Goal: Task Accomplishment & Management: Complete application form

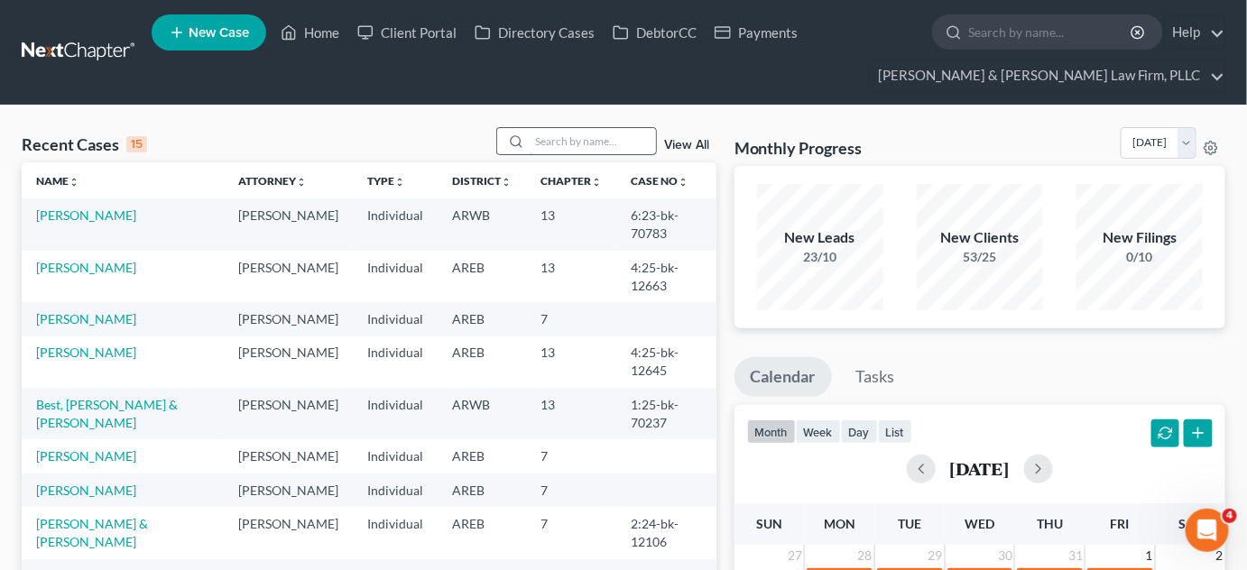
click at [563, 149] on input "search" at bounding box center [593, 141] width 126 height 26
type input "[PERSON_NAME]"
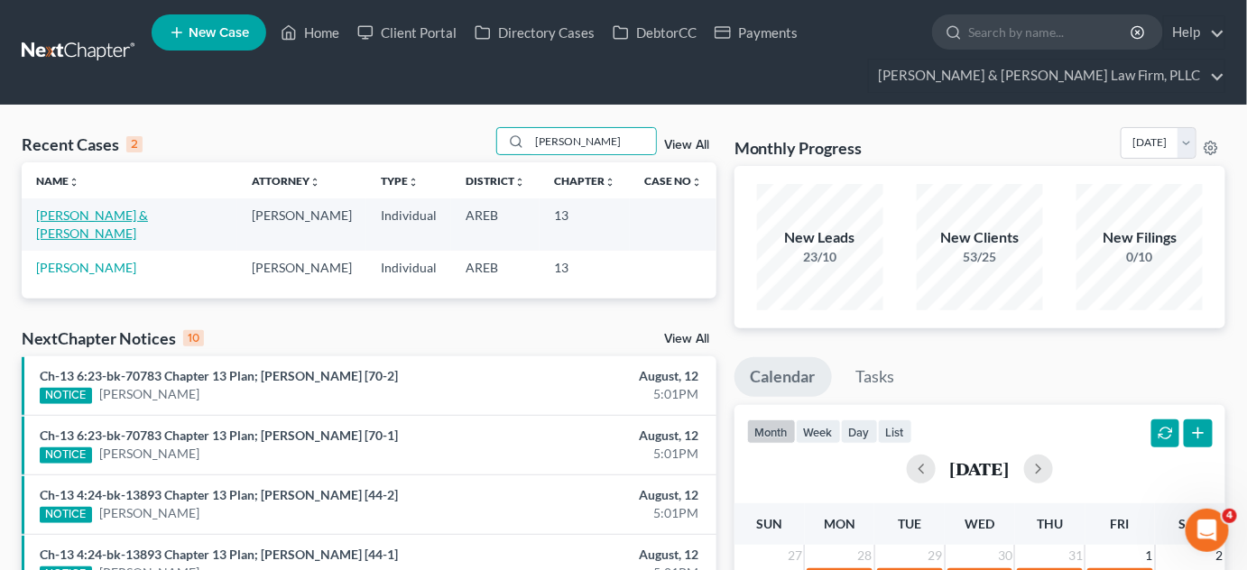
click at [148, 218] on link "[PERSON_NAME] & [PERSON_NAME]" at bounding box center [92, 224] width 112 height 33
select select "8"
select select "2"
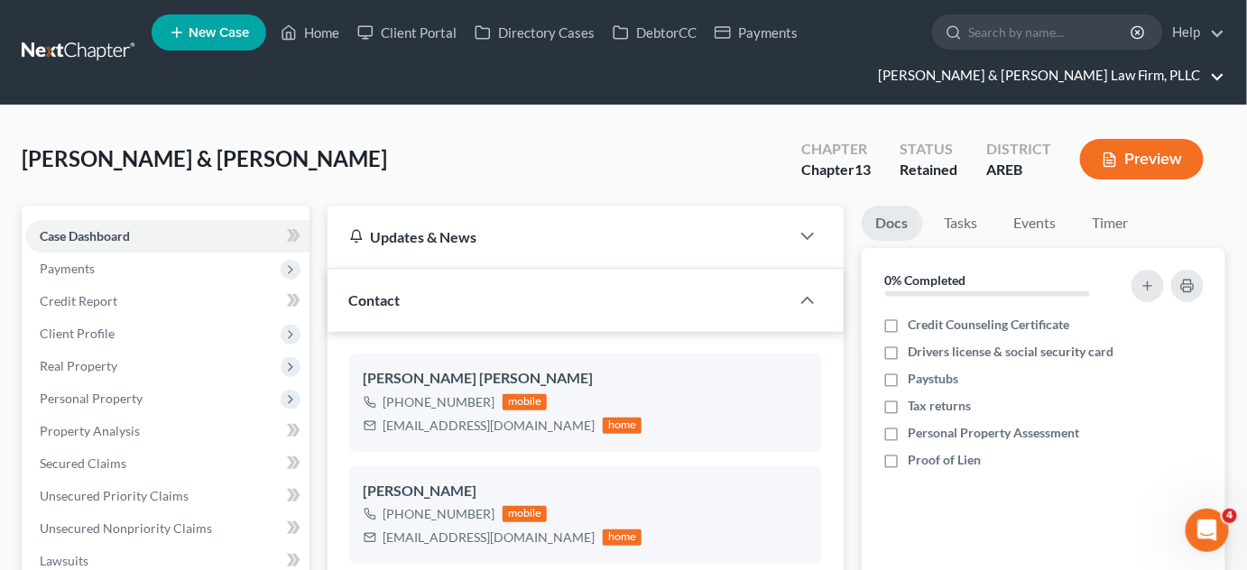
click at [1217, 79] on link "[PERSON_NAME] & [PERSON_NAME] Law Firm, PLLC" at bounding box center [1047, 76] width 356 height 32
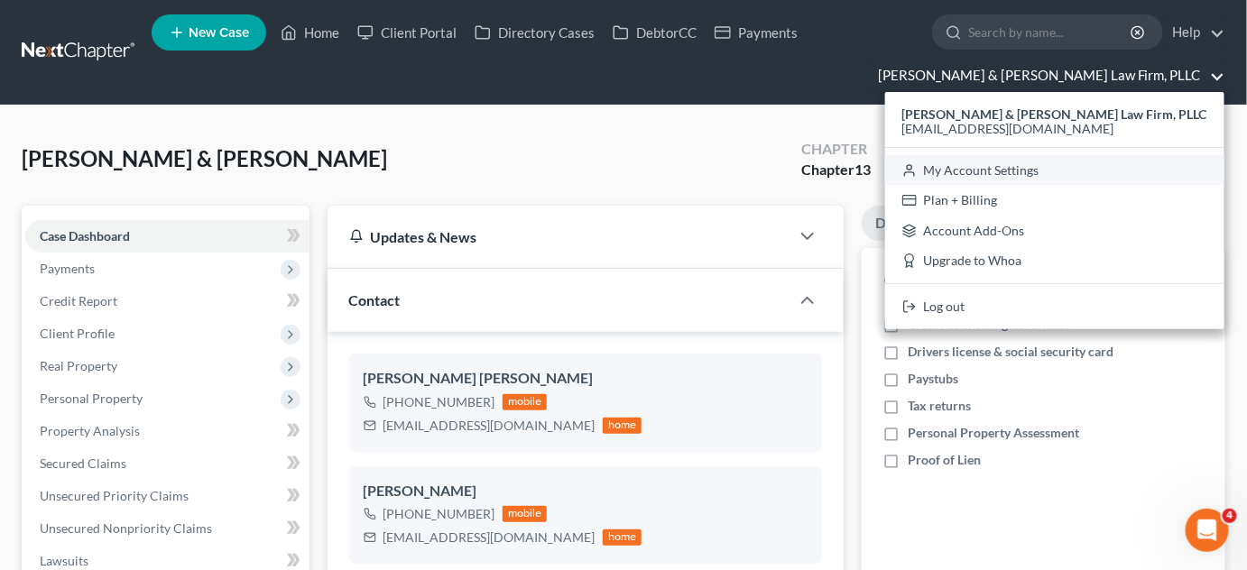
click at [1130, 173] on link "My Account Settings" at bounding box center [1054, 170] width 339 height 31
select select "5"
select select "23"
select select "2"
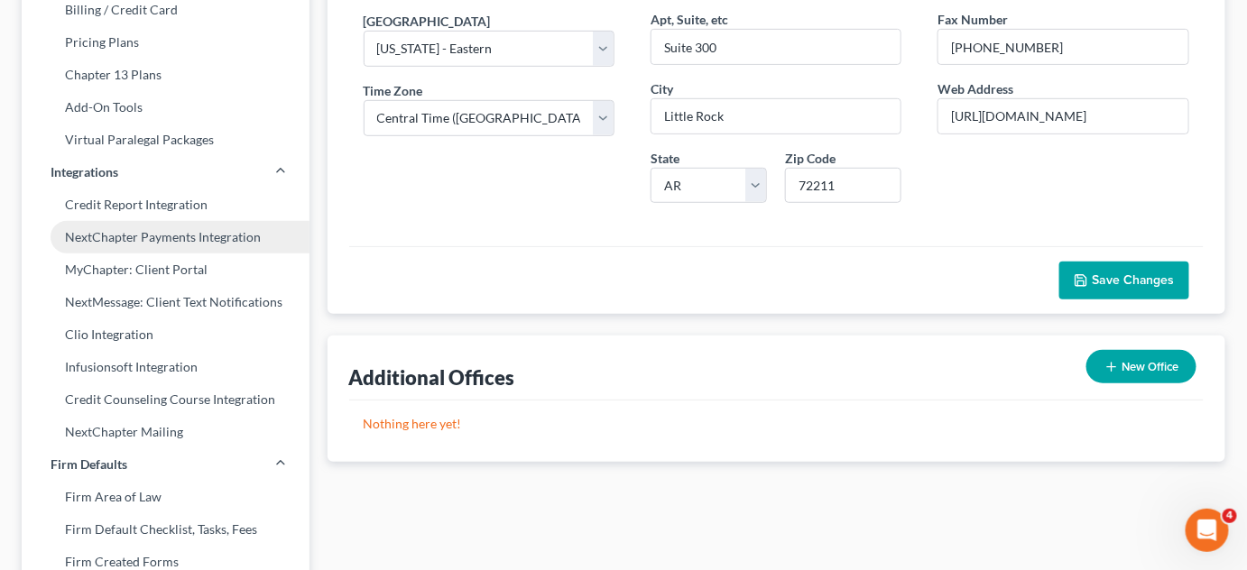
scroll to position [328, 0]
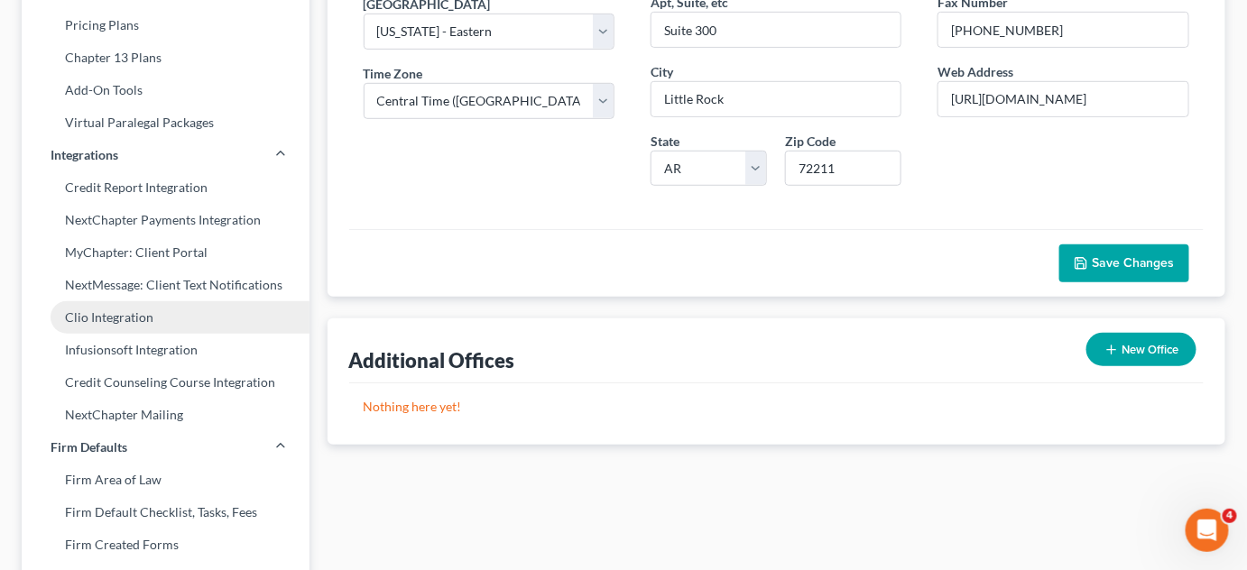
click at [125, 329] on link "Clio Integration" at bounding box center [166, 317] width 288 height 32
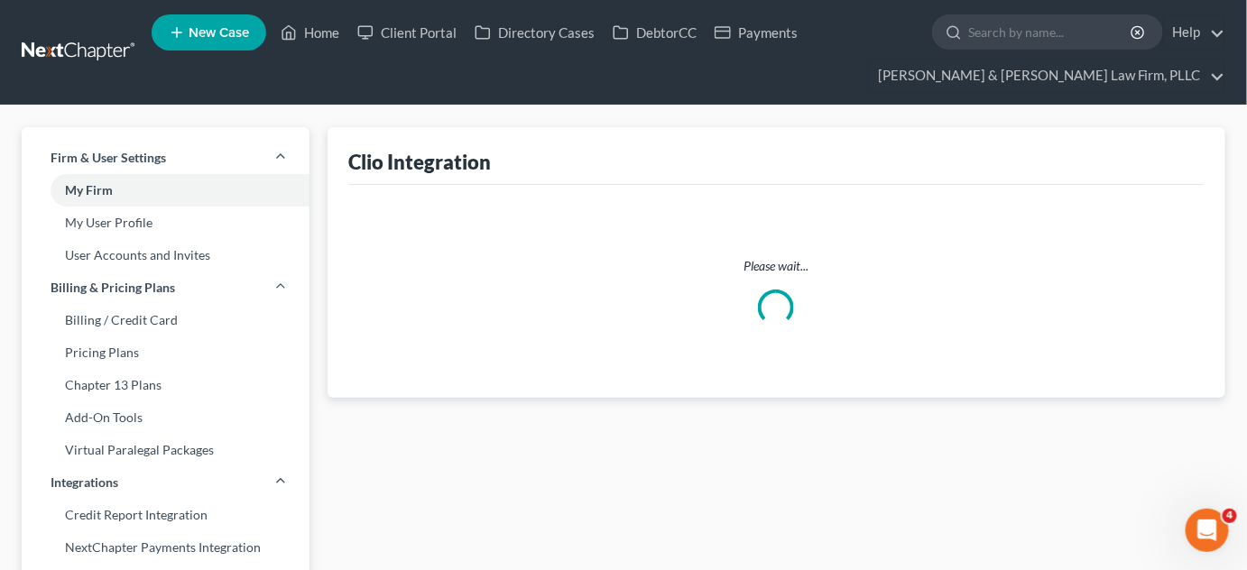
select select "1"
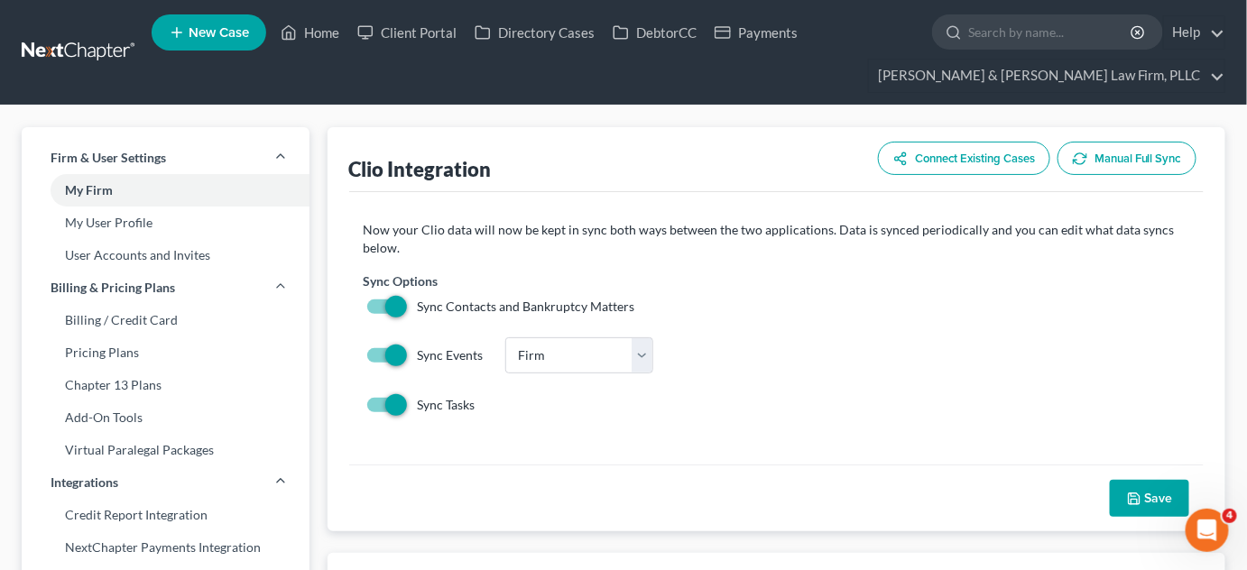
click at [1088, 160] on button "Manual Full Sync" at bounding box center [1127, 158] width 139 height 33
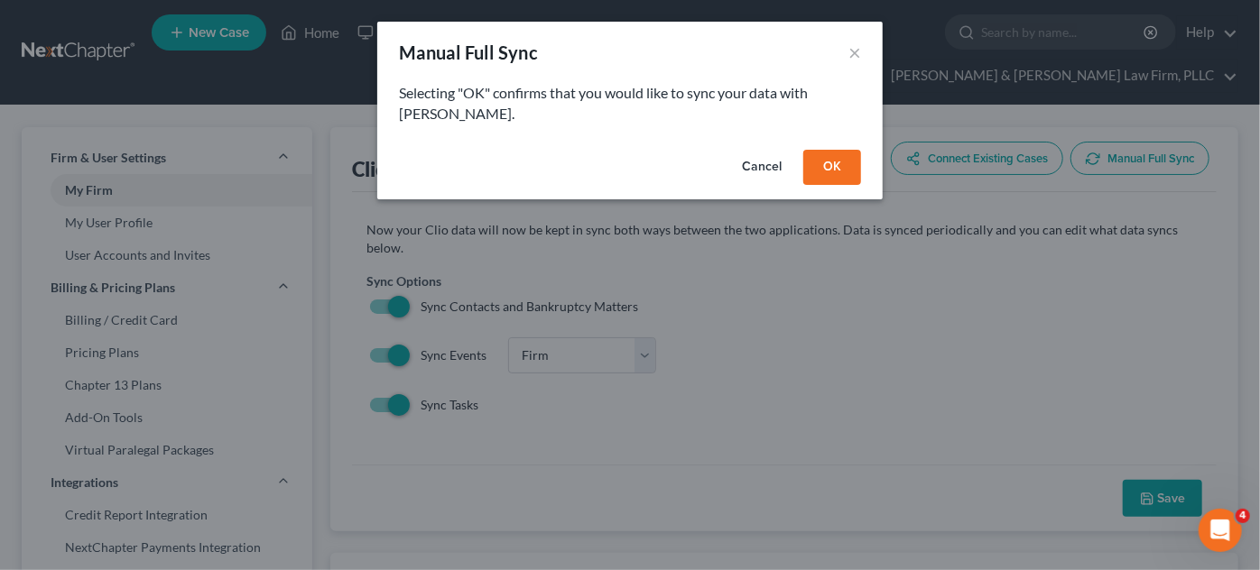
click at [844, 151] on button "OK" at bounding box center [832, 168] width 58 height 36
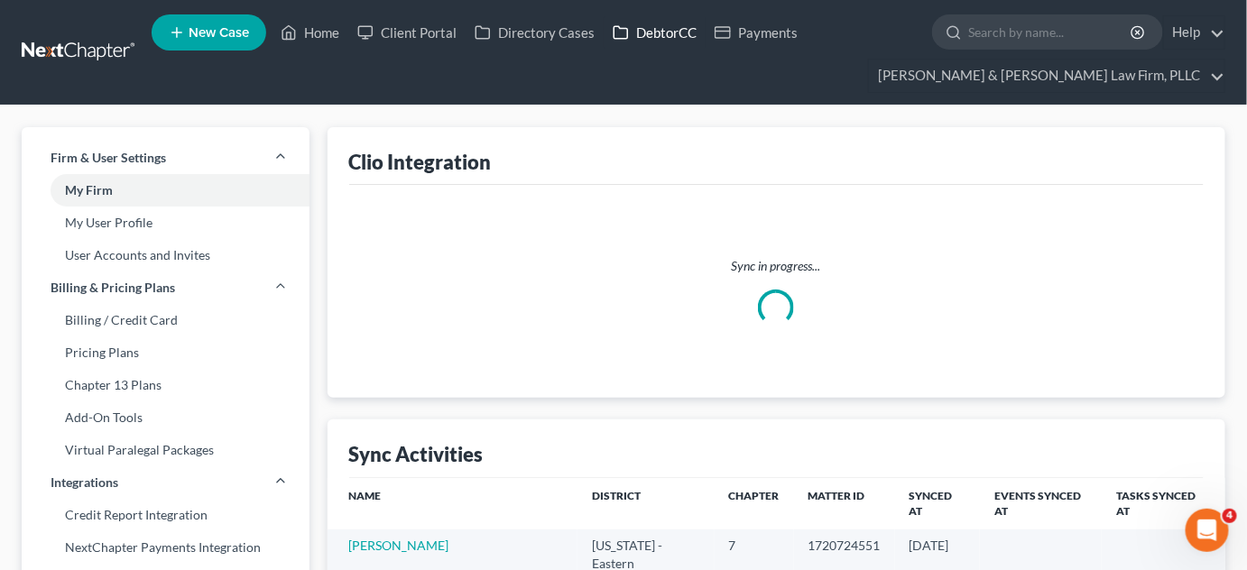
click at [653, 21] on link "DebtorCC" at bounding box center [655, 32] width 102 height 32
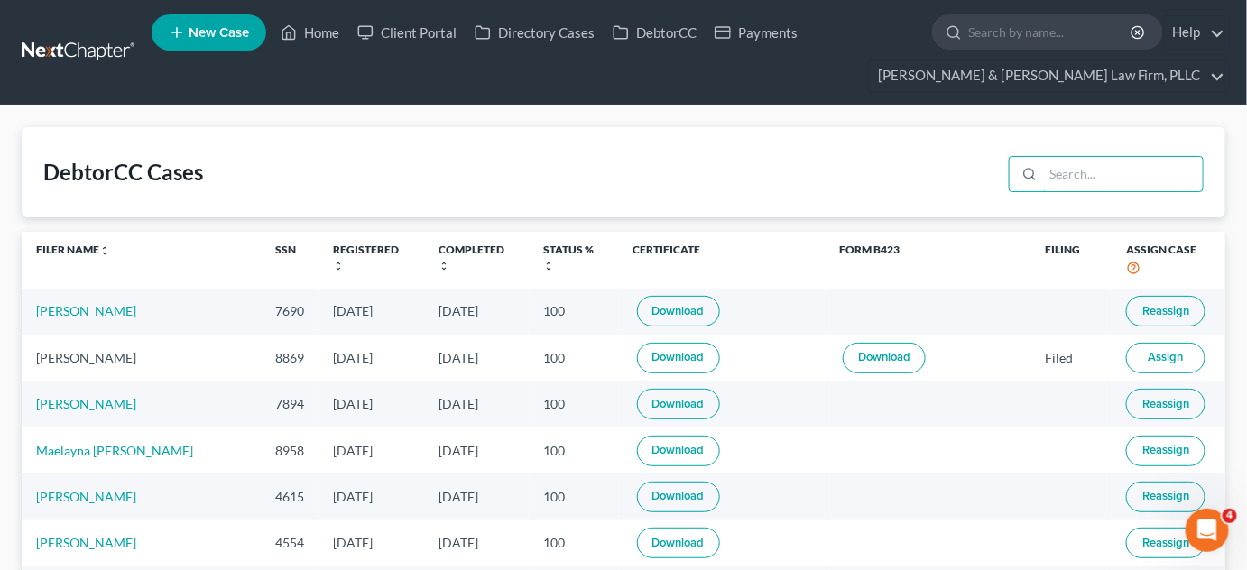
drag, startPoint x: 1063, startPoint y: 174, endPoint x: 950, endPoint y: 194, distance: 114.5
click at [1063, 170] on input "search" at bounding box center [1123, 174] width 160 height 34
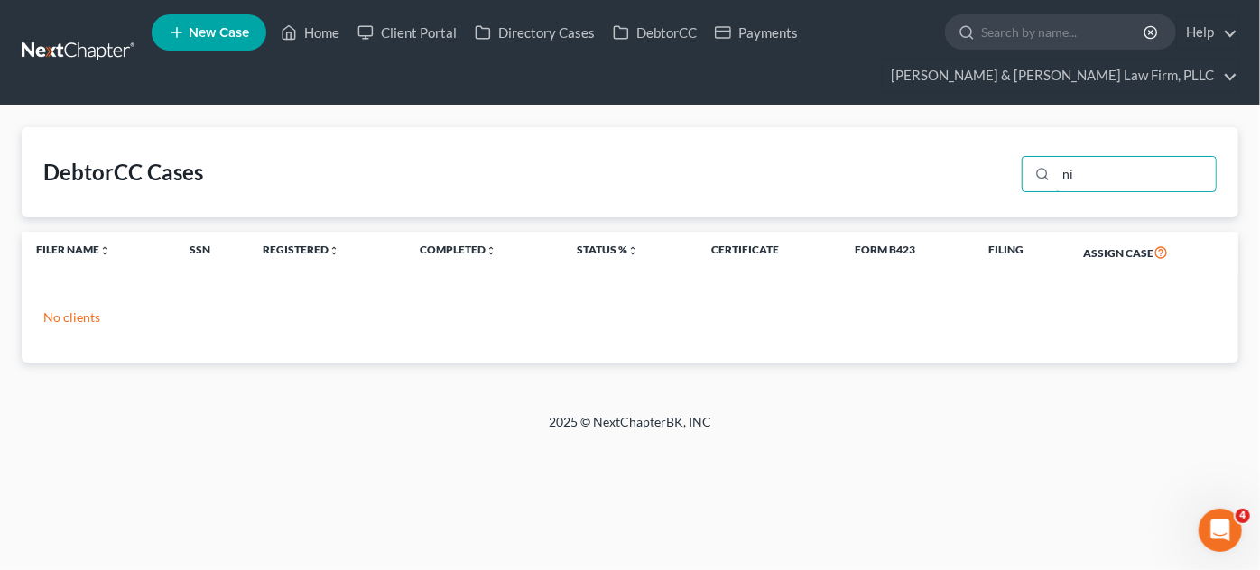
type input "n"
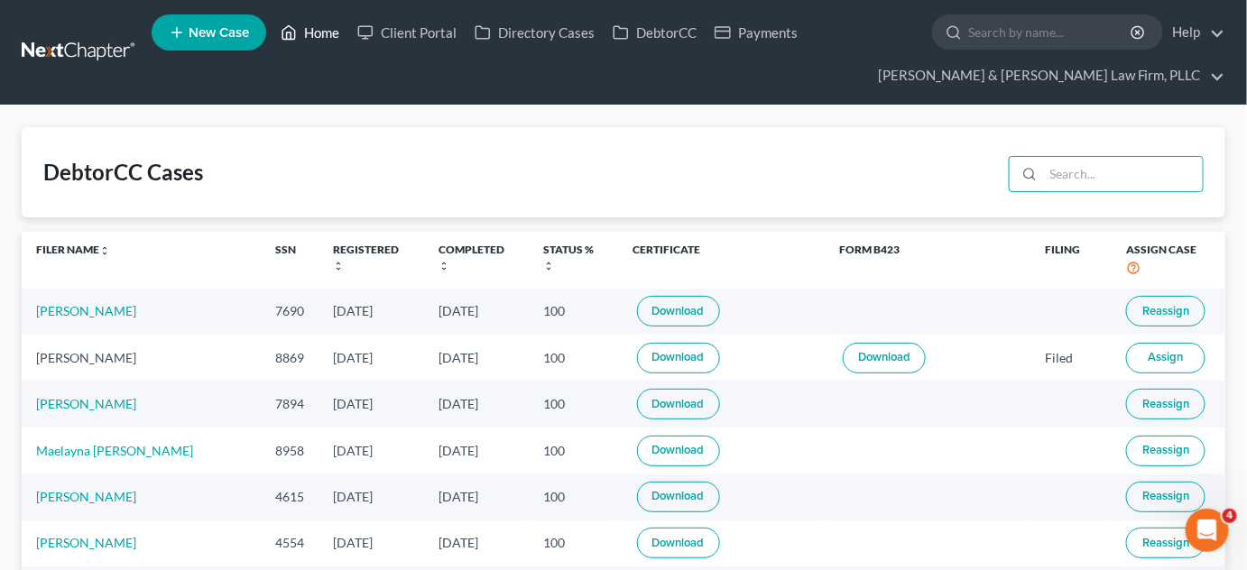
click at [327, 27] on link "Home" at bounding box center [310, 32] width 77 height 32
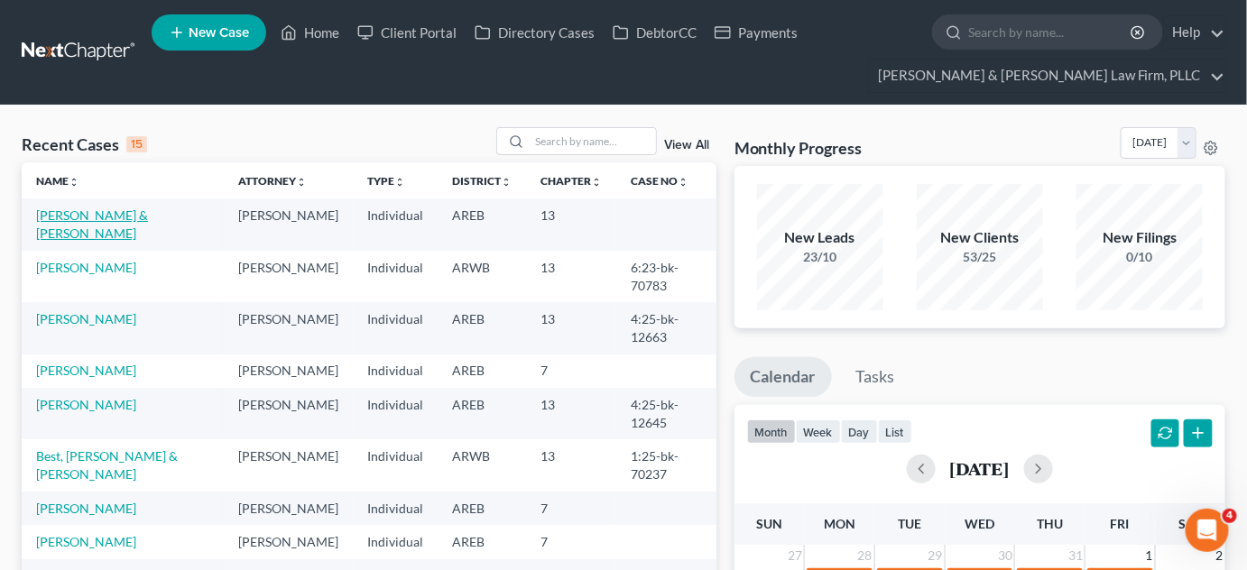
click at [69, 213] on link "[PERSON_NAME] & [PERSON_NAME]" at bounding box center [92, 224] width 112 height 33
select select "2"
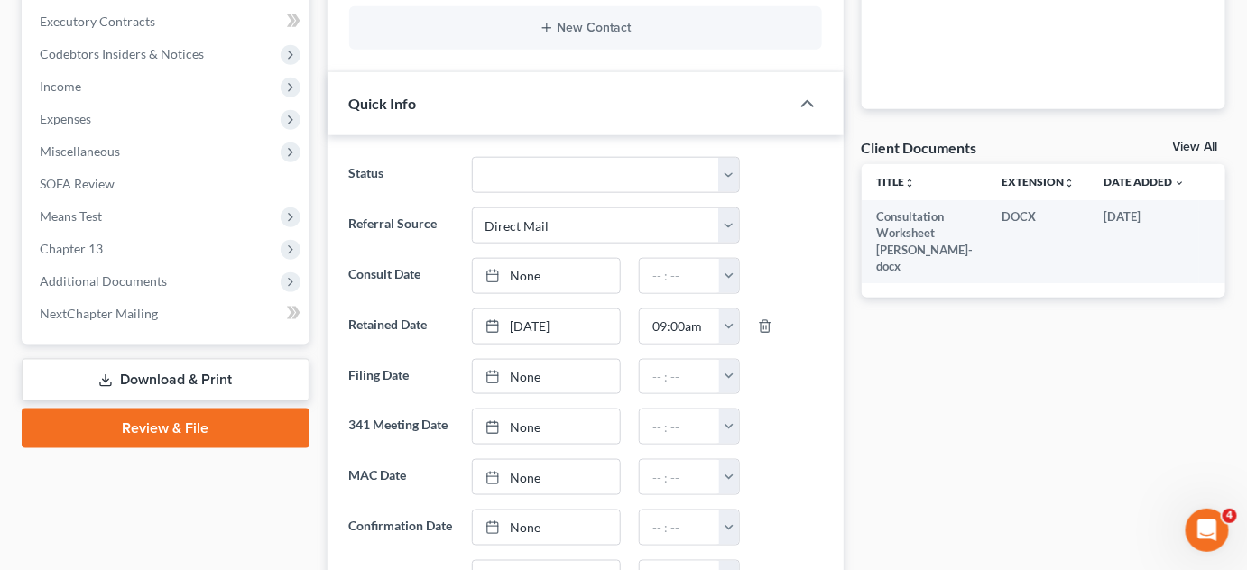
scroll to position [574, 0]
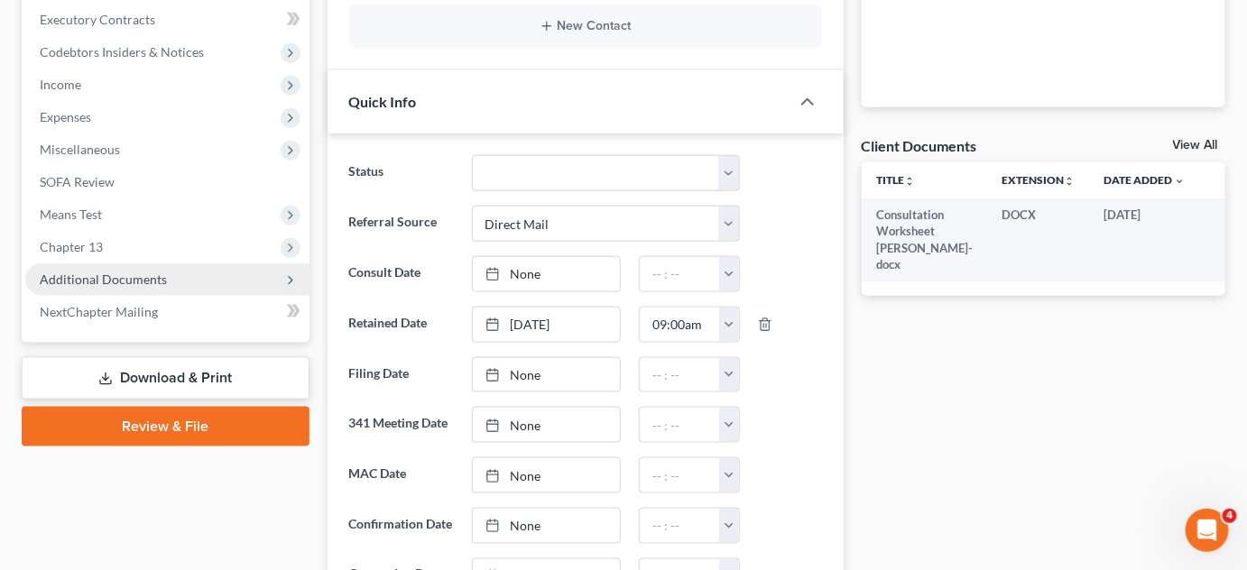
click at [99, 281] on span "Additional Documents" at bounding box center [103, 279] width 127 height 15
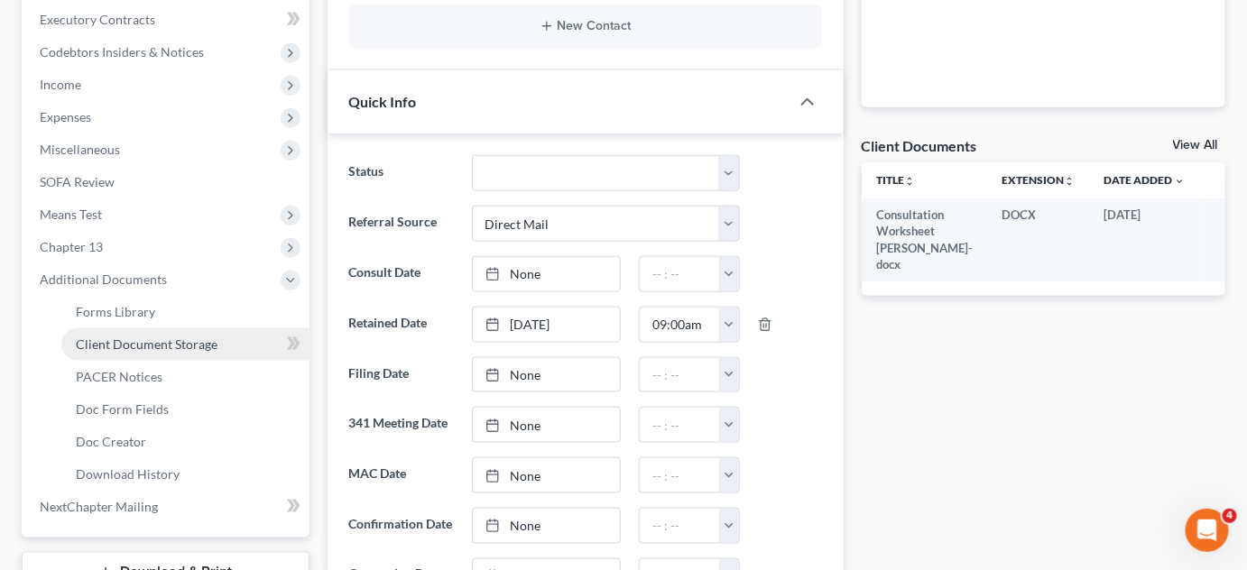
click at [83, 343] on span "Client Document Storage" at bounding box center [147, 344] width 142 height 15
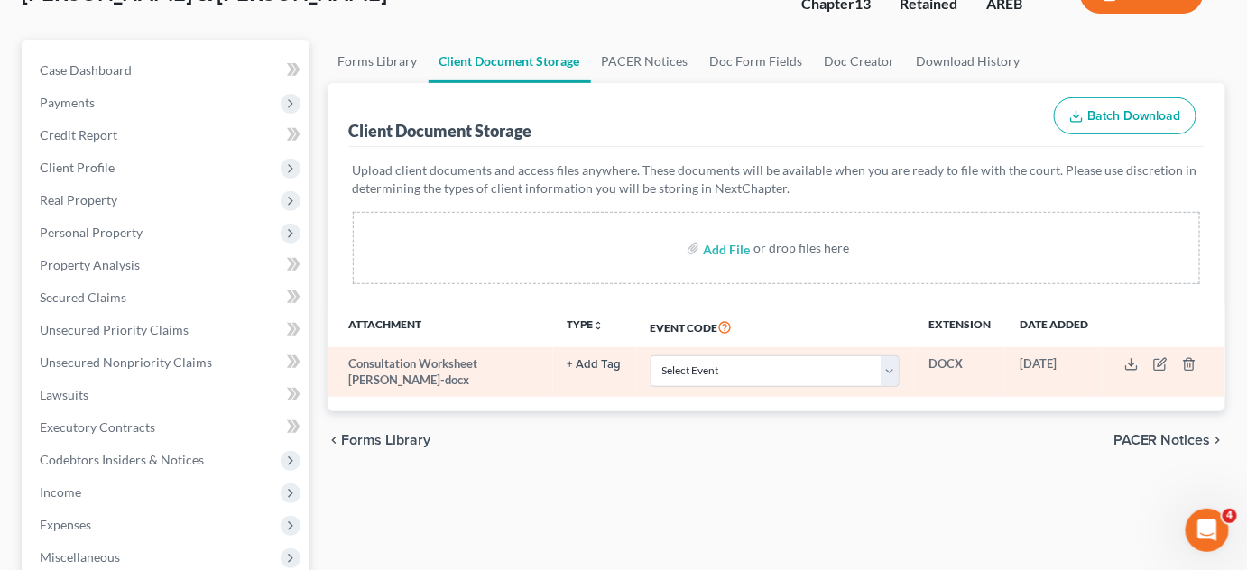
scroll to position [163, 0]
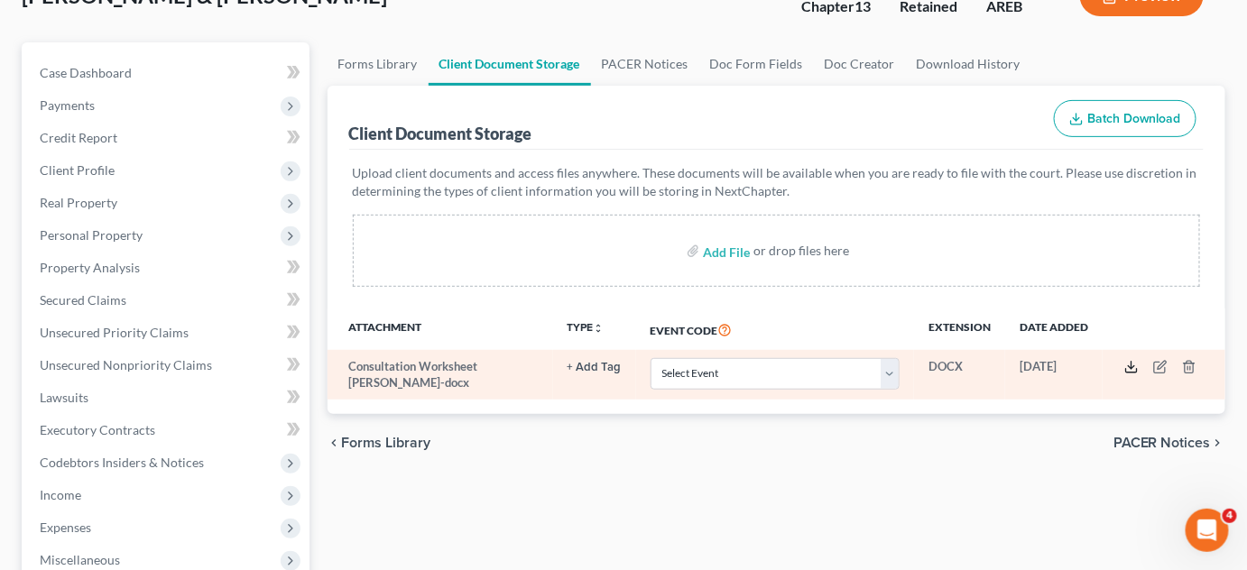
click at [1130, 368] on icon at bounding box center [1132, 367] width 14 height 14
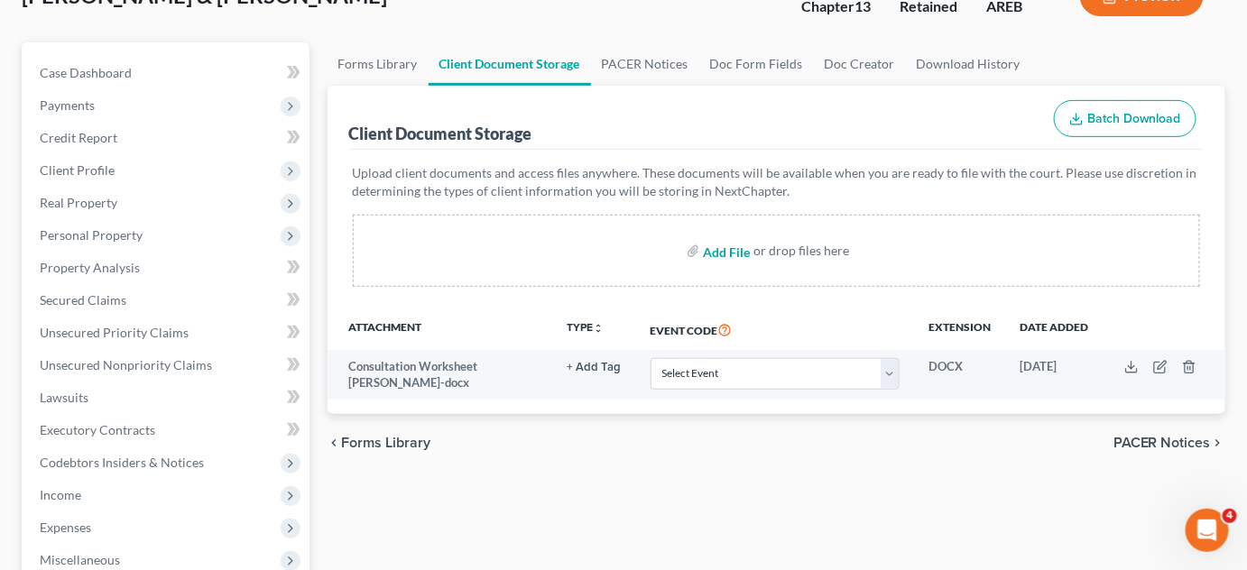
click at [739, 252] on input "file" at bounding box center [724, 251] width 43 height 32
type input "C:\fakepath\Form 1 Voluntary Petition Attachment A.pdf"
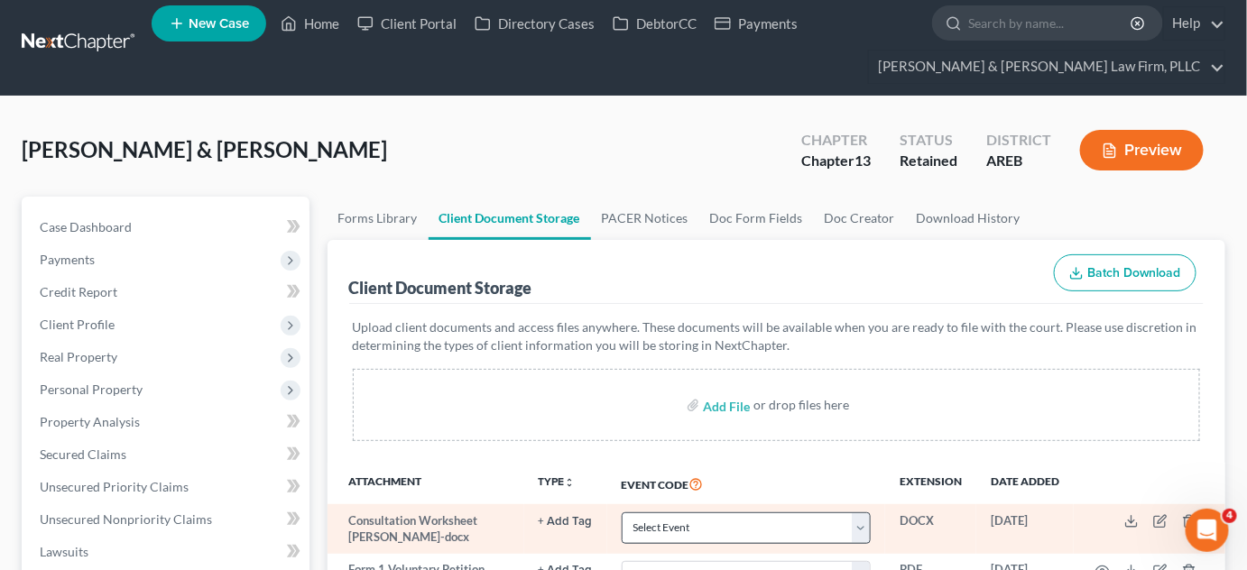
scroll to position [0, 0]
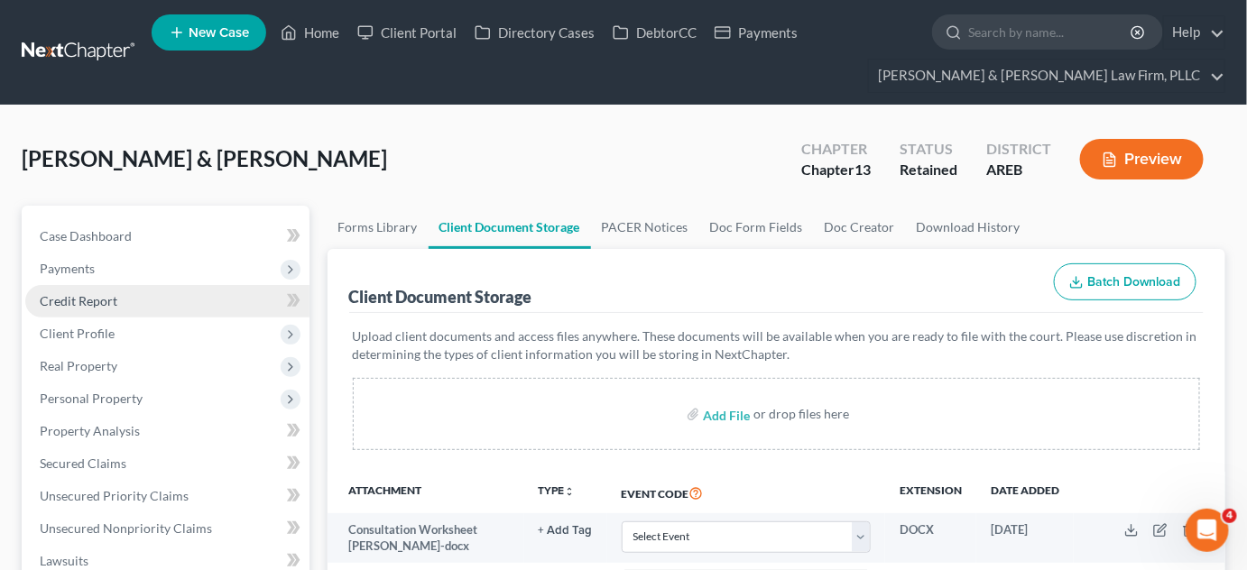
click at [108, 294] on span "Credit Report" at bounding box center [79, 300] width 78 height 15
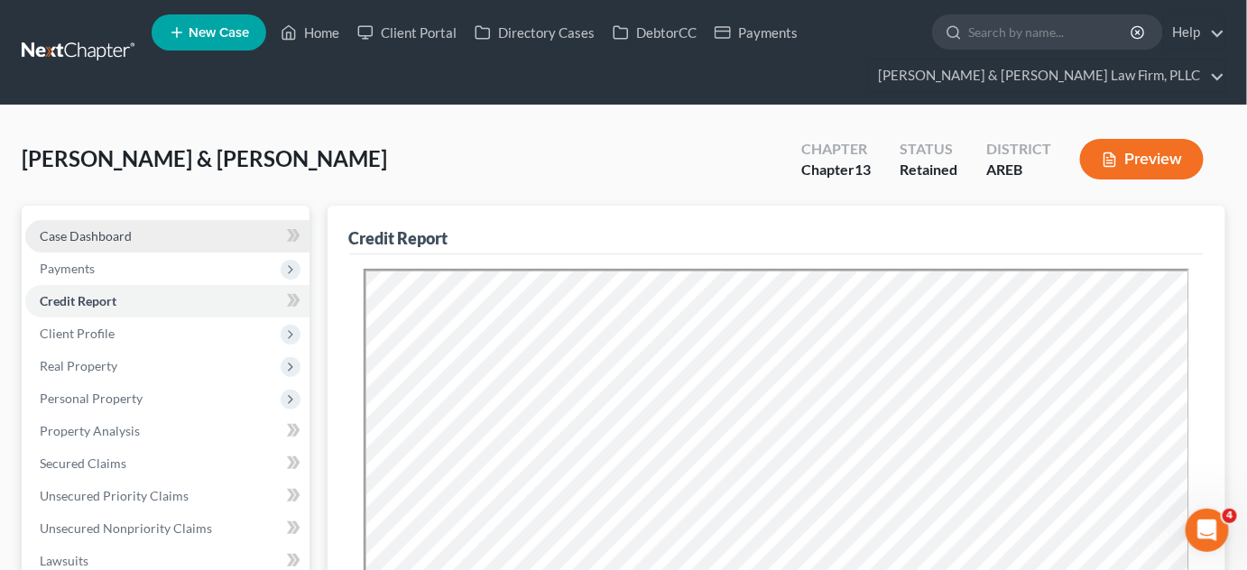
click at [52, 238] on span "Case Dashboard" at bounding box center [86, 235] width 92 height 15
select select "2"
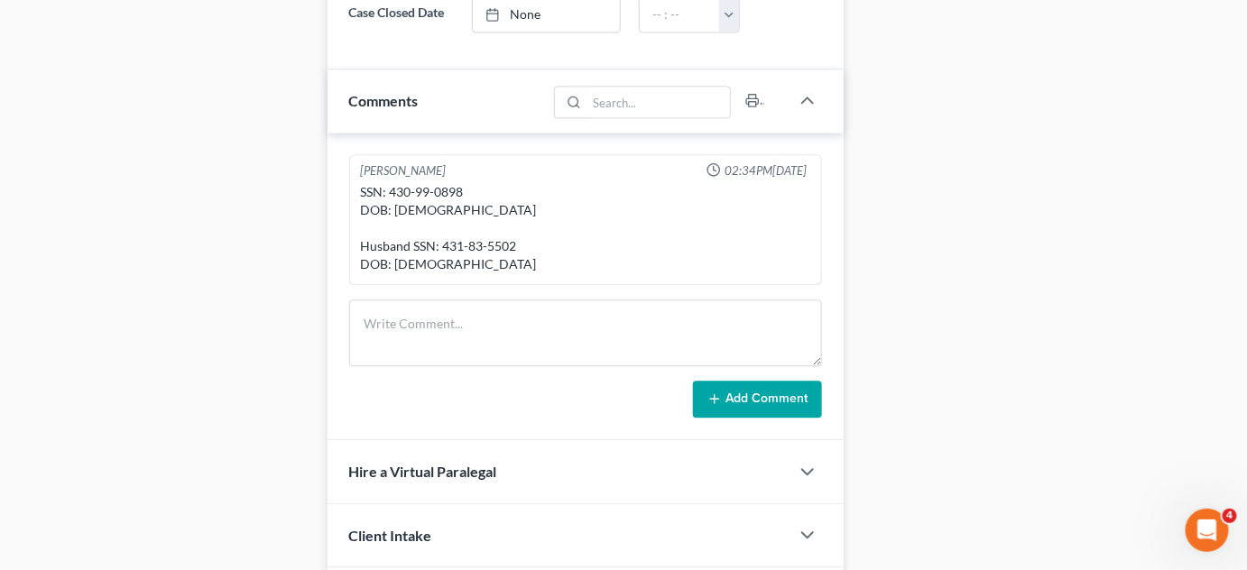
scroll to position [1312, 0]
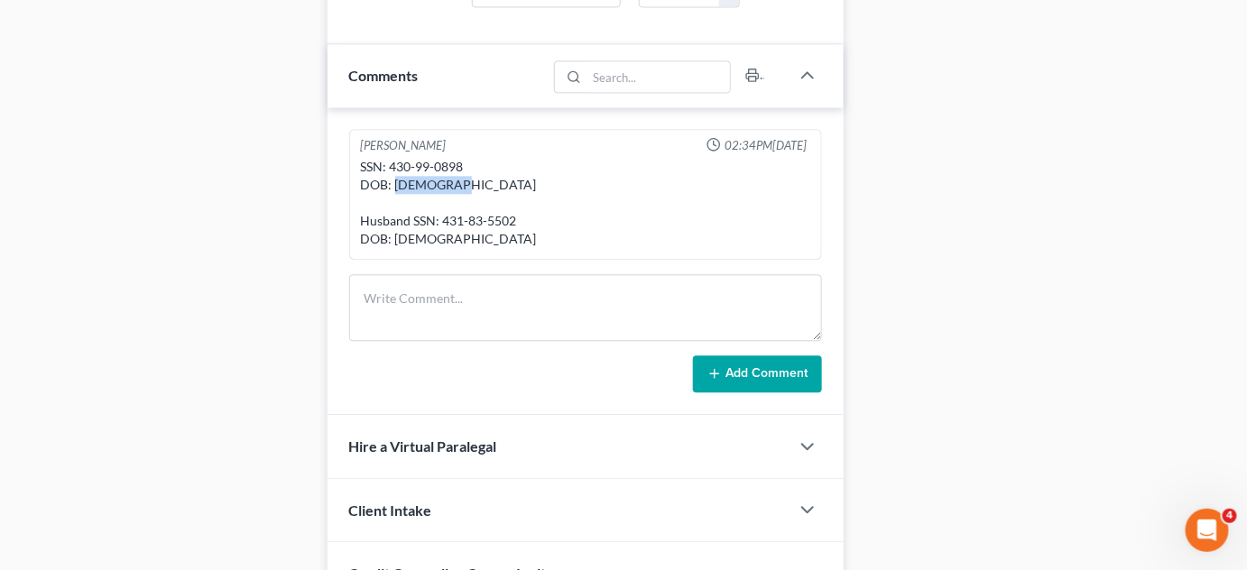
drag, startPoint x: 452, startPoint y: 194, endPoint x: 394, endPoint y: 197, distance: 57.8
click at [394, 197] on div "SSN: 430-99-0898 DOB: [DEMOGRAPHIC_DATA] Husband SSN: 431-83-5502 DOB: [DEMOGRA…" at bounding box center [585, 203] width 449 height 90
copy div "[DATE]"
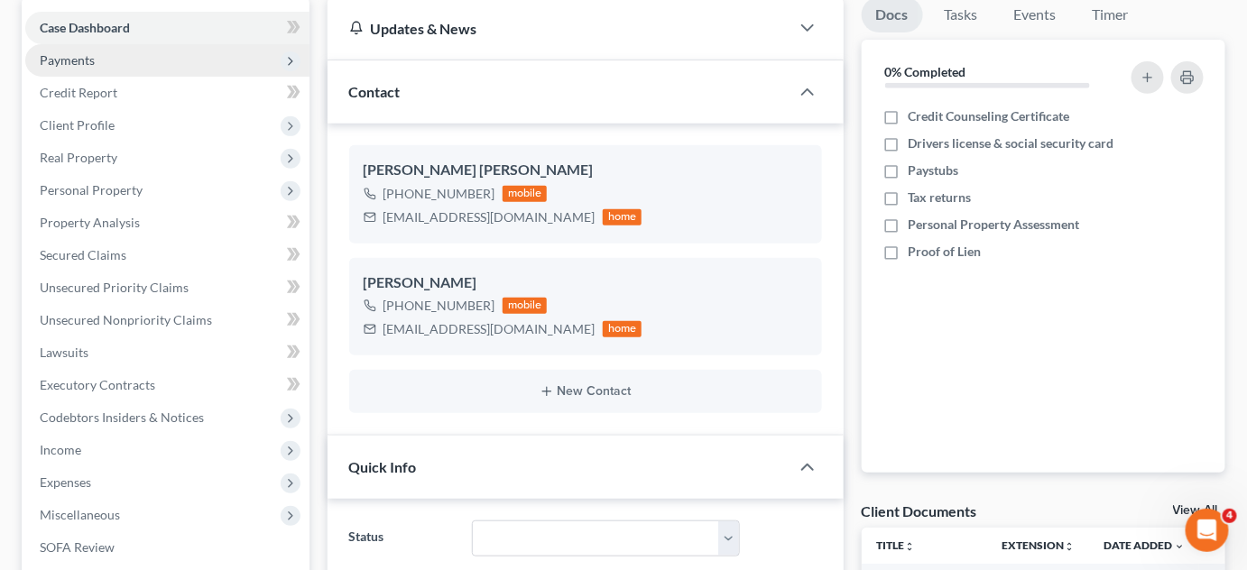
scroll to position [81, 0]
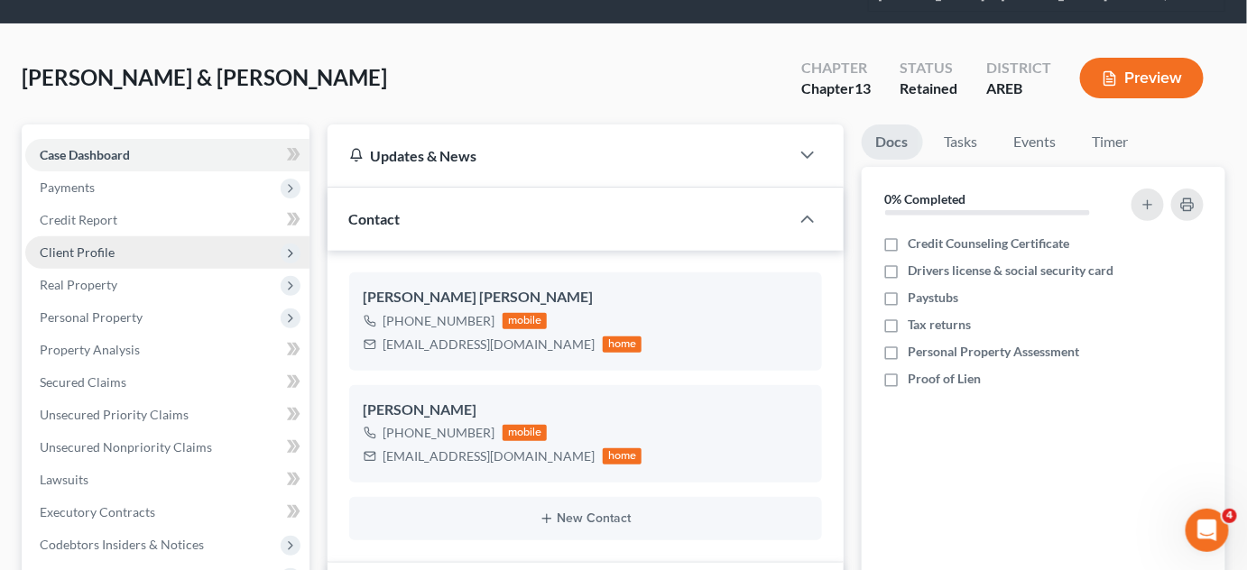
click at [82, 247] on span "Client Profile" at bounding box center [77, 252] width 75 height 15
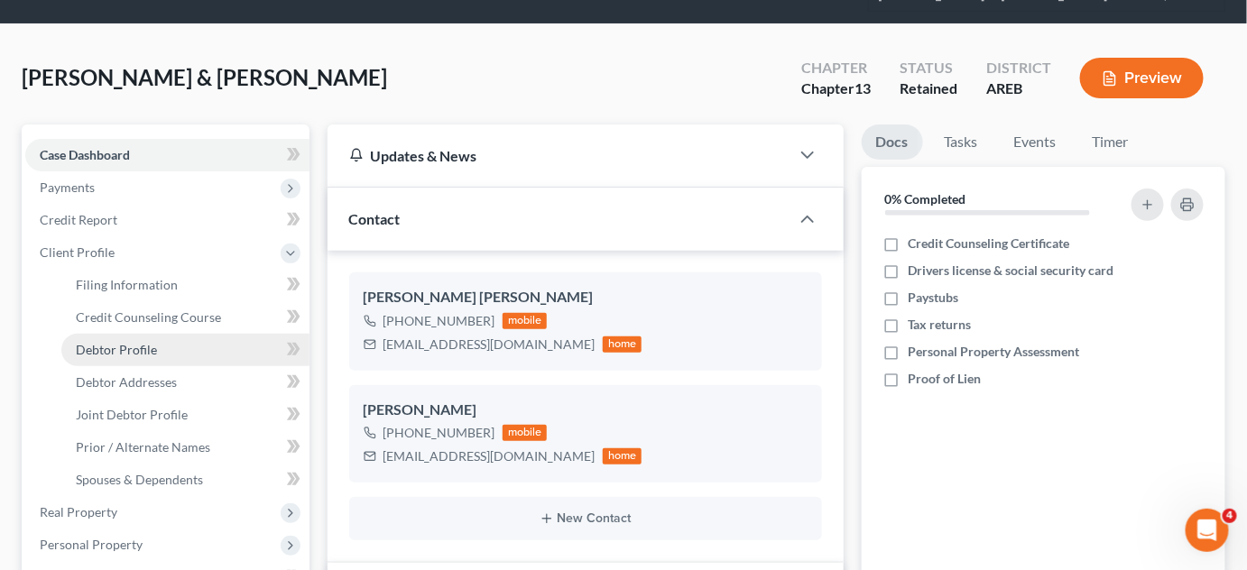
click at [120, 353] on span "Debtor Profile" at bounding box center [116, 349] width 81 height 15
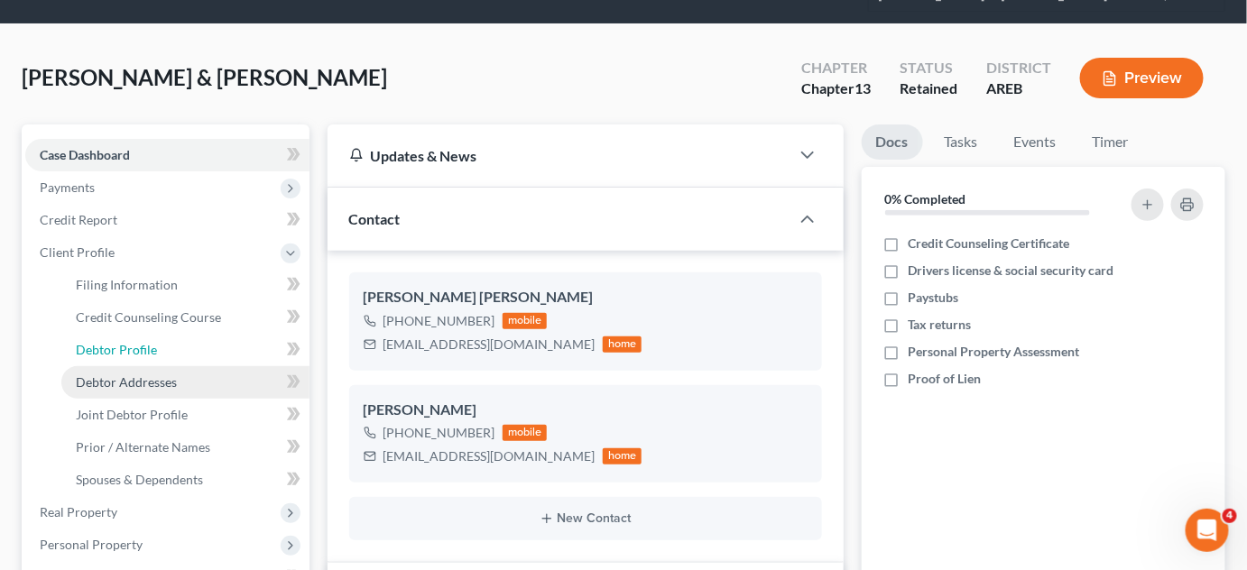
select select "1"
select select "3"
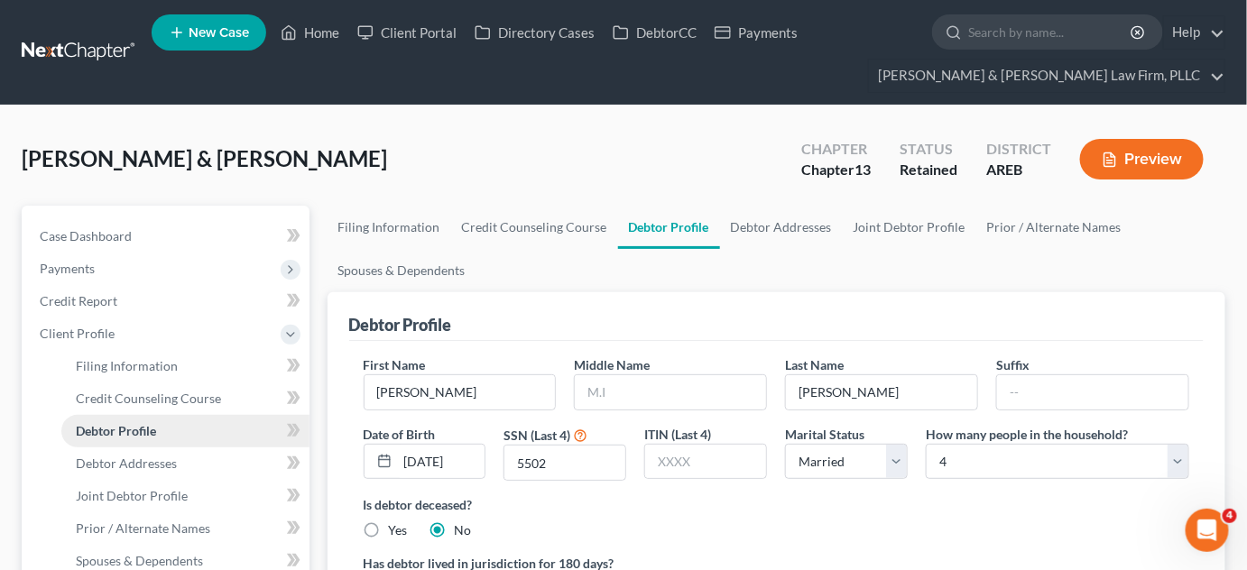
scroll to position [163, 0]
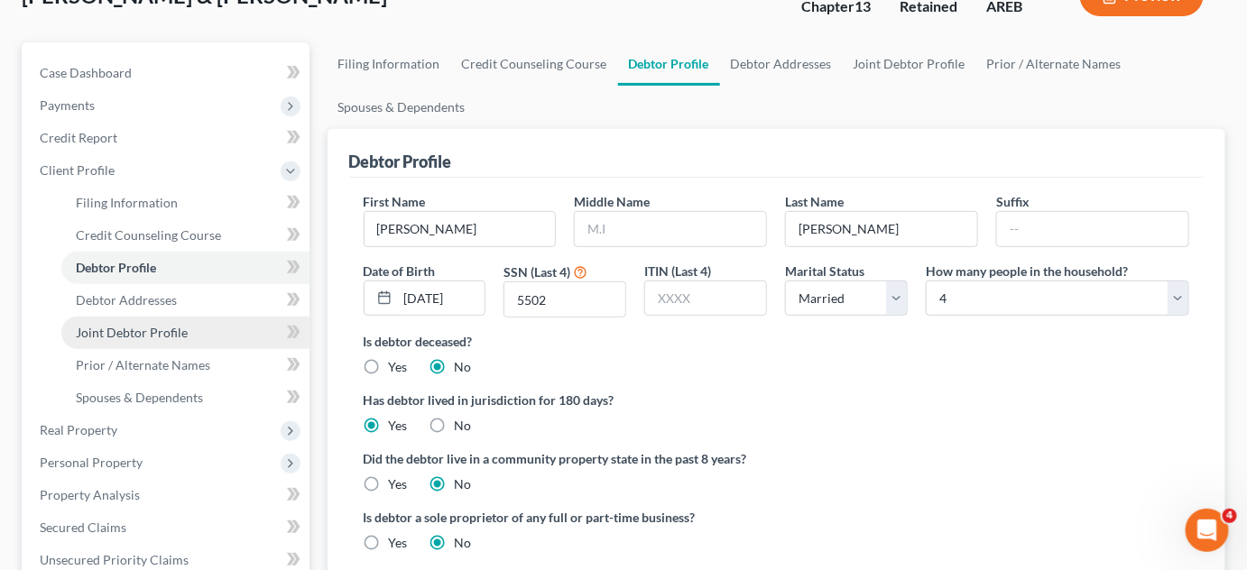
click at [120, 339] on link "Joint Debtor Profile" at bounding box center [185, 333] width 248 height 32
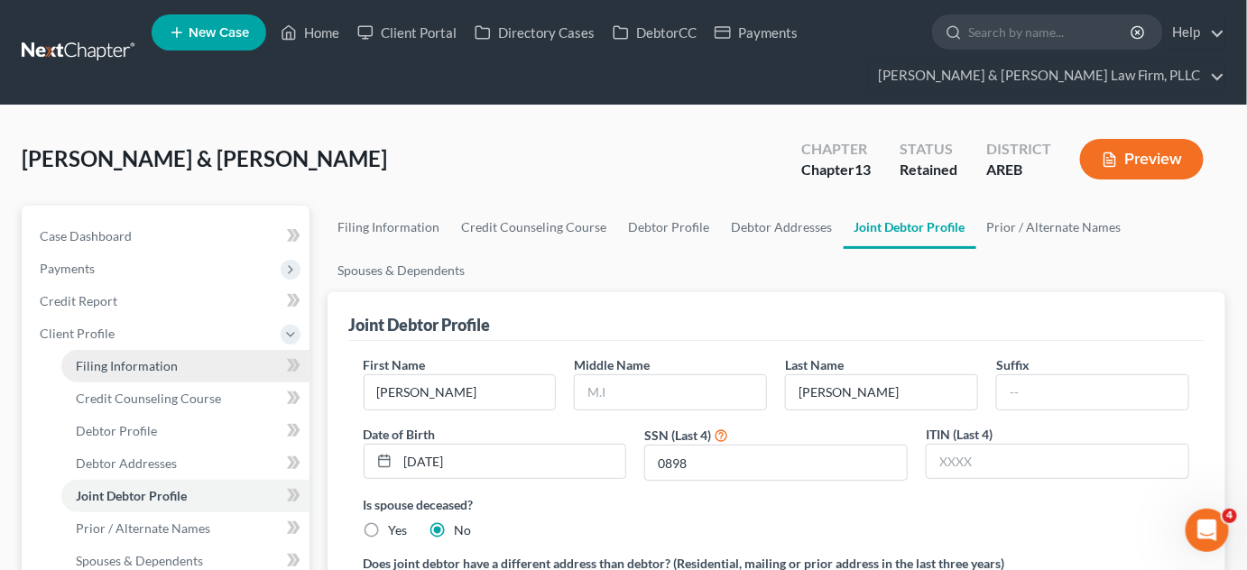
click at [97, 358] on span "Filing Information" at bounding box center [127, 365] width 102 height 15
select select "1"
select select "3"
select select "5"
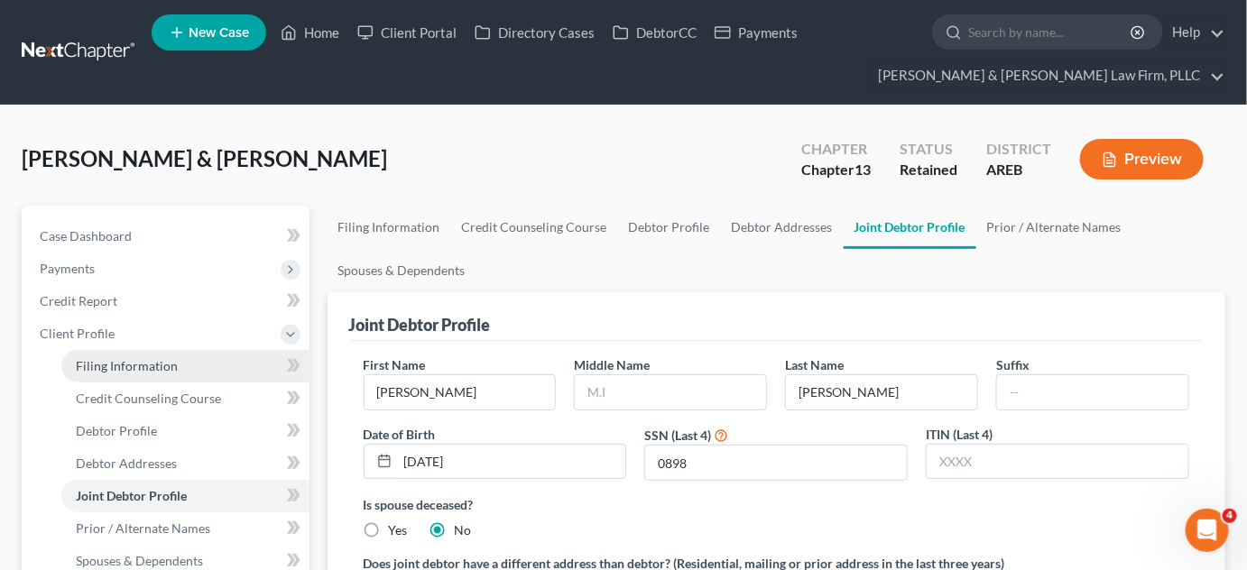
select select "0"
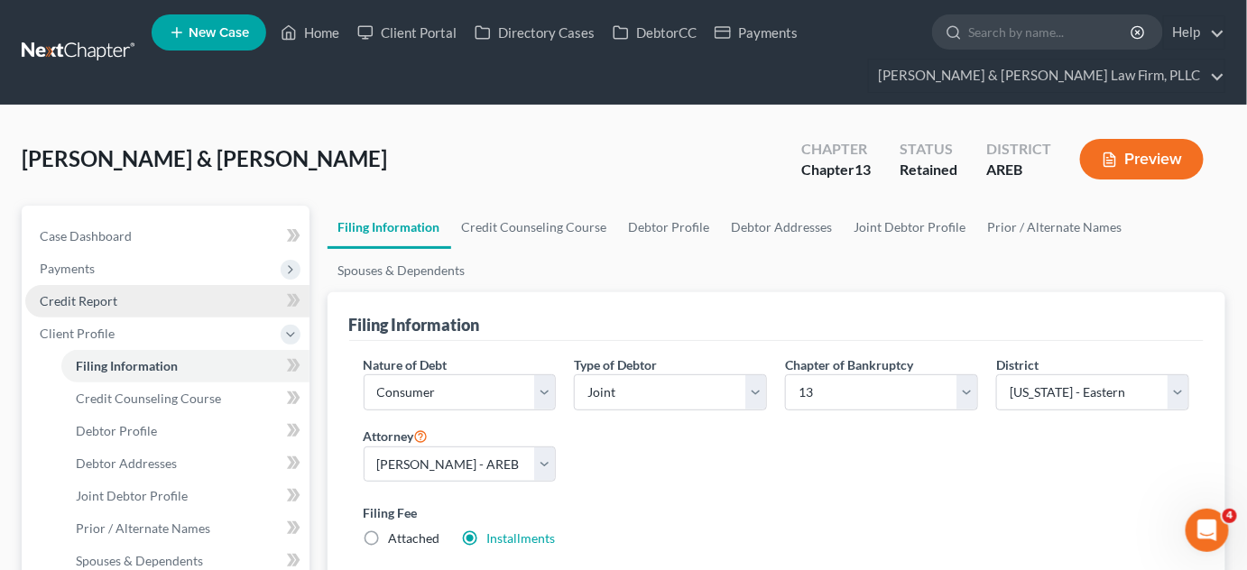
drag, startPoint x: 83, startPoint y: 256, endPoint x: 85, endPoint y: 292, distance: 36.1
click at [82, 256] on span "Payments" at bounding box center [167, 269] width 284 height 32
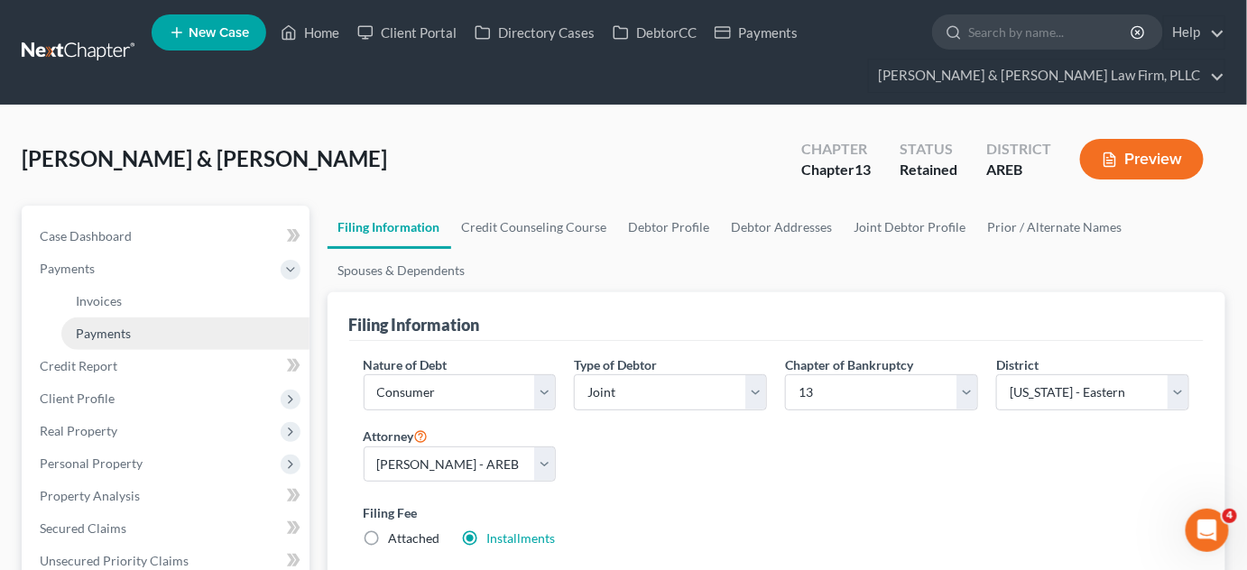
click at [86, 326] on span "Payments" at bounding box center [103, 333] width 55 height 15
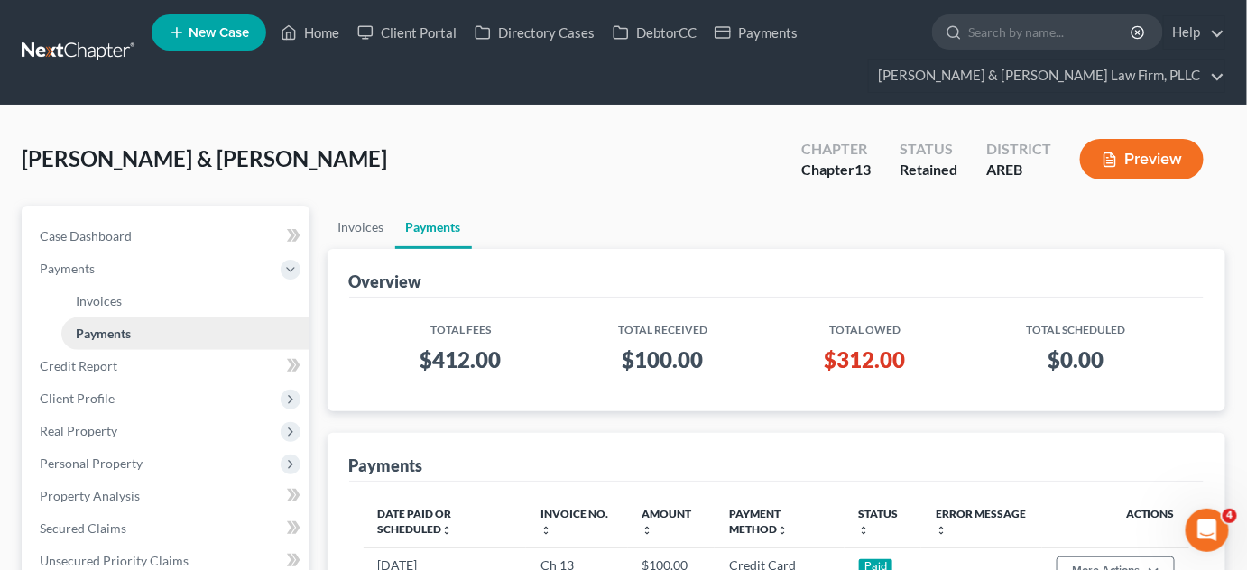
scroll to position [81, 0]
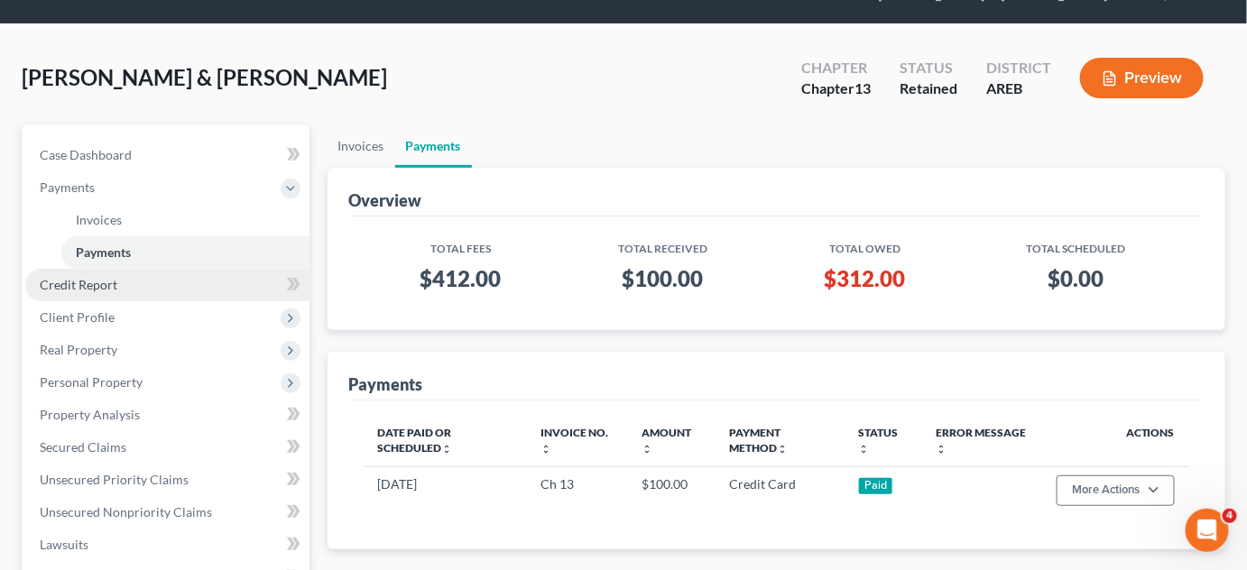
click at [84, 282] on span "Credit Report" at bounding box center [79, 284] width 78 height 15
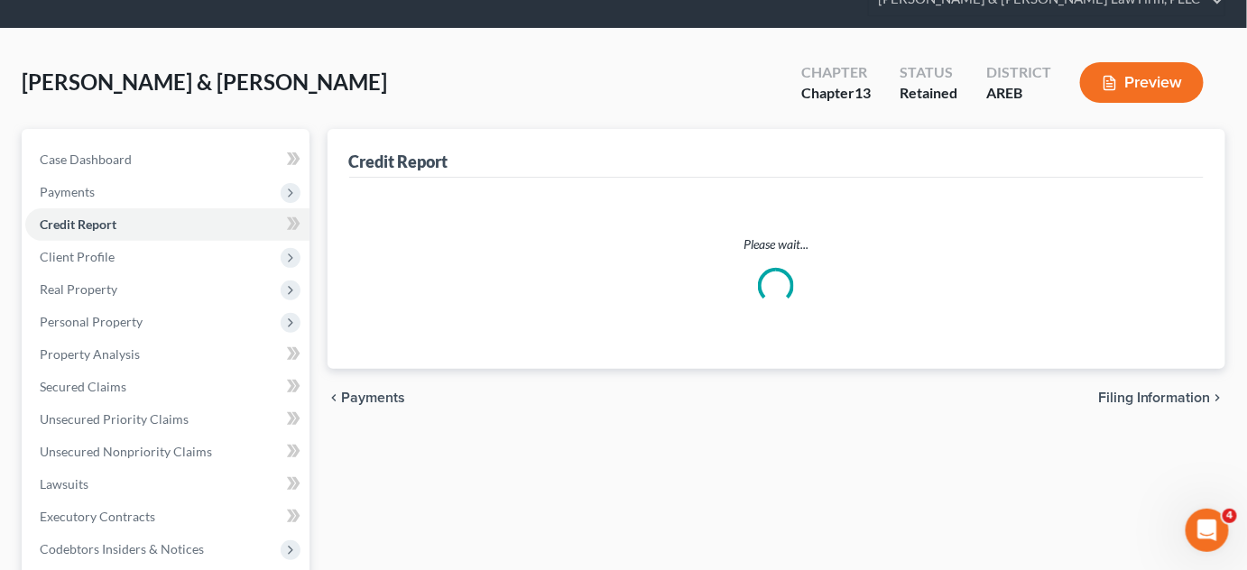
scroll to position [2, 0]
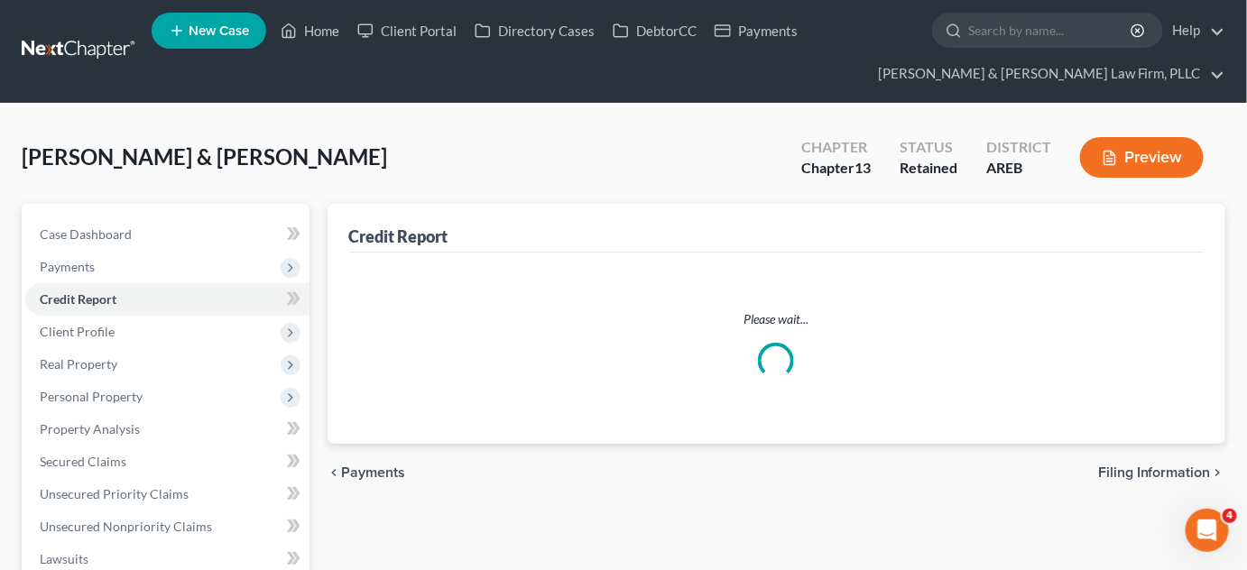
click at [92, 307] on span "Credit Report" at bounding box center [78, 299] width 77 height 15
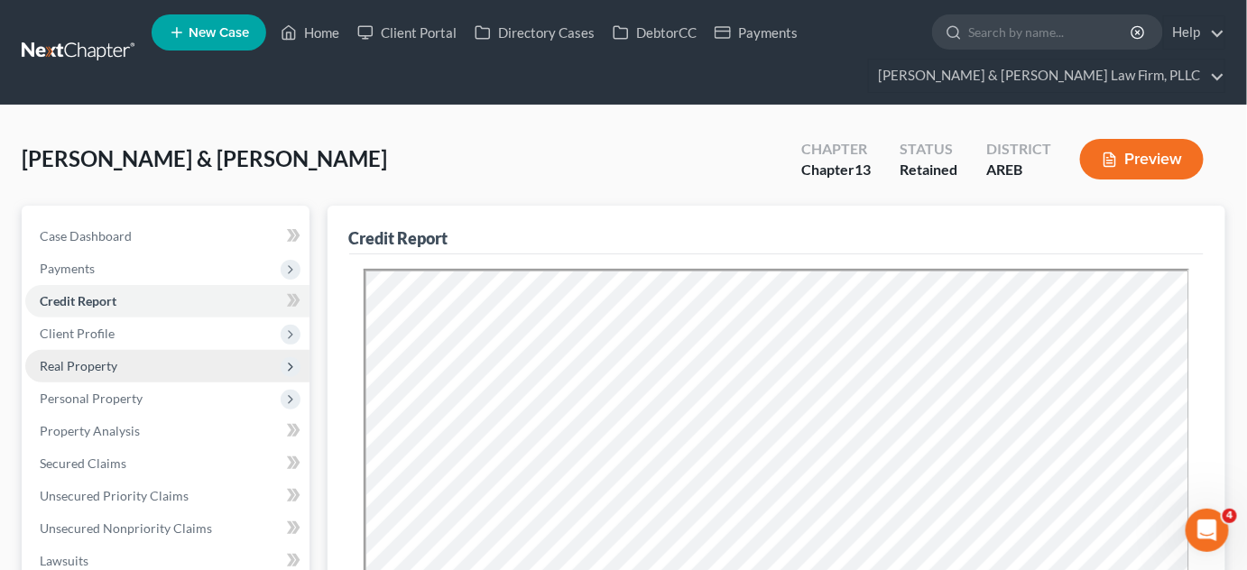
scroll to position [0, 0]
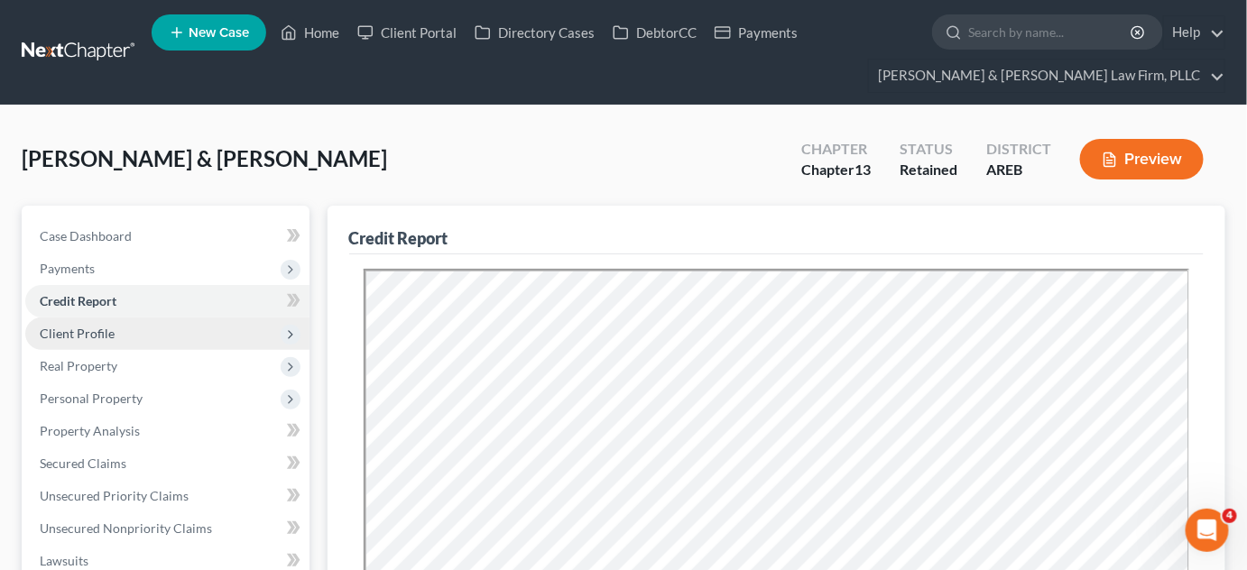
click at [99, 340] on span "Client Profile" at bounding box center [167, 334] width 284 height 32
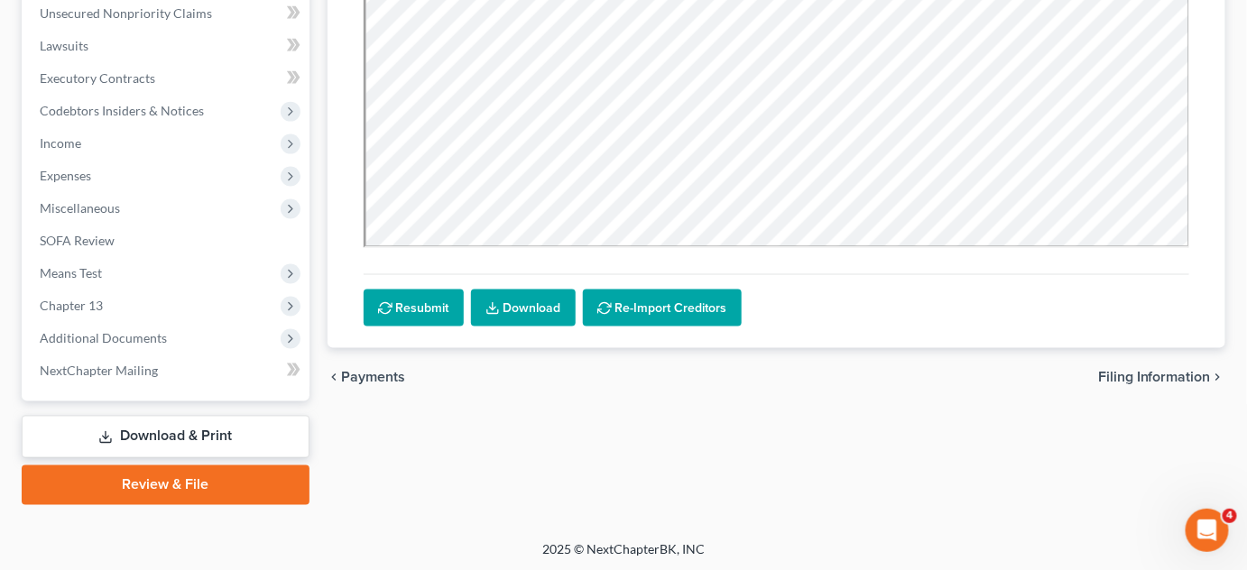
scroll to position [744, 0]
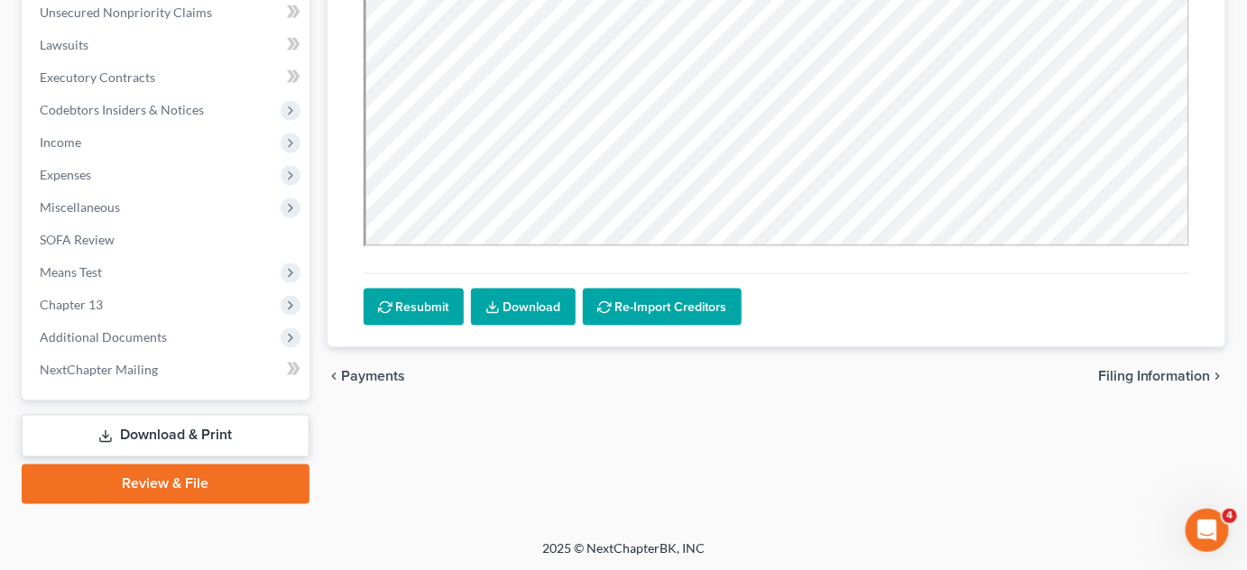
click at [1134, 372] on span "Filing Information" at bounding box center [1154, 376] width 113 height 14
select select "1"
select select "3"
select select "5"
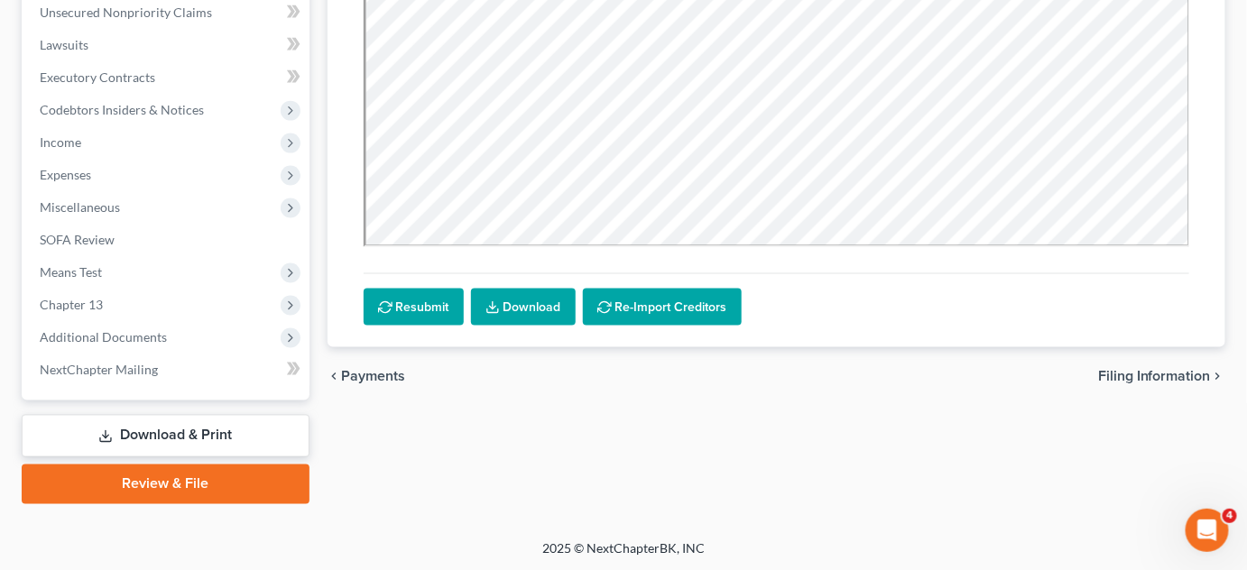
select select "0"
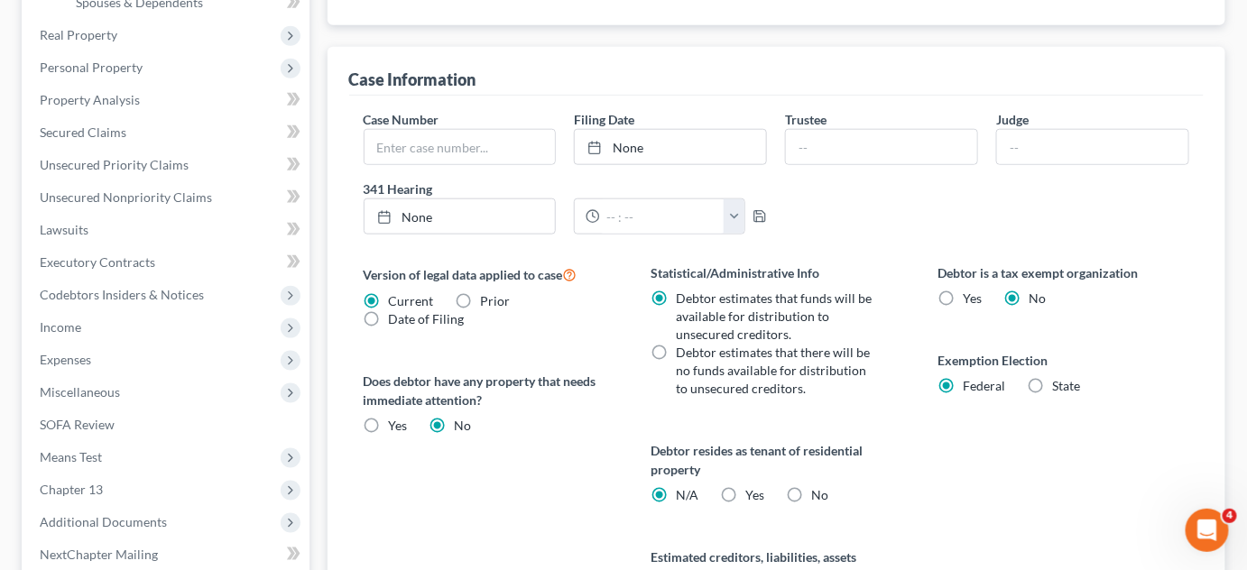
scroll to position [764, 0]
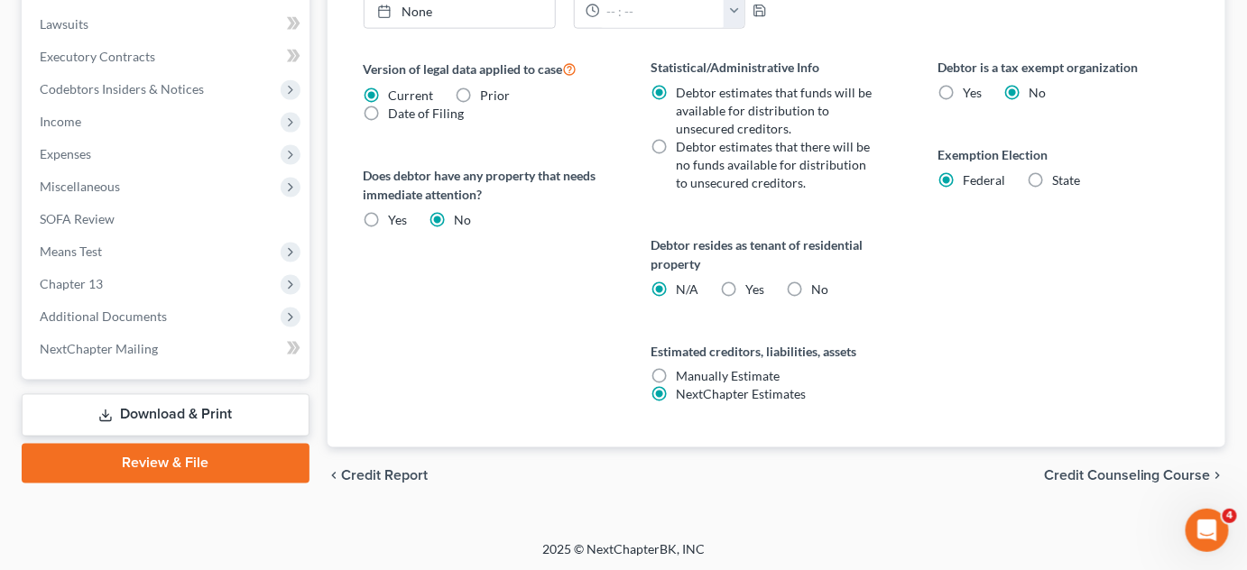
click at [1098, 476] on span "Credit Counseling Course" at bounding box center [1127, 476] width 167 height 14
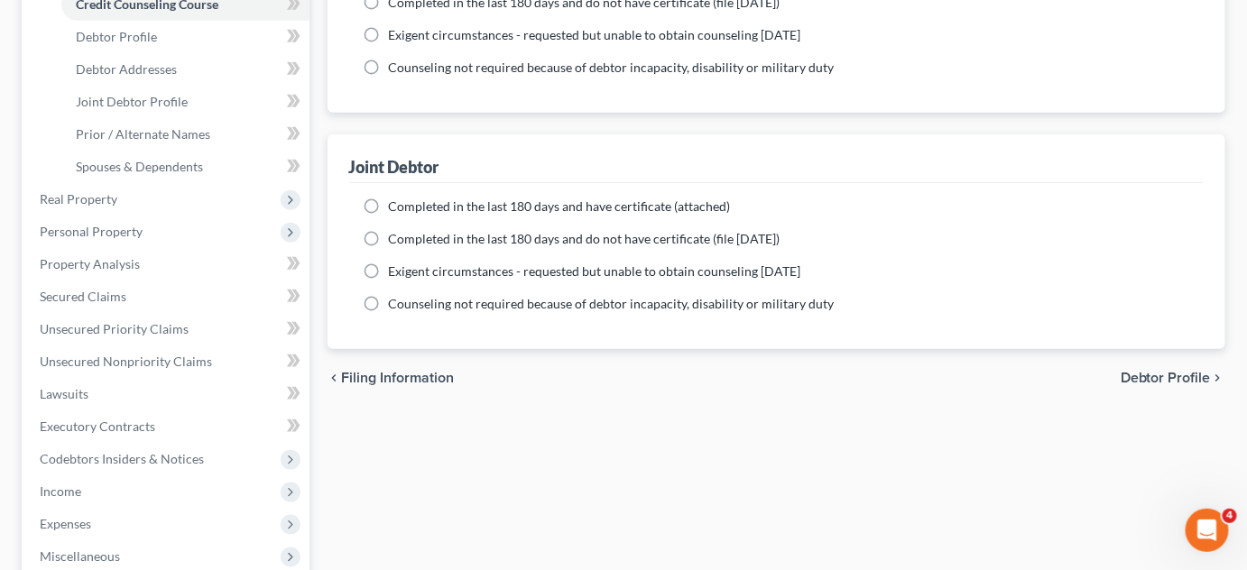
scroll to position [410, 0]
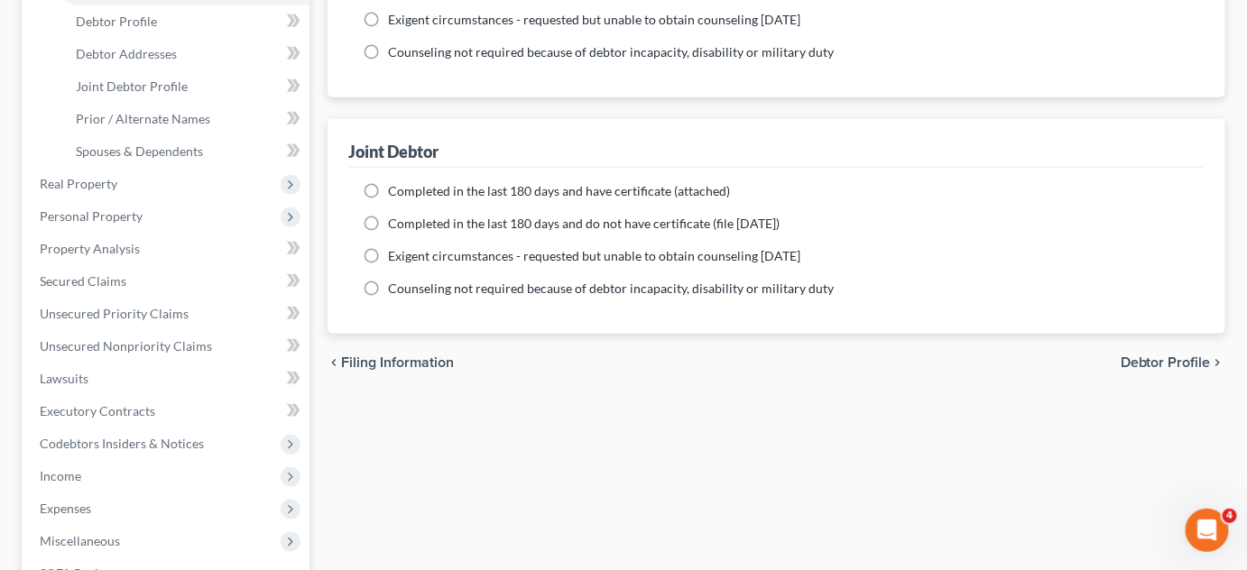
click at [1158, 356] on span "Debtor Profile" at bounding box center [1166, 363] width 90 height 14
select select "1"
select select "3"
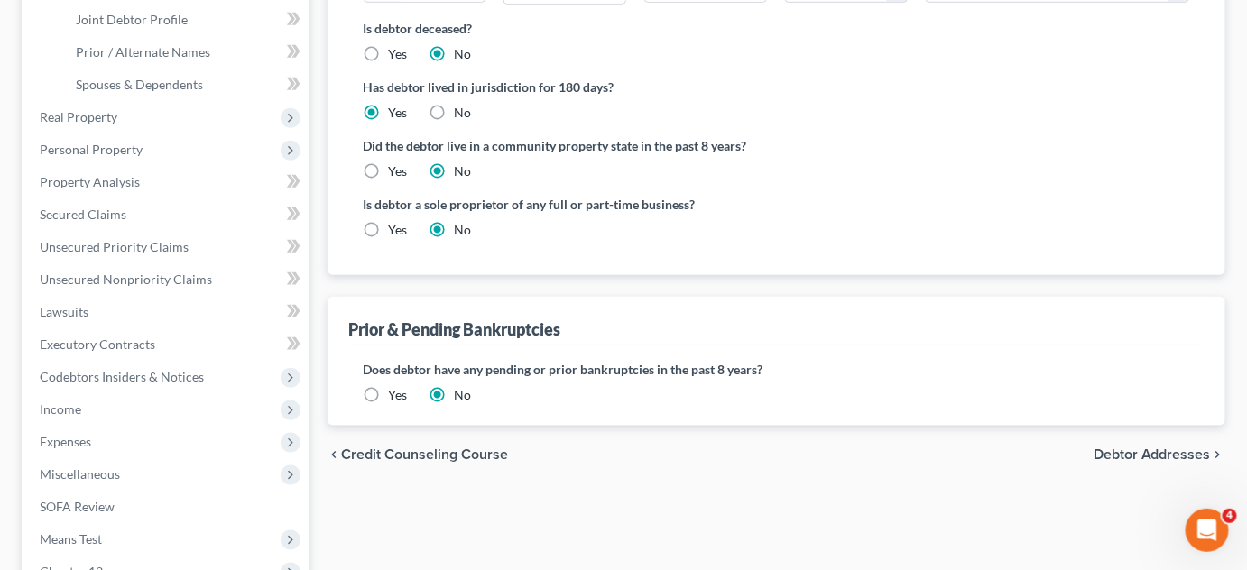
scroll to position [574, 0]
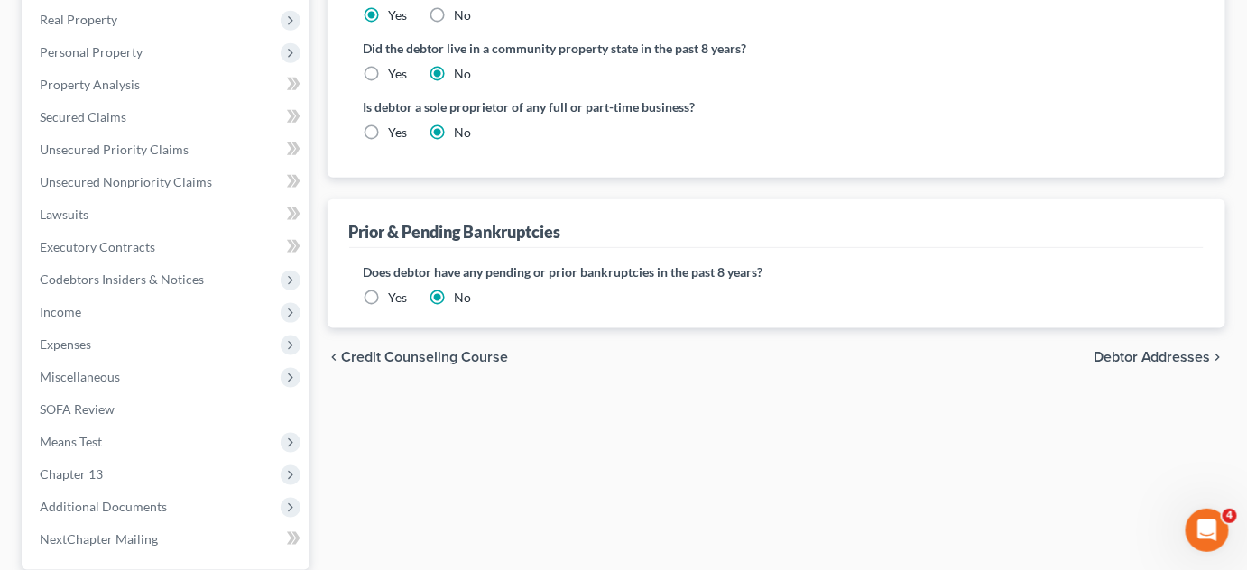
click at [1151, 354] on span "Debtor Addresses" at bounding box center [1152, 357] width 117 height 14
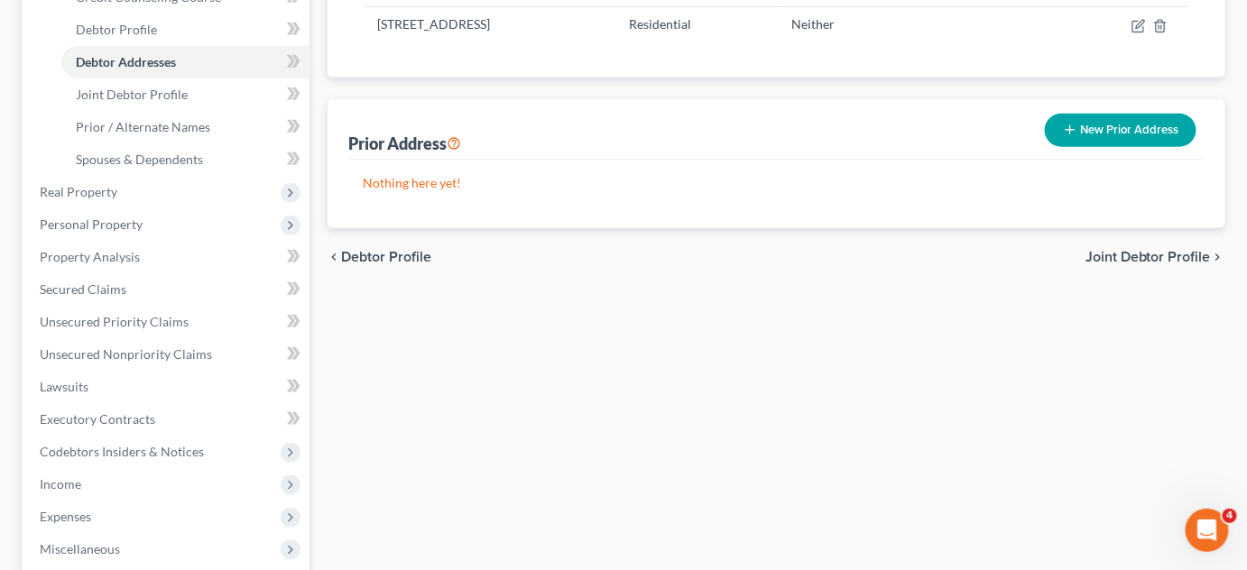
scroll to position [410, 0]
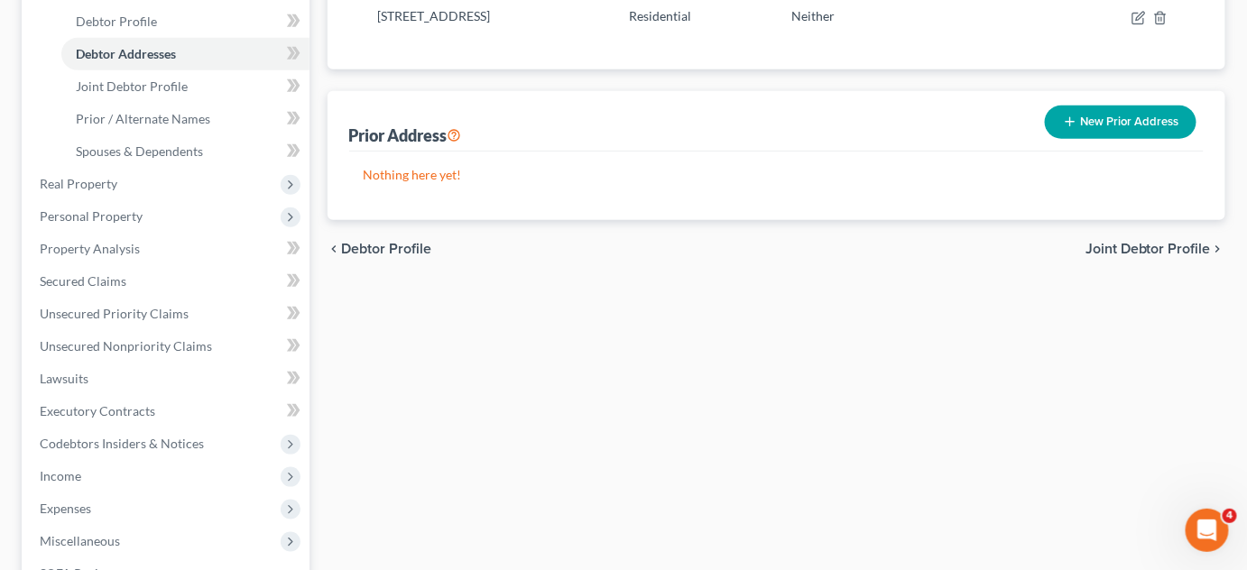
click at [1153, 249] on span "Joint Debtor Profile" at bounding box center [1148, 249] width 125 height 14
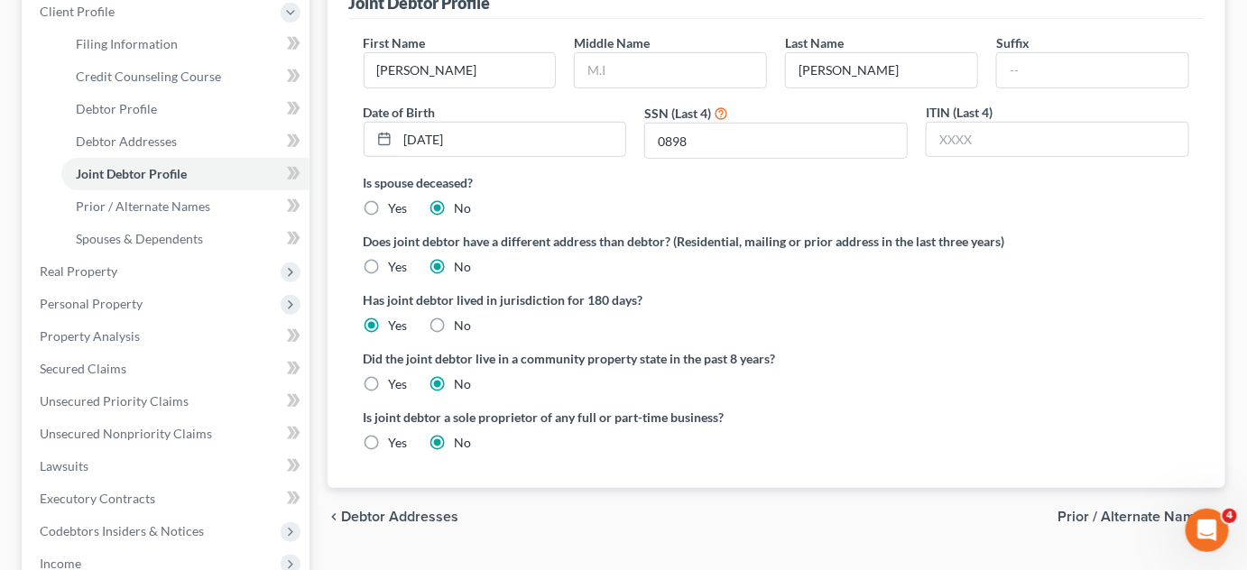
scroll to position [492, 0]
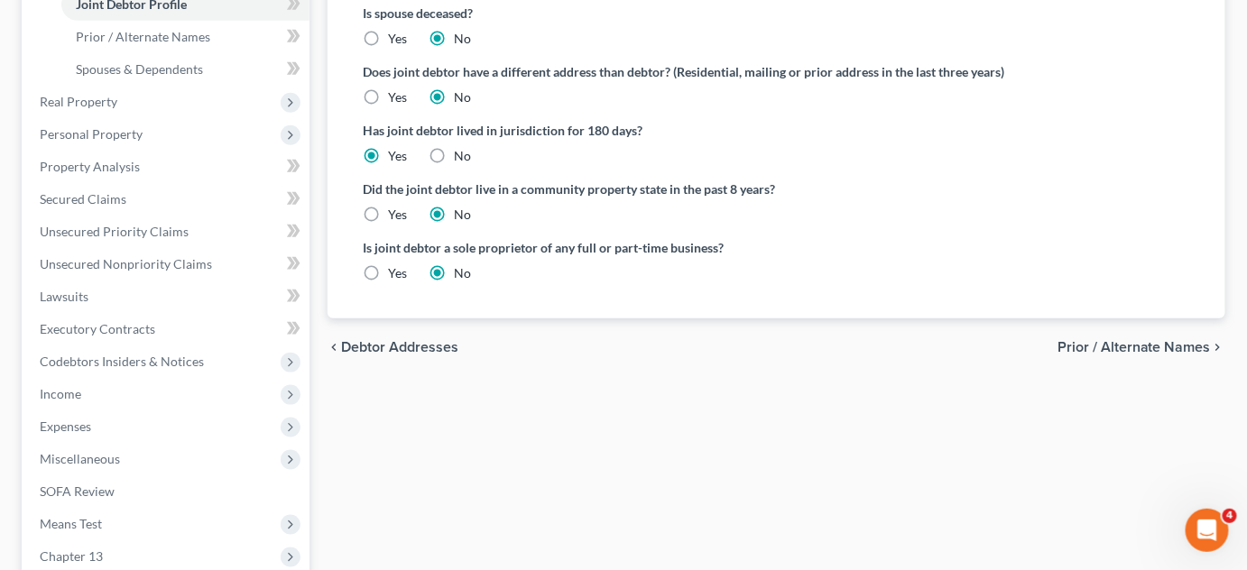
click at [1137, 346] on span "Prior / Alternate Names" at bounding box center [1134, 347] width 153 height 14
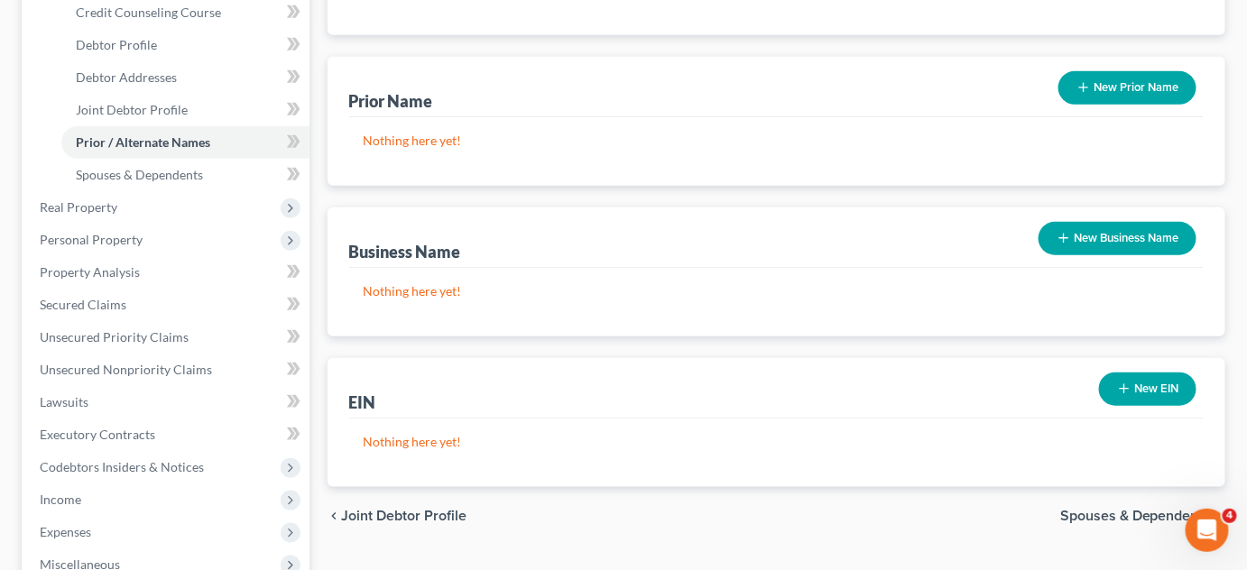
scroll to position [410, 0]
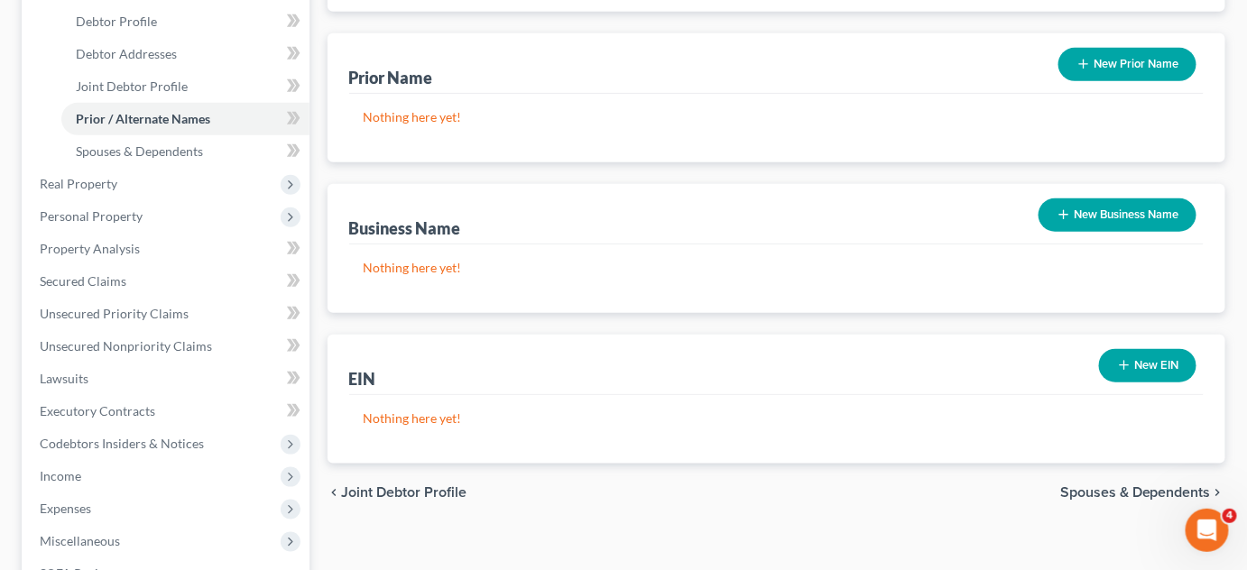
click at [1080, 495] on span "Spouses & Dependents" at bounding box center [1135, 493] width 151 height 14
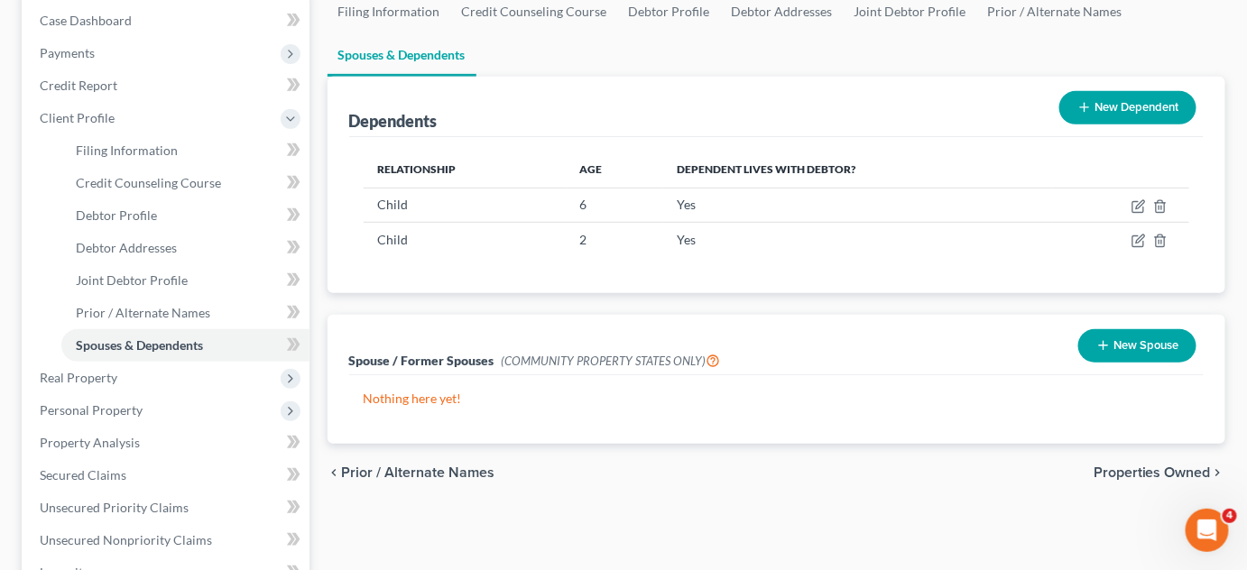
scroll to position [245, 0]
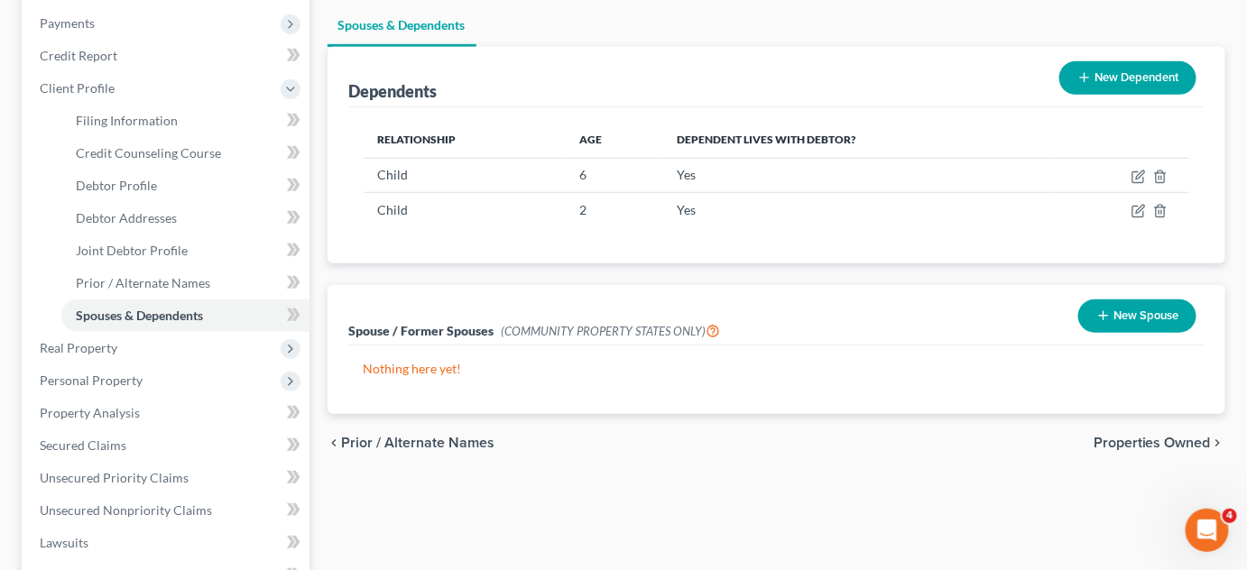
click at [1134, 436] on span "Properties Owned" at bounding box center [1152, 443] width 117 height 14
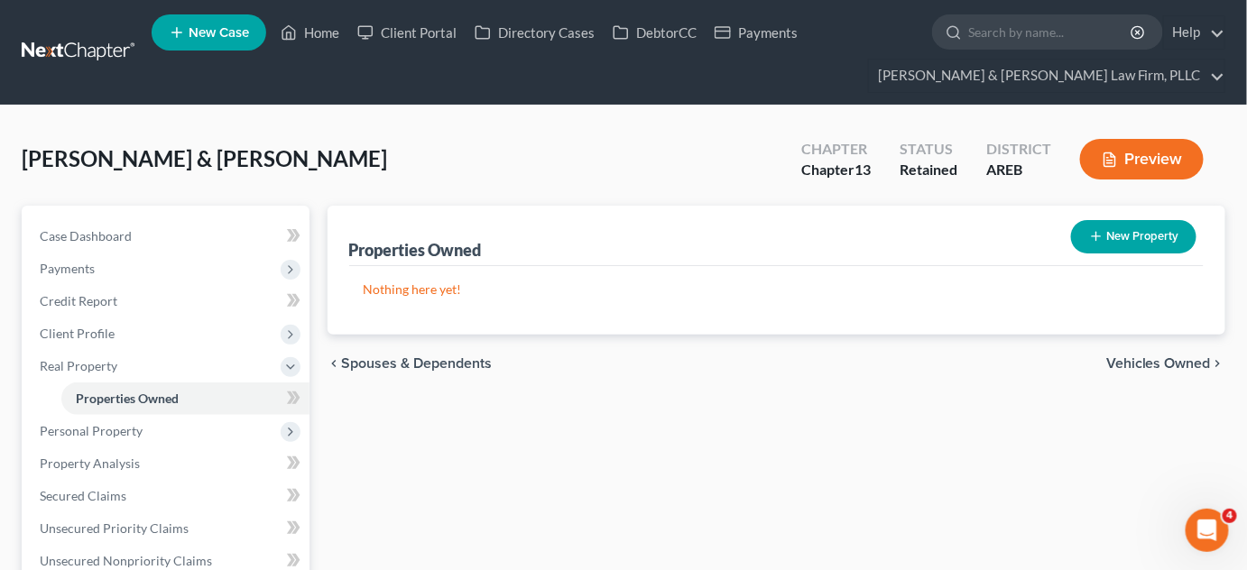
click at [1150, 363] on span "Vehicles Owned" at bounding box center [1158, 363] width 105 height 14
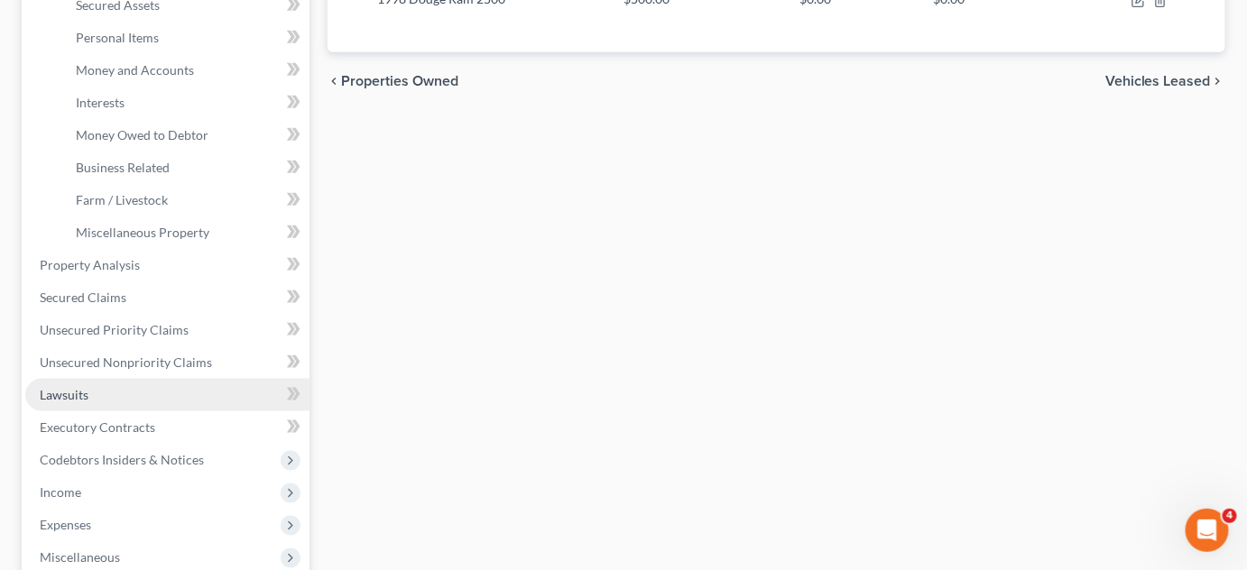
scroll to position [492, 0]
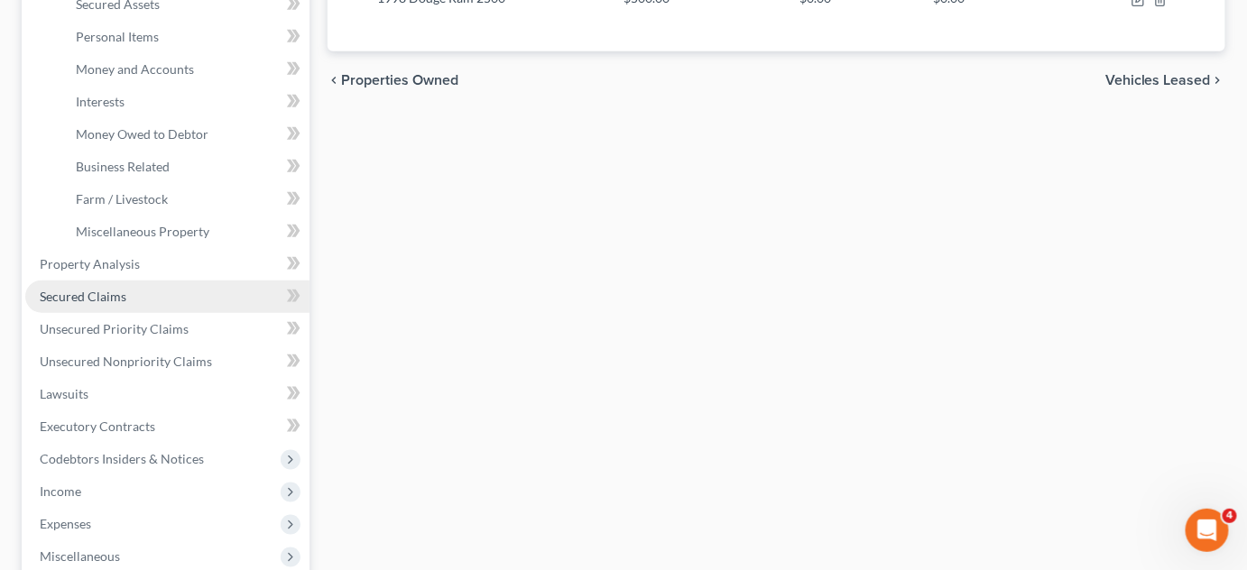
click at [113, 297] on span "Secured Claims" at bounding box center [83, 296] width 87 height 15
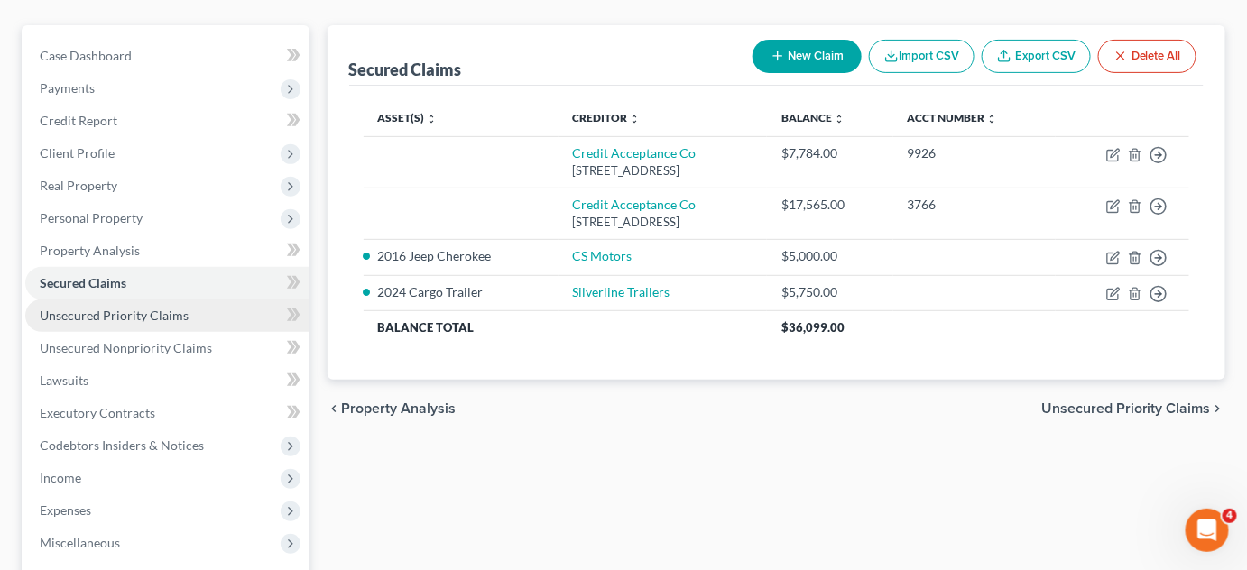
scroll to position [245, 0]
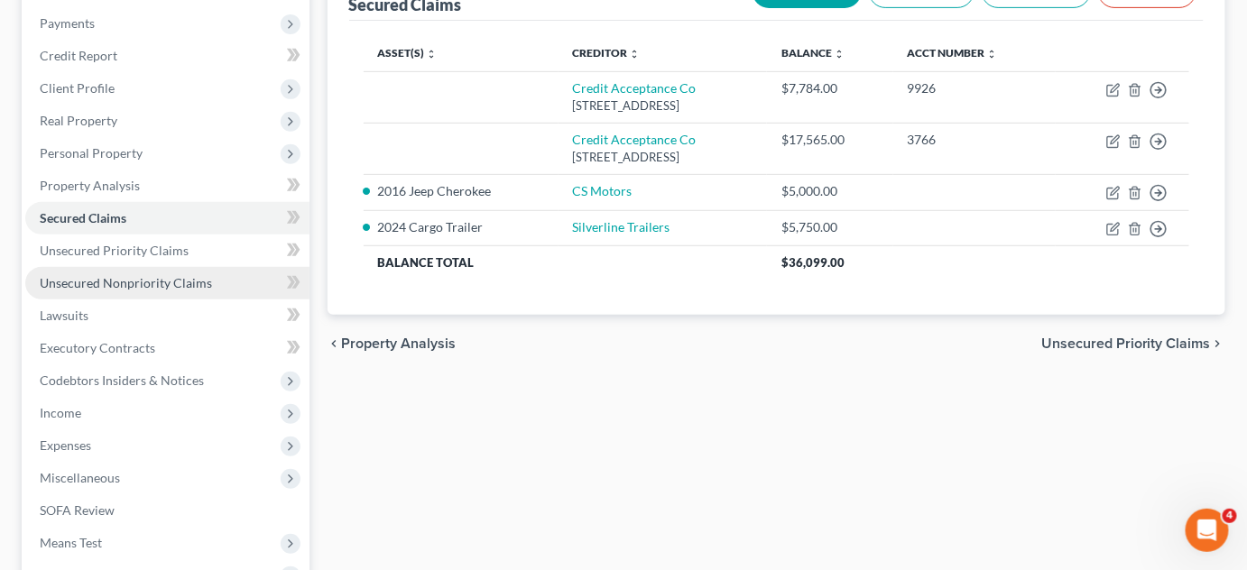
click at [140, 291] on link "Unsecured Nonpriority Claims" at bounding box center [167, 283] width 284 height 32
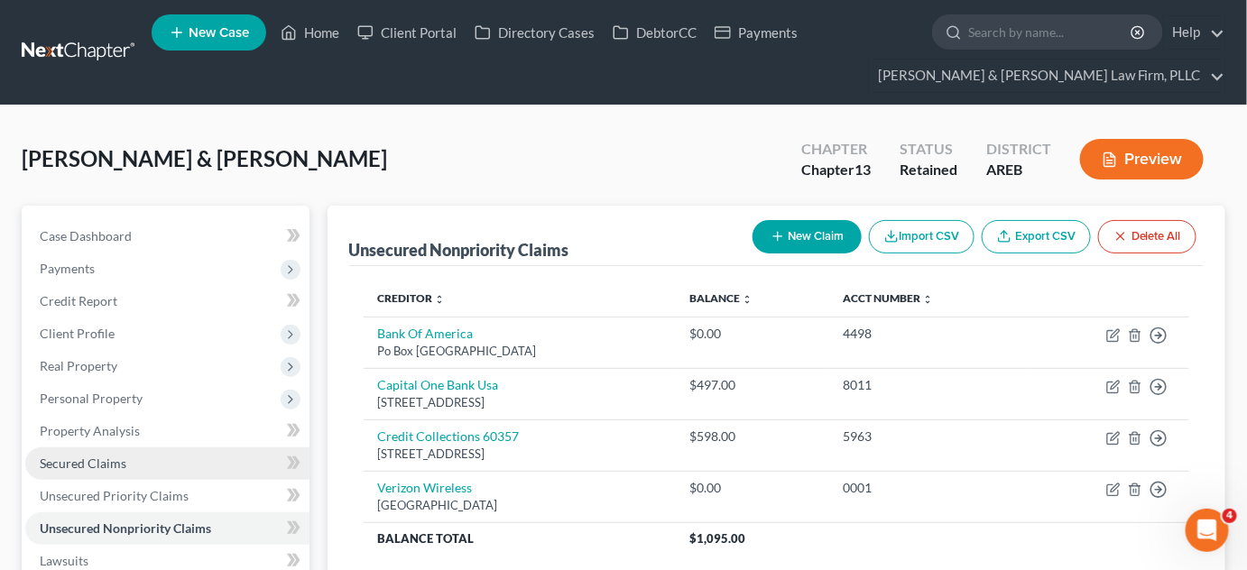
click at [112, 470] on link "Secured Claims" at bounding box center [167, 464] width 284 height 32
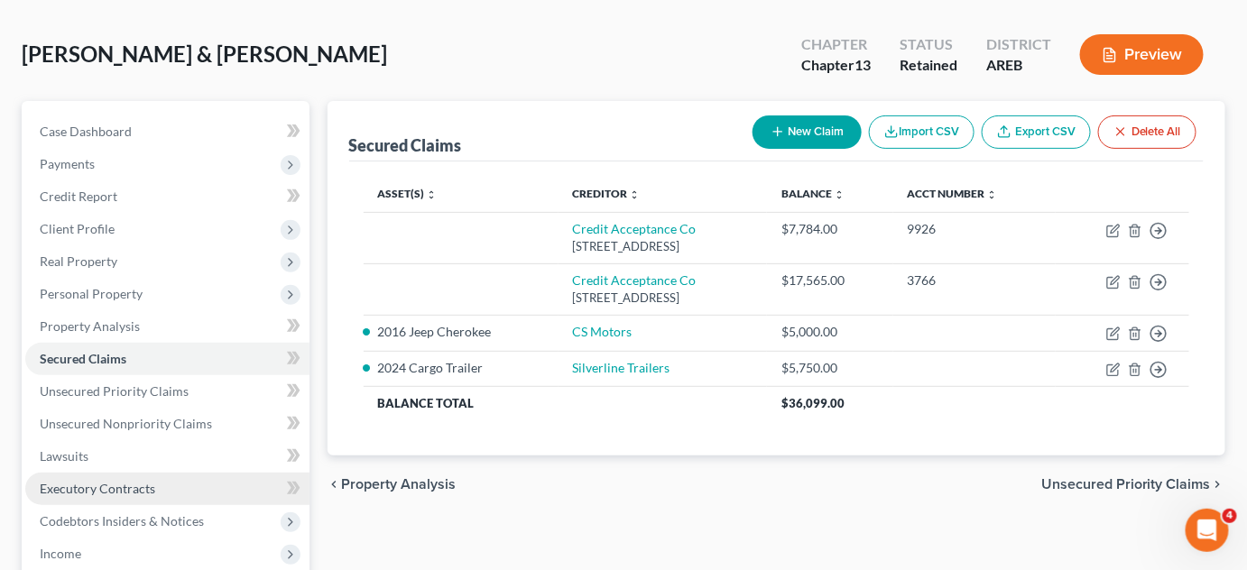
scroll to position [163, 0]
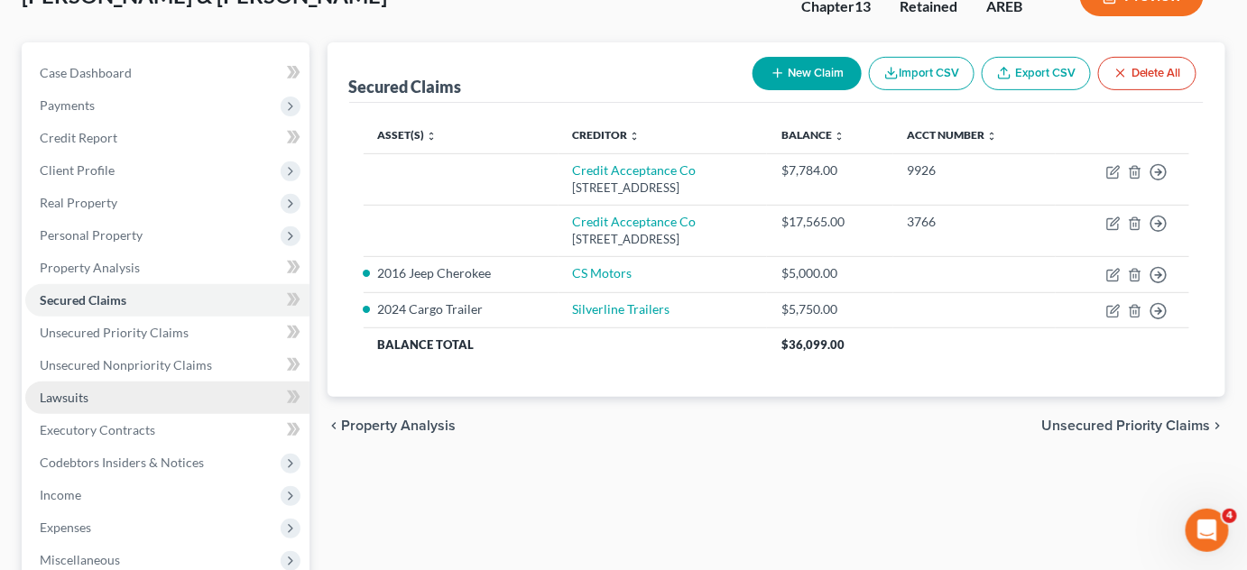
click at [58, 390] on span "Lawsuits" at bounding box center [64, 397] width 49 height 15
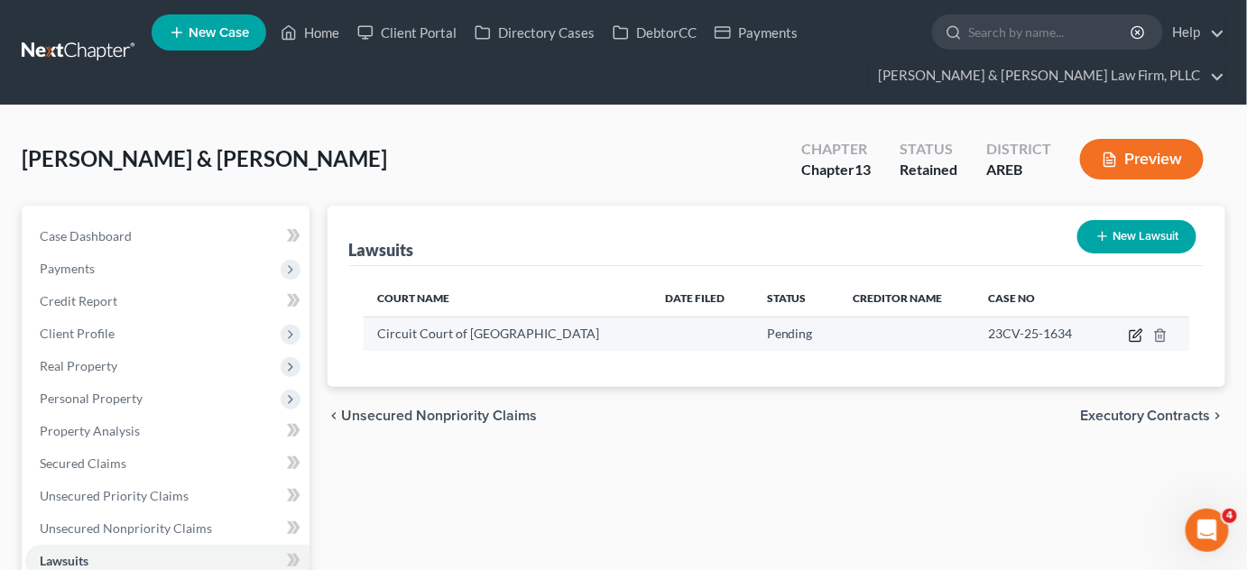
click at [1137, 329] on icon "button" at bounding box center [1136, 336] width 14 height 14
select select "0"
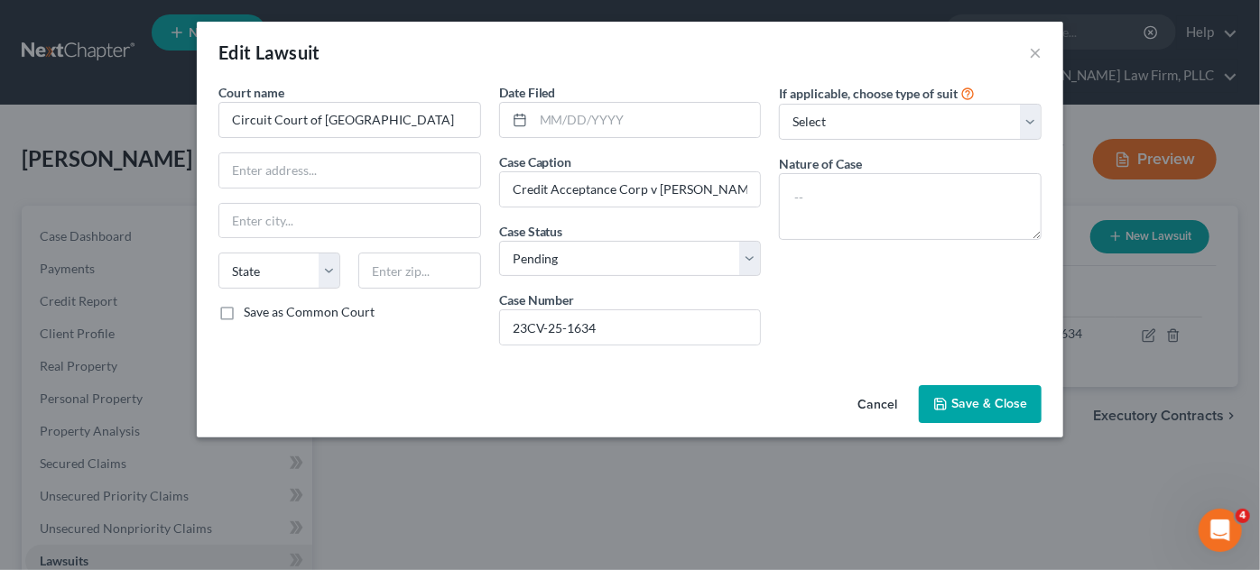
click at [872, 401] on button "Cancel" at bounding box center [877, 405] width 69 height 36
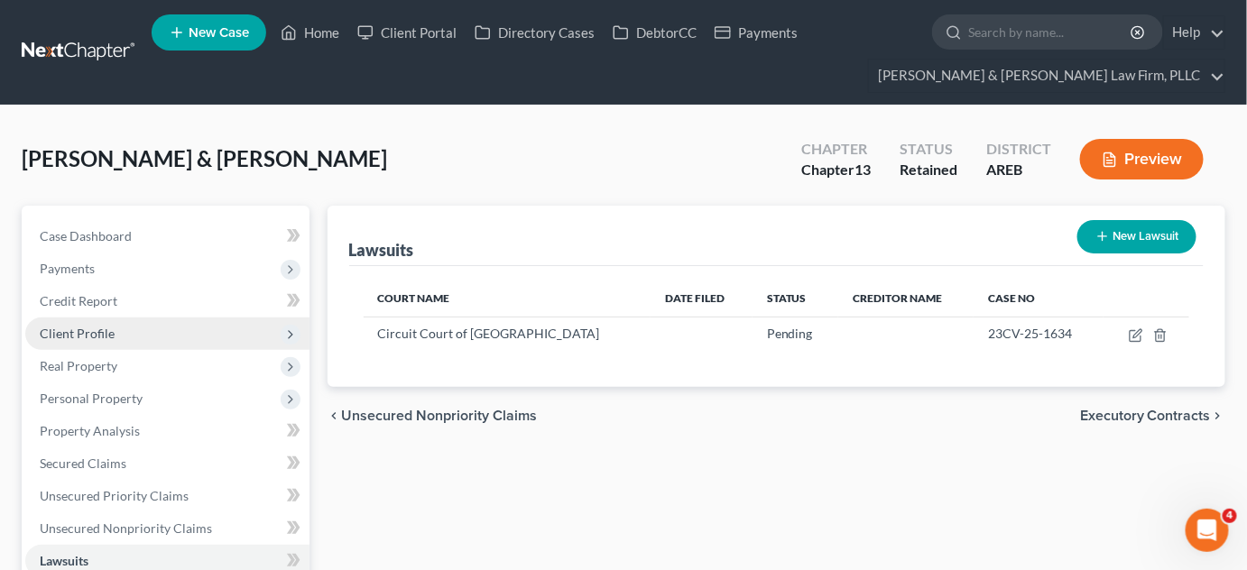
click at [68, 323] on span "Client Profile" at bounding box center [167, 334] width 284 height 32
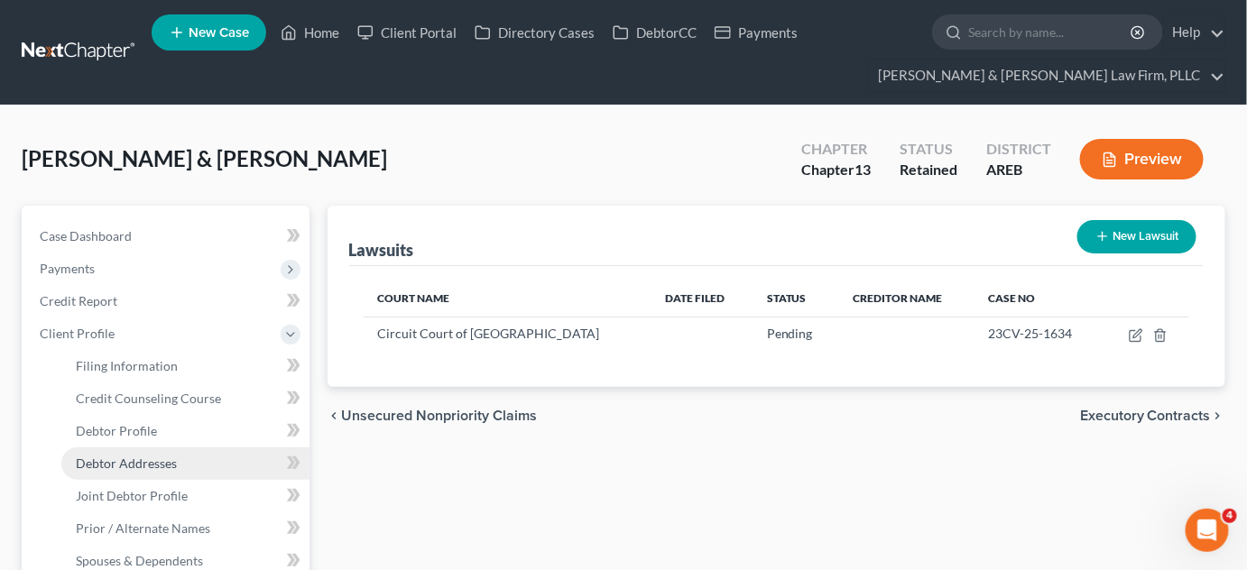
click at [112, 463] on span "Debtor Addresses" at bounding box center [126, 463] width 101 height 15
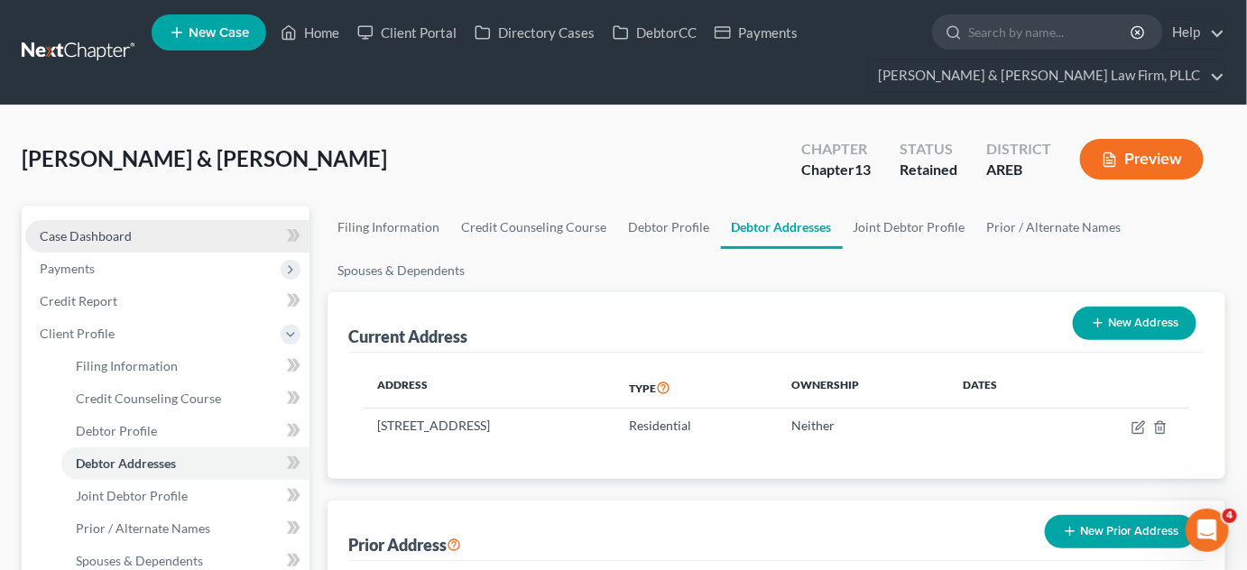
click at [45, 249] on link "Case Dashboard" at bounding box center [167, 236] width 284 height 32
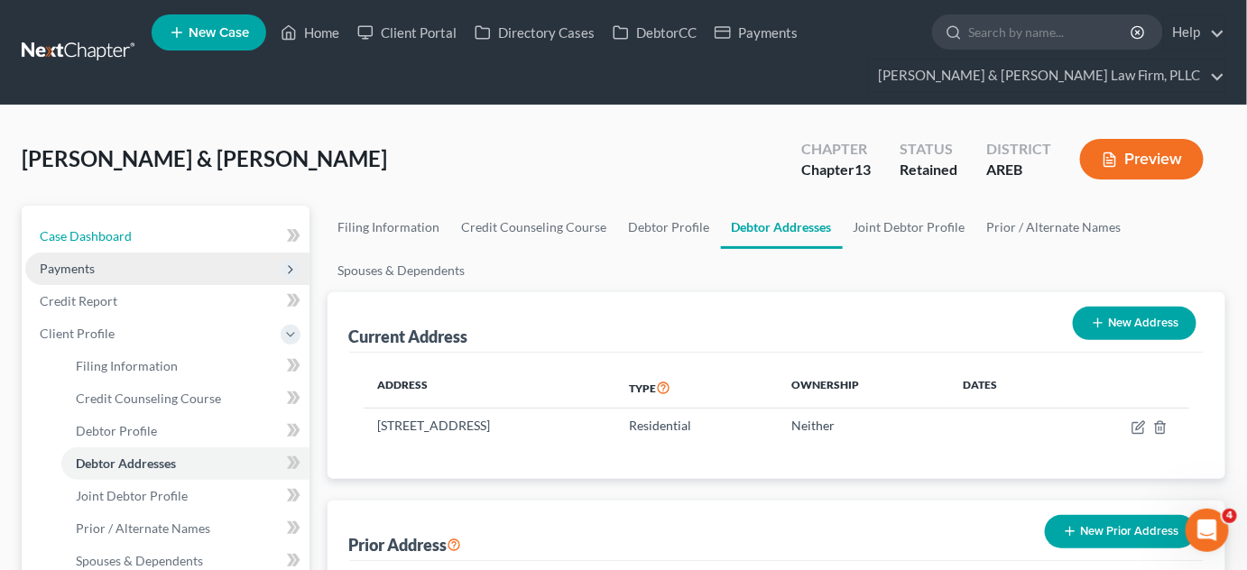
select select "2"
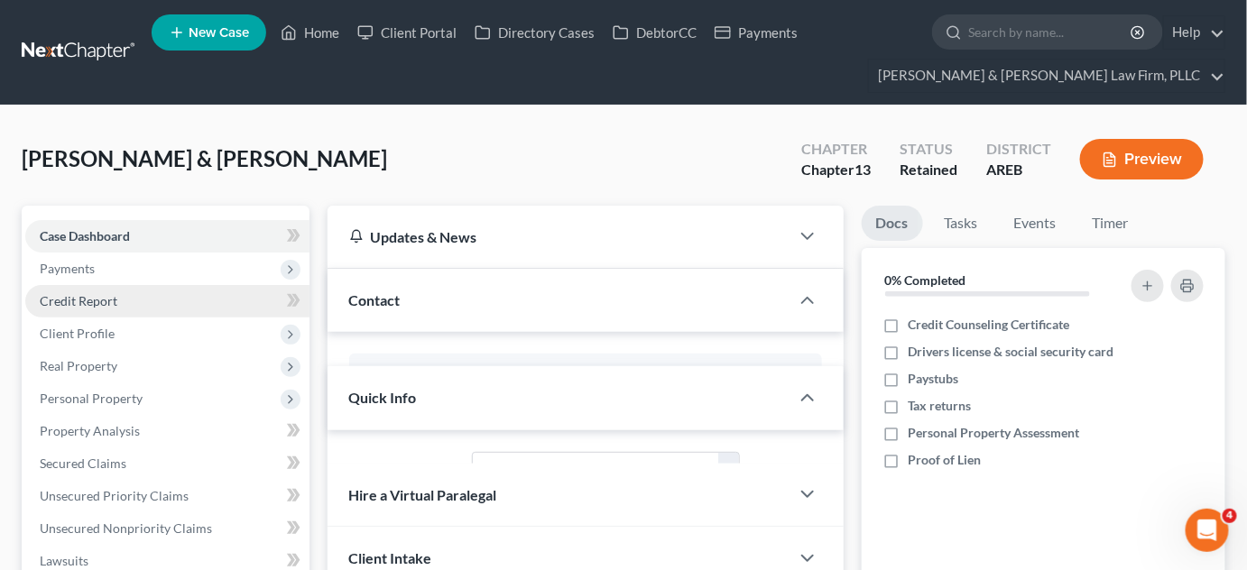
drag, startPoint x: 50, startPoint y: 264, endPoint x: 95, endPoint y: 285, distance: 50.1
click at [50, 264] on span "Payments" at bounding box center [67, 268] width 55 height 15
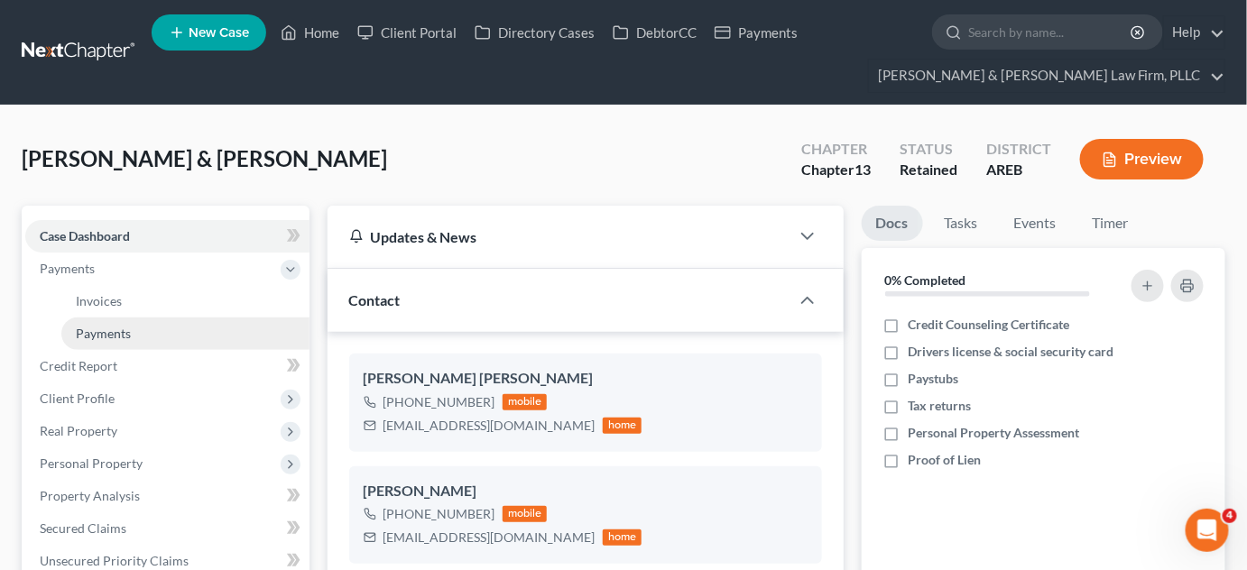
click at [97, 329] on span "Payments" at bounding box center [103, 333] width 55 height 15
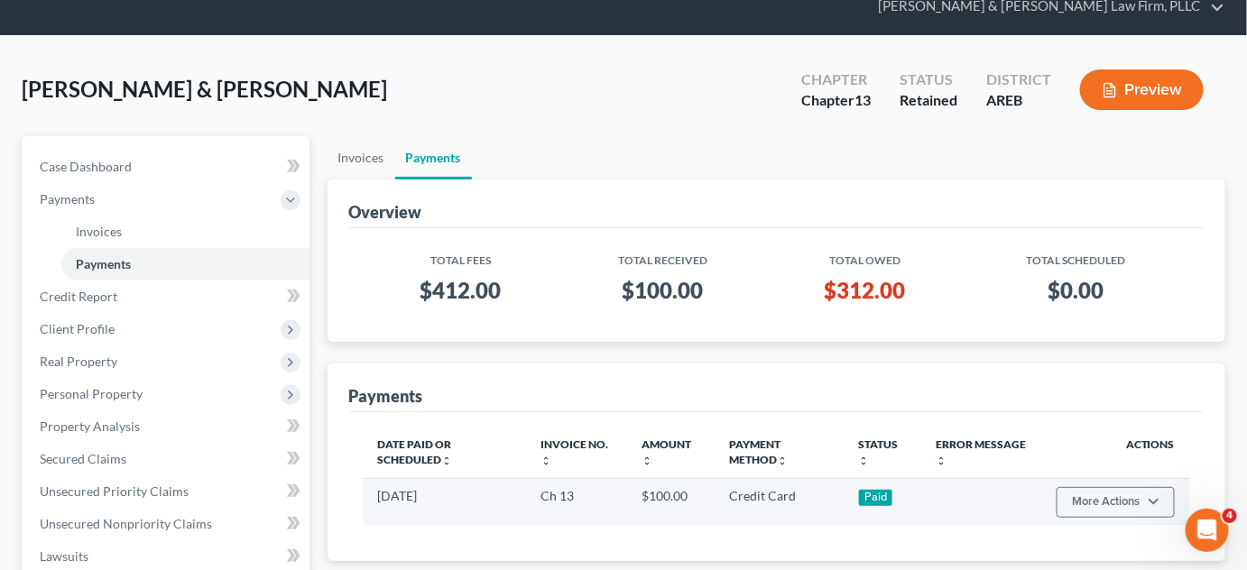
scroll to position [163, 0]
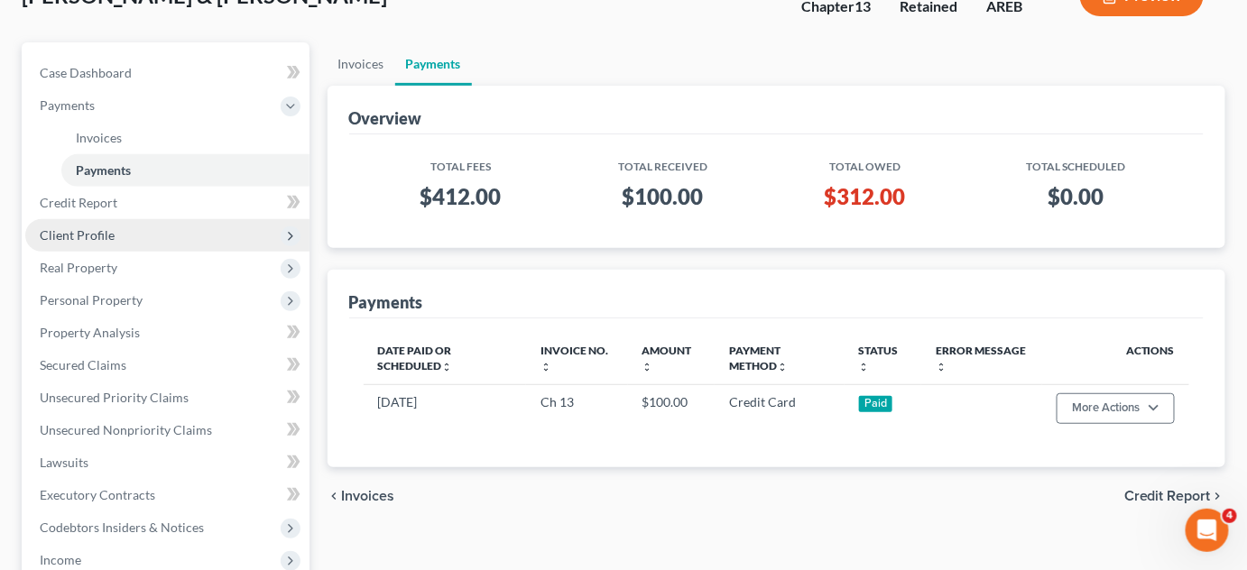
click at [97, 237] on span "Client Profile" at bounding box center [77, 234] width 75 height 15
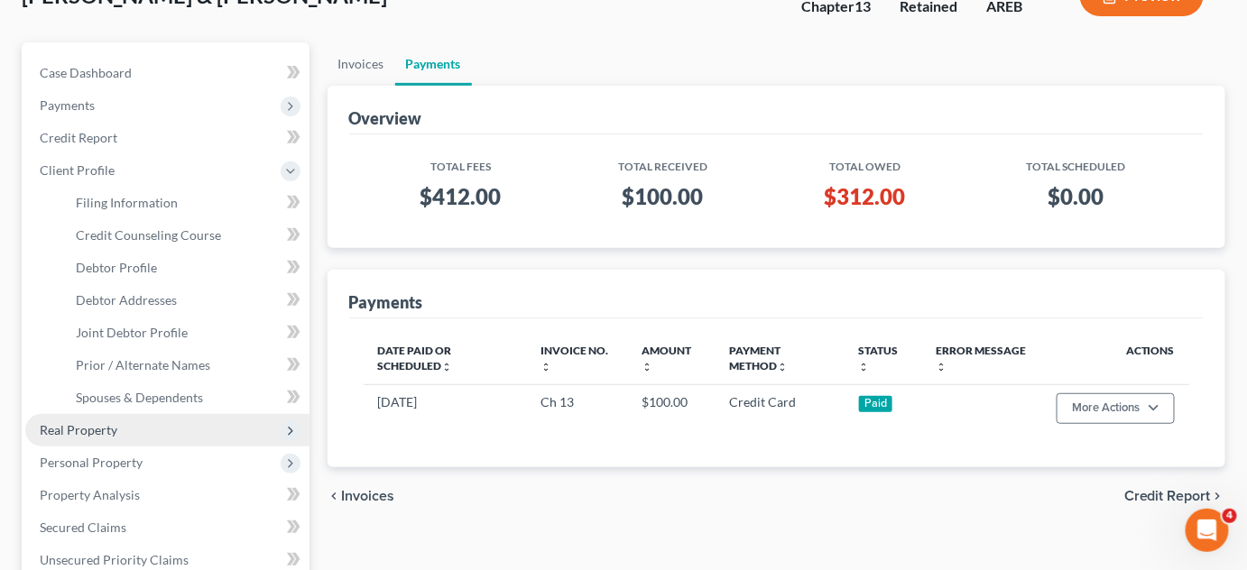
click at [113, 435] on span "Real Property" at bounding box center [79, 429] width 78 height 15
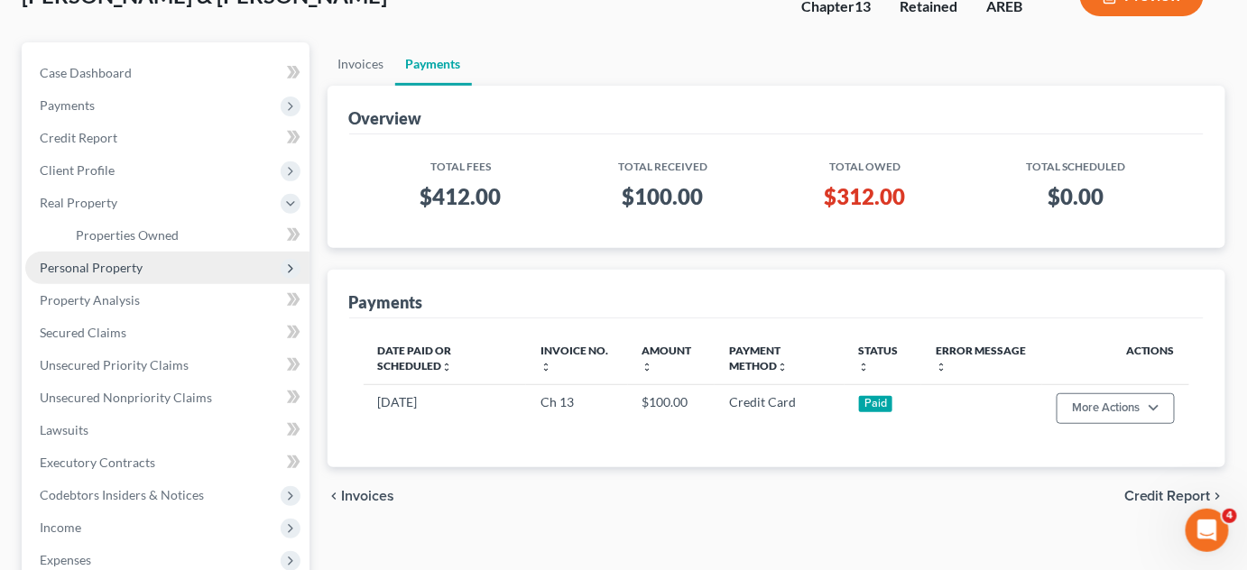
click at [103, 276] on span "Personal Property" at bounding box center [167, 268] width 284 height 32
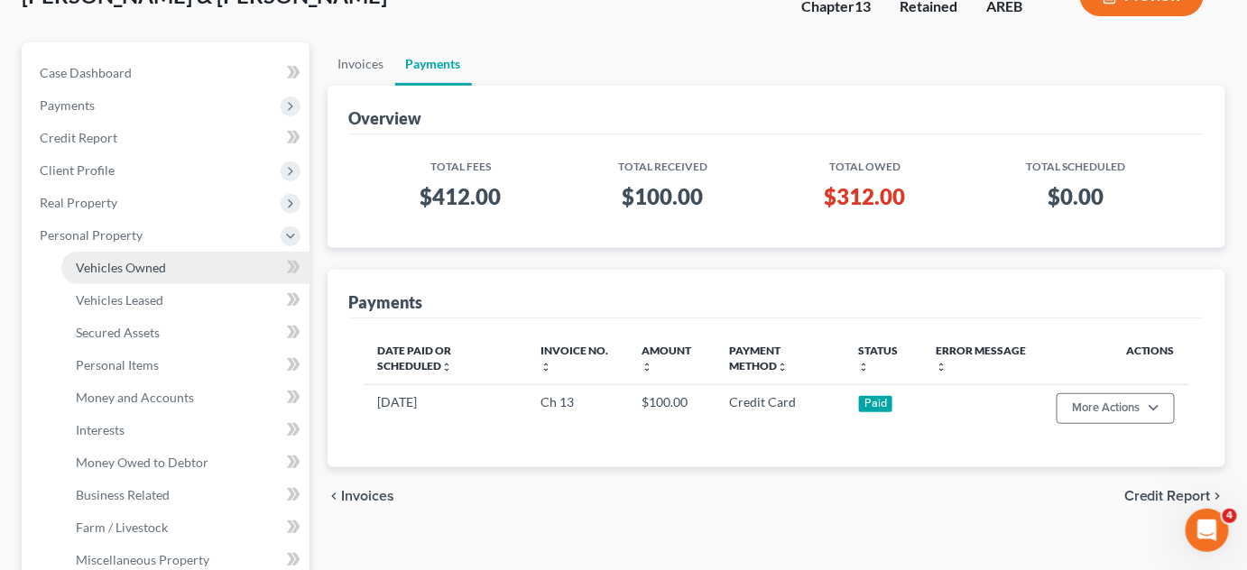
click at [167, 270] on link "Vehicles Owned" at bounding box center [185, 268] width 248 height 32
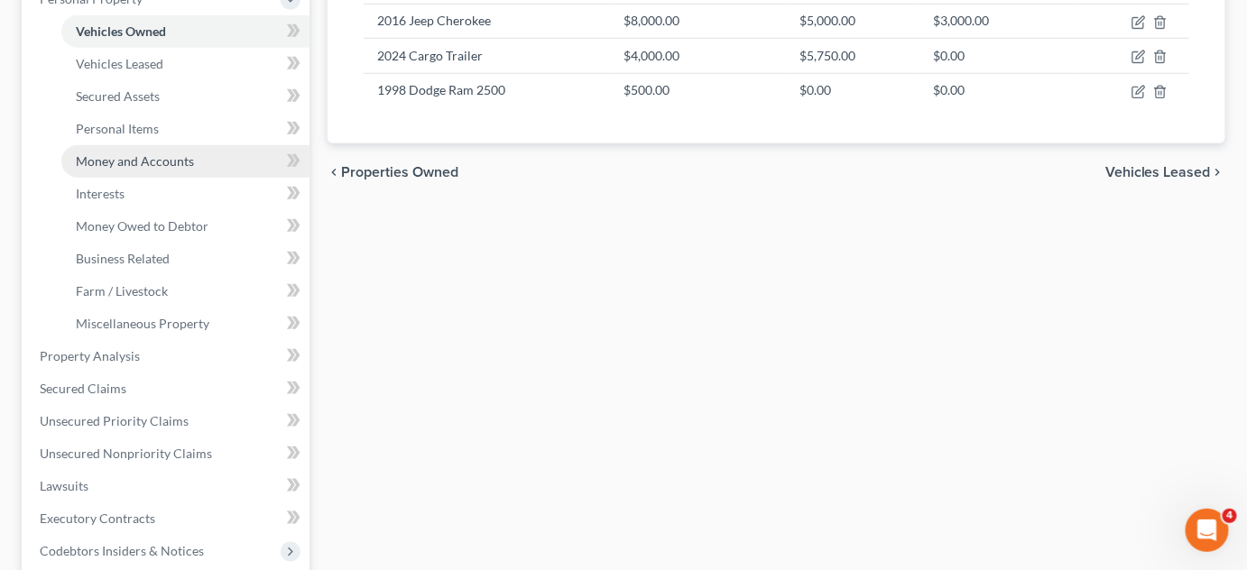
scroll to position [410, 0]
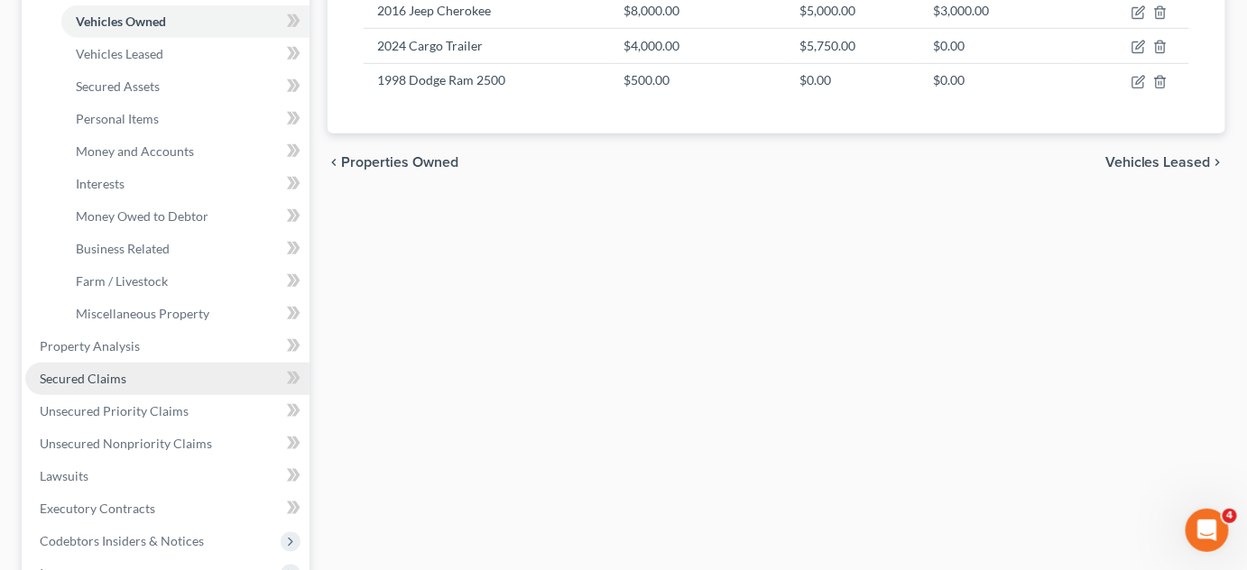
click at [67, 383] on span "Secured Claims" at bounding box center [83, 378] width 87 height 15
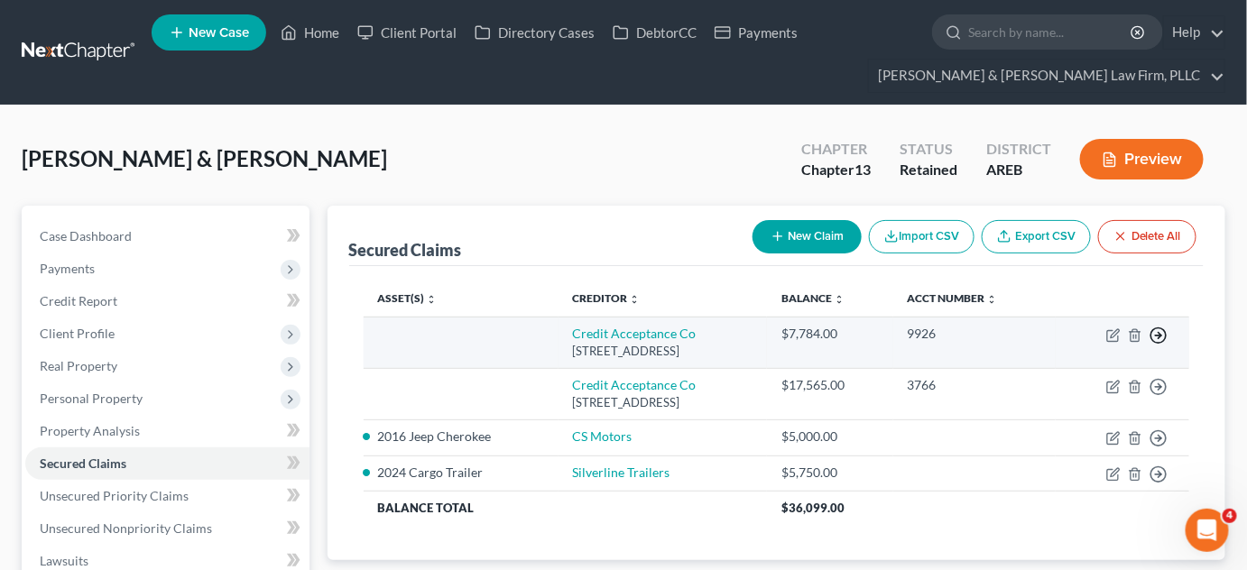
click at [1158, 336] on line "button" at bounding box center [1159, 336] width 6 height 0
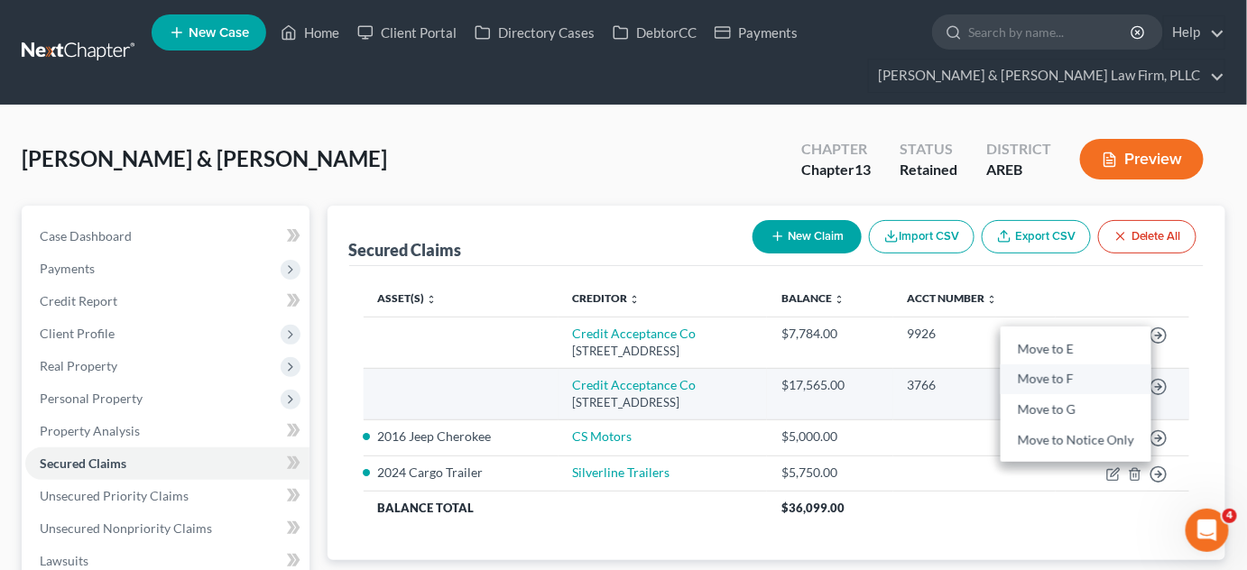
click at [1069, 384] on link "Move to F" at bounding box center [1076, 380] width 151 height 31
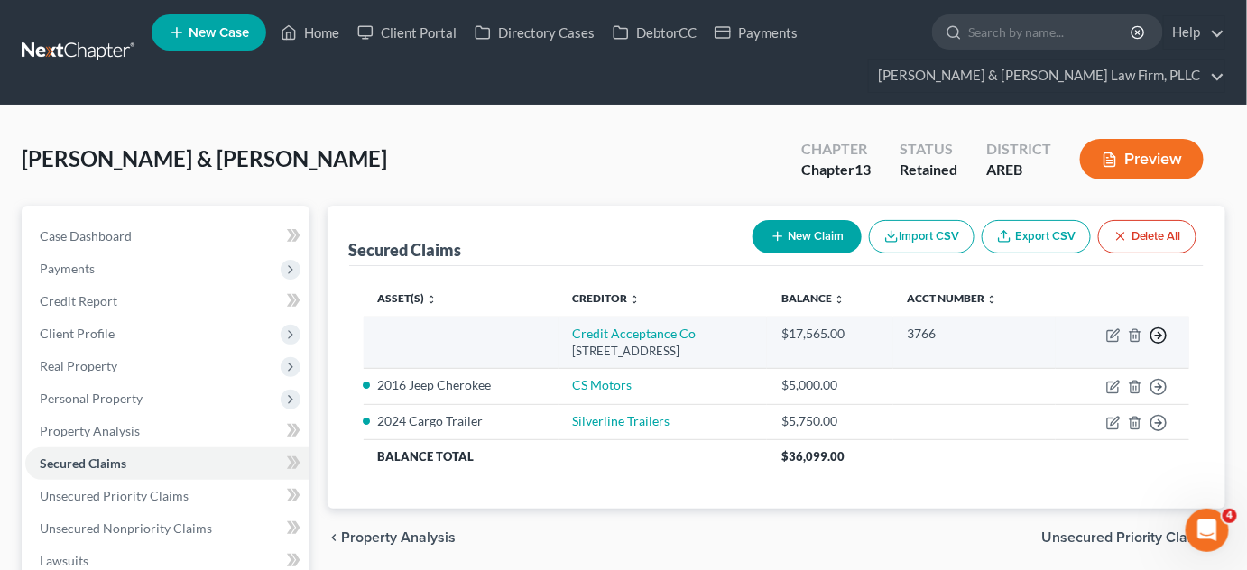
click at [1157, 336] on icon "button" at bounding box center [1159, 336] width 18 height 18
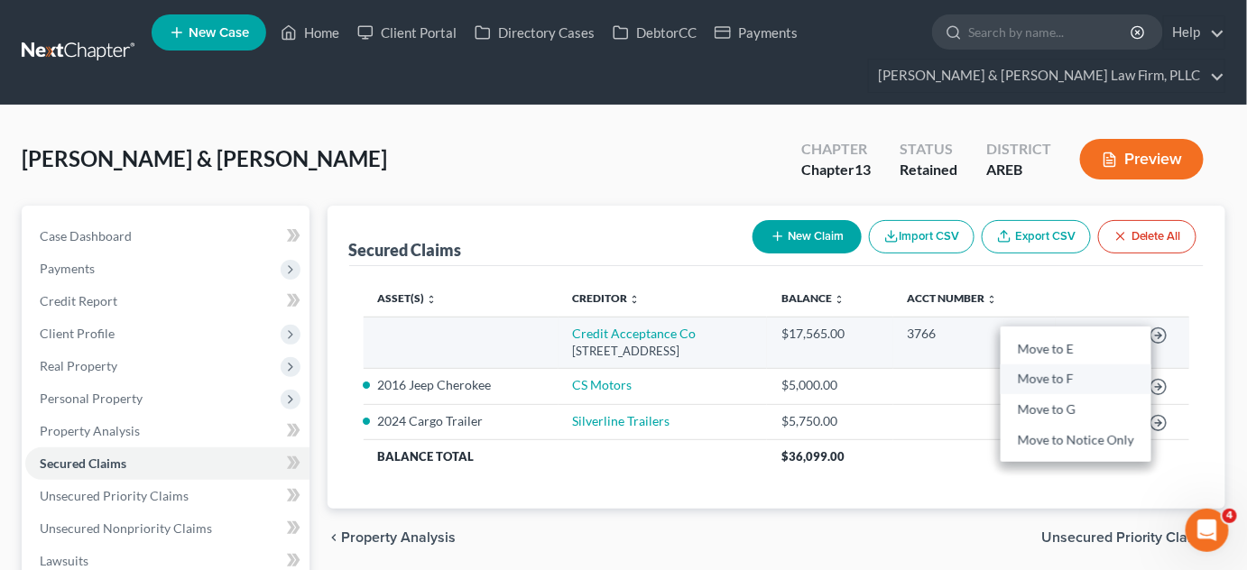
click at [1070, 375] on link "Move to F" at bounding box center [1076, 380] width 151 height 31
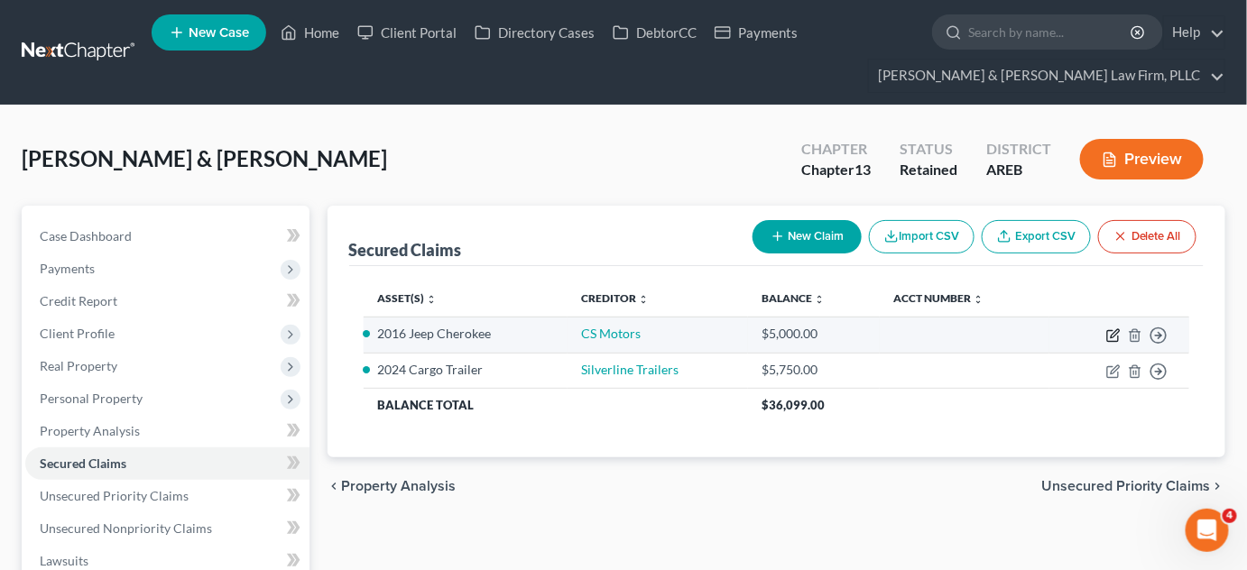
click at [1116, 338] on icon "button" at bounding box center [1113, 336] width 14 height 14
select select "2"
select select "0"
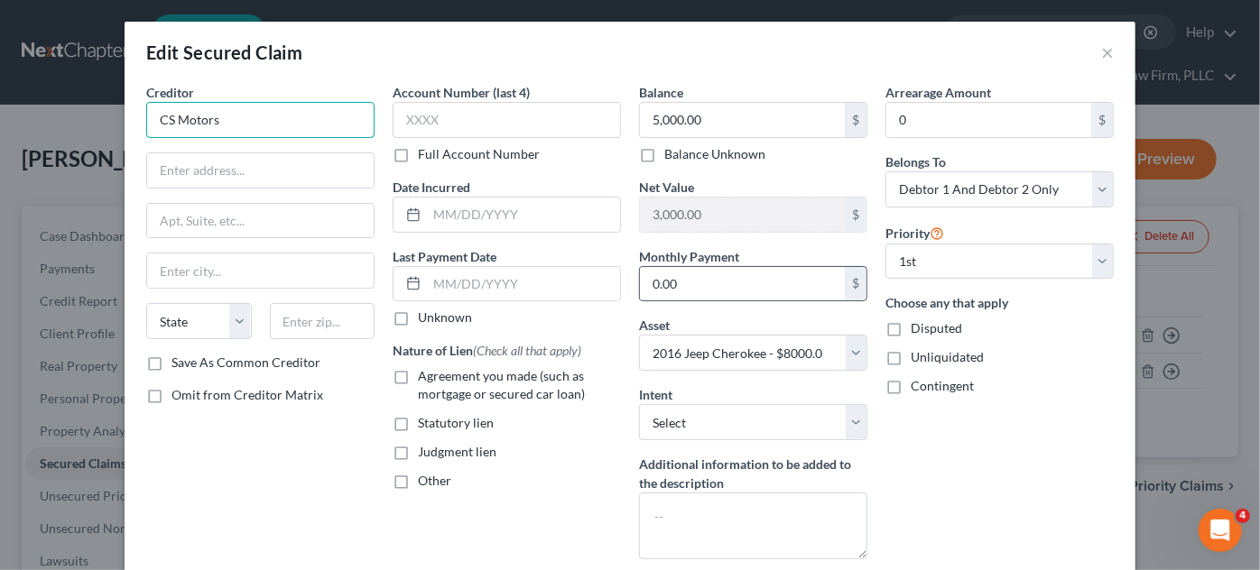
drag, startPoint x: 310, startPoint y: 119, endPoint x: 635, endPoint y: 264, distance: 355.9
click at [308, 119] on input "CS Motors" at bounding box center [260, 120] width 228 height 36
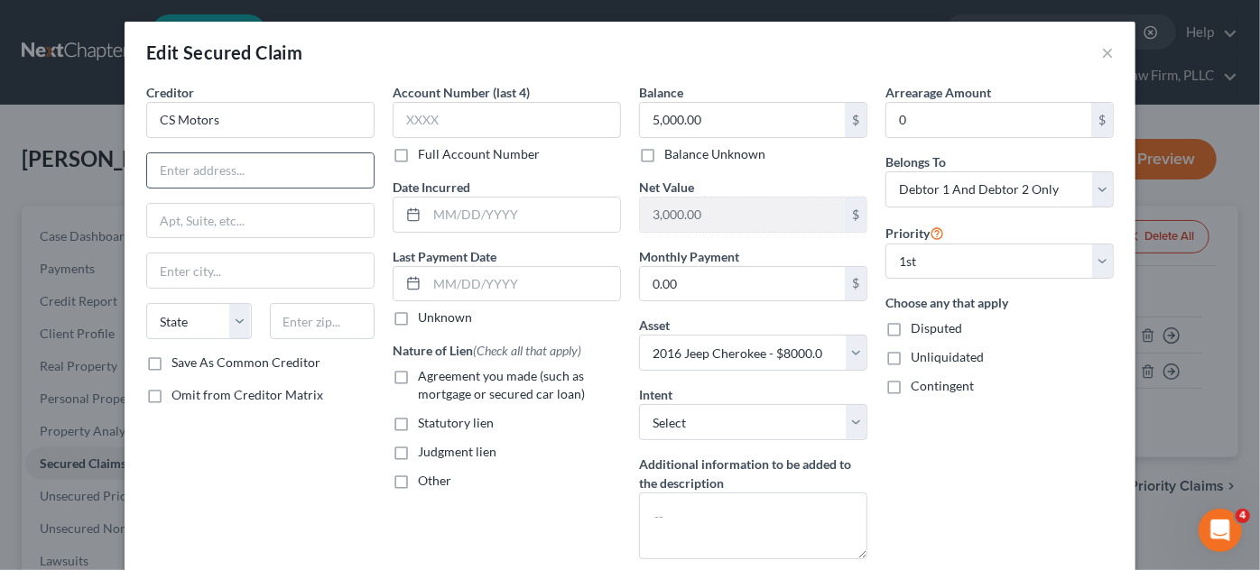
click at [249, 163] on input "text" at bounding box center [260, 170] width 227 height 34
paste input "769 AR-36"
type input "769 AR-36"
drag, startPoint x: 230, startPoint y: 271, endPoint x: 226, endPoint y: 285, distance: 15.1
click at [230, 265] on input "text" at bounding box center [260, 271] width 227 height 34
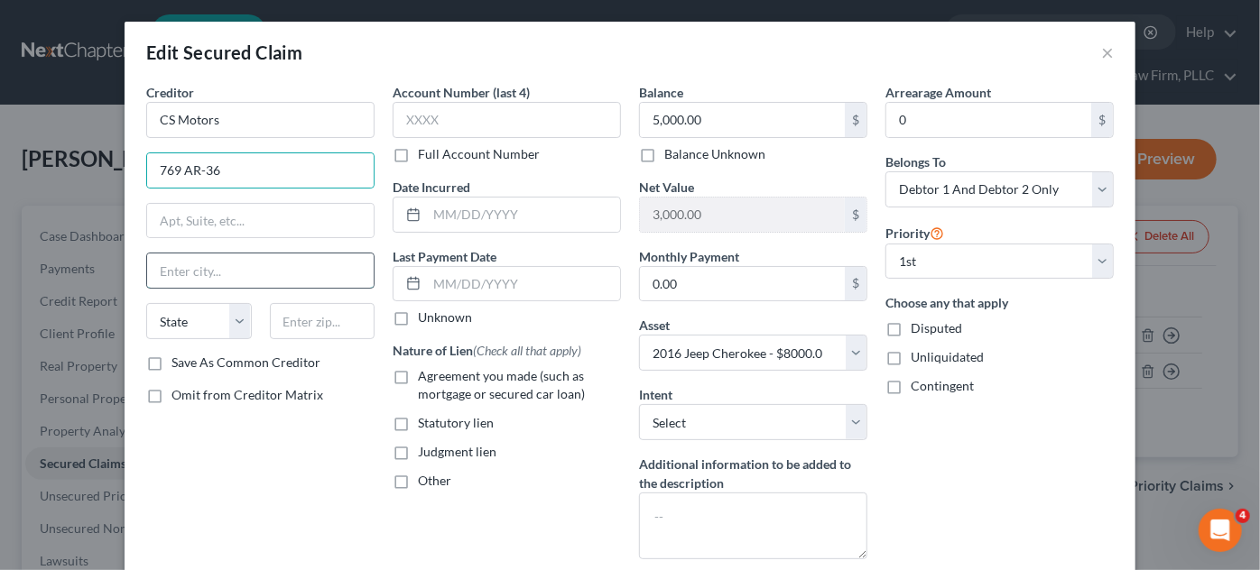
paste input "Vilonia"
type input "Vilonia"
drag, startPoint x: 231, startPoint y: 321, endPoint x: 217, endPoint y: 310, distance: 18.6
click at [231, 321] on select "State [US_STATE] AK AR AZ CA CO CT DE DC [GEOGRAPHIC_DATA] [GEOGRAPHIC_DATA] GU…" at bounding box center [199, 321] width 106 height 36
select select "2"
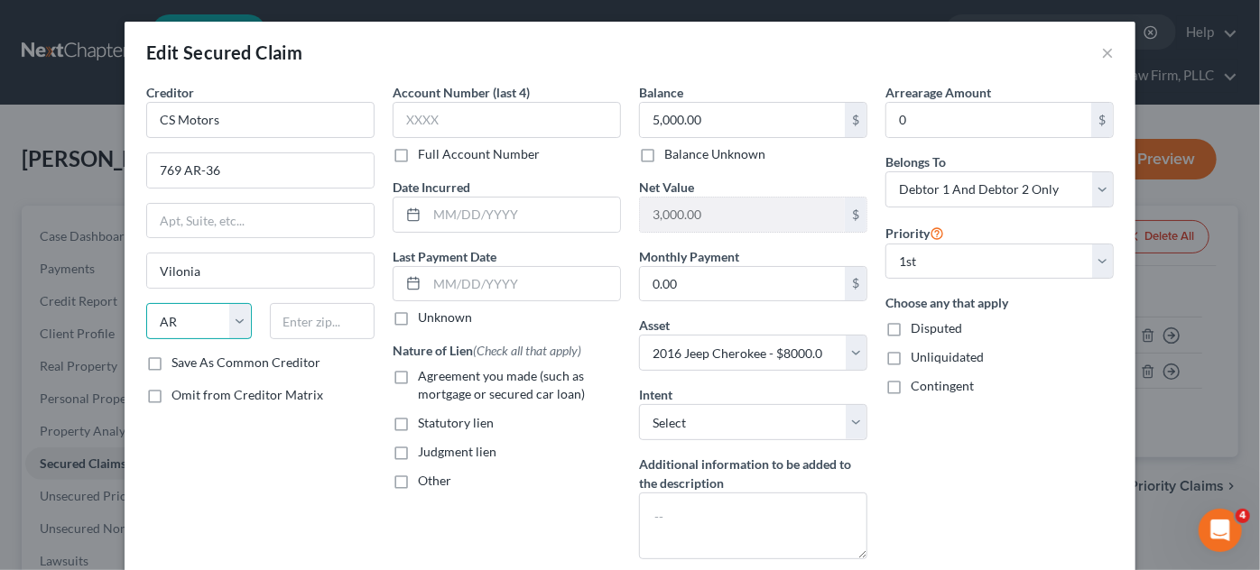
click at [146, 303] on select "State [US_STATE] AK AR AZ CA CO CT DE DC [GEOGRAPHIC_DATA] [GEOGRAPHIC_DATA] GU…" at bounding box center [199, 321] width 106 height 36
drag, startPoint x: 348, startPoint y: 305, endPoint x: 866, endPoint y: 74, distance: 567.2
click at [350, 292] on div "Creditor * CS Motors 769 AR-36 Vilonia State [US_STATE] AK AR AZ CA CO CT DE DC…" at bounding box center [260, 218] width 228 height 271
type input "72173"
click at [171, 360] on label "Save As Common Creditor" at bounding box center [245, 363] width 149 height 18
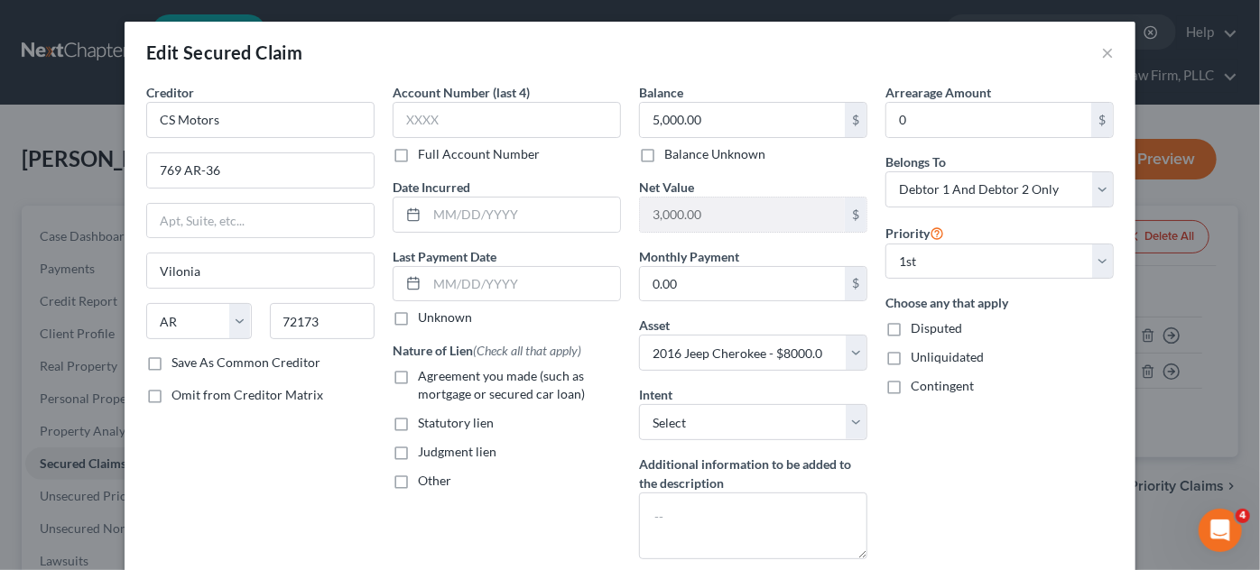
click at [179, 360] on input "Save As Common Creditor" at bounding box center [185, 360] width 12 height 12
checkbox input "true"
click at [418, 381] on label "Agreement you made (such as mortgage or secured car loan)" at bounding box center [519, 385] width 203 height 36
click at [425, 379] on input "Agreement you made (such as mortgage or secured car loan)" at bounding box center [431, 373] width 12 height 12
checkbox input "true"
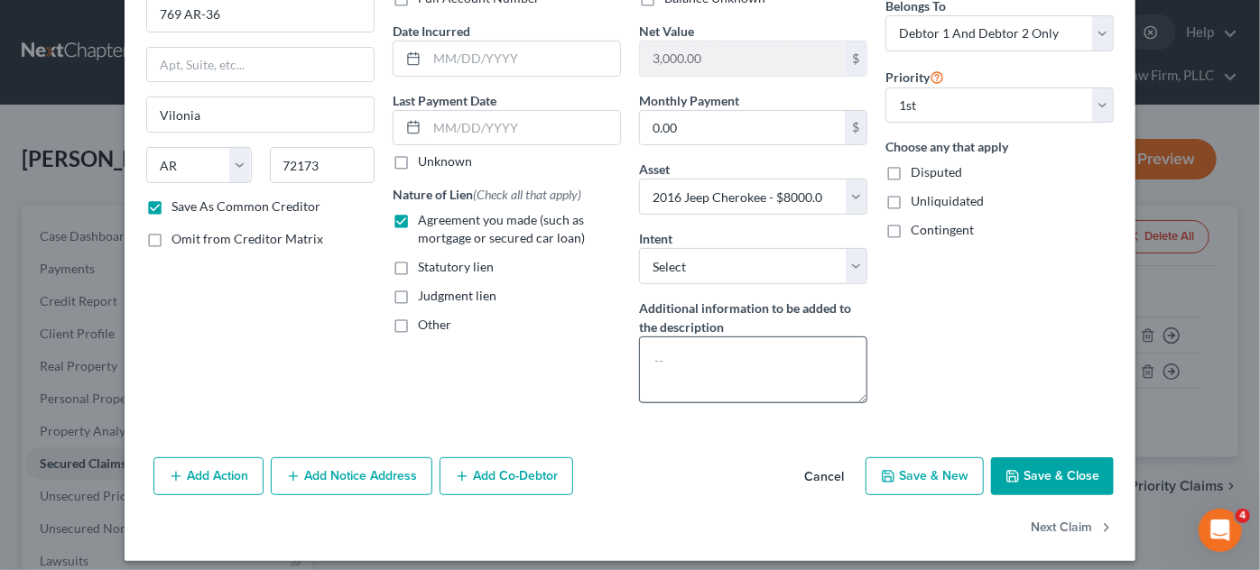
scroll to position [163, 0]
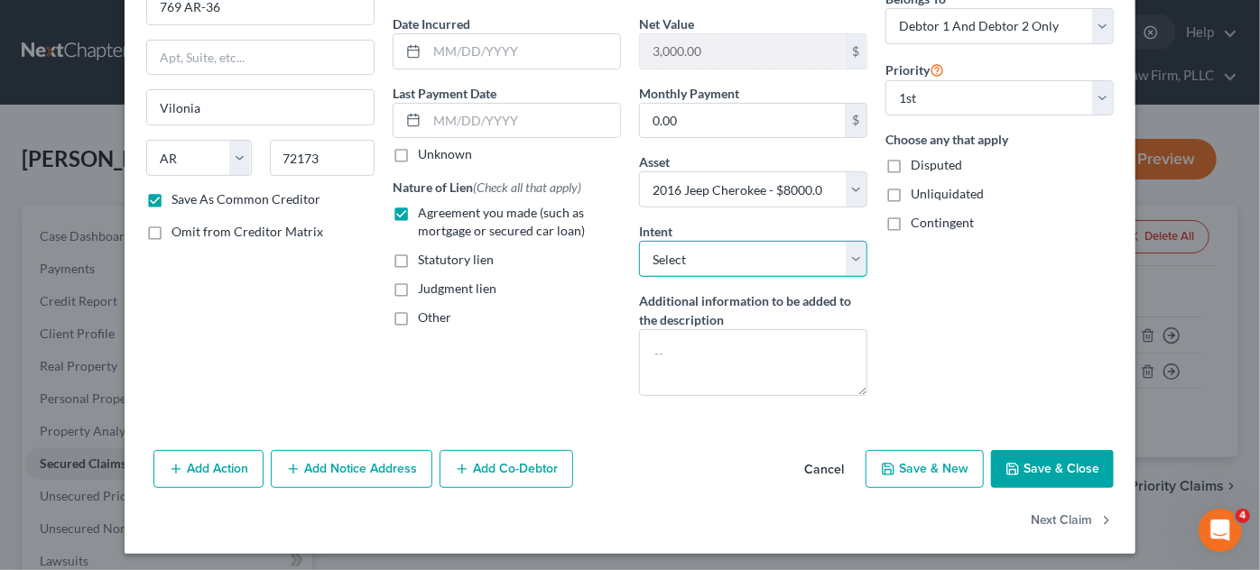
drag, startPoint x: 675, startPoint y: 262, endPoint x: 671, endPoint y: 271, distance: 10.1
click at [671, 263] on select "Select Surrender Redeem Reaffirm Avoid Other" at bounding box center [753, 259] width 228 height 36
select select "2"
click at [639, 241] on select "Select Surrender Redeem Reaffirm Avoid Other" at bounding box center [753, 259] width 228 height 36
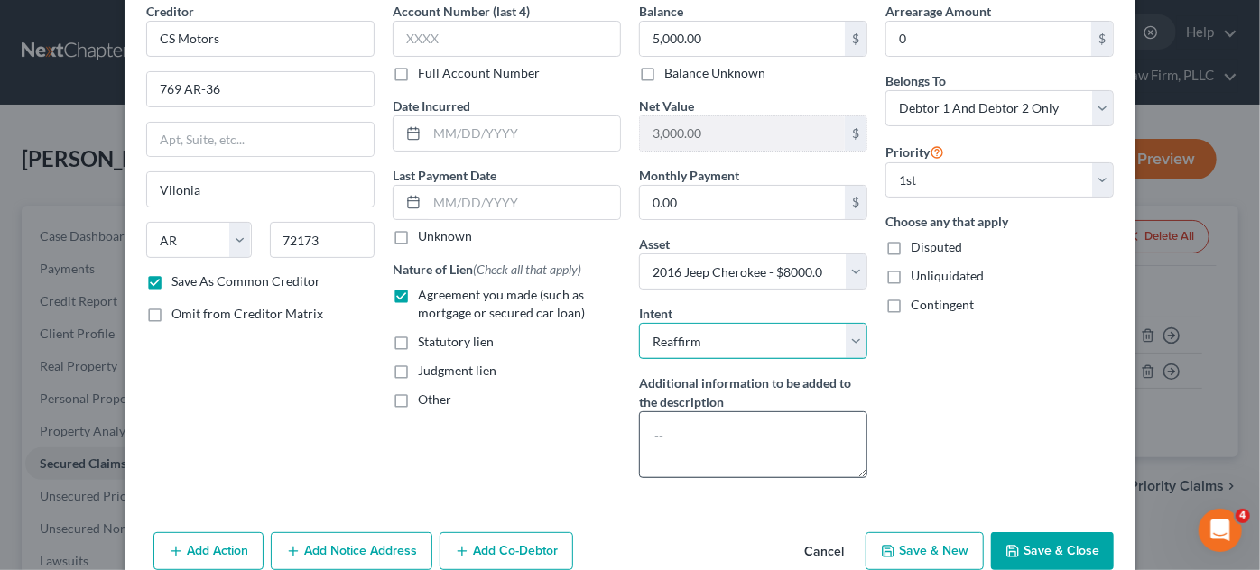
scroll to position [166, 0]
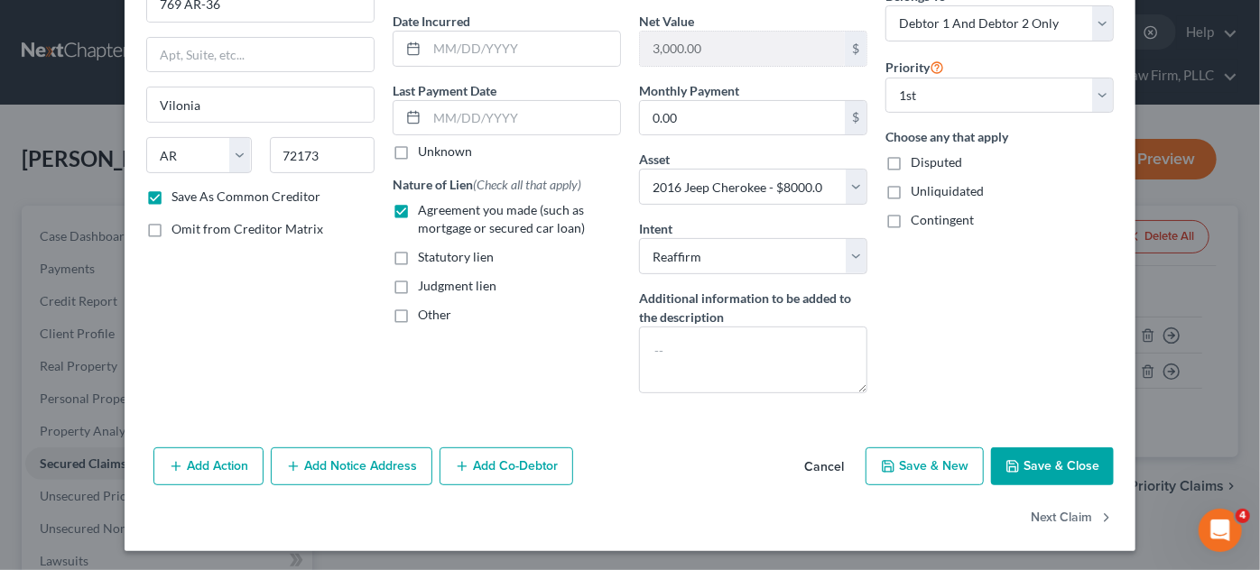
click at [1060, 458] on button "Save & Close" at bounding box center [1052, 467] width 123 height 38
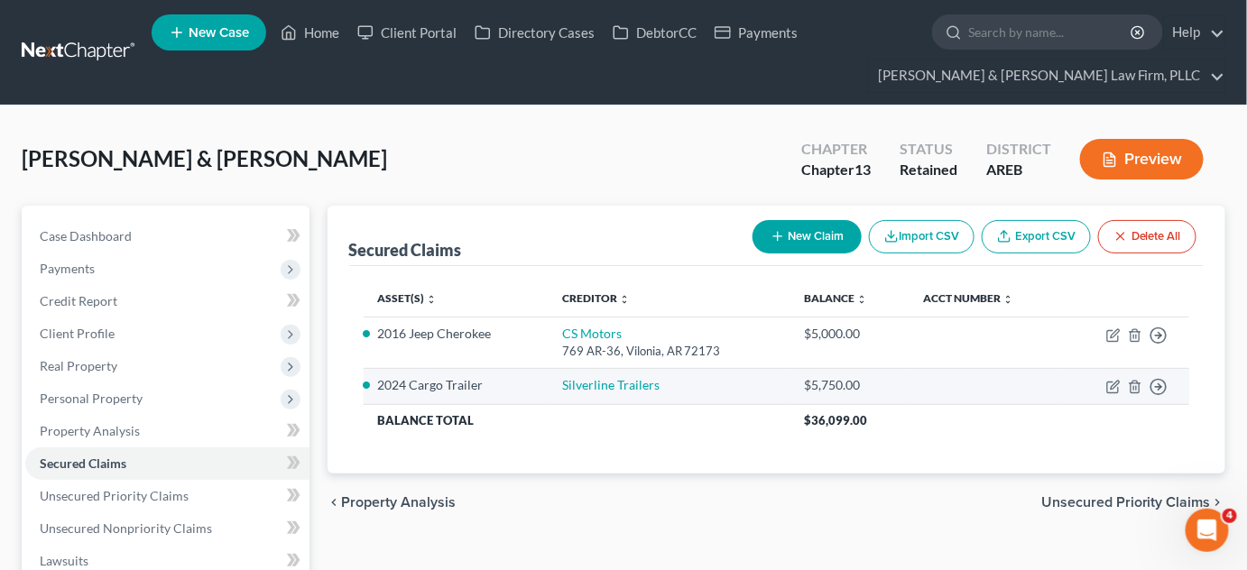
click at [1112, 377] on td "Move to E Move to F Move to G Move to Notice Only" at bounding box center [1126, 386] width 126 height 36
click at [1116, 389] on icon "button" at bounding box center [1113, 387] width 14 height 14
select select "5"
select select "1"
select select "0"
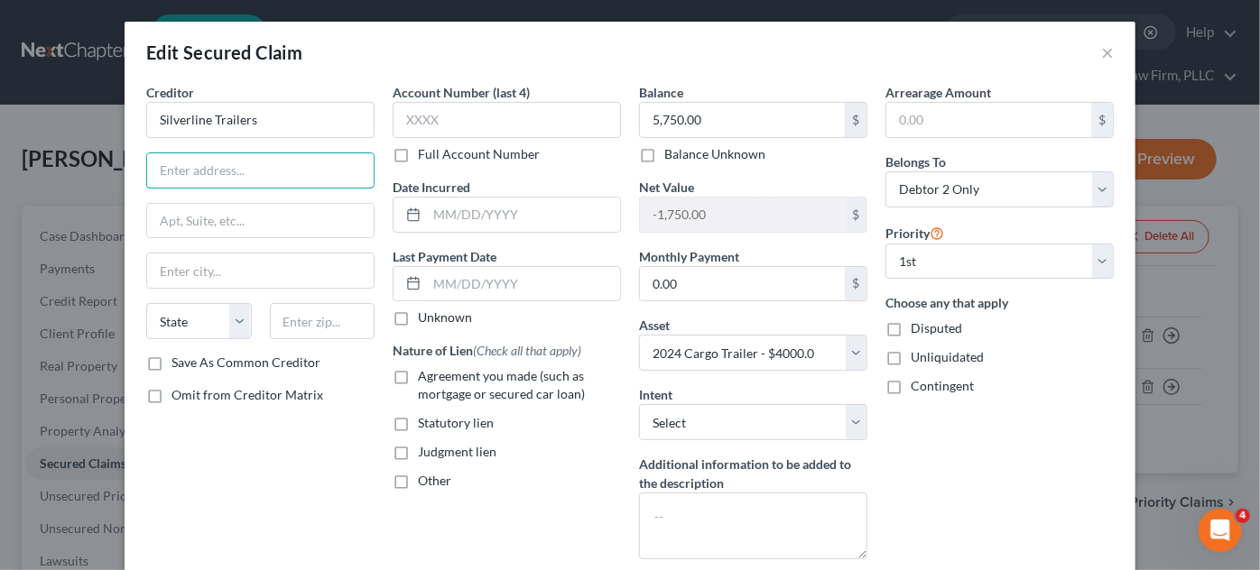
drag, startPoint x: 239, startPoint y: 162, endPoint x: 0, endPoint y: 110, distance: 244.8
click at [239, 162] on input "text" at bounding box center [260, 170] width 227 height 34
type input "251 [PERSON_NAME]"
drag, startPoint x: 193, startPoint y: 264, endPoint x: 204, endPoint y: 266, distance: 11.0
click at [198, 257] on input "text" at bounding box center [260, 271] width 227 height 34
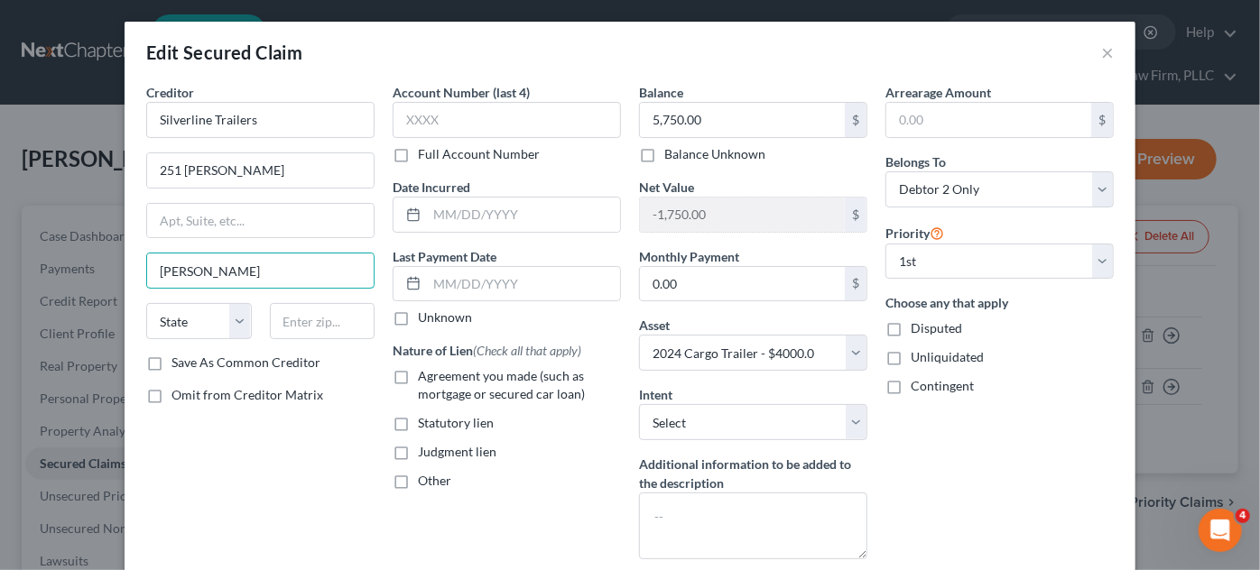
type input "[PERSON_NAME]"
select select "2"
type input "72143"
drag, startPoint x: 152, startPoint y: 367, endPoint x: 551, endPoint y: 568, distance: 447.2
click at [171, 366] on label "Save As Common Creditor" at bounding box center [245, 363] width 149 height 18
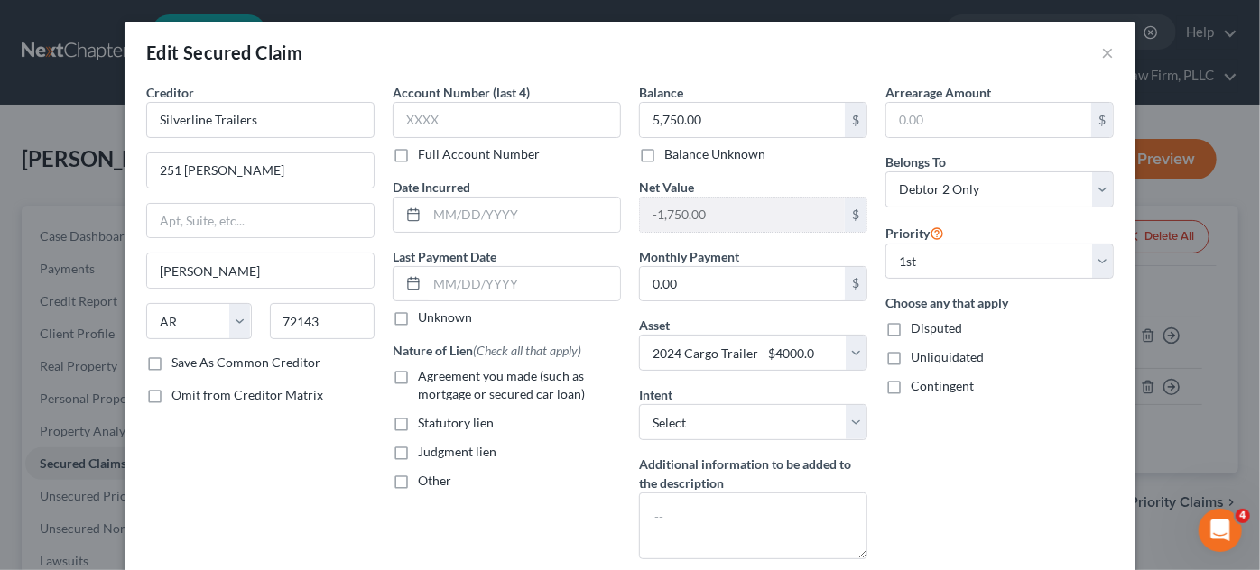
click at [179, 366] on input "Save As Common Creditor" at bounding box center [185, 360] width 12 height 12
checkbox input "true"
click at [418, 376] on label "Agreement you made (such as mortgage or secured car loan)" at bounding box center [519, 385] width 203 height 36
click at [425, 376] on input "Agreement you made (such as mortgage or secured car loan)" at bounding box center [431, 373] width 12 height 12
checkbox input "true"
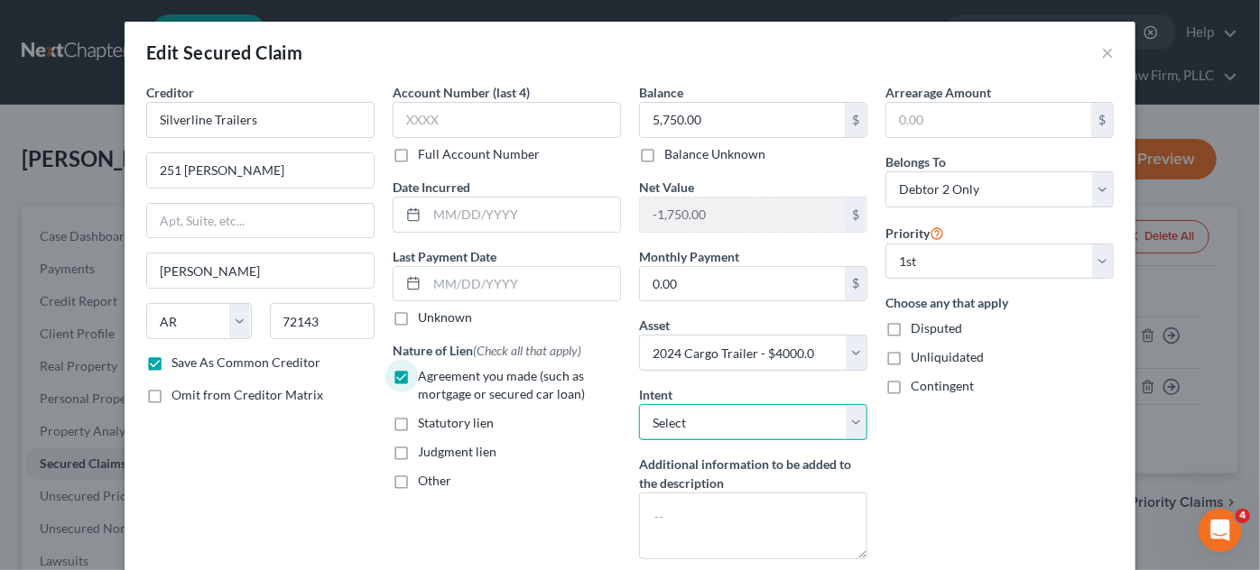
click at [674, 422] on select "Select Surrender Redeem Reaffirm Avoid Other" at bounding box center [753, 422] width 228 height 36
select select "2"
click at [639, 404] on select "Select Surrender Redeem Reaffirm Avoid Other" at bounding box center [753, 422] width 228 height 36
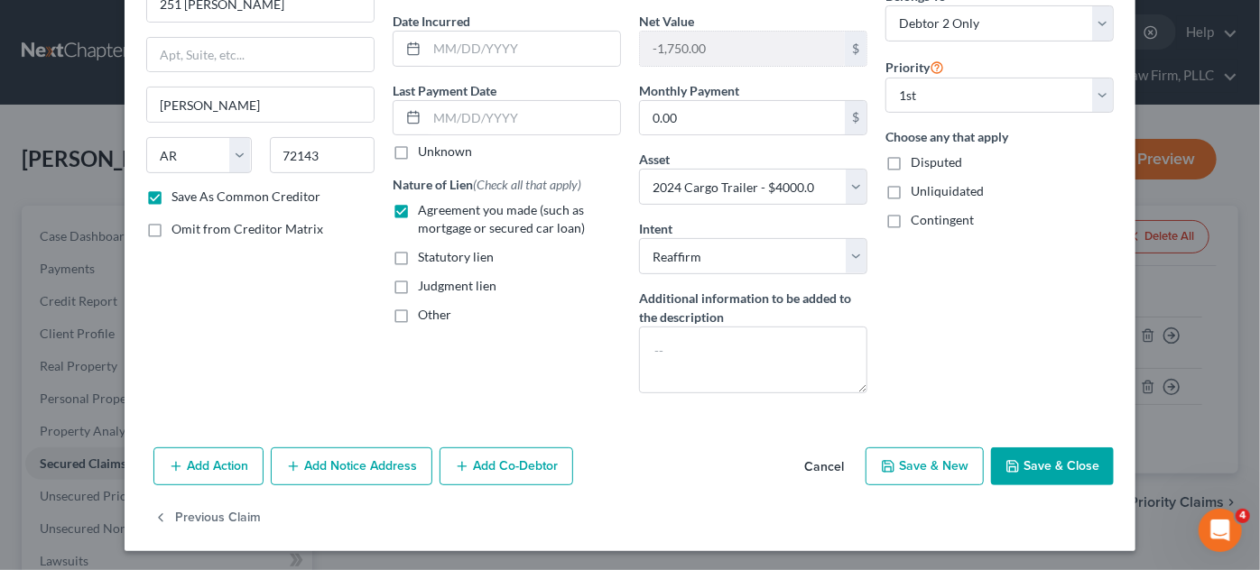
click at [1061, 464] on button "Save & Close" at bounding box center [1052, 467] width 123 height 38
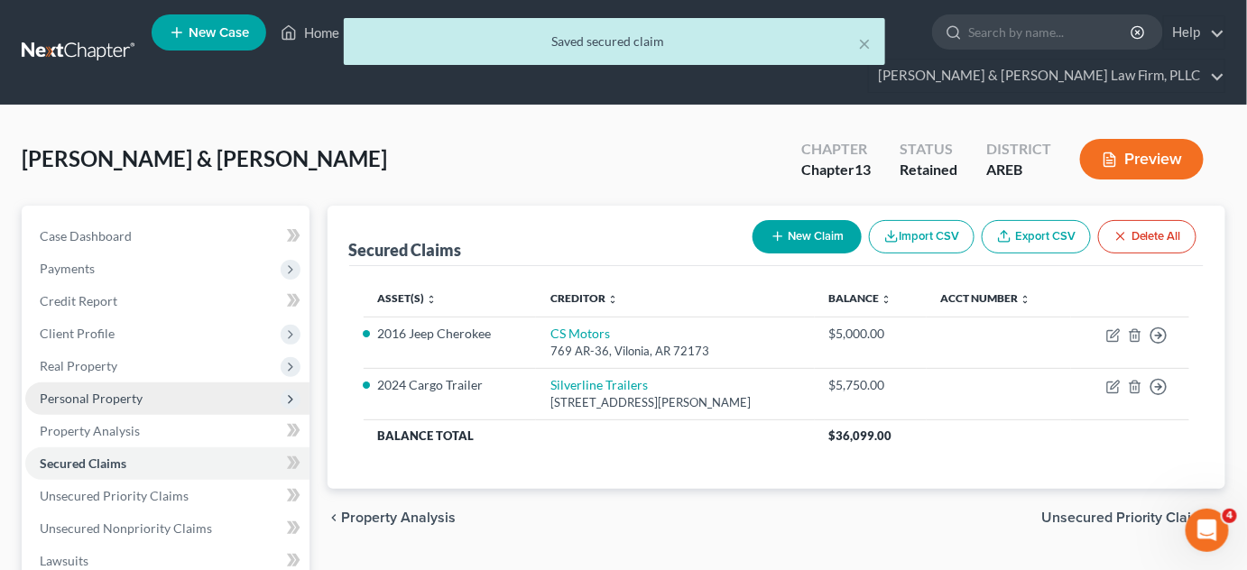
click at [106, 400] on span "Personal Property" at bounding box center [91, 398] width 103 height 15
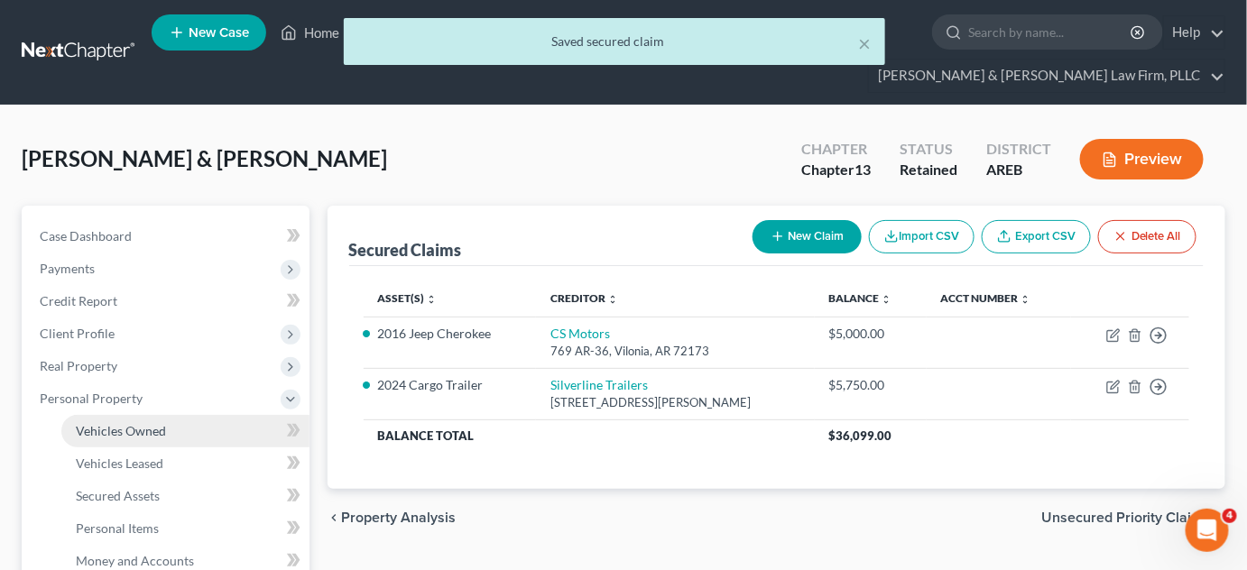
click at [117, 428] on span "Vehicles Owned" at bounding box center [121, 430] width 90 height 15
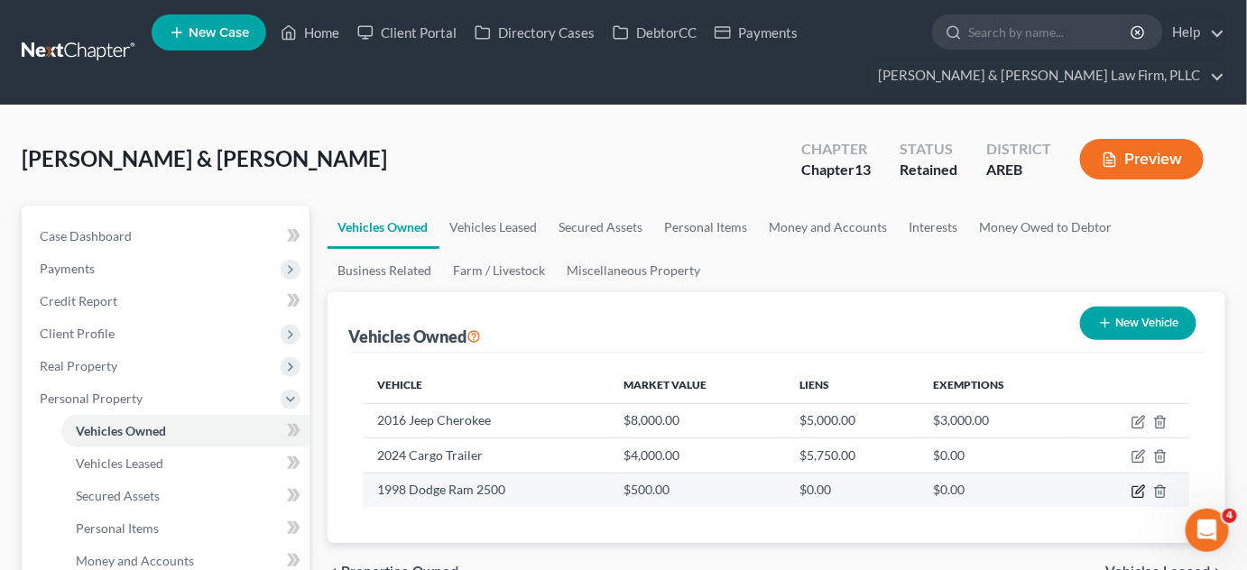
click at [1143, 494] on icon "button" at bounding box center [1139, 492] width 14 height 14
select select "0"
select select "28"
select select "2"
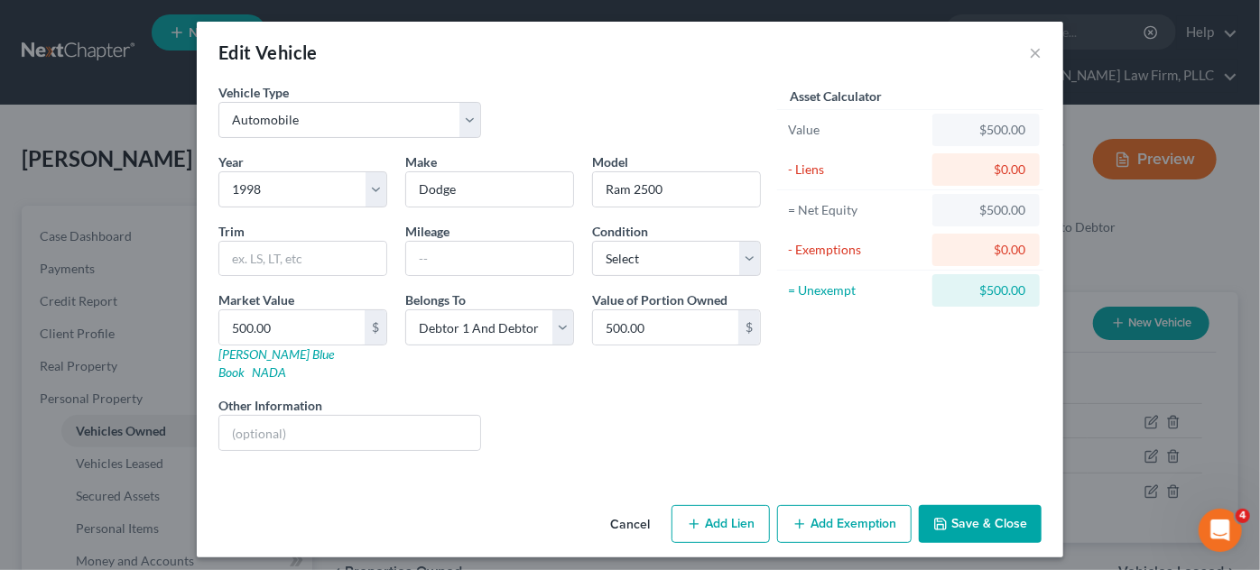
click at [853, 512] on button "Add Exemption" at bounding box center [844, 524] width 134 height 38
select select "2"
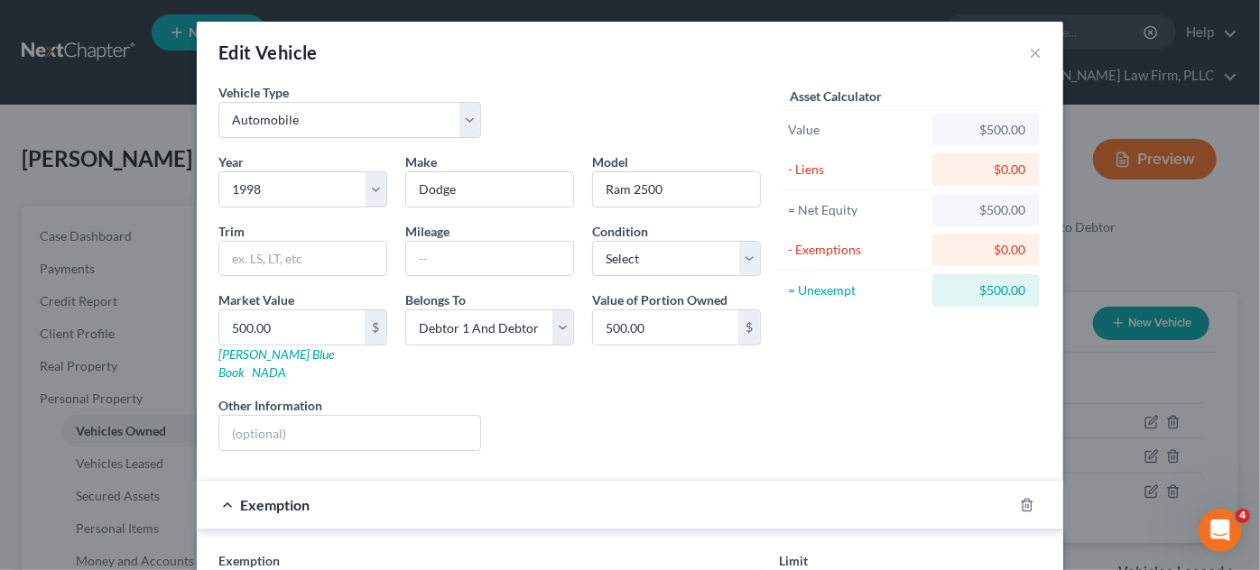
scroll to position [163, 0]
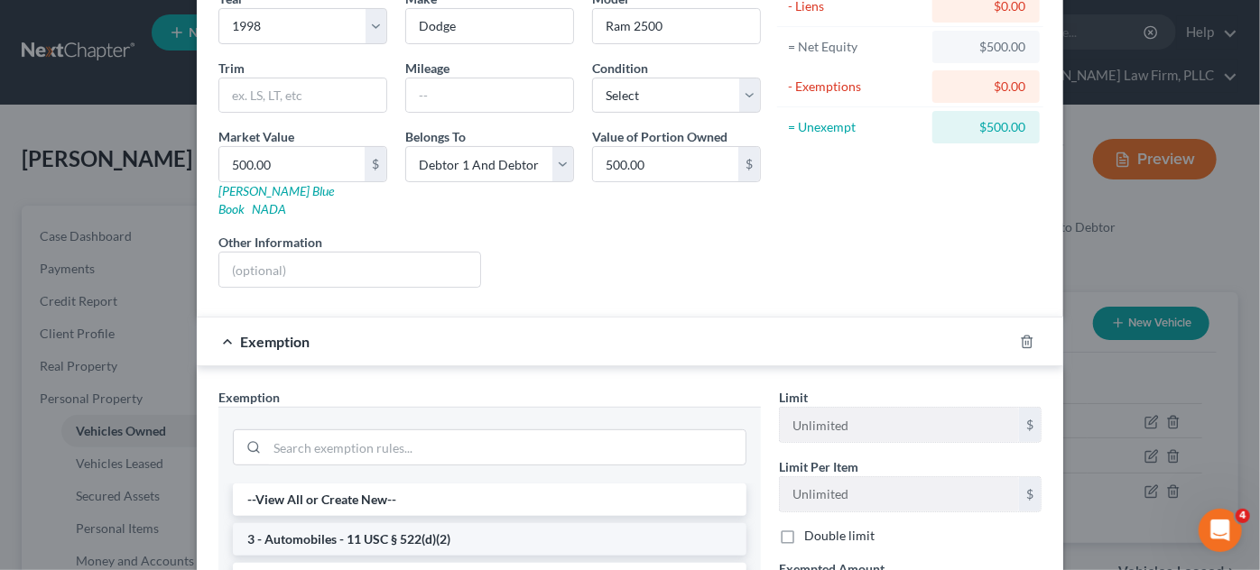
click at [310, 523] on li "3 - Automobiles - 11 USC § 522(d)(2)" at bounding box center [490, 539] width 514 height 32
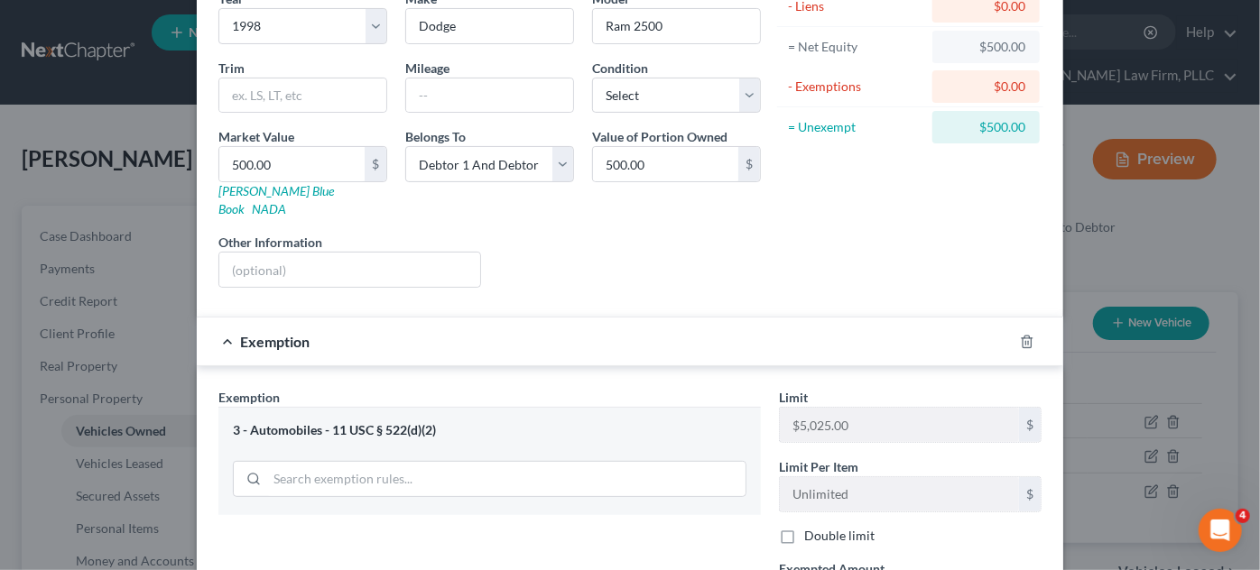
scroll to position [245, 0]
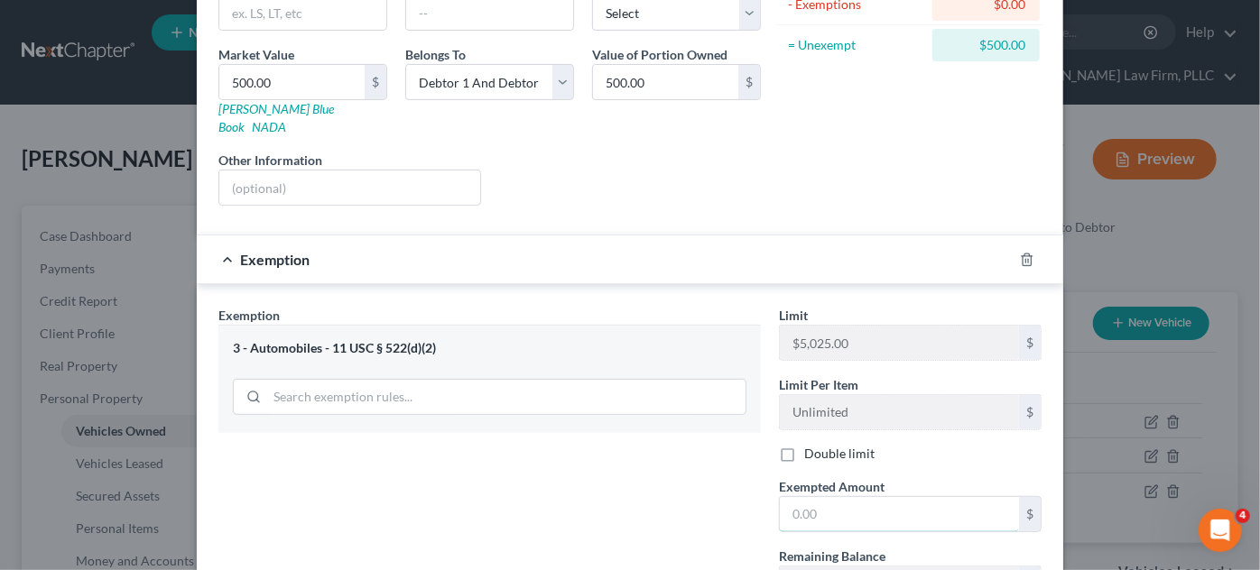
click at [837, 497] on input "text" at bounding box center [899, 514] width 239 height 34
type input "500"
click at [468, 505] on div "Exemption Set must be selected for CA. Exemption * 3 - Automobiles - 11 USC § 5…" at bounding box center [489, 496] width 560 height 381
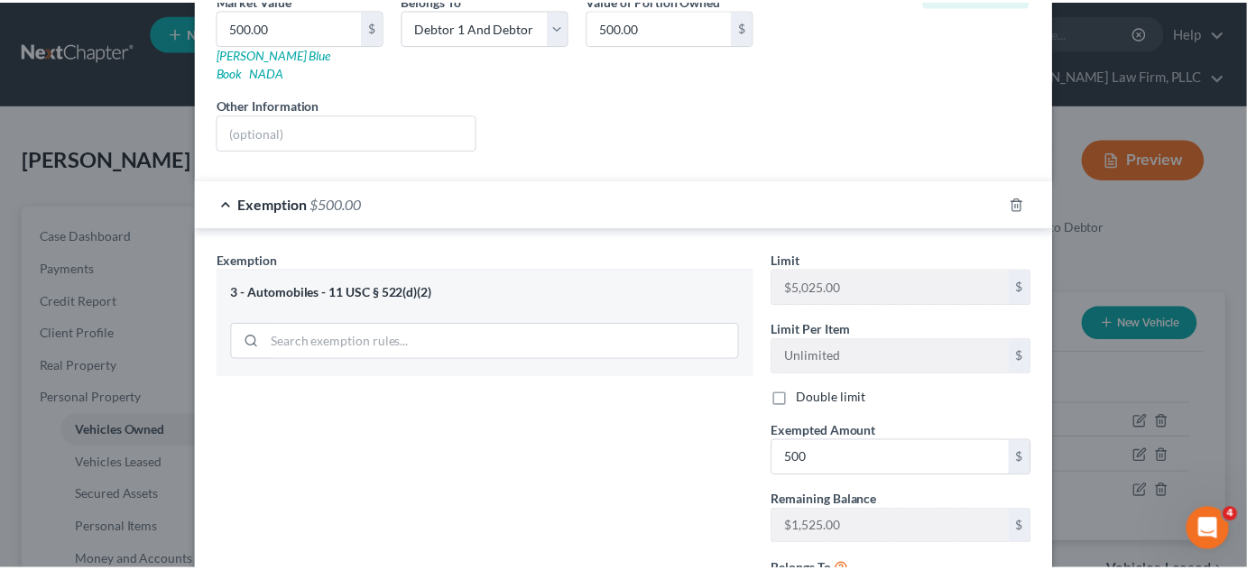
scroll to position [410, 0]
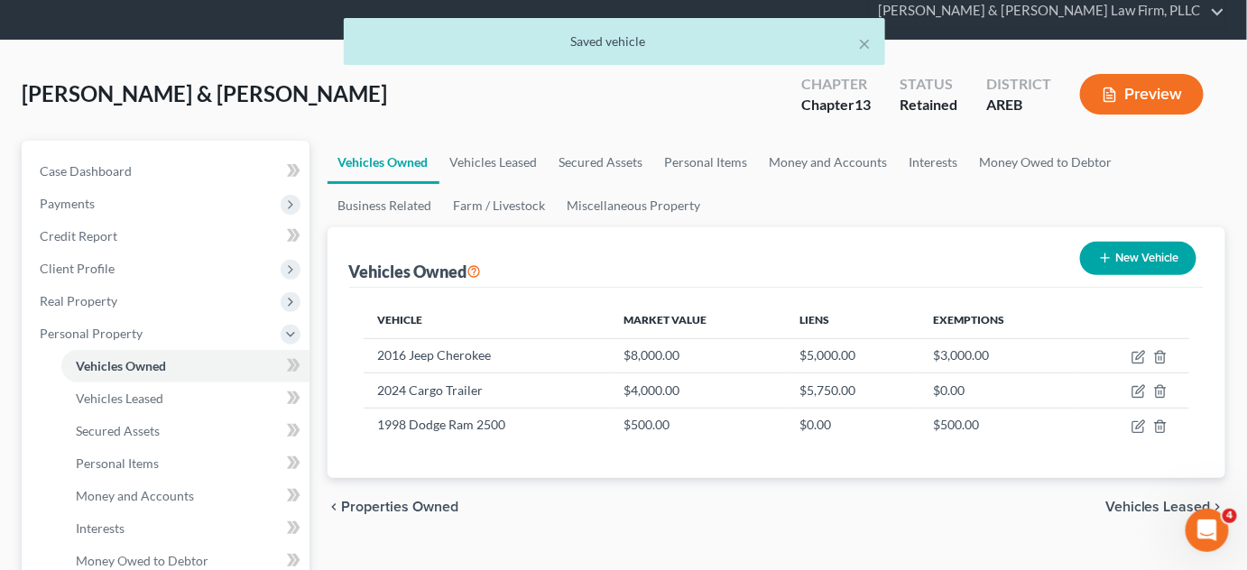
scroll to position [81, 0]
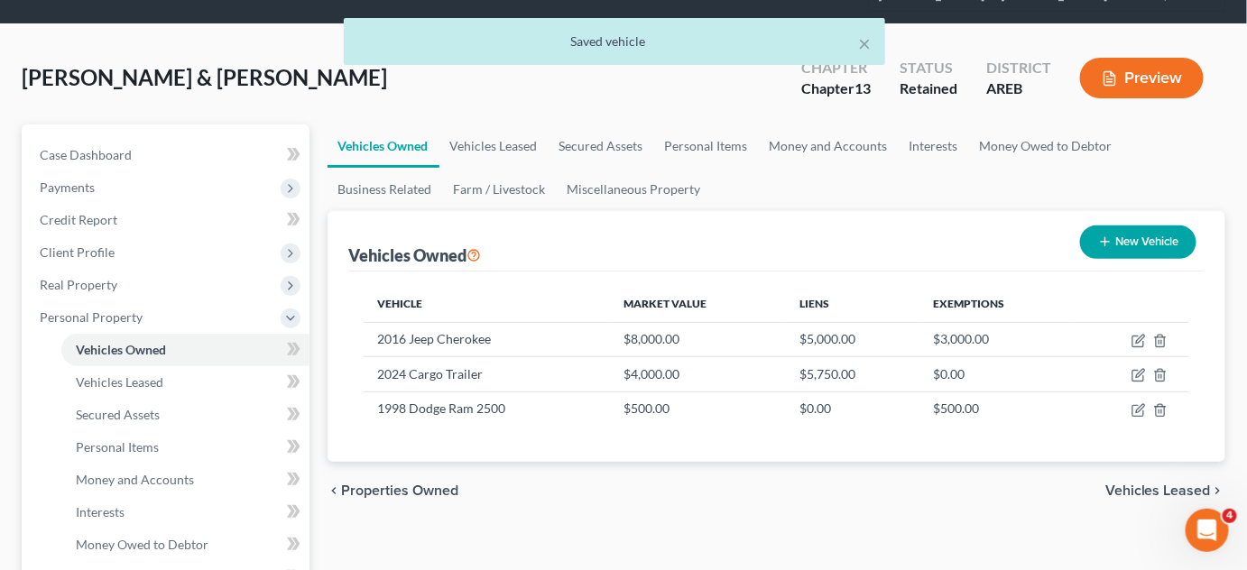
click at [1141, 490] on span "Vehicles Leased" at bounding box center [1159, 491] width 106 height 14
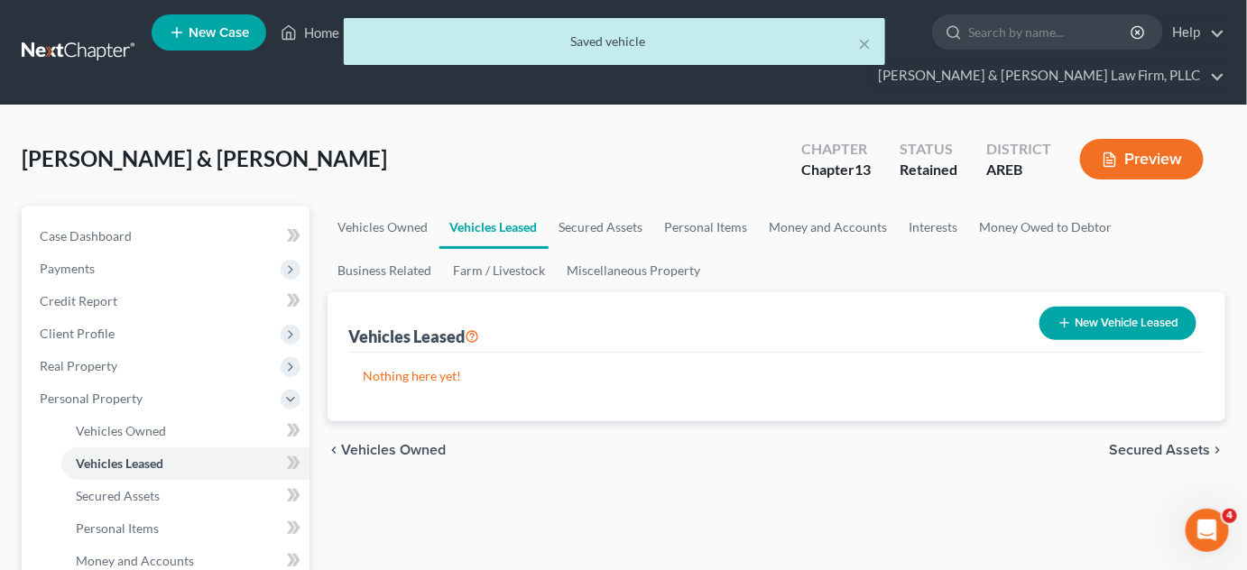
click at [1166, 456] on span "Secured Assets" at bounding box center [1160, 450] width 102 height 14
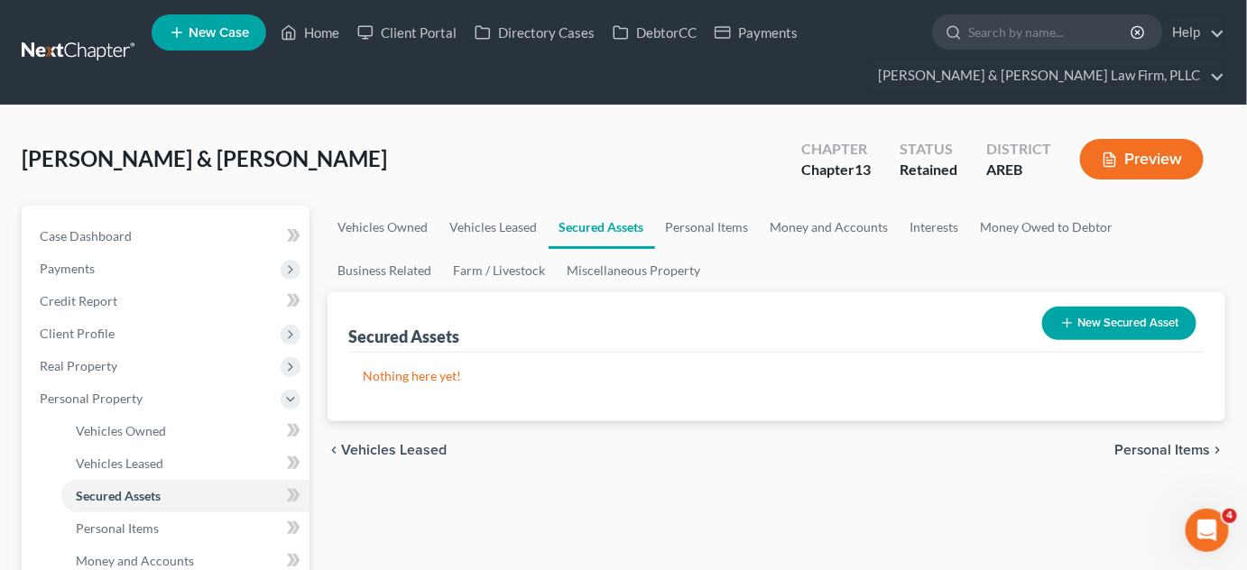
click at [1166, 456] on span "Personal Items" at bounding box center [1163, 450] width 97 height 14
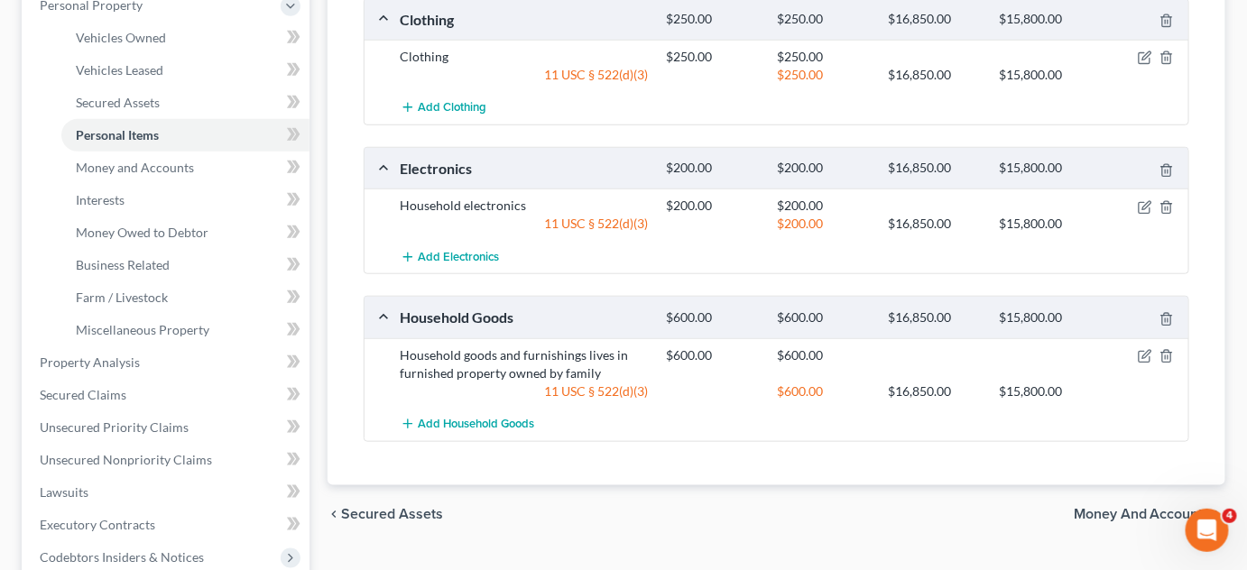
scroll to position [574, 0]
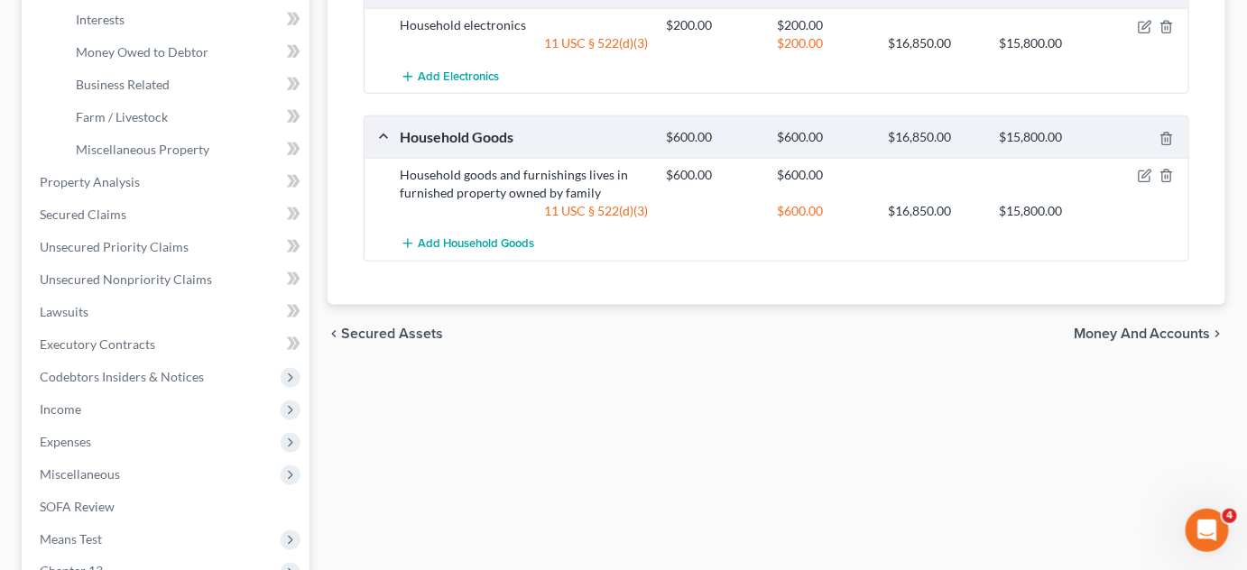
click at [1139, 335] on span "Money and Accounts" at bounding box center [1142, 334] width 137 height 14
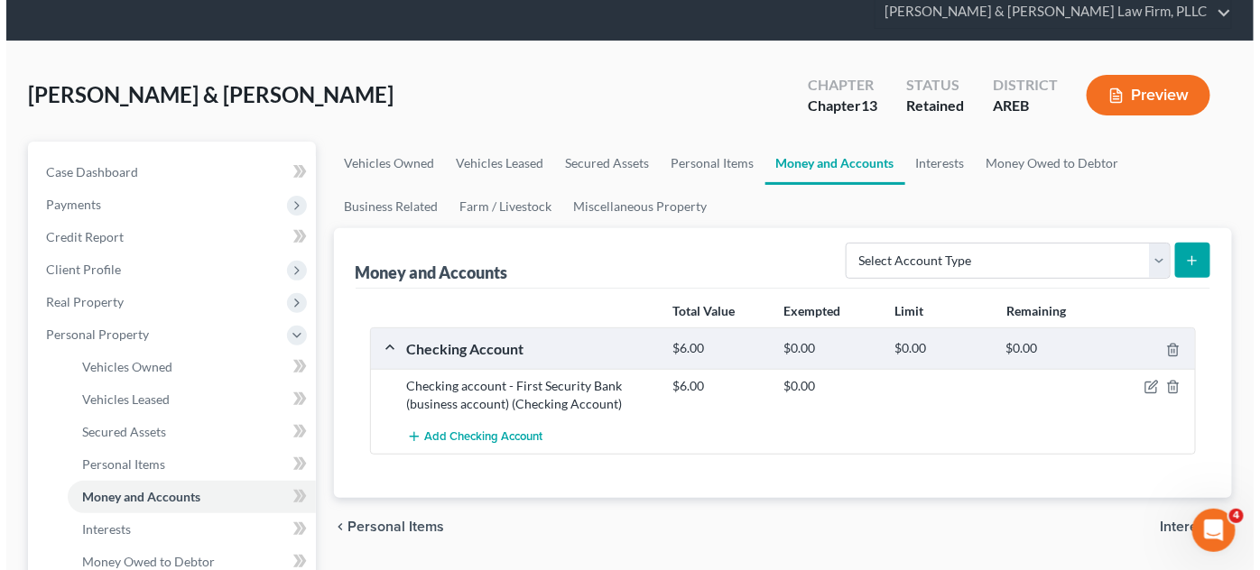
scroll to position [81, 0]
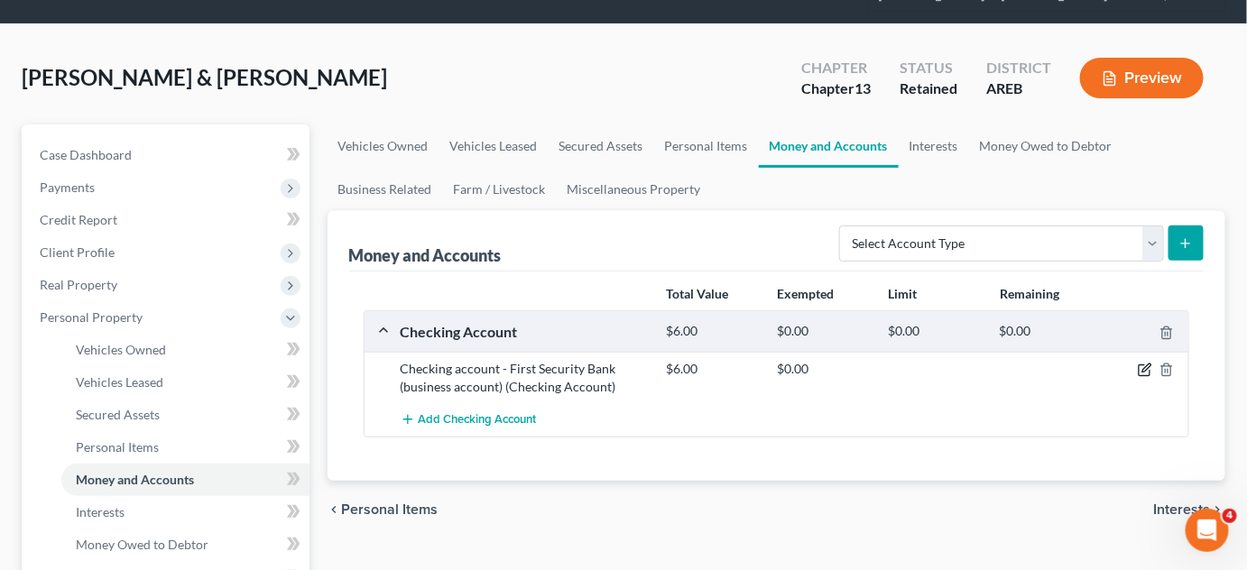
click at [1141, 366] on icon "button" at bounding box center [1145, 370] width 14 height 14
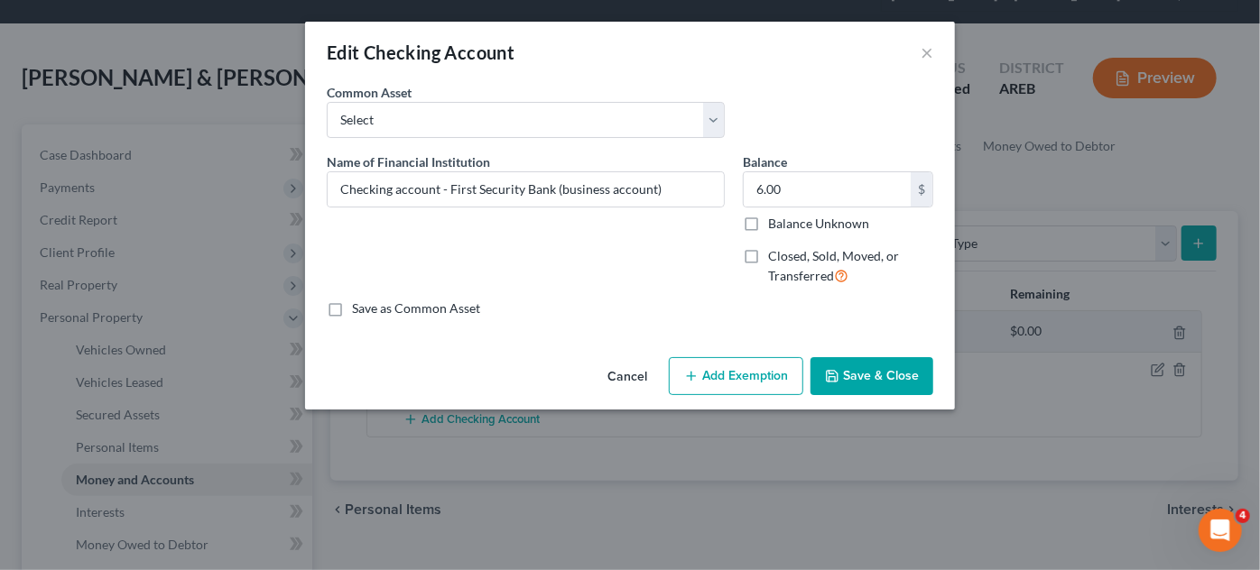
click at [776, 366] on button "Add Exemption" at bounding box center [736, 376] width 134 height 38
select select "2"
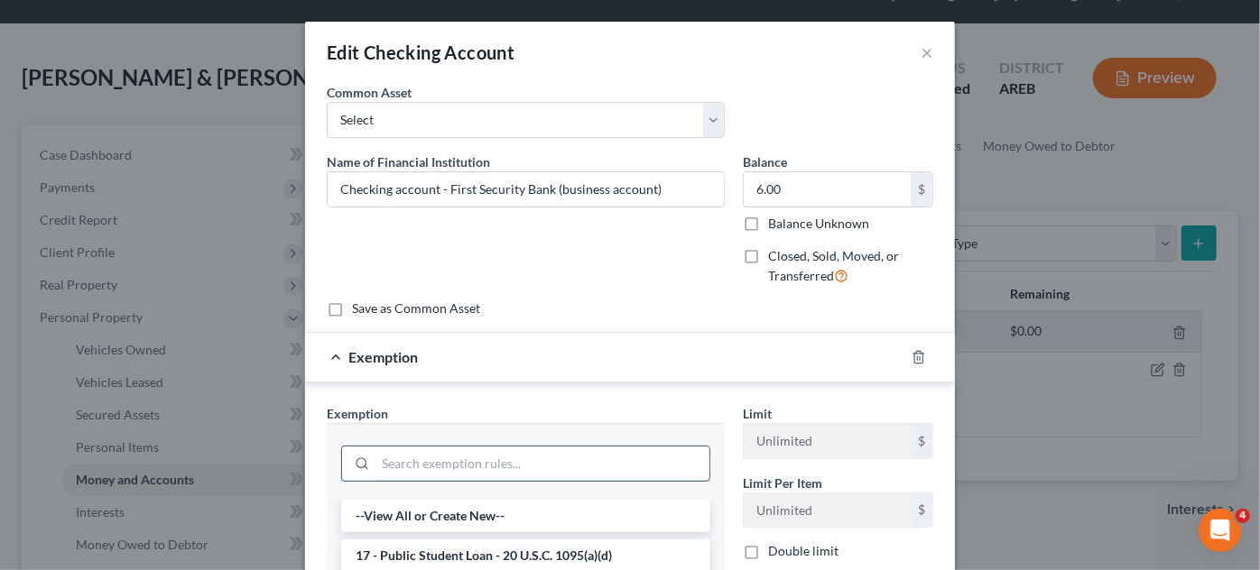
click at [396, 454] on input "search" at bounding box center [542, 464] width 334 height 34
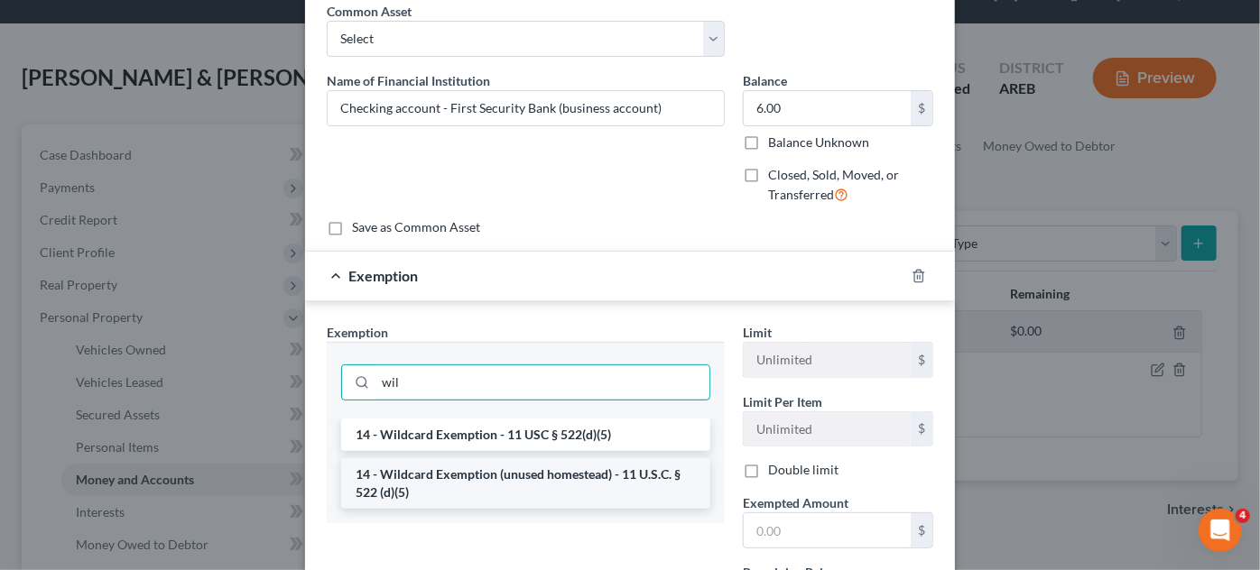
type input "wil"
click at [490, 473] on li "14 - Wildcard Exemption (unused homestead) - 11 U.S.C. § 522 (d)(5)" at bounding box center [525, 483] width 369 height 51
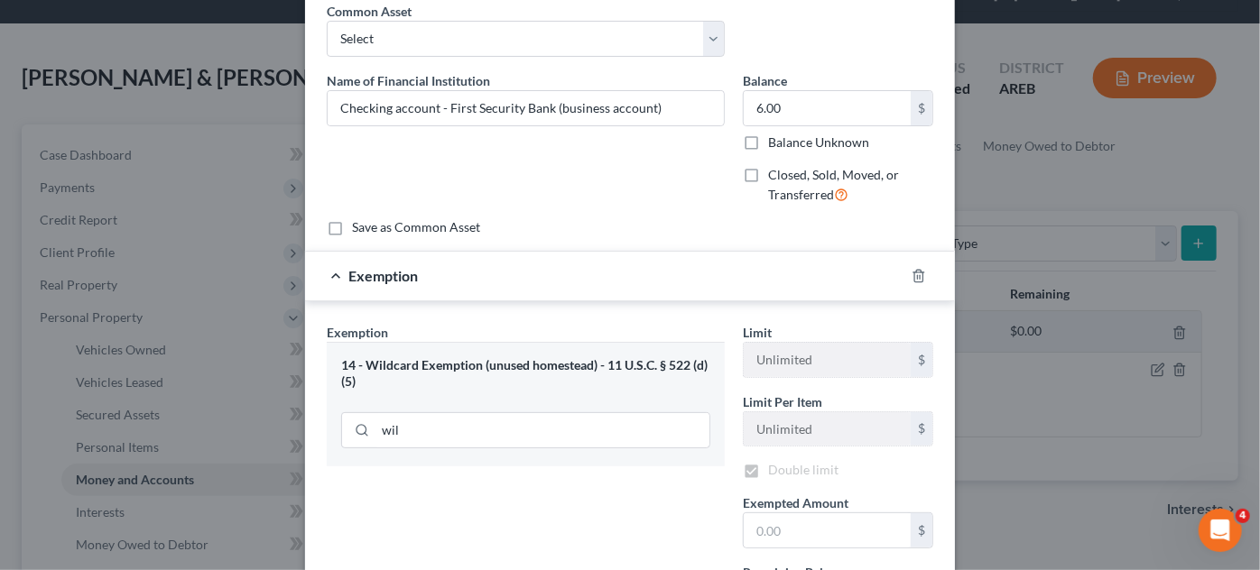
checkbox input "true"
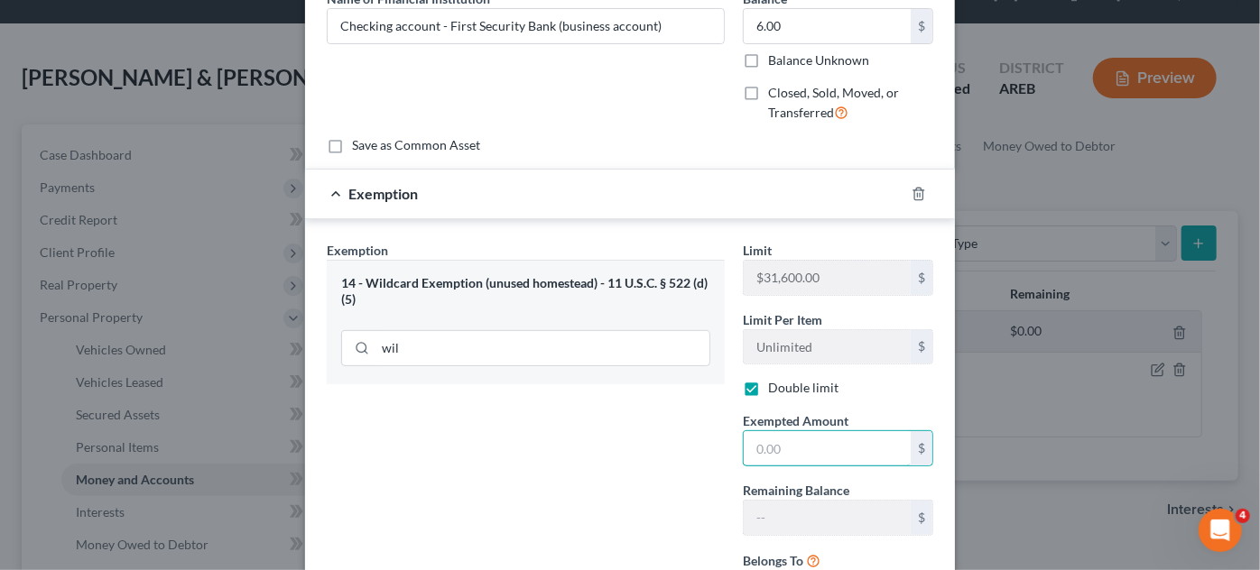
drag, startPoint x: 770, startPoint y: 456, endPoint x: 861, endPoint y: 179, distance: 291.7
click at [770, 455] on input "text" at bounding box center [827, 448] width 167 height 34
type input "6"
drag, startPoint x: 592, startPoint y: 503, endPoint x: 681, endPoint y: 477, distance: 92.9
click at [592, 503] on div "Exemption Set must be selected for CA. Exemption * 14 - Wildcard Exemption (unu…" at bounding box center [526, 431] width 416 height 381
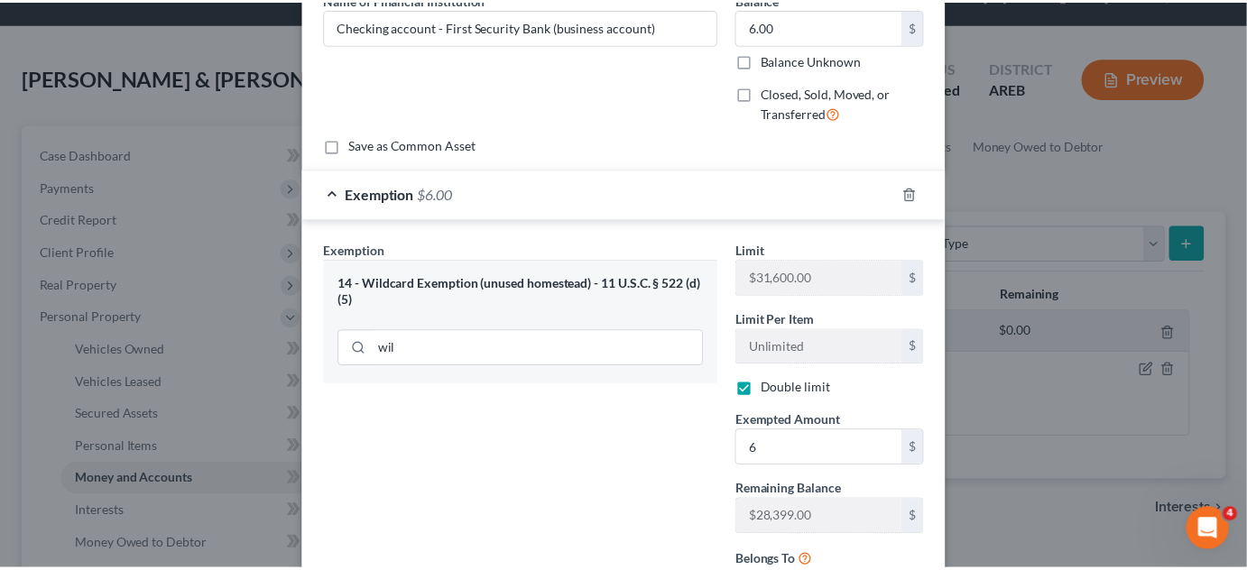
scroll to position [325, 0]
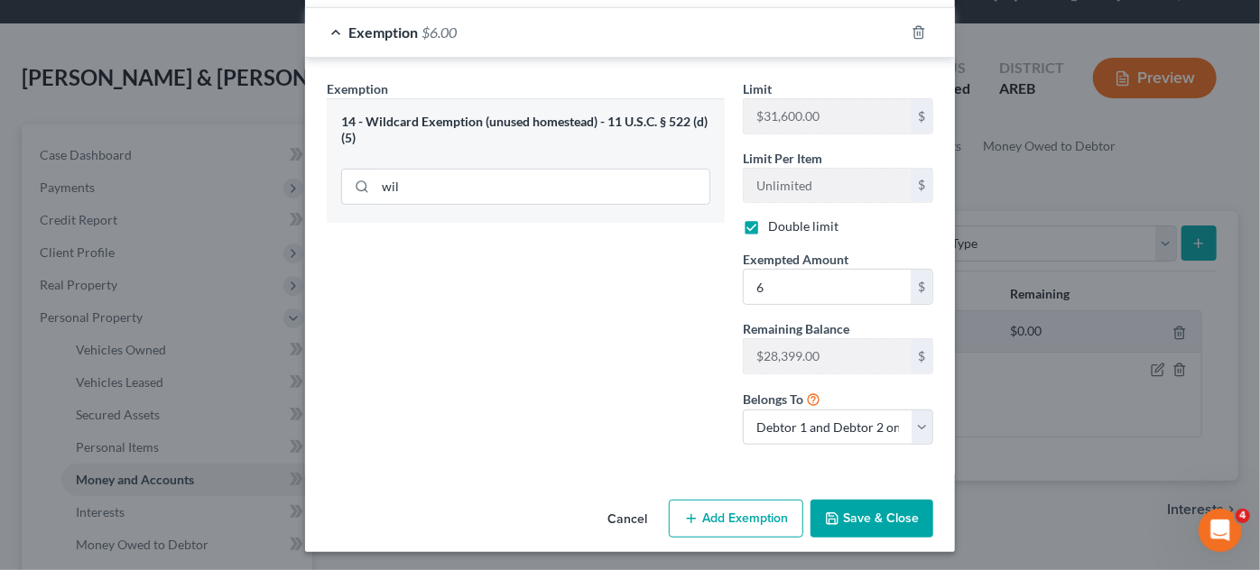
click at [848, 514] on button "Save & Close" at bounding box center [871, 519] width 123 height 38
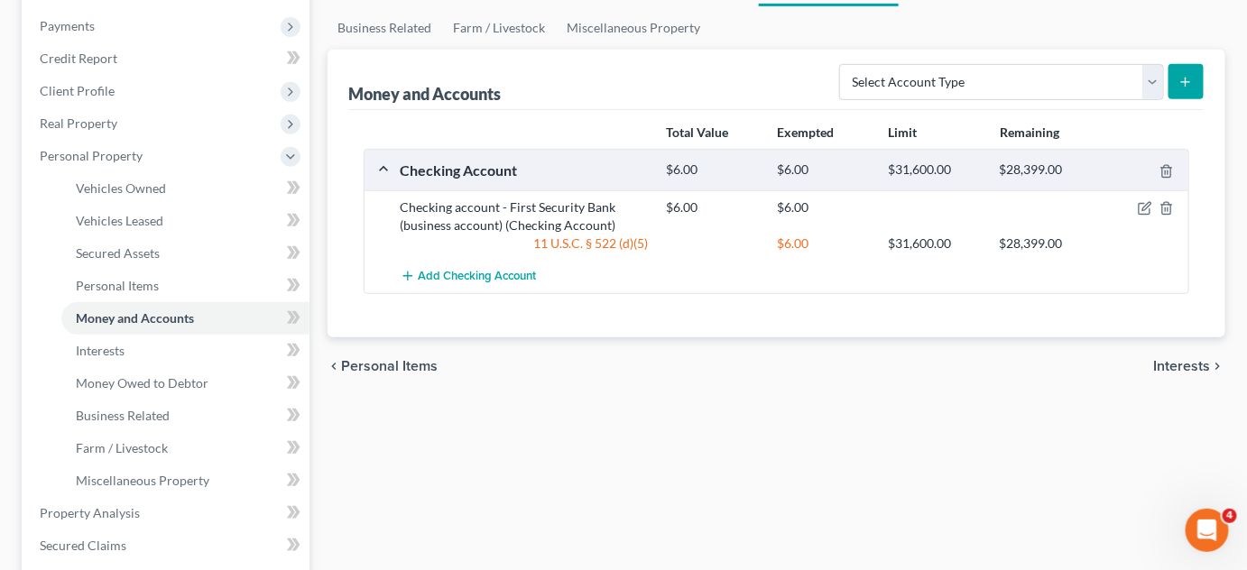
scroll to position [245, 0]
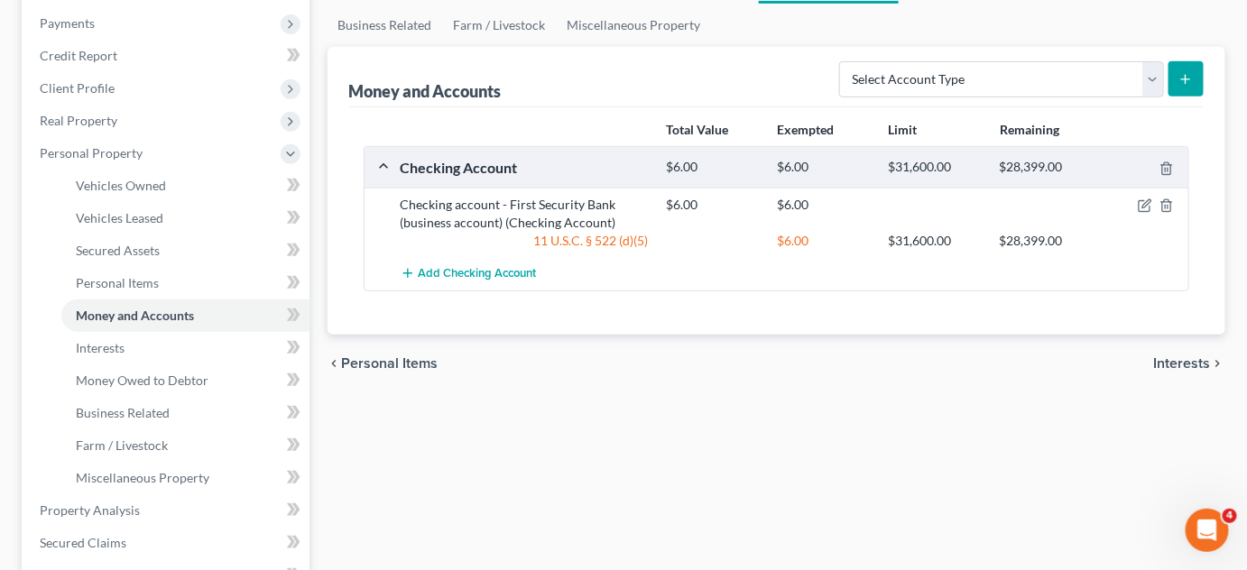
click at [1170, 356] on span "Interests" at bounding box center [1182, 363] width 57 height 14
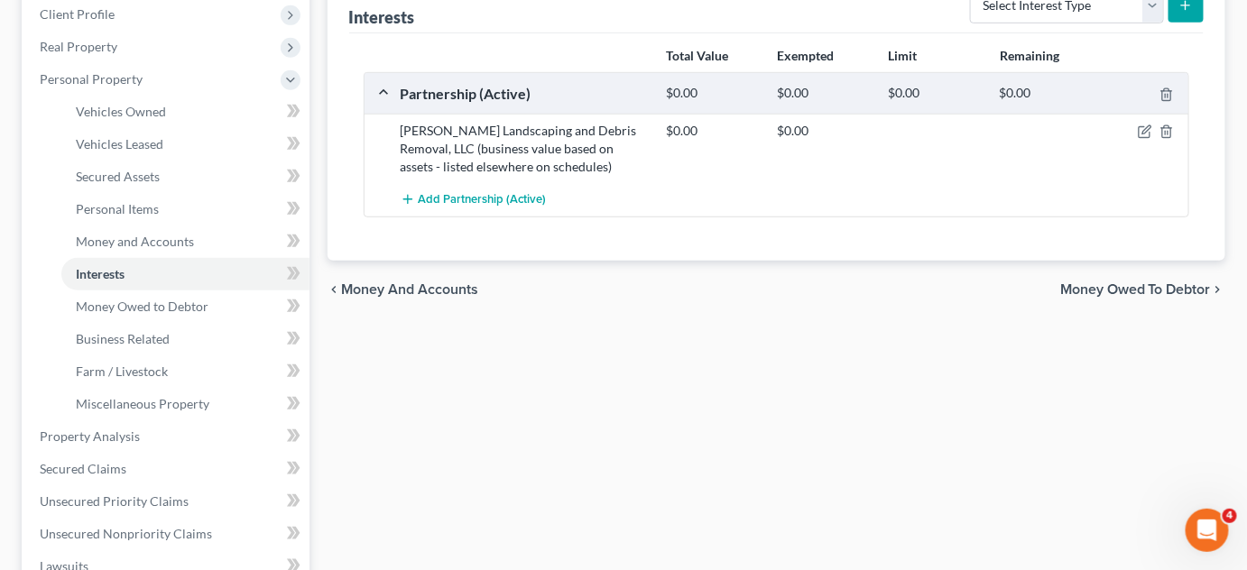
scroll to position [328, 0]
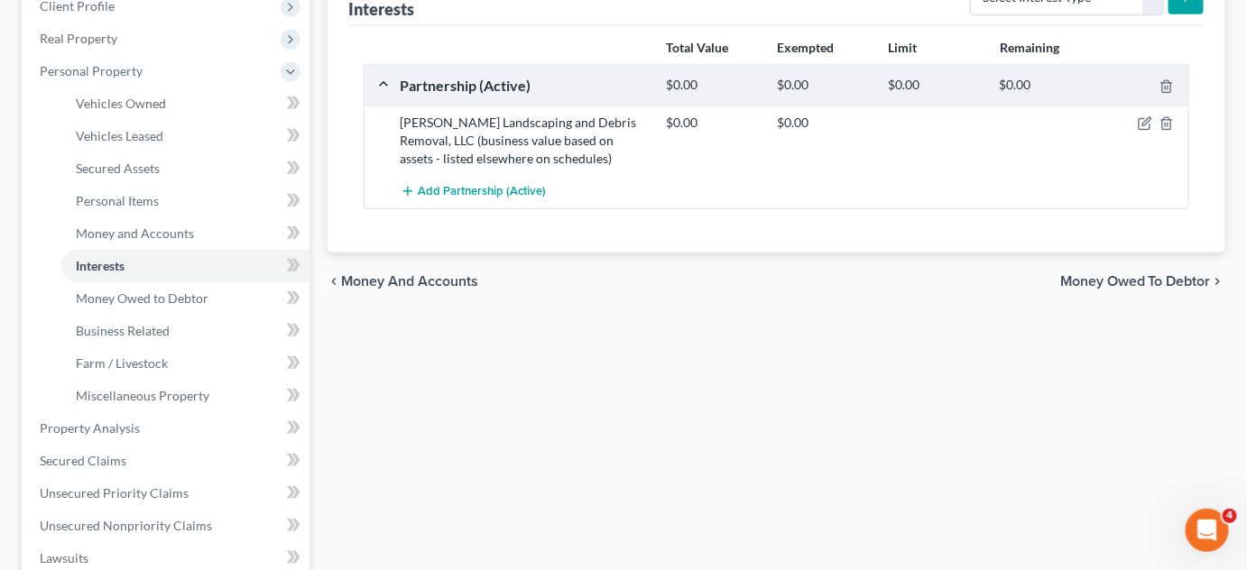
click at [1109, 281] on span "Money Owed to Debtor" at bounding box center [1135, 281] width 151 height 14
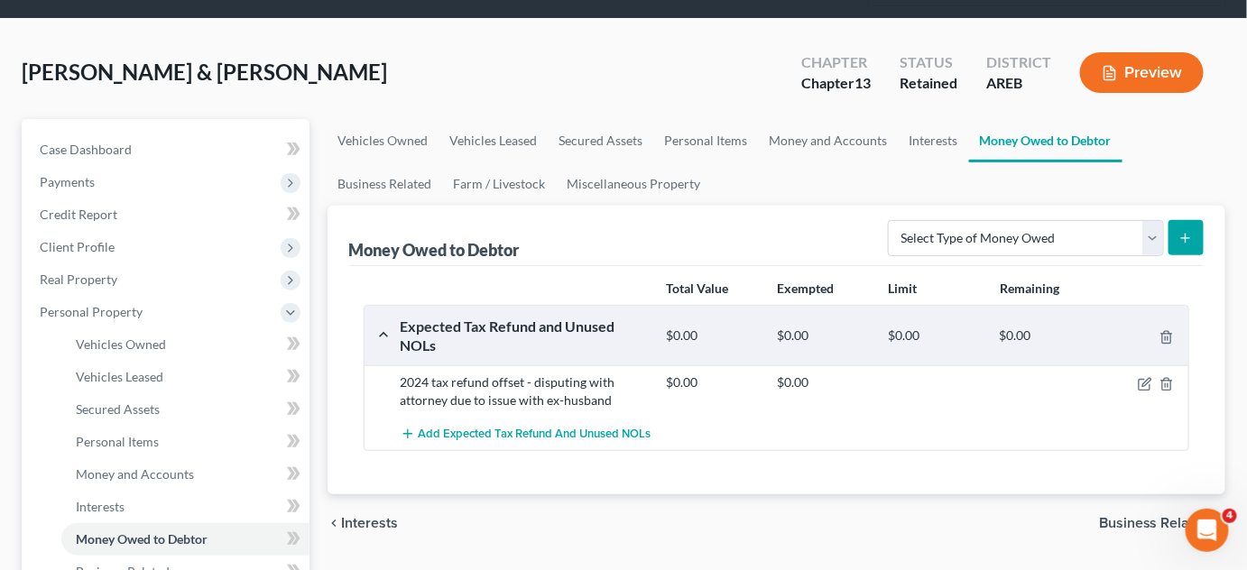
scroll to position [163, 0]
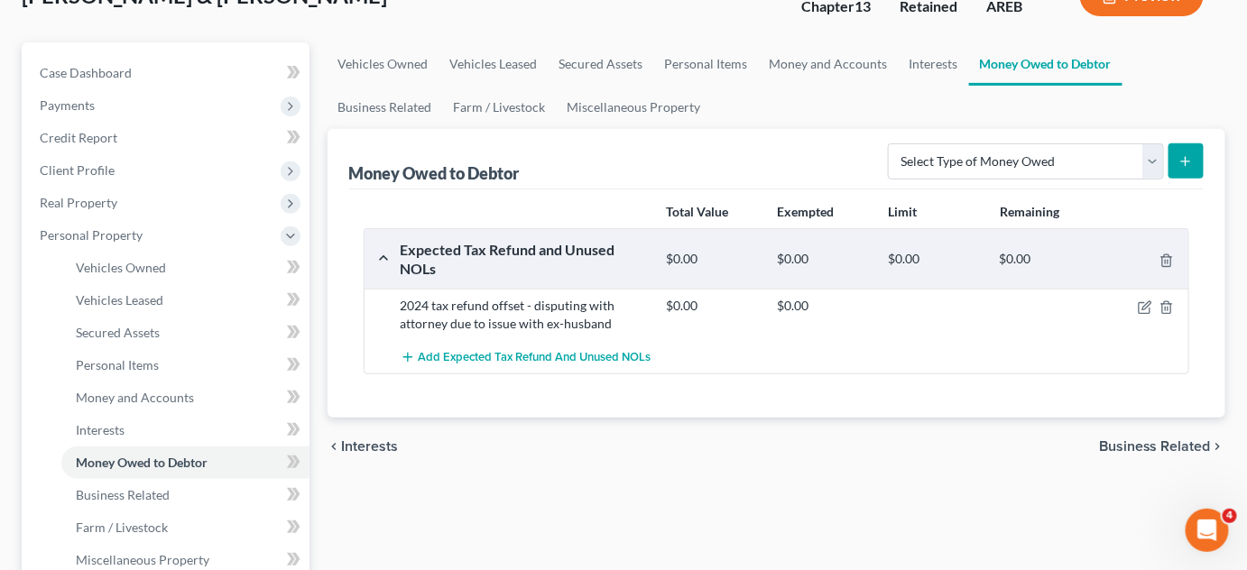
click at [1151, 440] on span "Business Related" at bounding box center [1155, 447] width 112 height 14
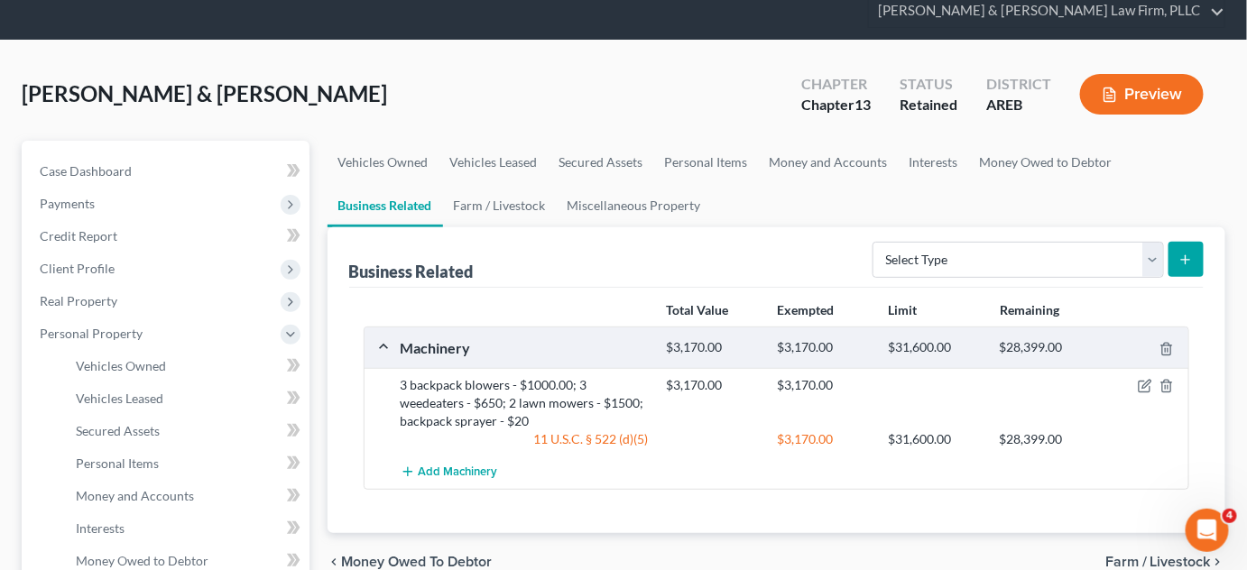
scroll to position [245, 0]
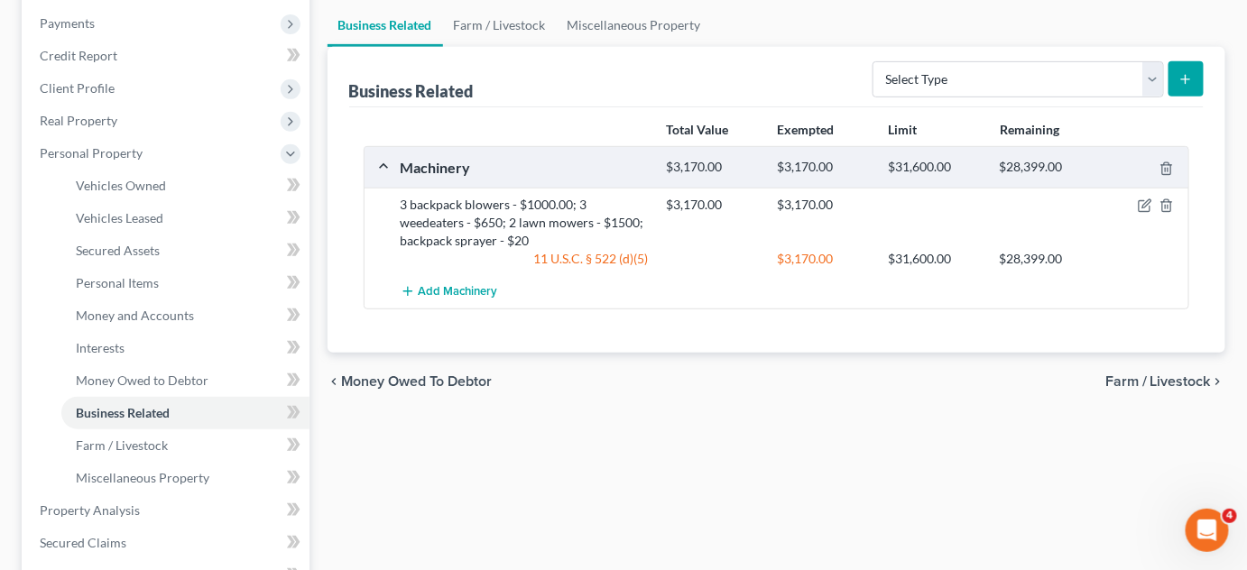
click at [1140, 377] on span "Farm / Livestock" at bounding box center [1159, 382] width 106 height 14
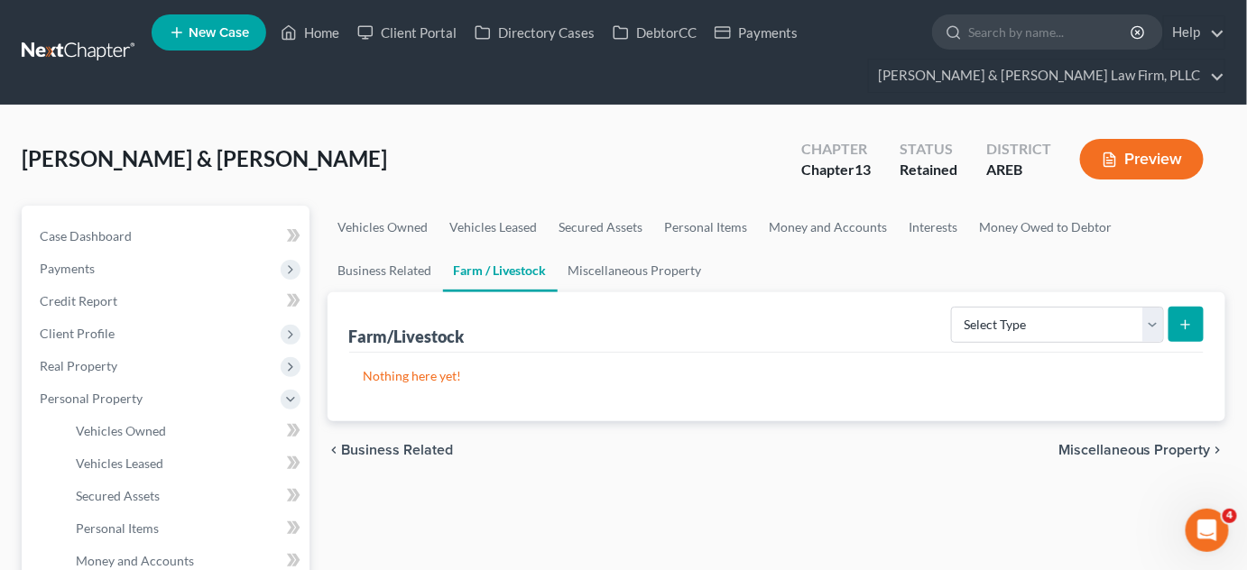
click at [1107, 453] on span "Miscellaneous Property" at bounding box center [1135, 450] width 153 height 14
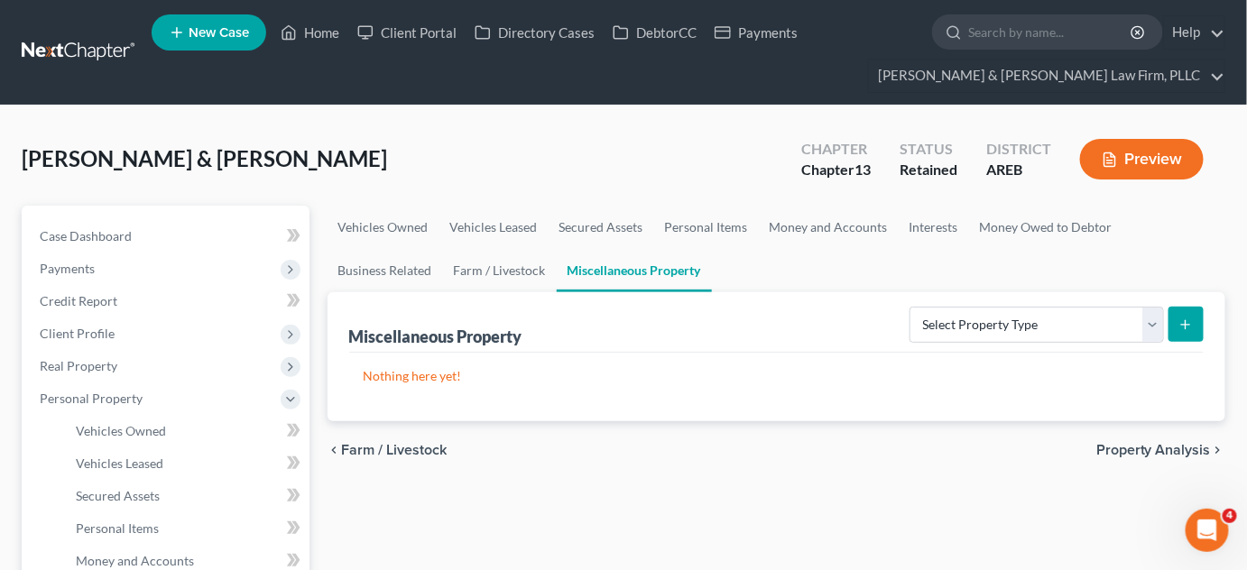
click at [1106, 454] on span "Property Analysis" at bounding box center [1154, 450] width 115 height 14
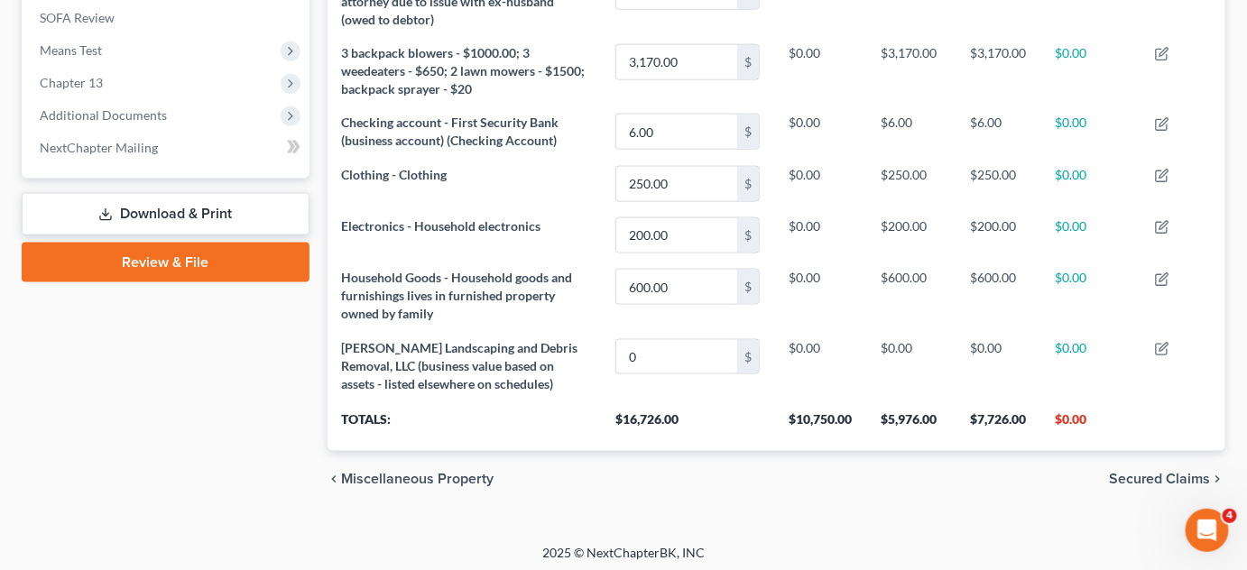
click at [1146, 483] on span "Secured Claims" at bounding box center [1160, 480] width 102 height 14
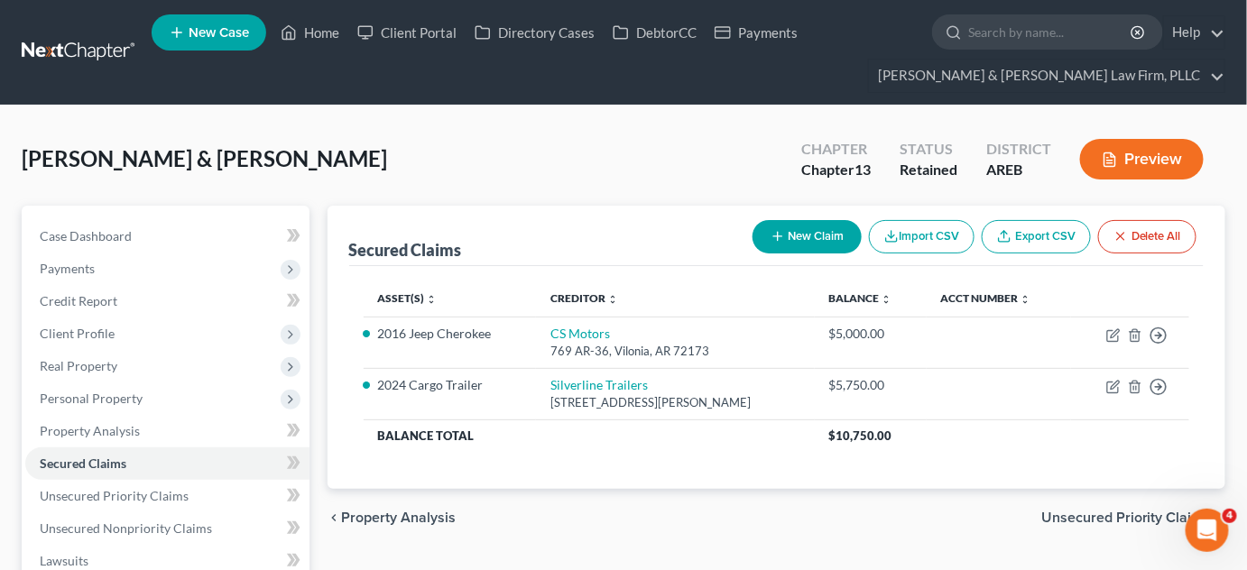
click at [1134, 514] on span "Unsecured Priority Claims" at bounding box center [1127, 518] width 170 height 14
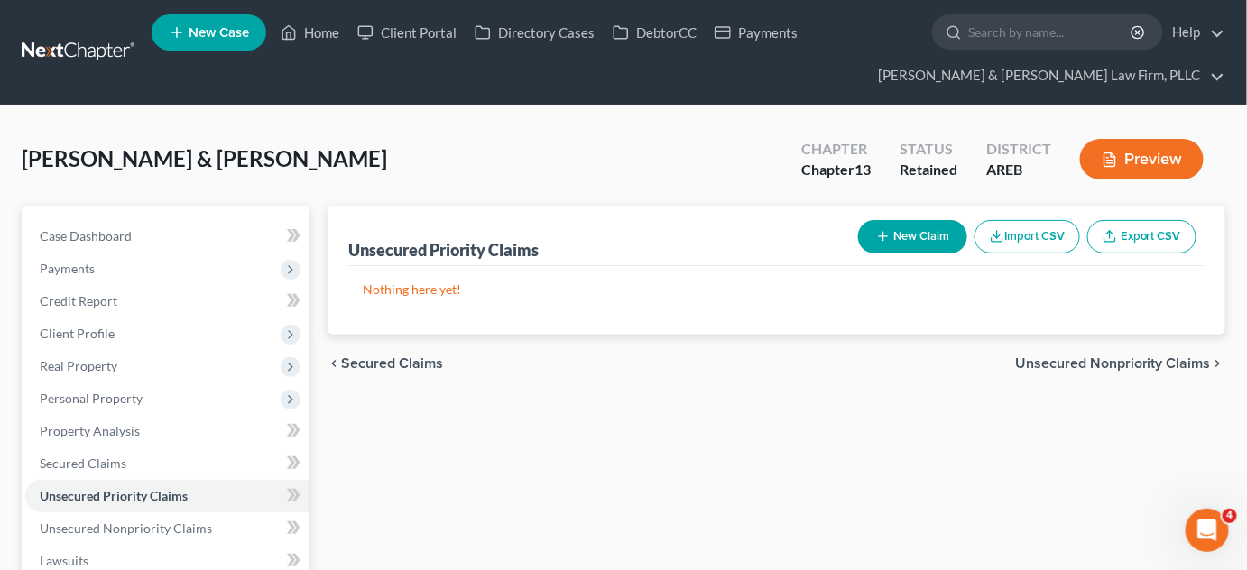
click at [1125, 359] on span "Unsecured Nonpriority Claims" at bounding box center [1113, 363] width 196 height 14
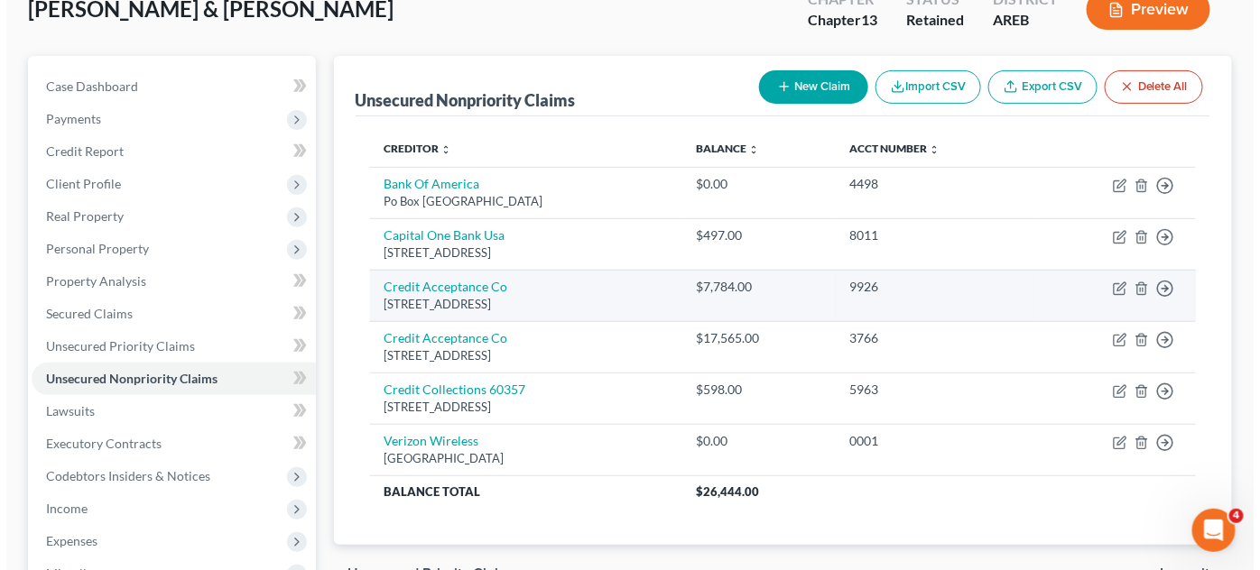
scroll to position [163, 0]
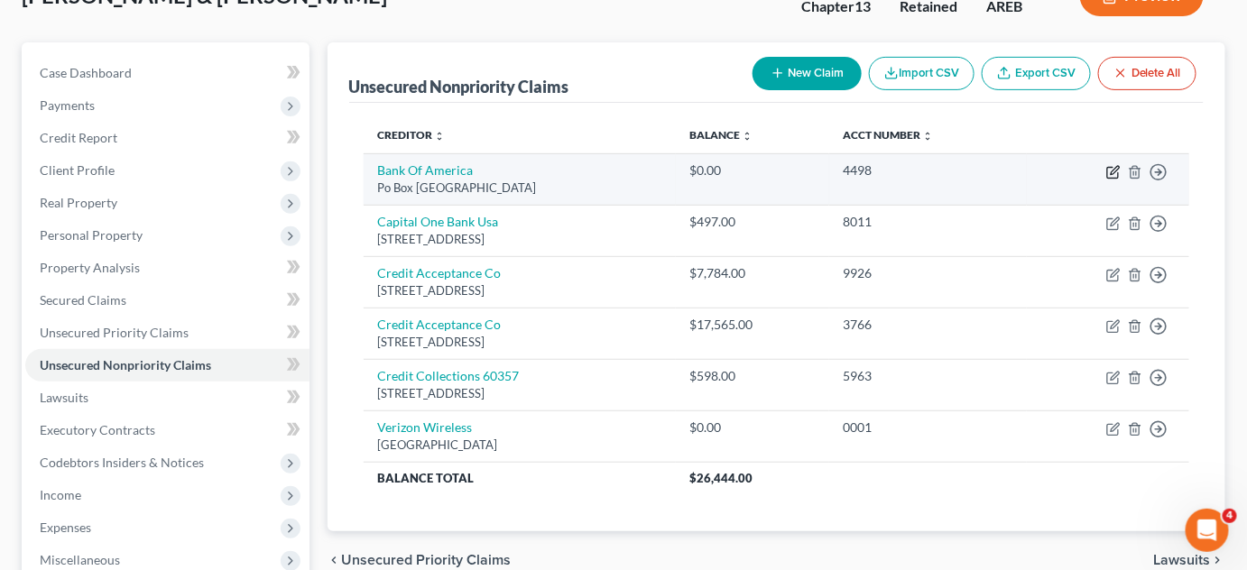
click at [1119, 165] on icon "button" at bounding box center [1113, 172] width 14 height 14
select select "45"
select select "1"
select select "0"
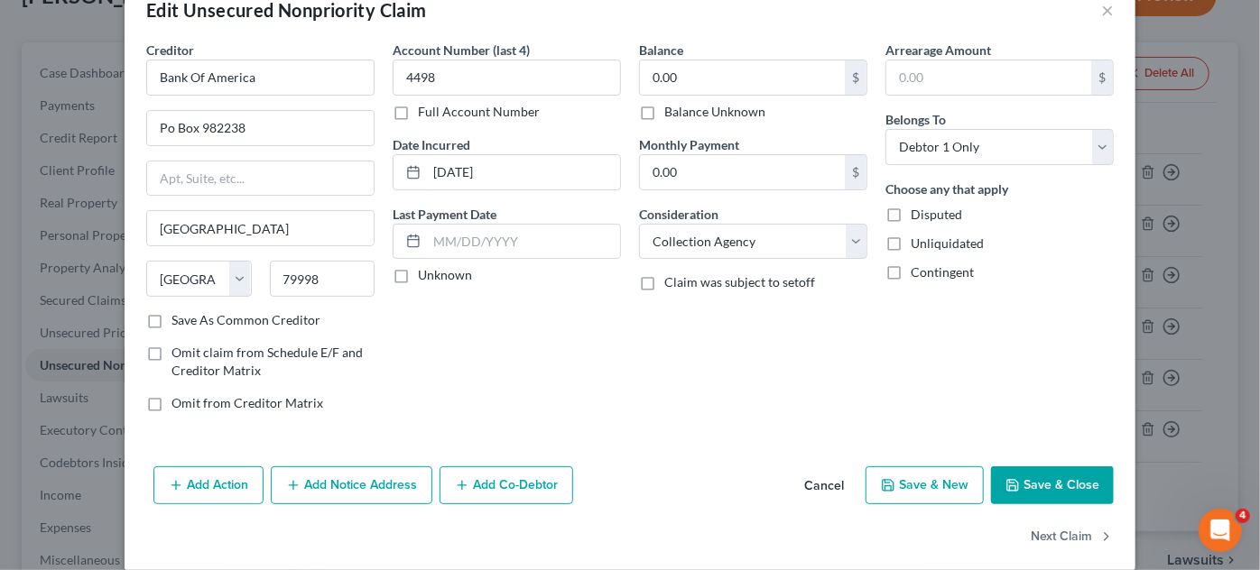
scroll to position [61, 0]
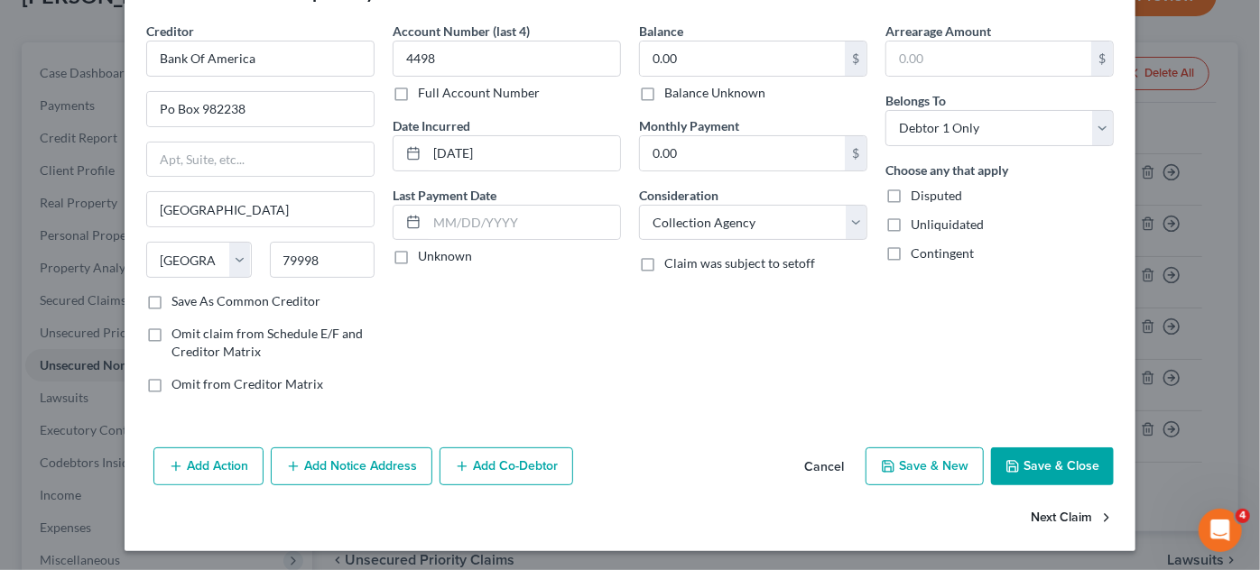
click at [1055, 507] on button "Next Claim" at bounding box center [1072, 519] width 83 height 38
select select "46"
select select "1"
select select "0"
click at [1059, 514] on button "Next Claim" at bounding box center [1072, 519] width 83 height 38
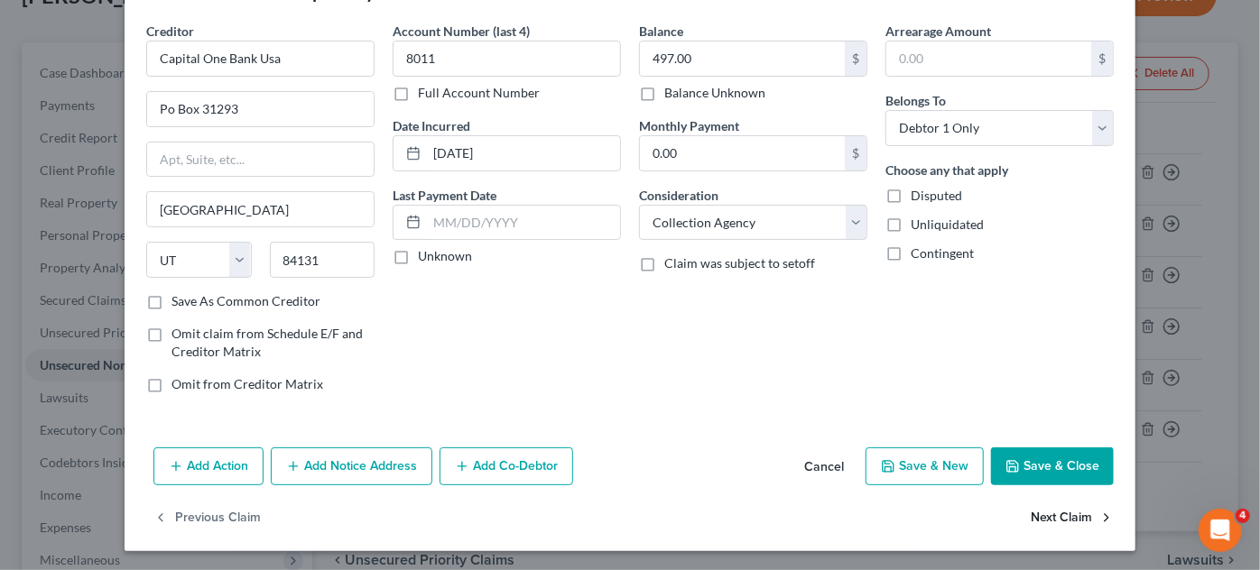
select select "23"
select select "2"
click at [1049, 515] on button "Next Claim" at bounding box center [1072, 519] width 83 height 38
select select "23"
select select "2"
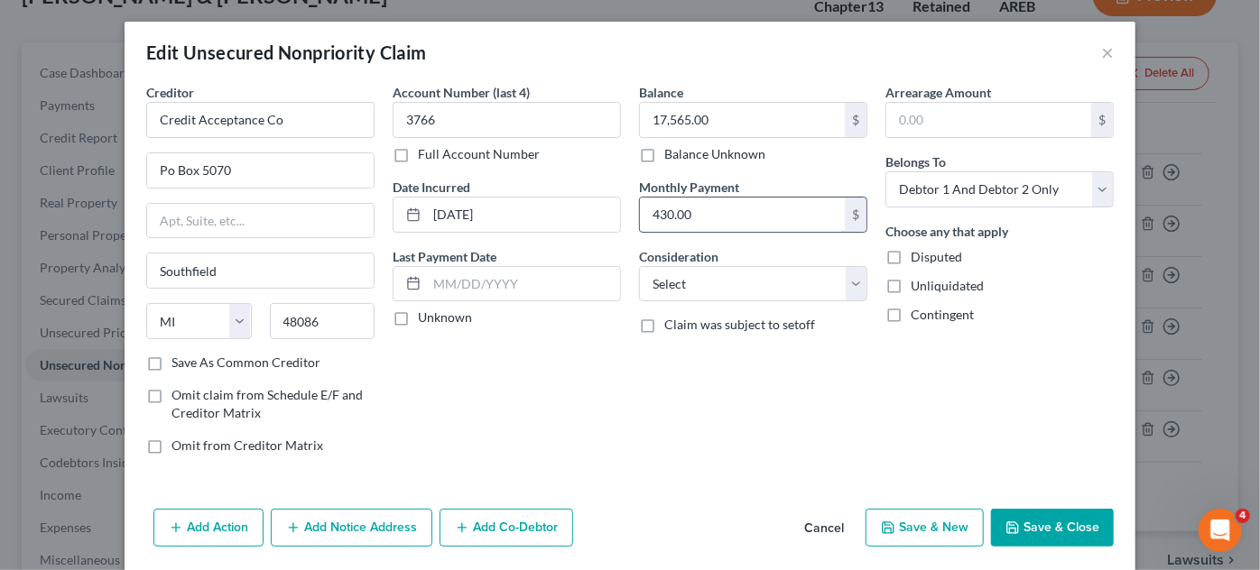
click at [752, 220] on input "430.00" at bounding box center [742, 215] width 205 height 34
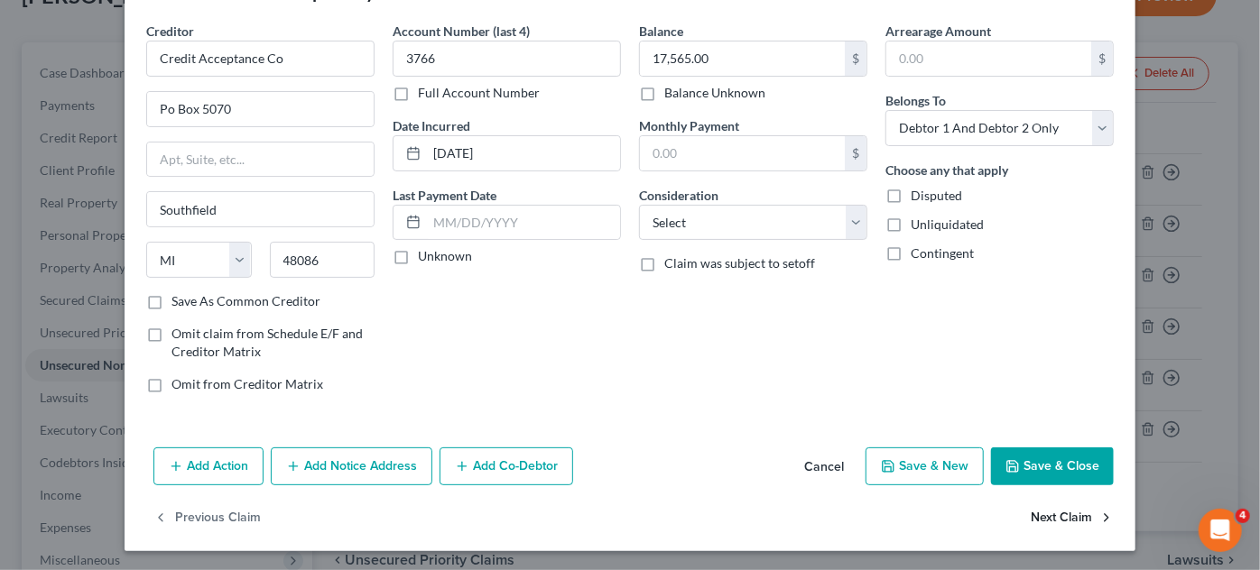
click at [1069, 521] on button "Next Claim" at bounding box center [1072, 519] width 83 height 38
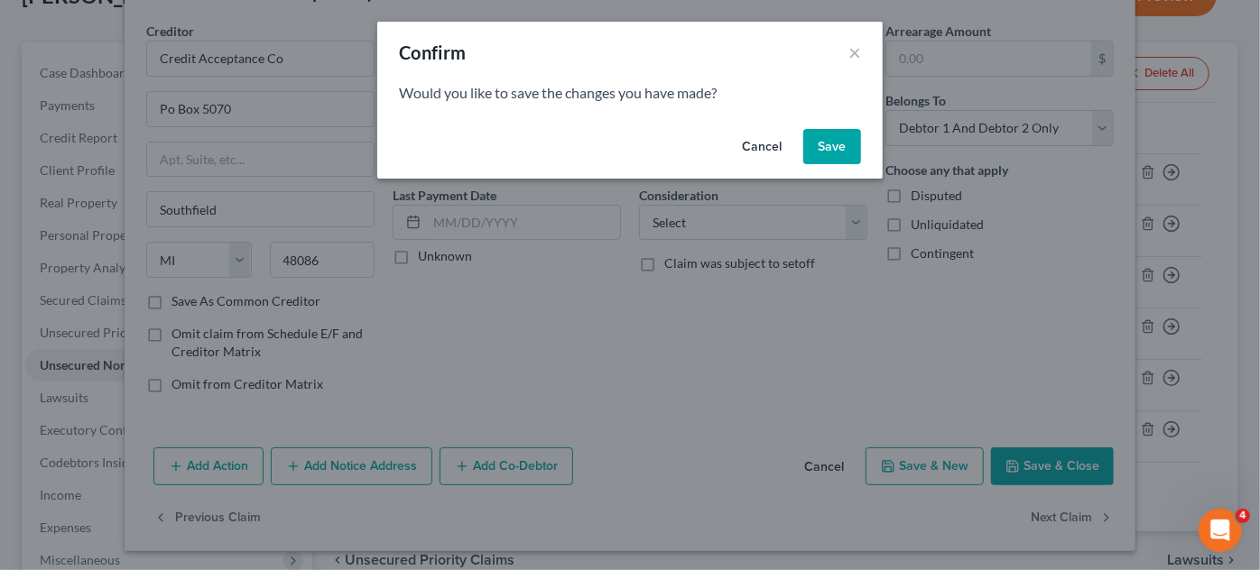
click at [829, 150] on button "Save" at bounding box center [832, 147] width 58 height 36
select select "22"
select select "1"
select select "0"
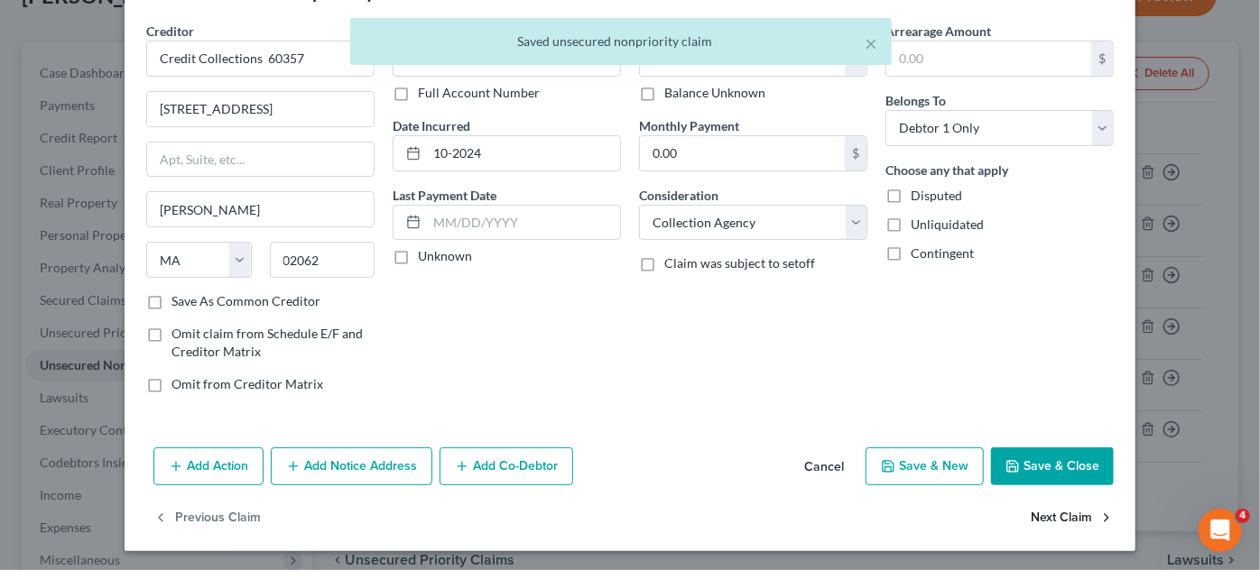
click at [1046, 517] on button "Next Claim" at bounding box center [1072, 519] width 83 height 38
select select "45"
select select "1"
select select "0"
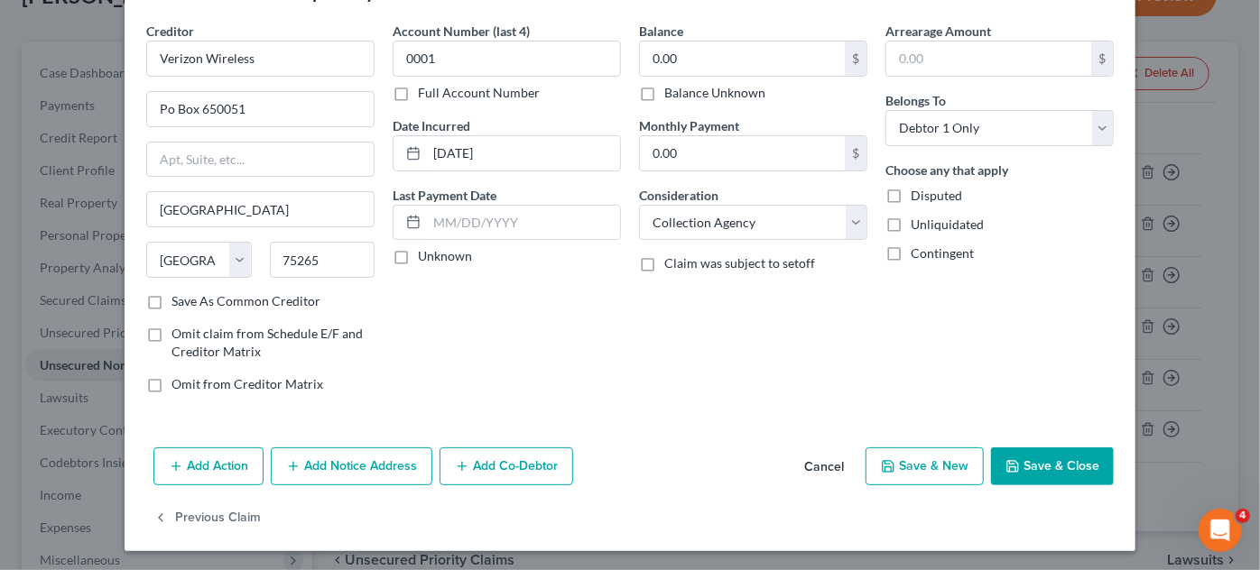
click at [1092, 465] on button "Save & Close" at bounding box center [1052, 467] width 123 height 38
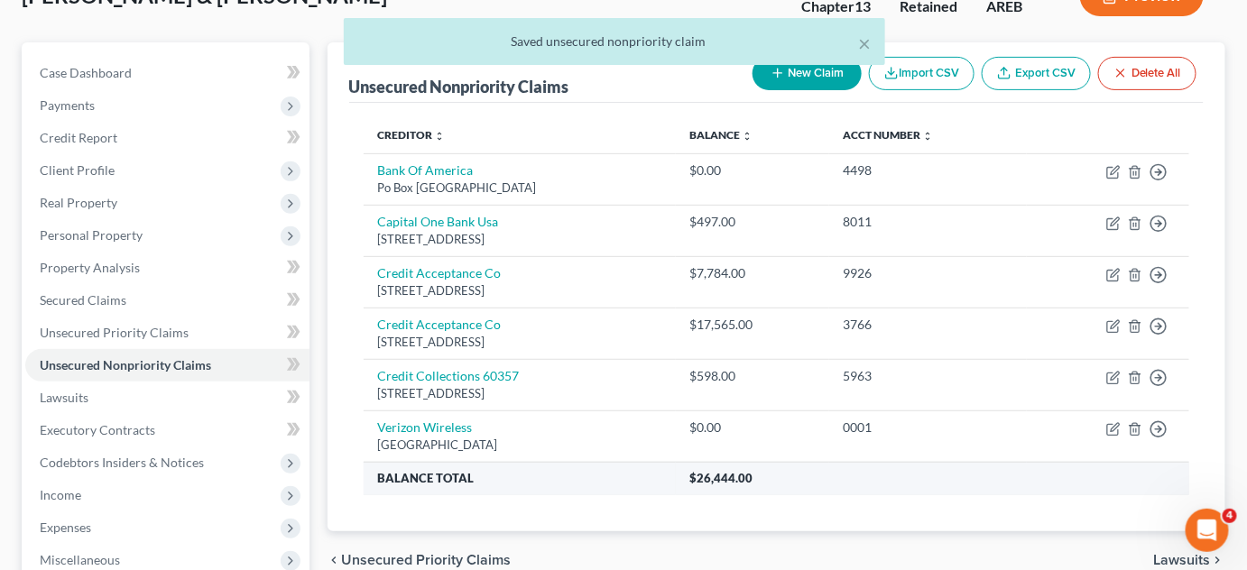
scroll to position [328, 0]
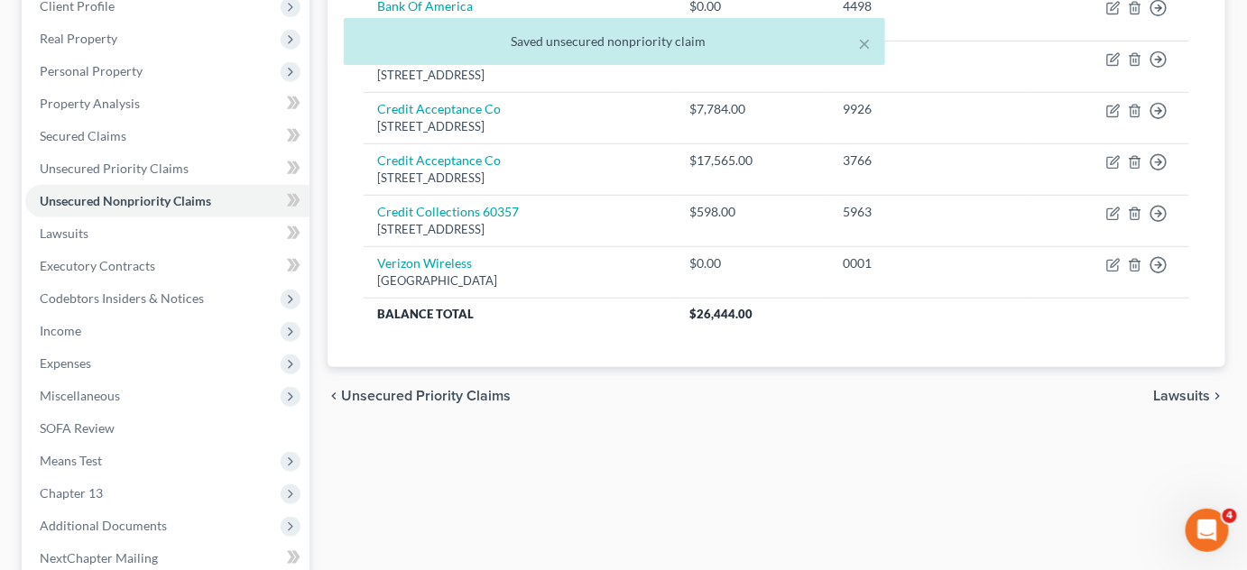
click at [1189, 396] on span "Lawsuits" at bounding box center [1182, 396] width 57 height 14
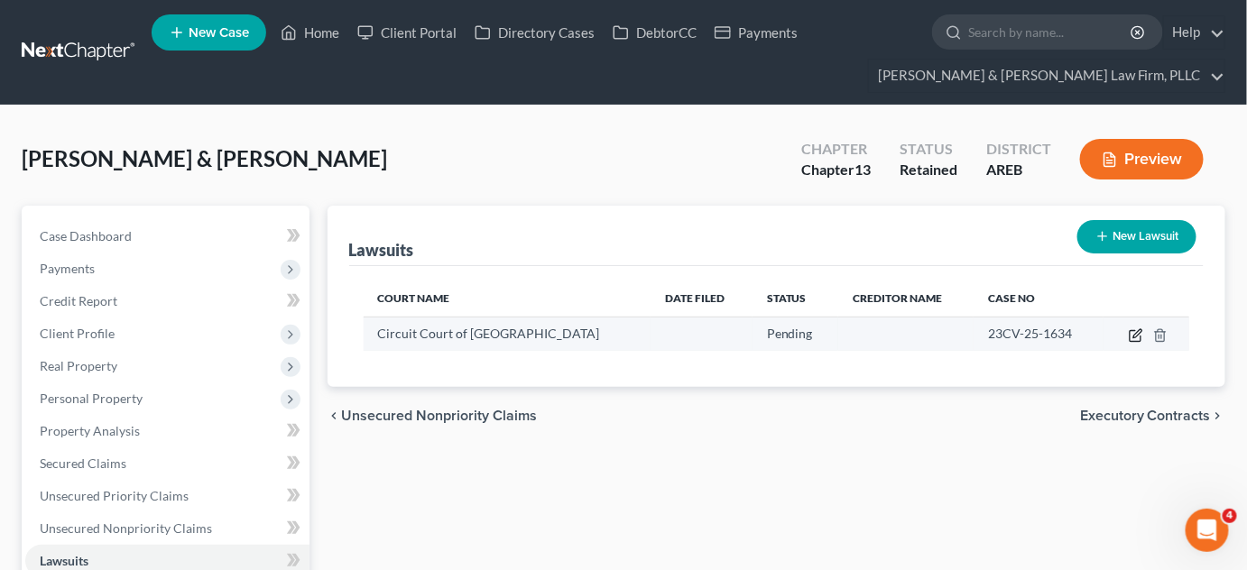
click at [1134, 331] on icon "button" at bounding box center [1136, 336] width 14 height 14
select select "0"
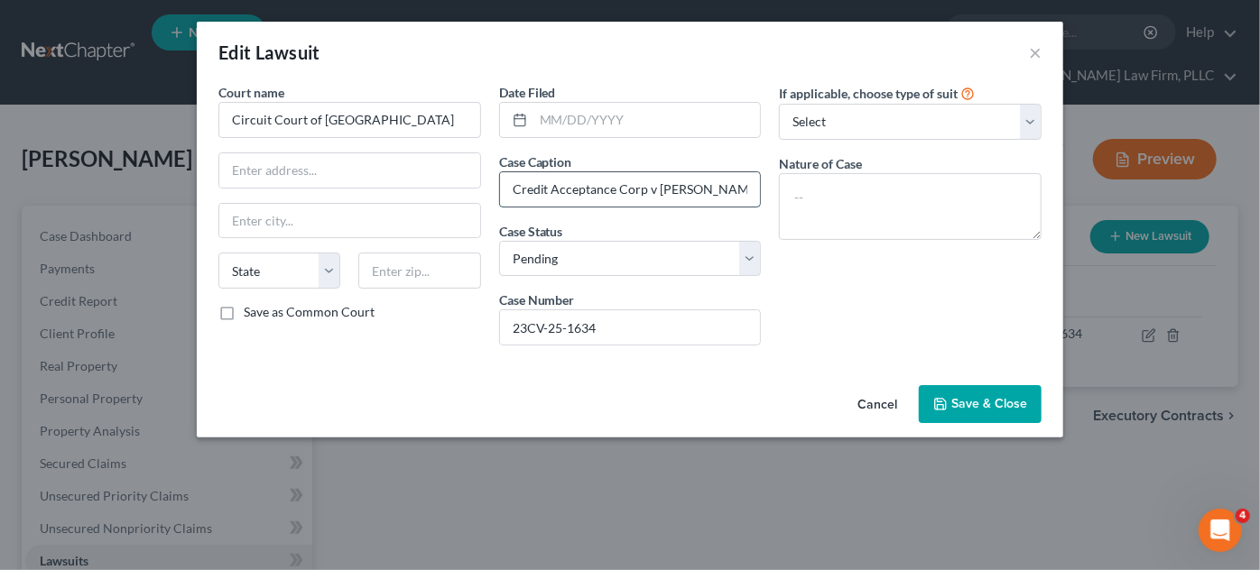
click at [668, 184] on input "Credit Acceptance Corp v [PERSON_NAME] [PERSON_NAME] Et Al" at bounding box center [630, 189] width 261 height 34
click at [709, 184] on input "Credit Acceptance Corp v [PERSON_NAME] [PERSON_NAME] Et Al" at bounding box center [630, 189] width 261 height 34
type input "Credit Acceptance Corp v [PERSON_NAME] [PERSON_NAME] & [PERSON_NAME]"
drag, startPoint x: 875, startPoint y: 117, endPoint x: 864, endPoint y: 136, distance: 22.3
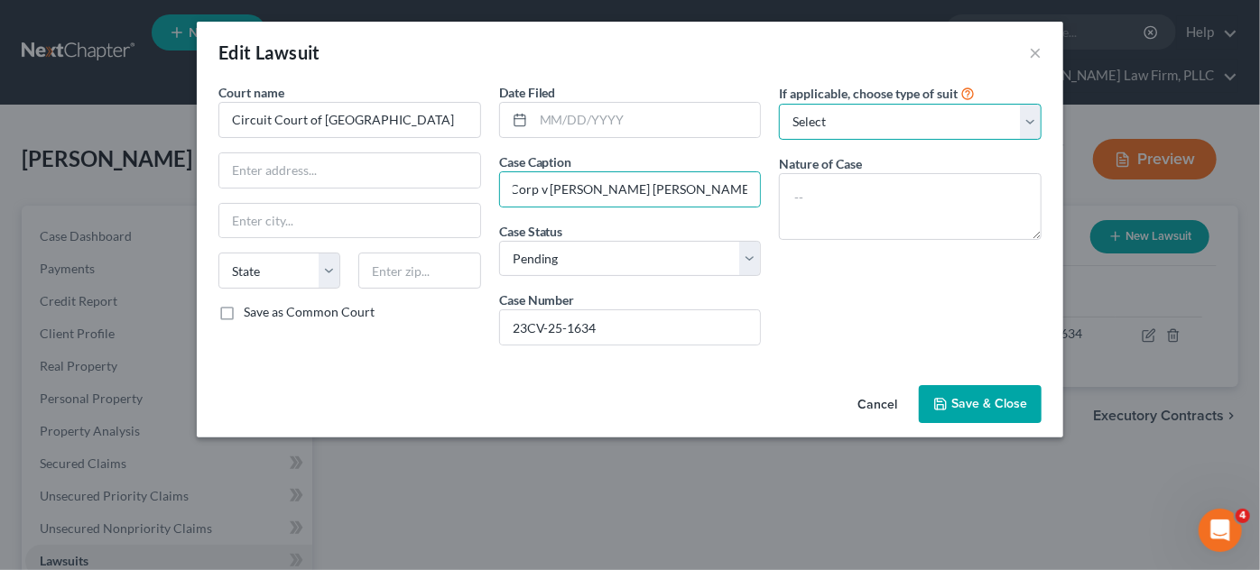
click at [875, 117] on select "Select Repossession Garnishment Foreclosure Attached, Seized, Or Levied Other" at bounding box center [910, 122] width 263 height 36
select select "4"
click at [779, 104] on select "Select Repossession Garnishment Foreclosure Attached, Seized, Or Levied Other" at bounding box center [910, 122] width 263 height 36
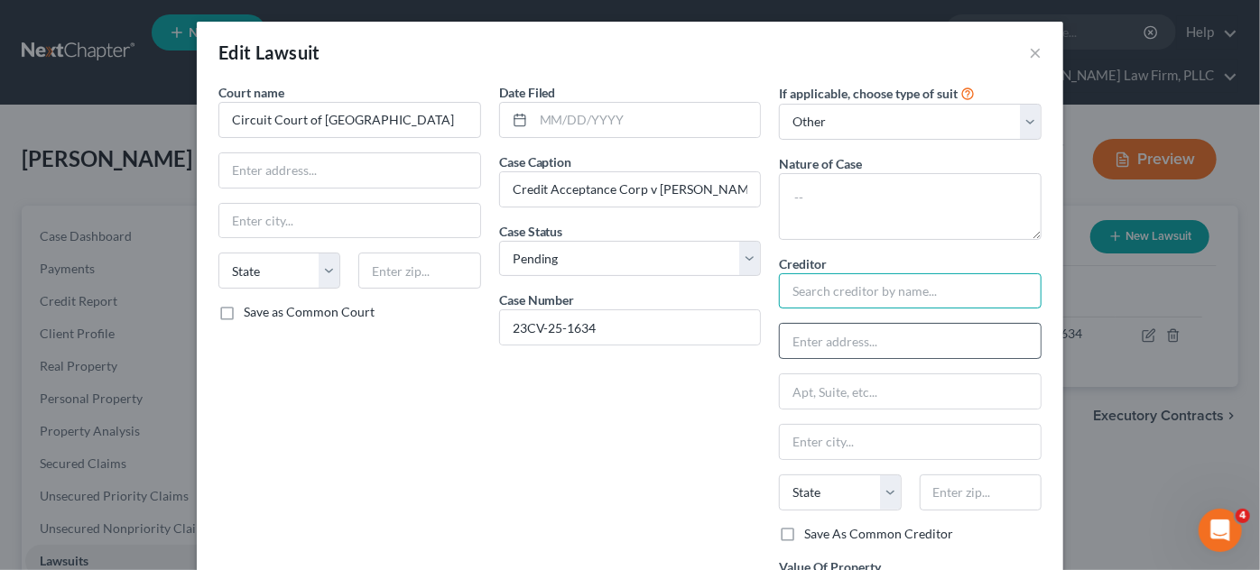
drag, startPoint x: 824, startPoint y: 297, endPoint x: 848, endPoint y: 354, distance: 61.9
click at [824, 295] on input "text" at bounding box center [910, 291] width 263 height 36
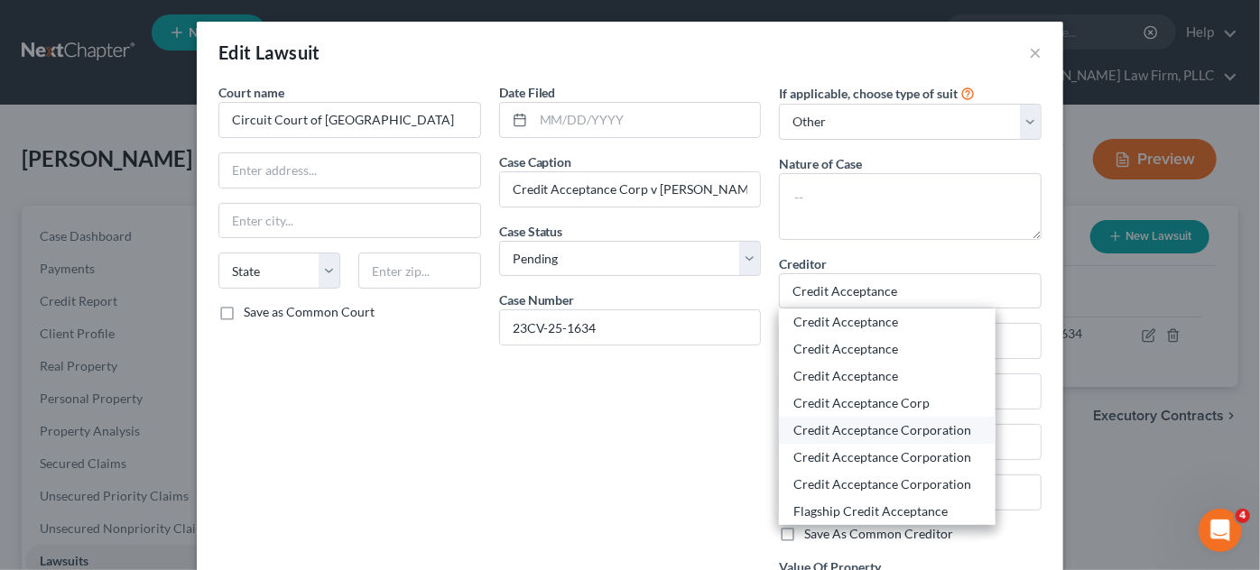
click at [827, 428] on div "Credit Acceptance Corporation" at bounding box center [887, 430] width 188 height 18
type input "Credit Acceptance Corporation"
type input "c/o Hood & [PERSON_NAME]"
type input "PO Box 271"
type input "[GEOGRAPHIC_DATA]"
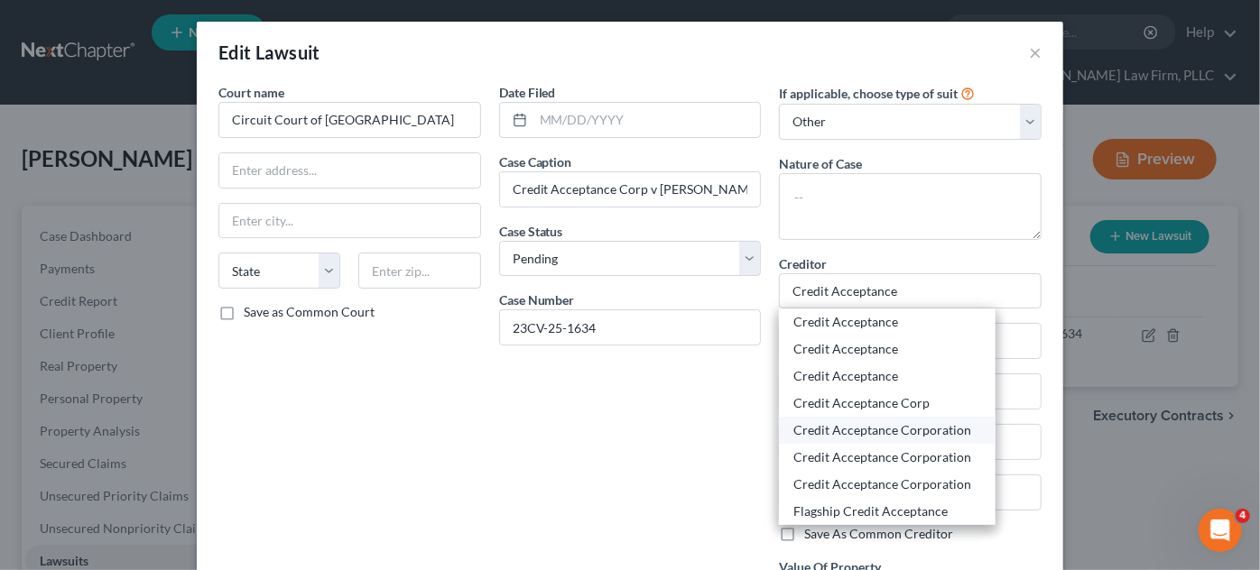
select select "2"
type input "72712-0271"
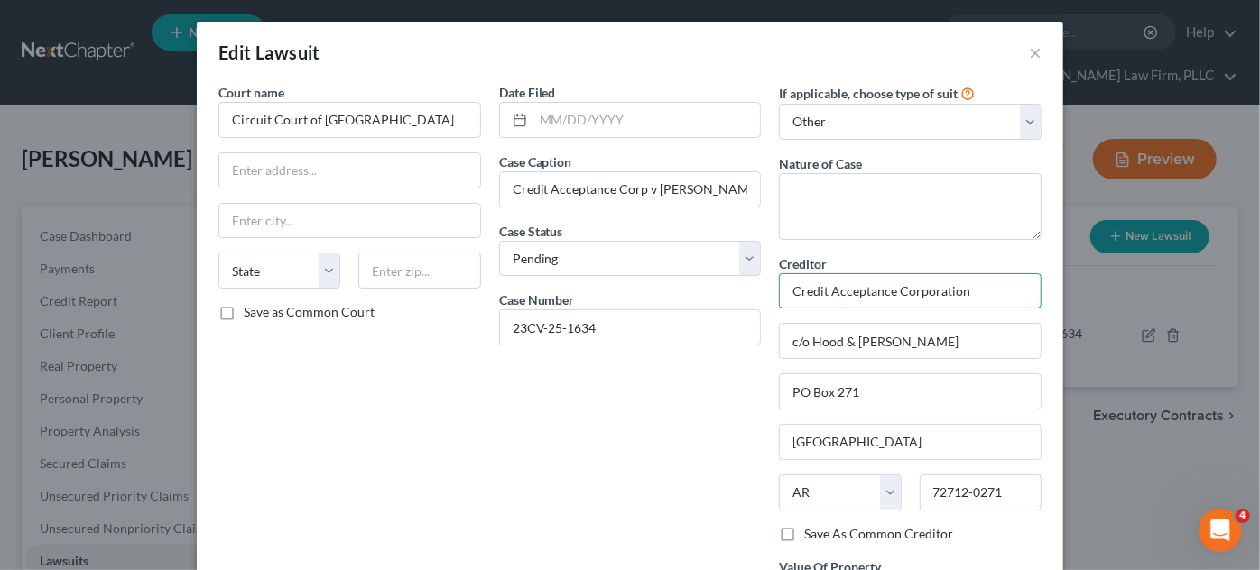
click at [992, 274] on input "Credit Acceptance Corporation" at bounding box center [910, 291] width 263 height 36
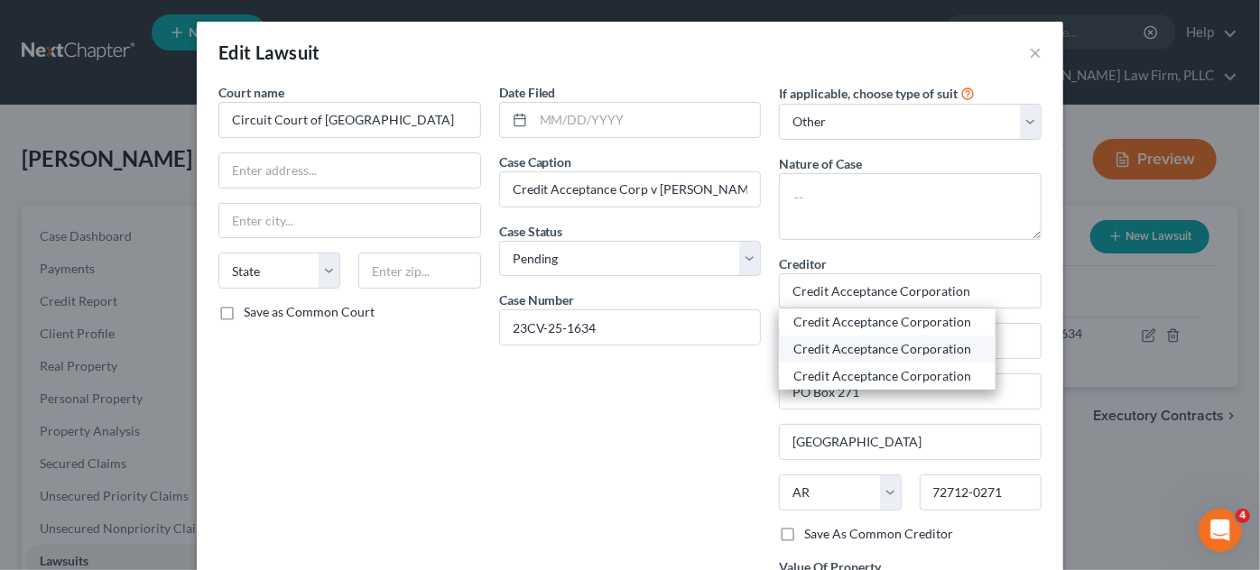
click at [926, 347] on div "Credit Acceptance Corporation" at bounding box center [887, 349] width 188 height 18
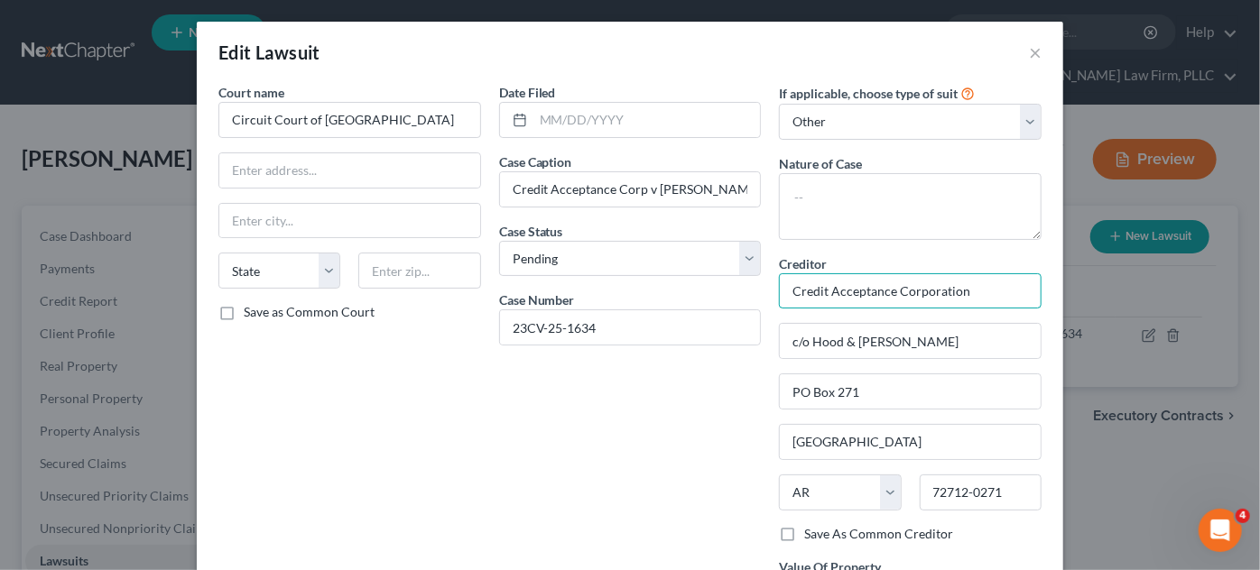
click at [986, 292] on input "Credit Acceptance Corporation" at bounding box center [910, 291] width 263 height 36
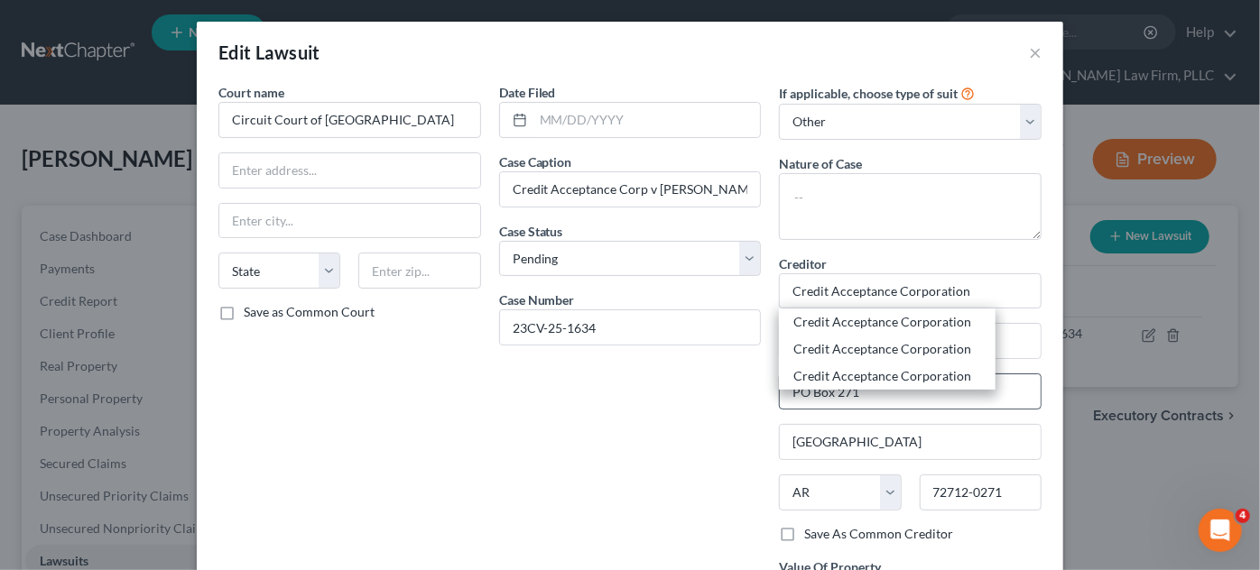
click at [923, 382] on div "Credit Acceptance Corporation" at bounding box center [887, 376] width 188 height 18
type input "c/[PERSON_NAME] Law Firm"
type input "PO Box 7599"
type input "Little Rock"
type input "72217"
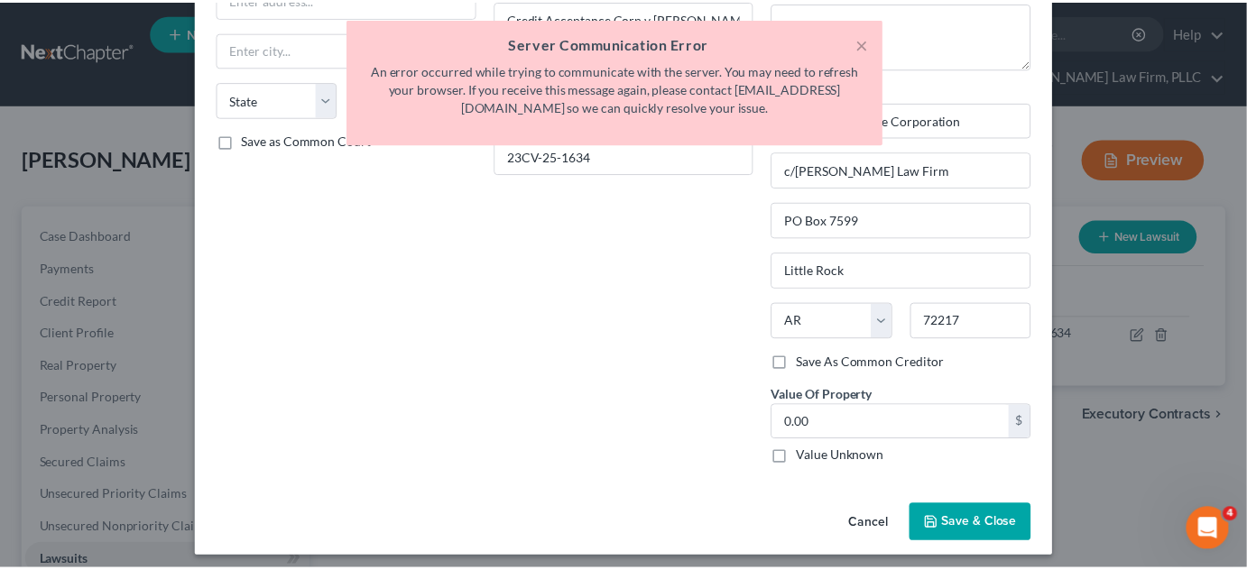
scroll to position [176, 0]
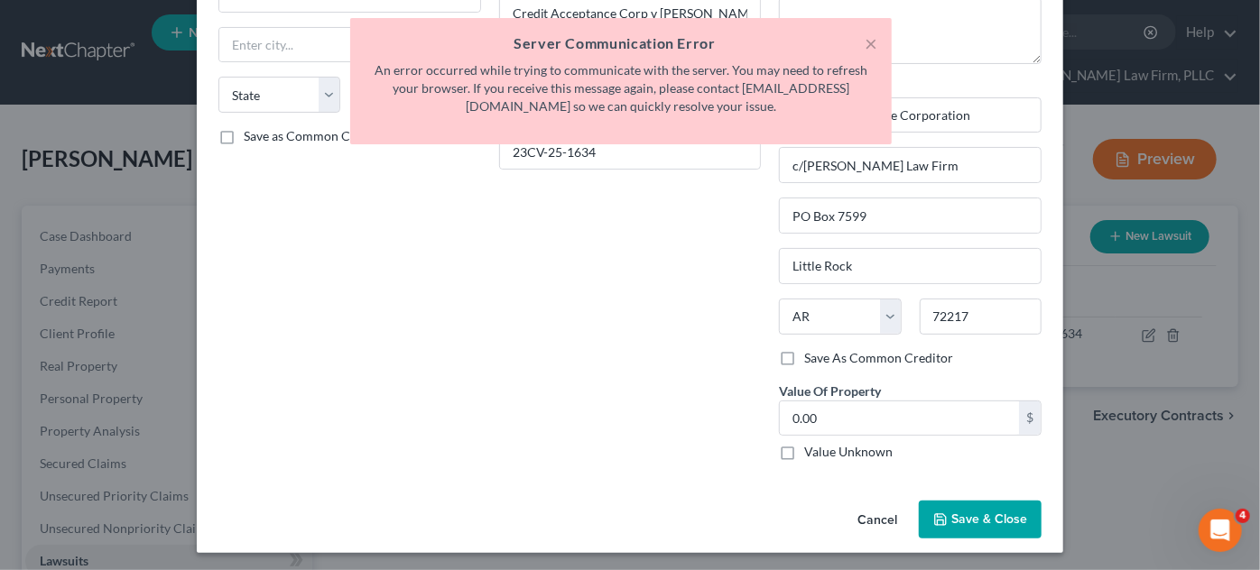
click at [964, 522] on span "Save & Close" at bounding box center [989, 519] width 76 height 15
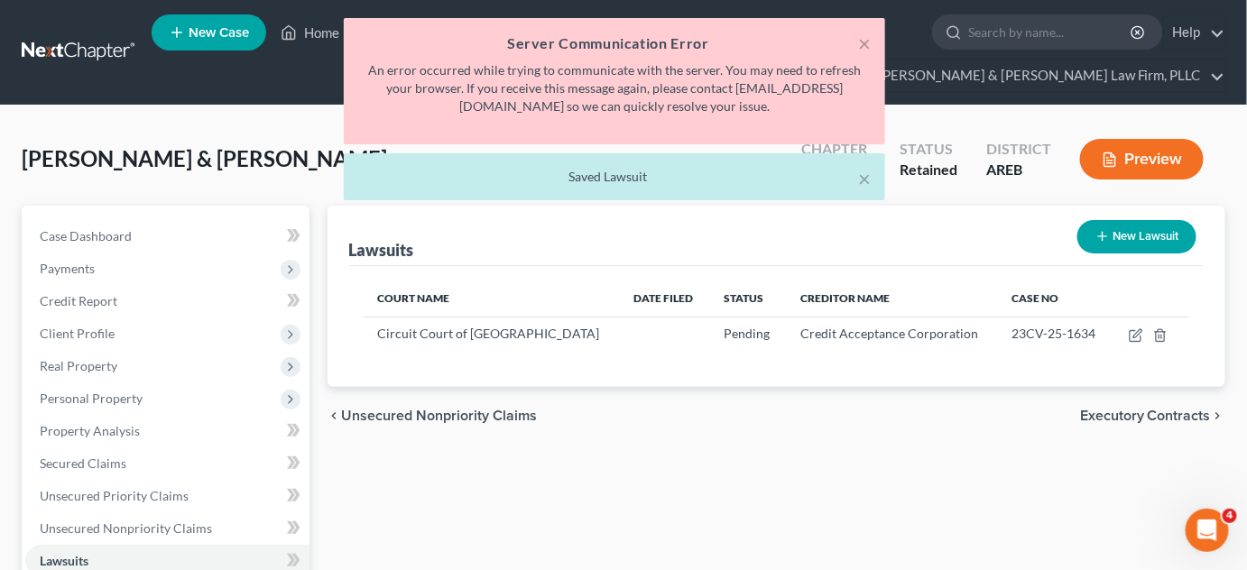
click at [1126, 415] on span "Executory Contracts" at bounding box center [1145, 416] width 131 height 14
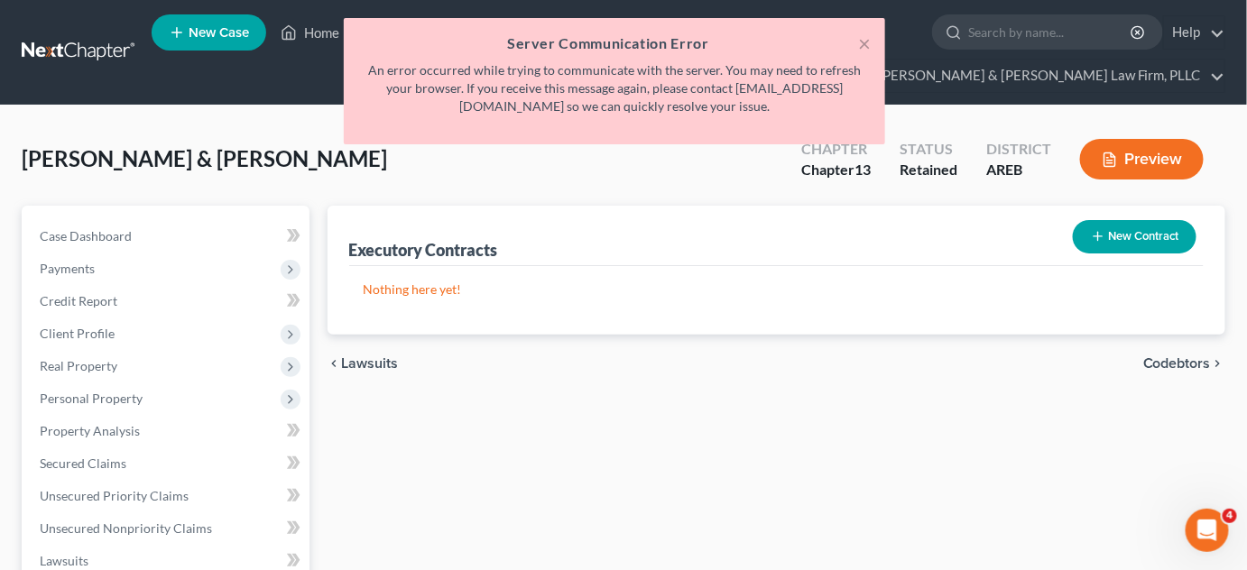
click at [1160, 360] on span "Codebtors" at bounding box center [1177, 363] width 68 height 14
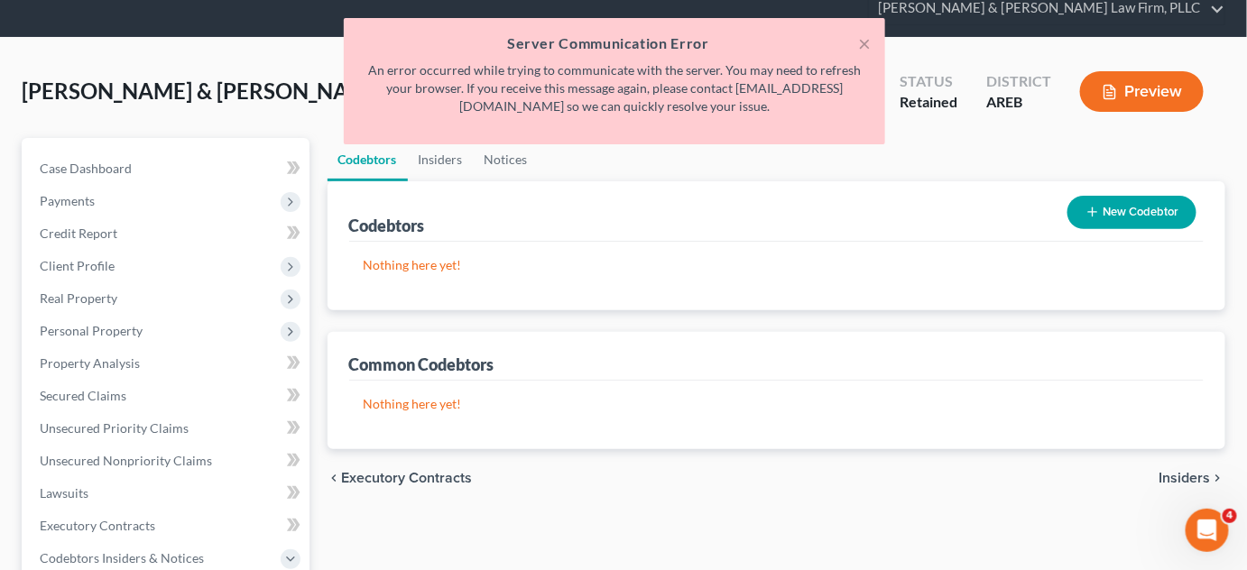
scroll to position [163, 0]
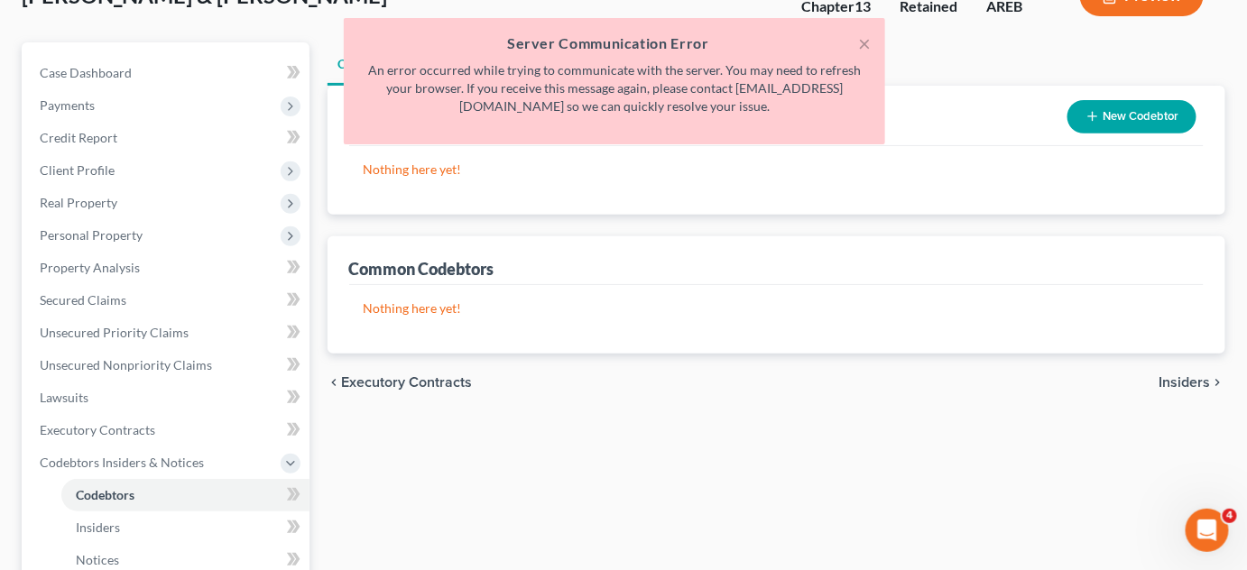
click at [1189, 385] on span "Insiders" at bounding box center [1185, 382] width 51 height 14
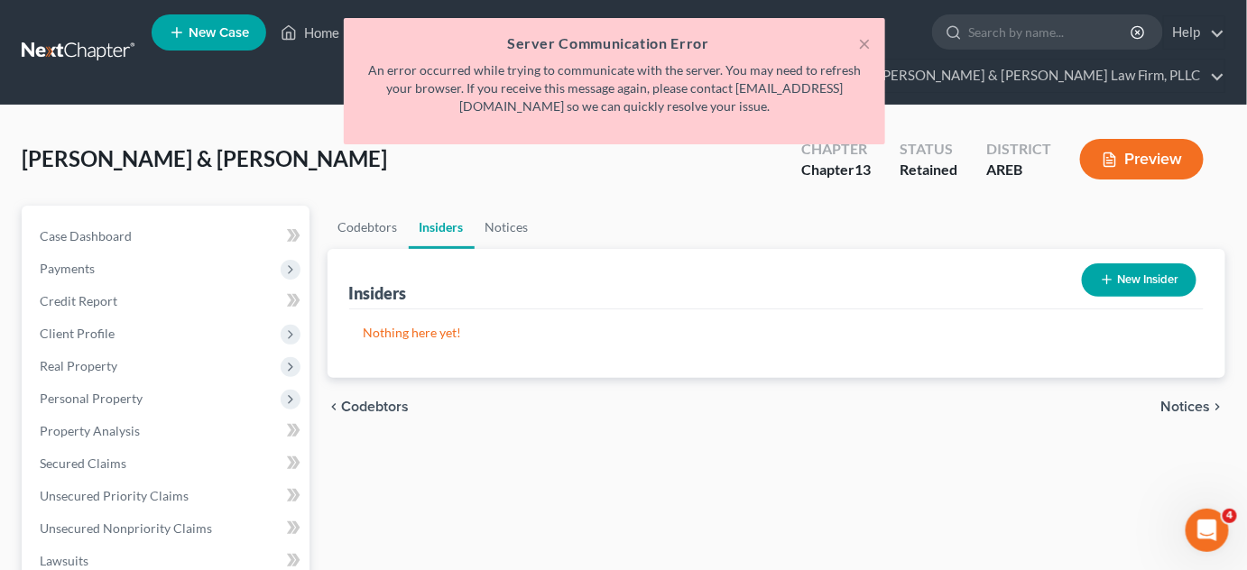
click at [1184, 411] on span "Notices" at bounding box center [1187, 407] width 50 height 14
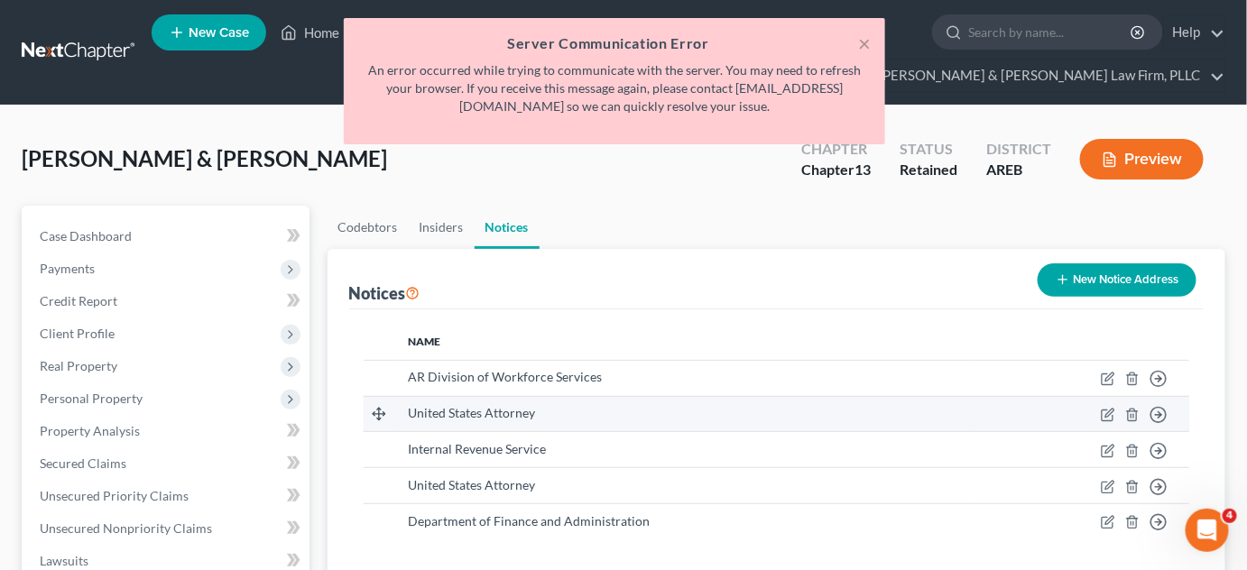
scroll to position [163, 0]
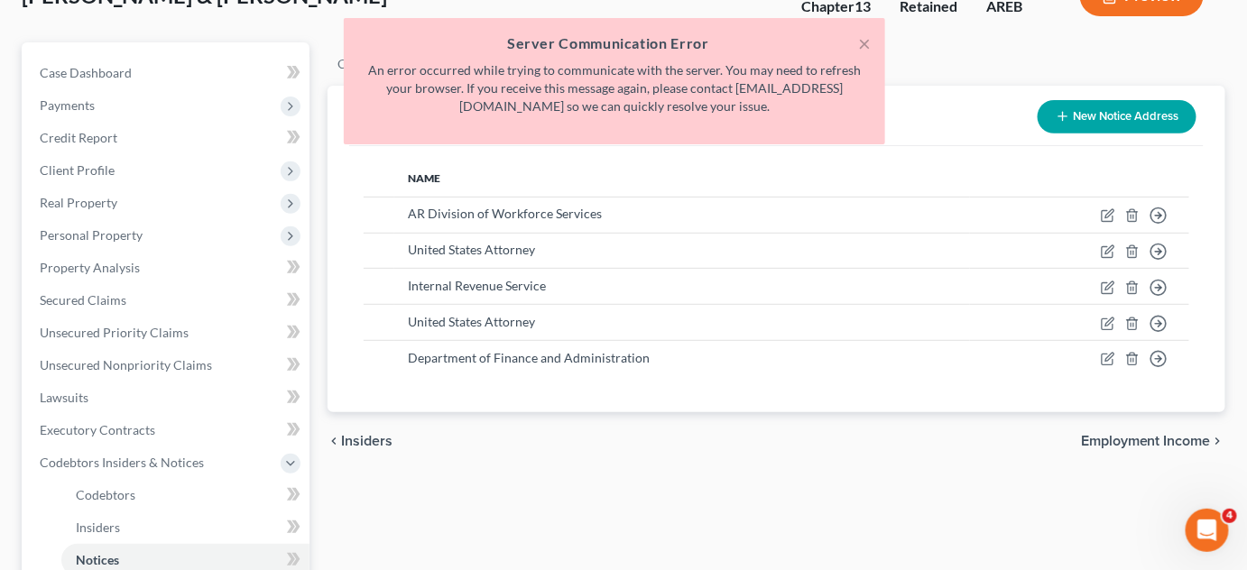
click at [1170, 437] on span "Employment Income" at bounding box center [1146, 441] width 130 height 14
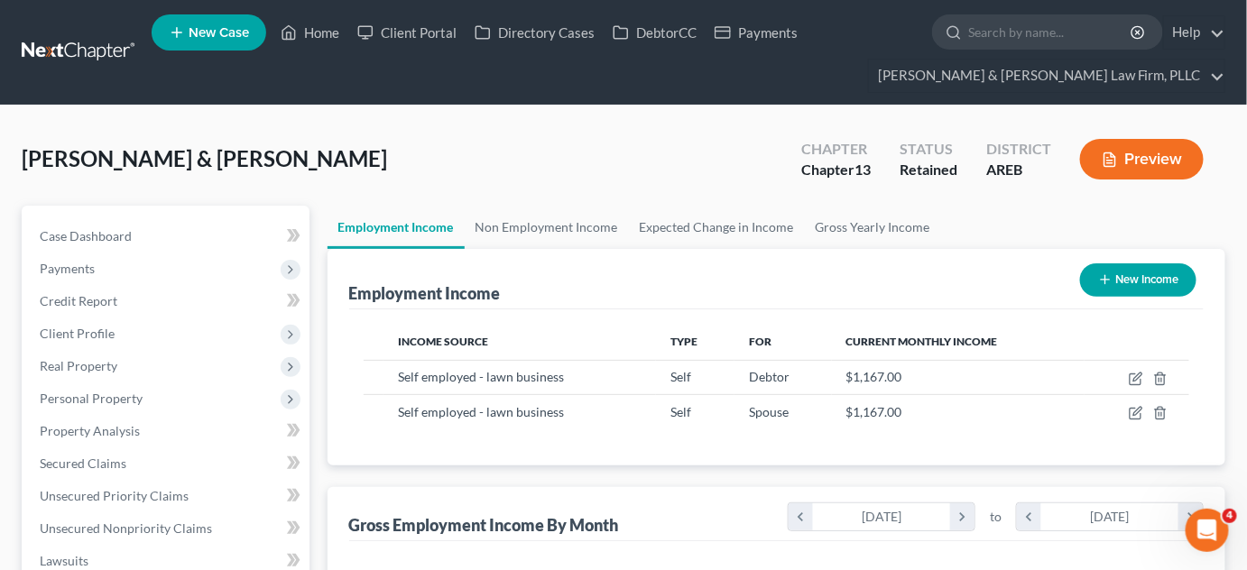
scroll to position [321, 503]
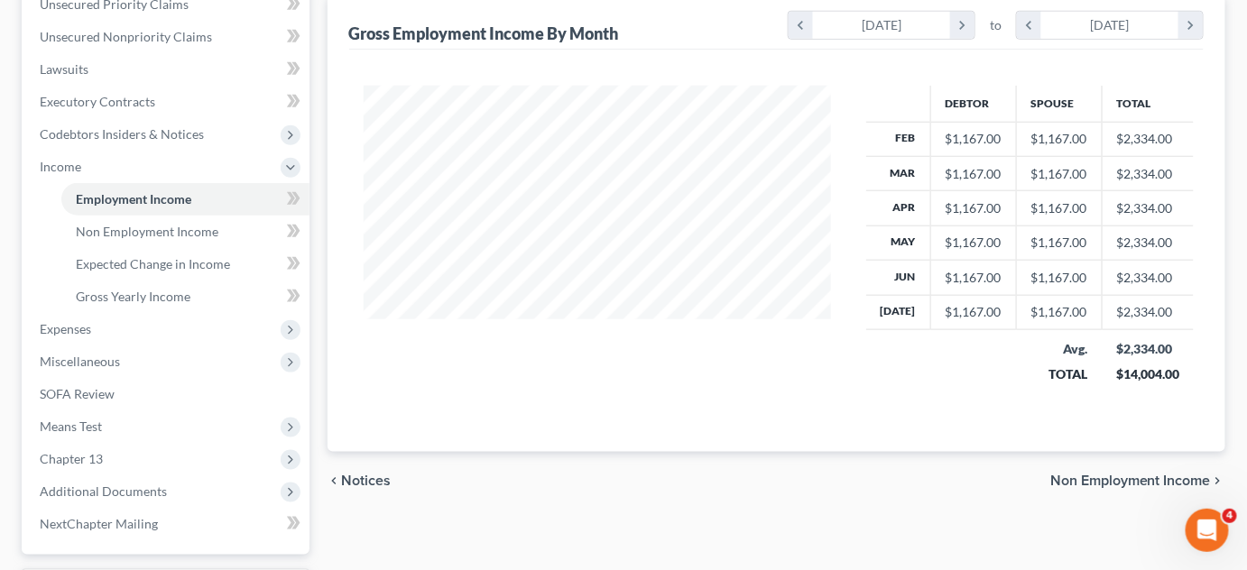
click at [1139, 474] on span "Non Employment Income" at bounding box center [1131, 481] width 161 height 14
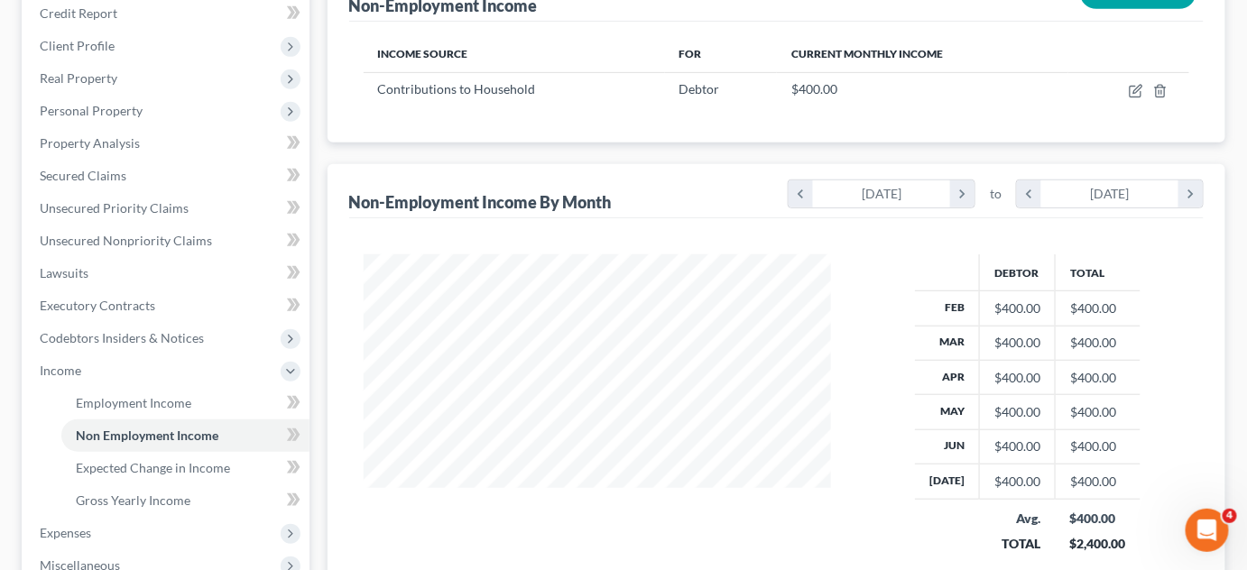
scroll to position [410, 0]
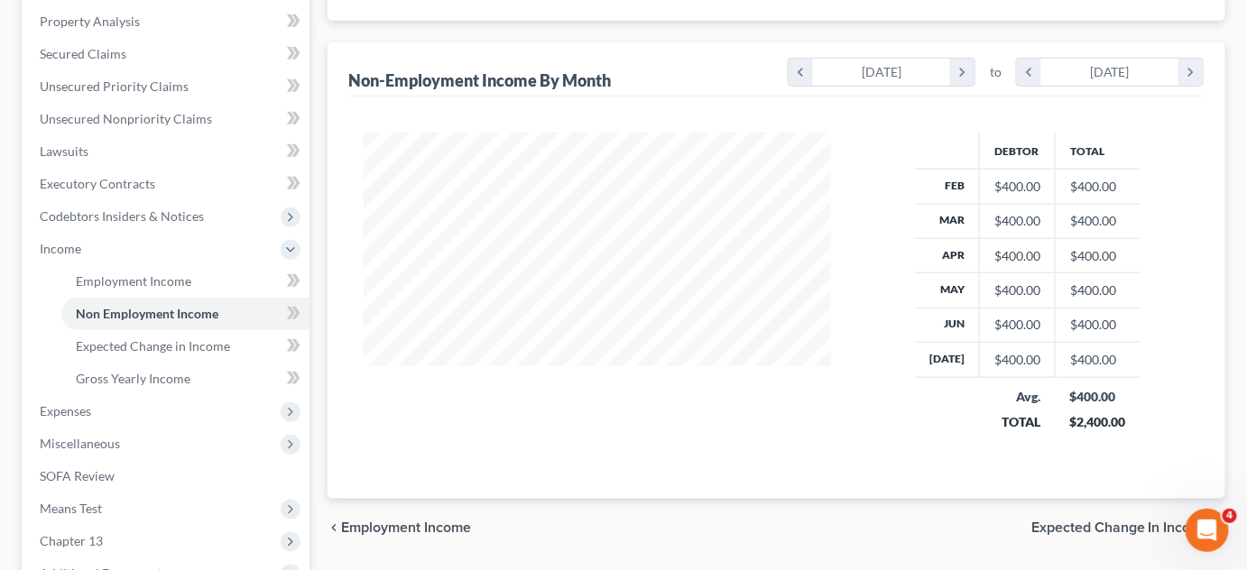
click at [1083, 523] on span "Expected Change in Income" at bounding box center [1122, 528] width 180 height 14
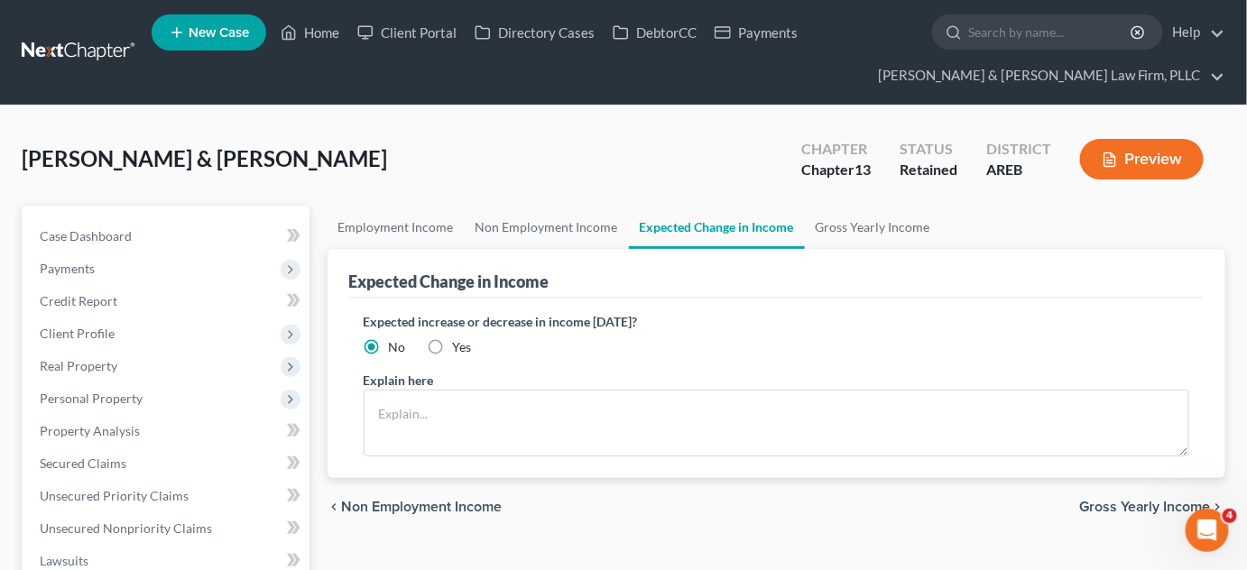
click at [1099, 505] on span "Gross Yearly Income" at bounding box center [1145, 507] width 132 height 14
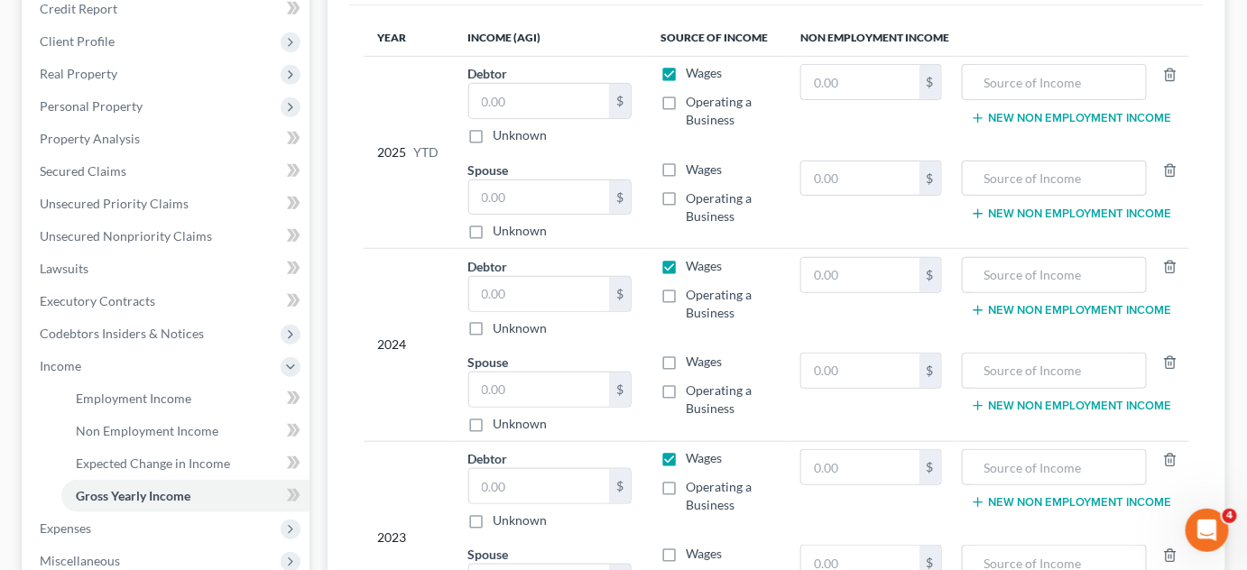
scroll to position [328, 0]
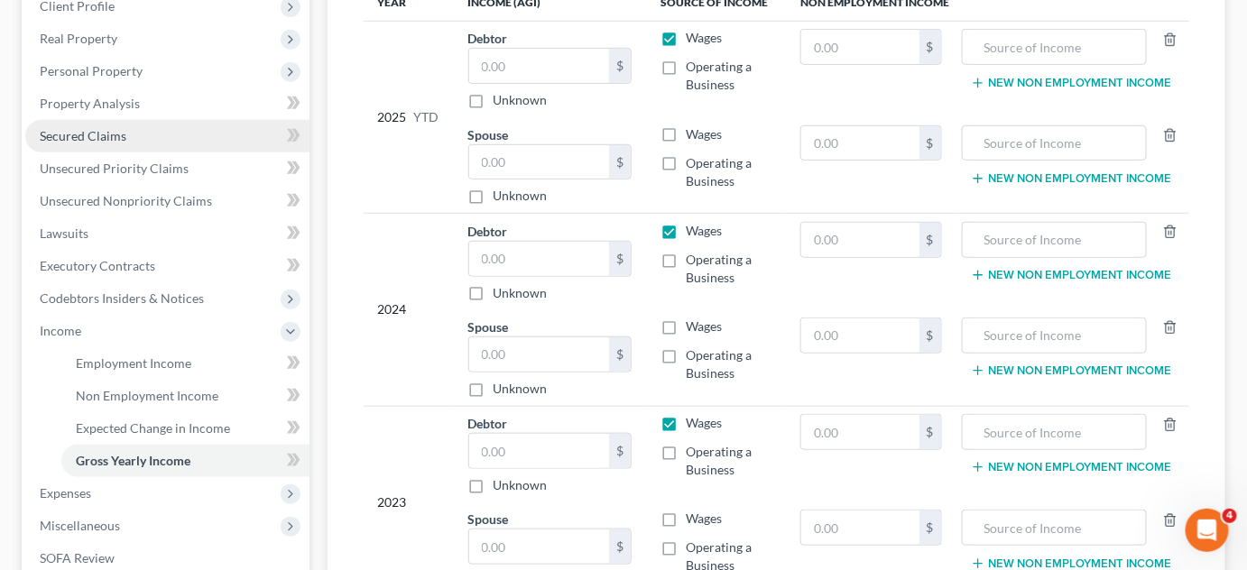
click at [88, 129] on span "Secured Claims" at bounding box center [83, 135] width 87 height 15
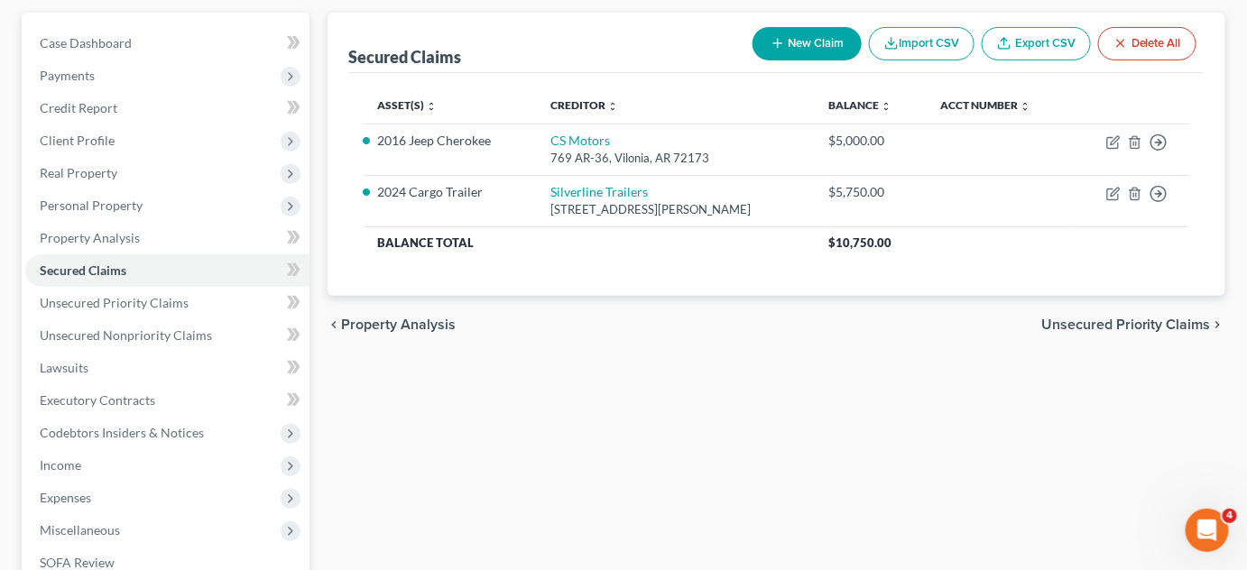
scroll to position [410, 0]
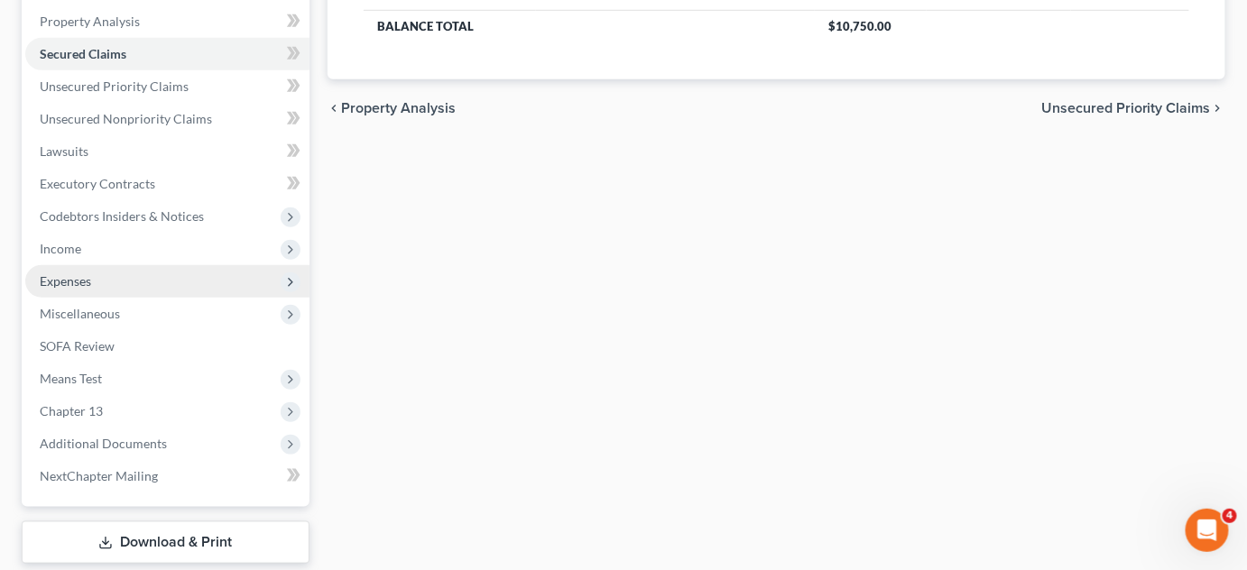
click at [77, 271] on span "Expenses" at bounding box center [167, 281] width 284 height 32
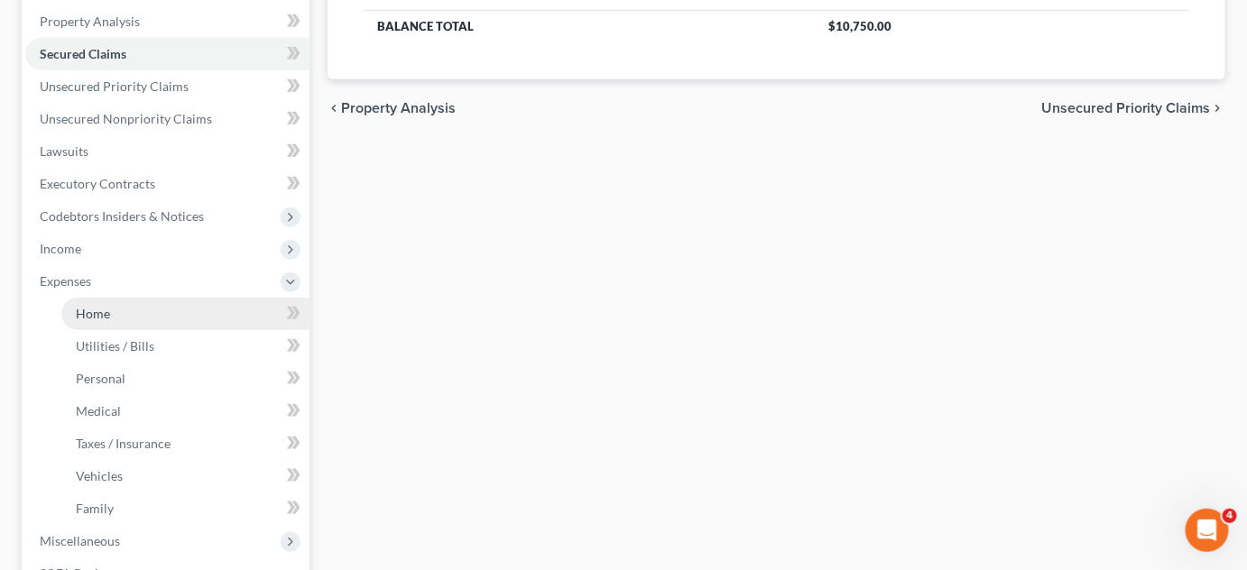
click at [90, 307] on span "Home" at bounding box center [93, 313] width 34 height 15
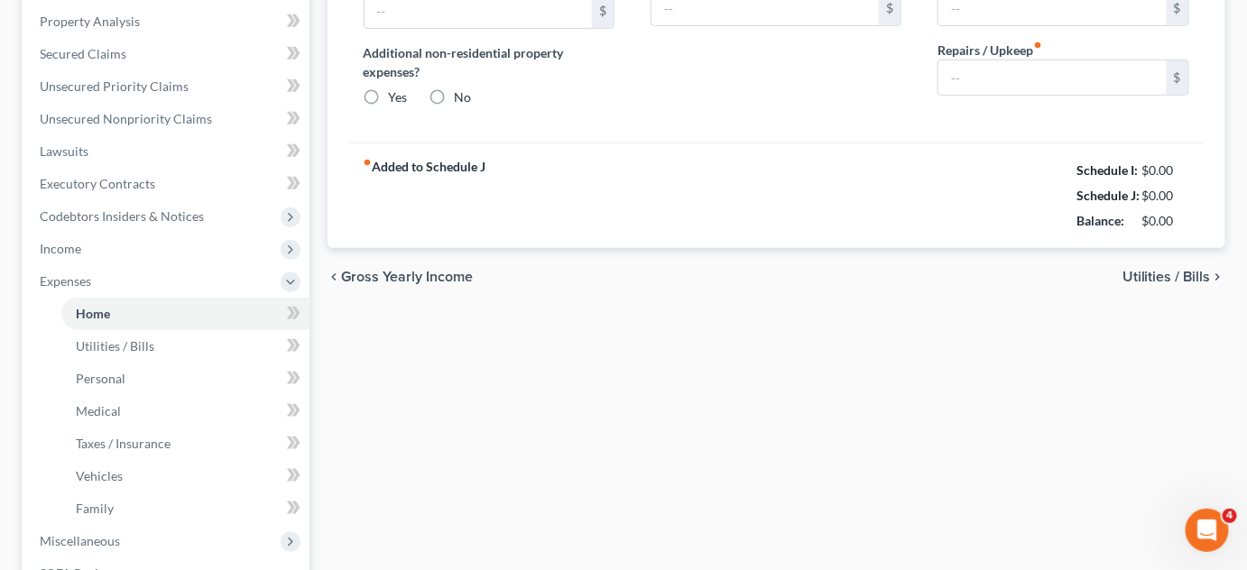
type input "0.00"
radio input "true"
type input "0.00"
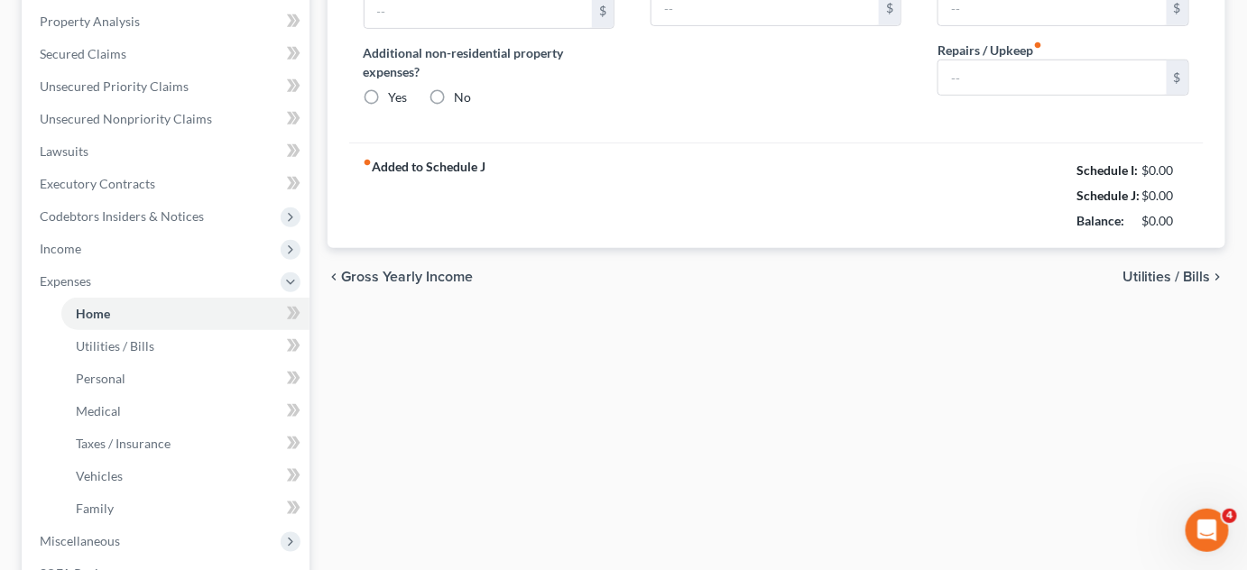
type input "0.00"
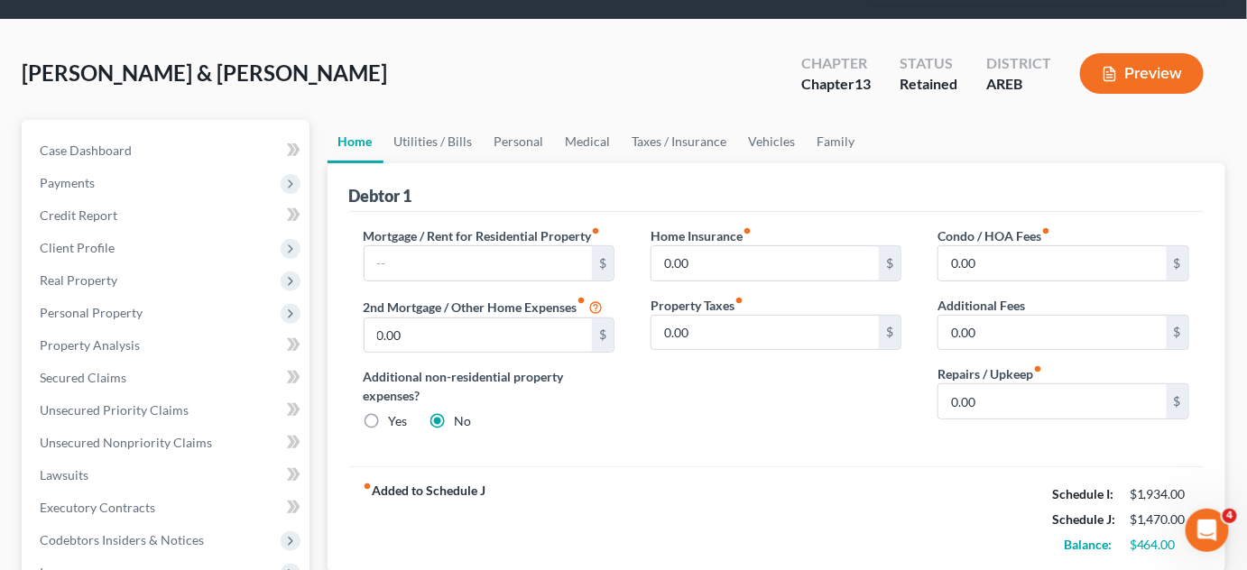
scroll to position [81, 0]
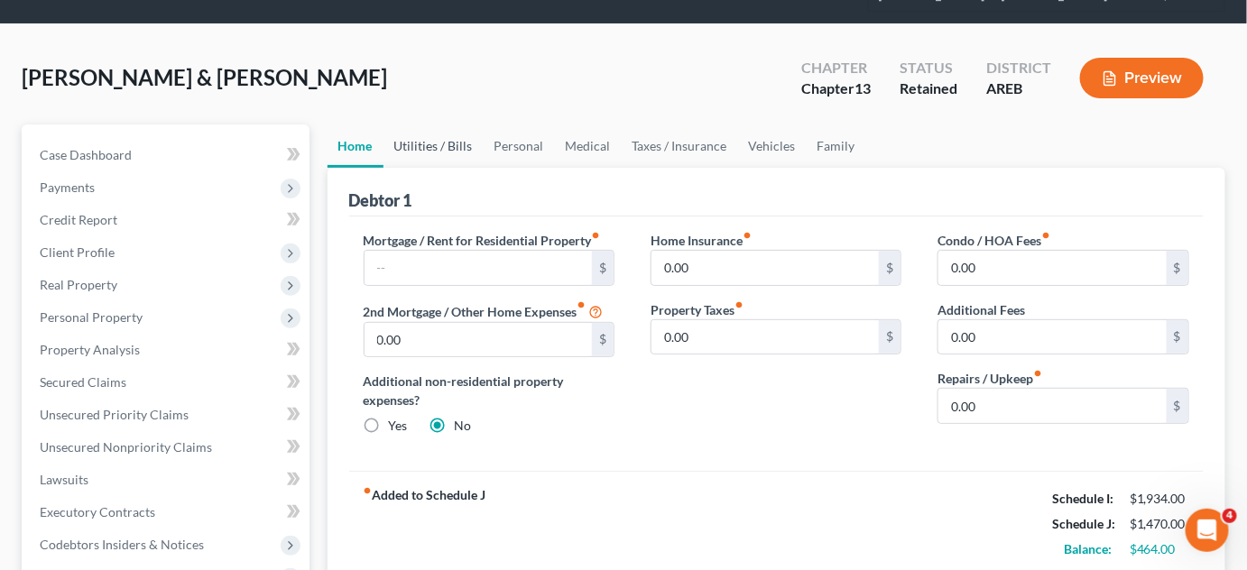
click at [460, 146] on link "Utilities / Bills" at bounding box center [434, 146] width 100 height 43
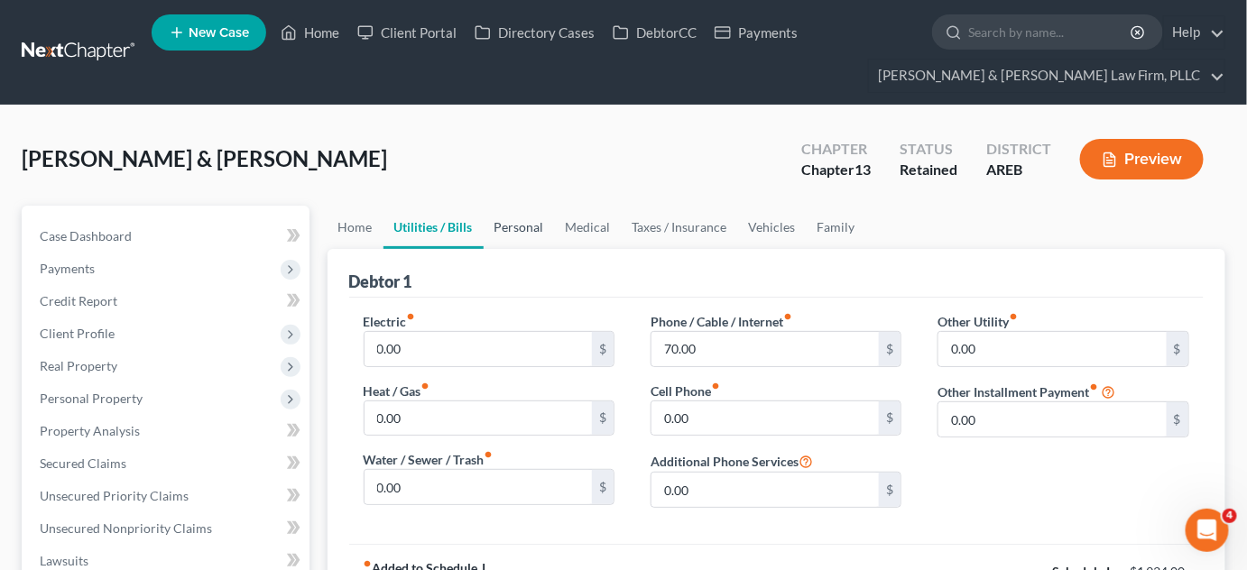
click at [514, 224] on link "Personal" at bounding box center [519, 227] width 71 height 43
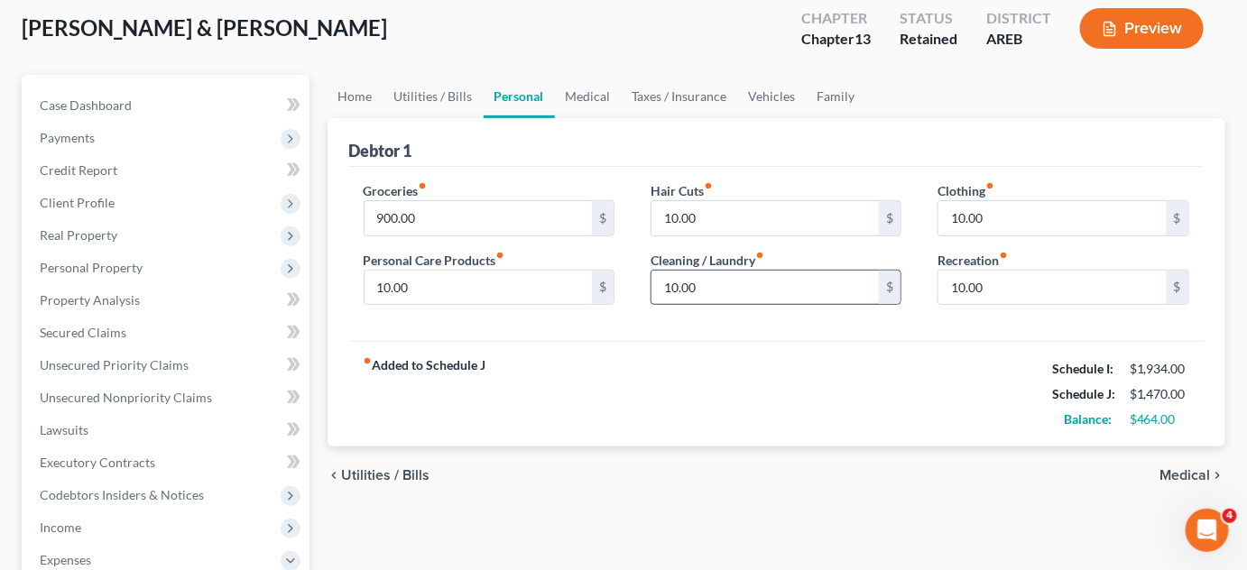
scroll to position [163, 0]
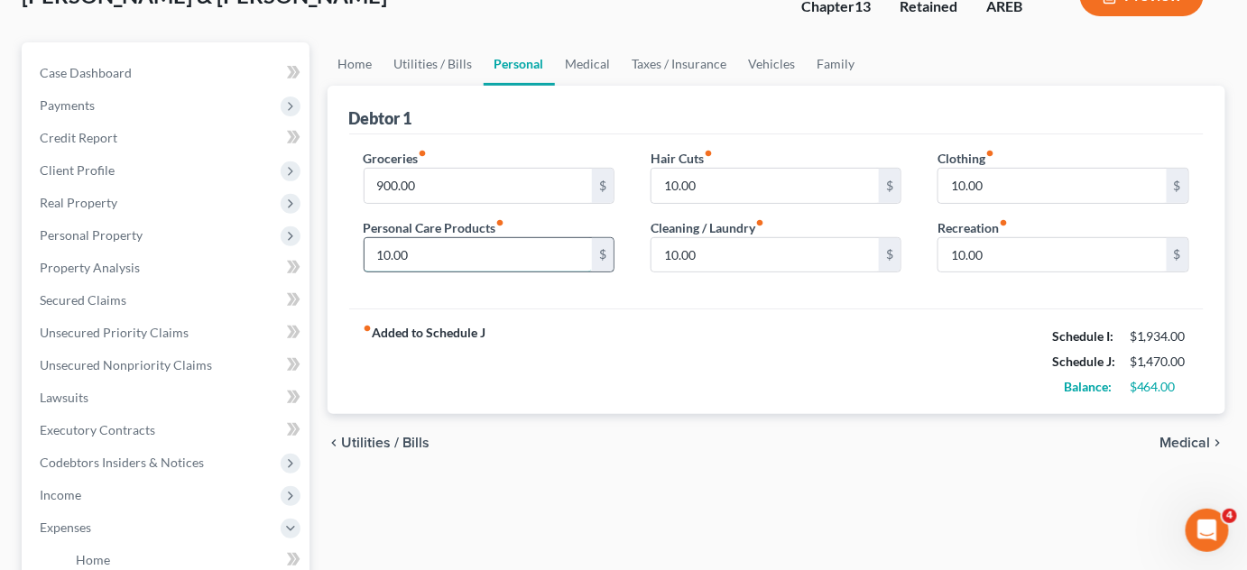
click at [536, 258] on input "10.00" at bounding box center [479, 255] width 228 height 34
type input "75"
type input "25"
click at [586, 62] on link "Medical" at bounding box center [588, 63] width 67 height 43
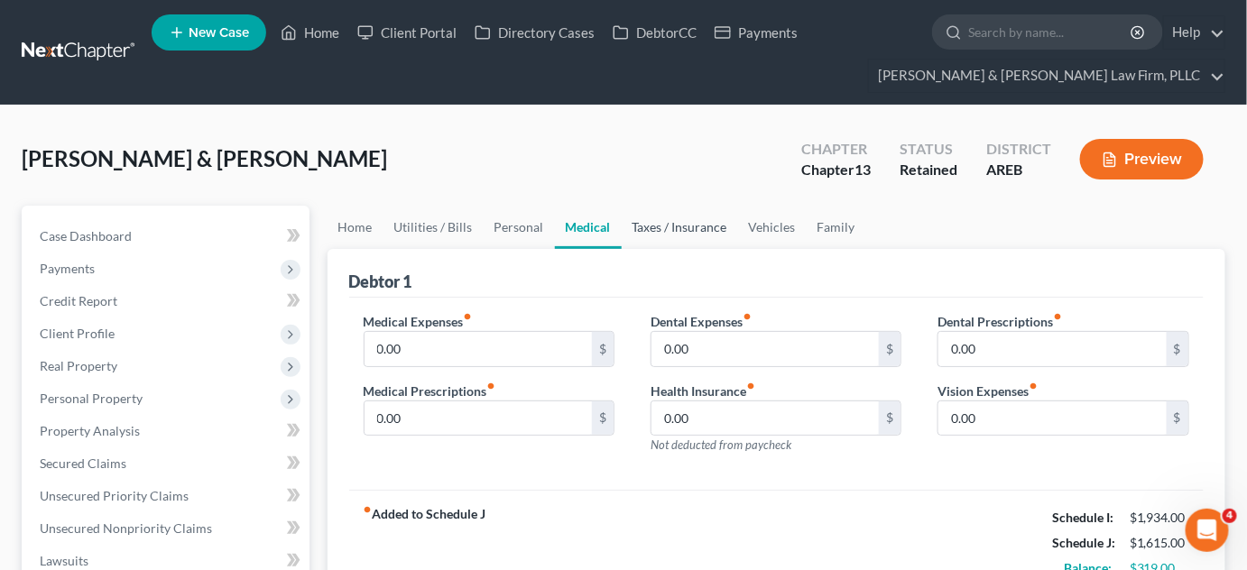
click at [676, 238] on link "Taxes / Insurance" at bounding box center [680, 227] width 116 height 43
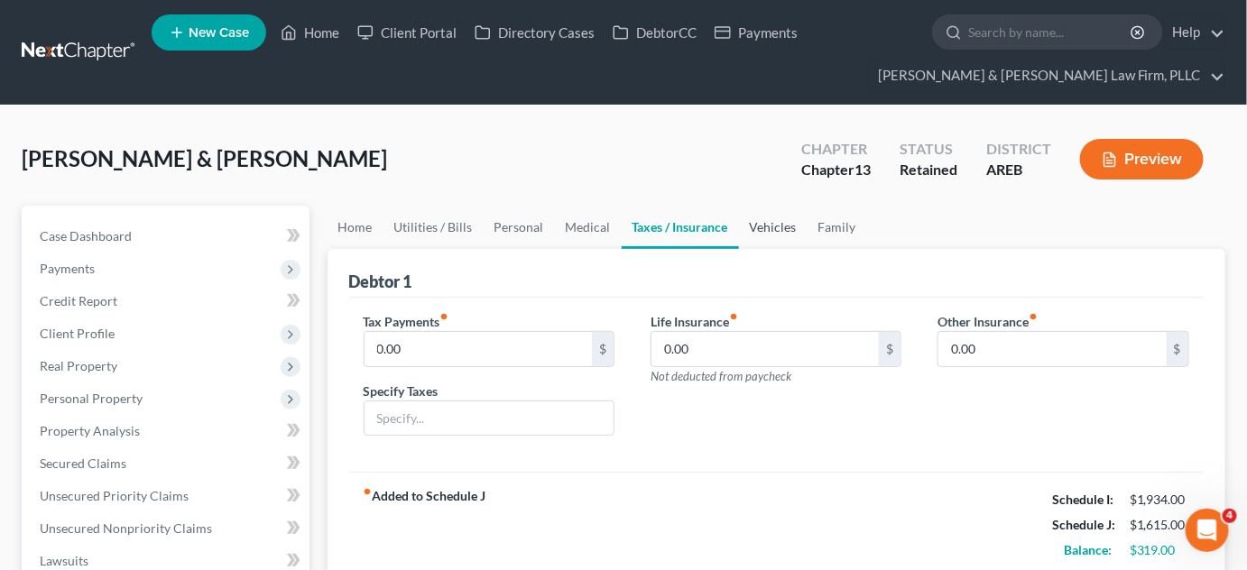
click at [755, 240] on link "Vehicles" at bounding box center [773, 227] width 69 height 43
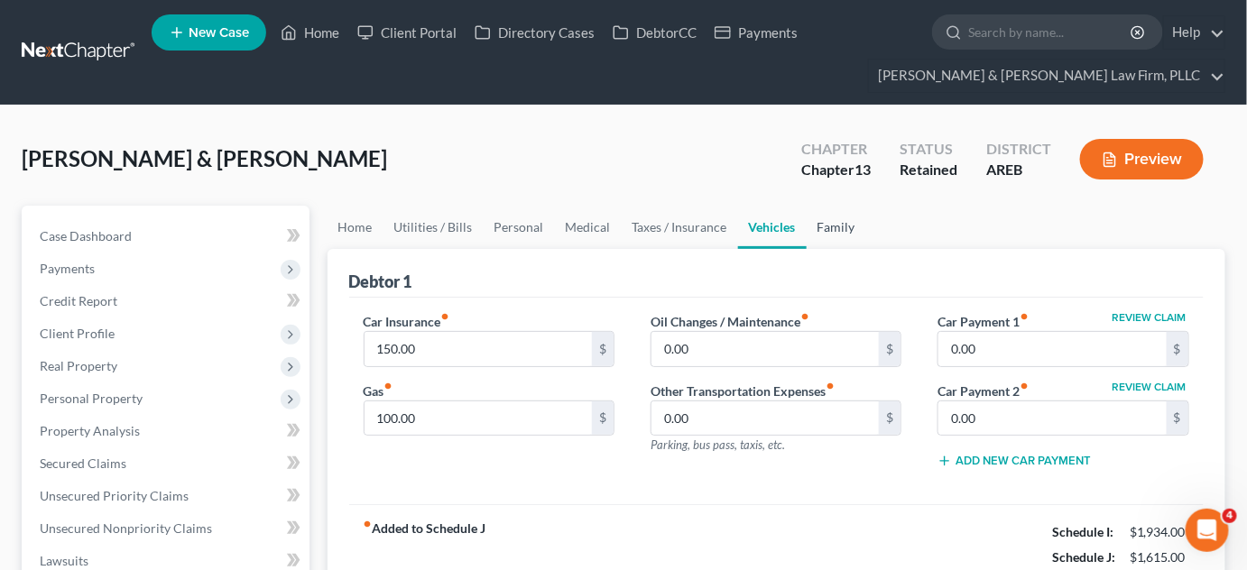
click at [826, 232] on link "Family" at bounding box center [837, 227] width 60 height 43
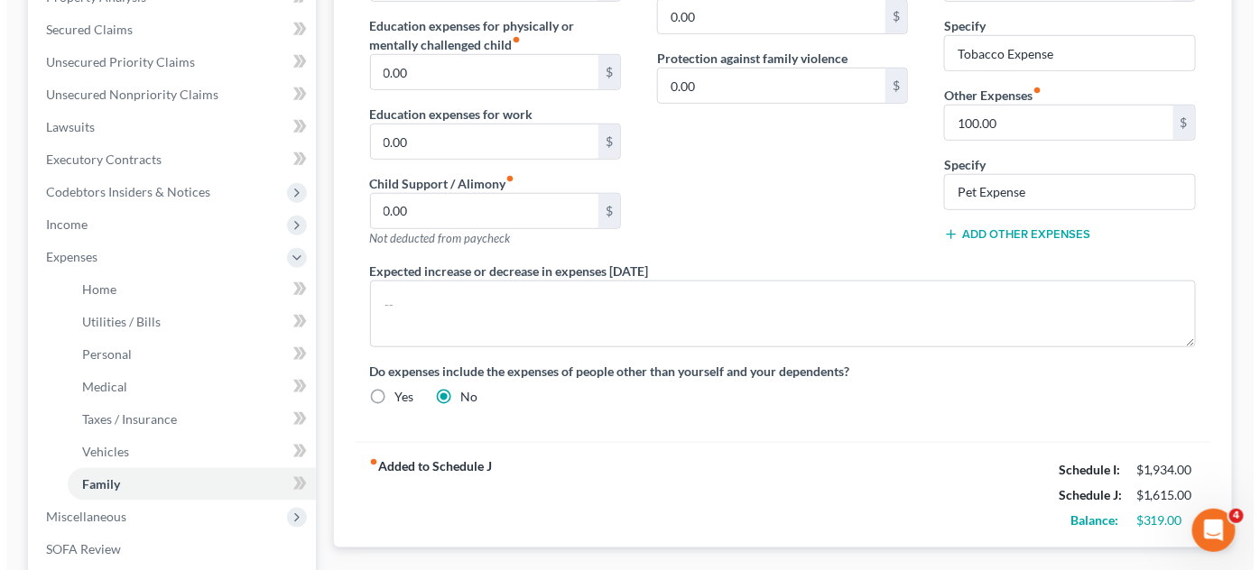
scroll to position [574, 0]
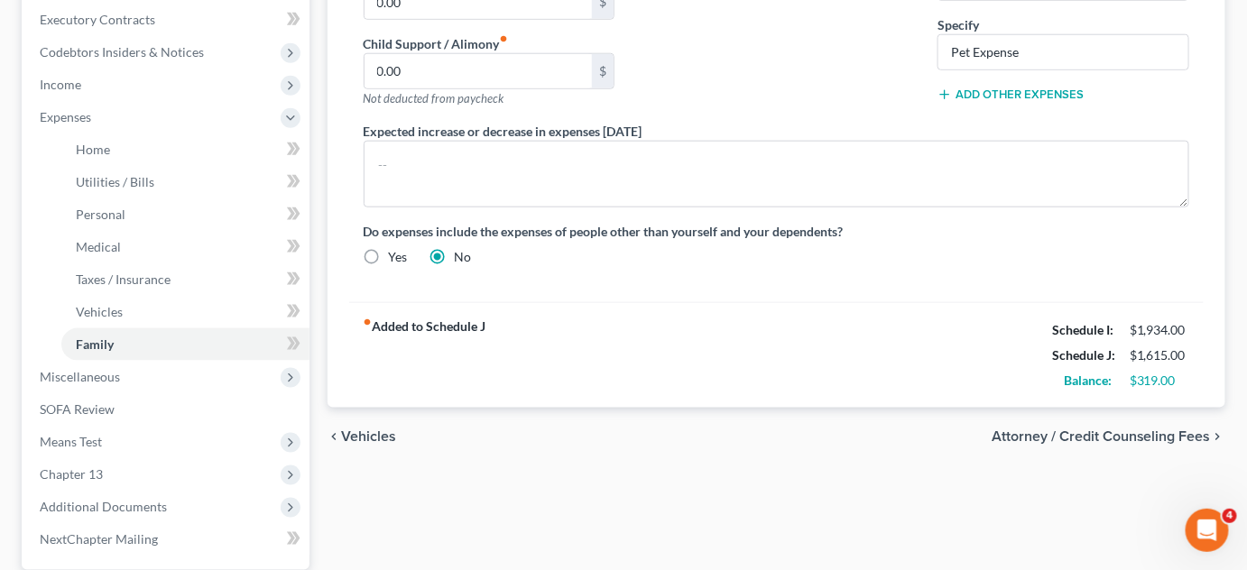
click at [1060, 430] on span "Attorney / Credit Counseling Fees" at bounding box center [1101, 437] width 219 height 14
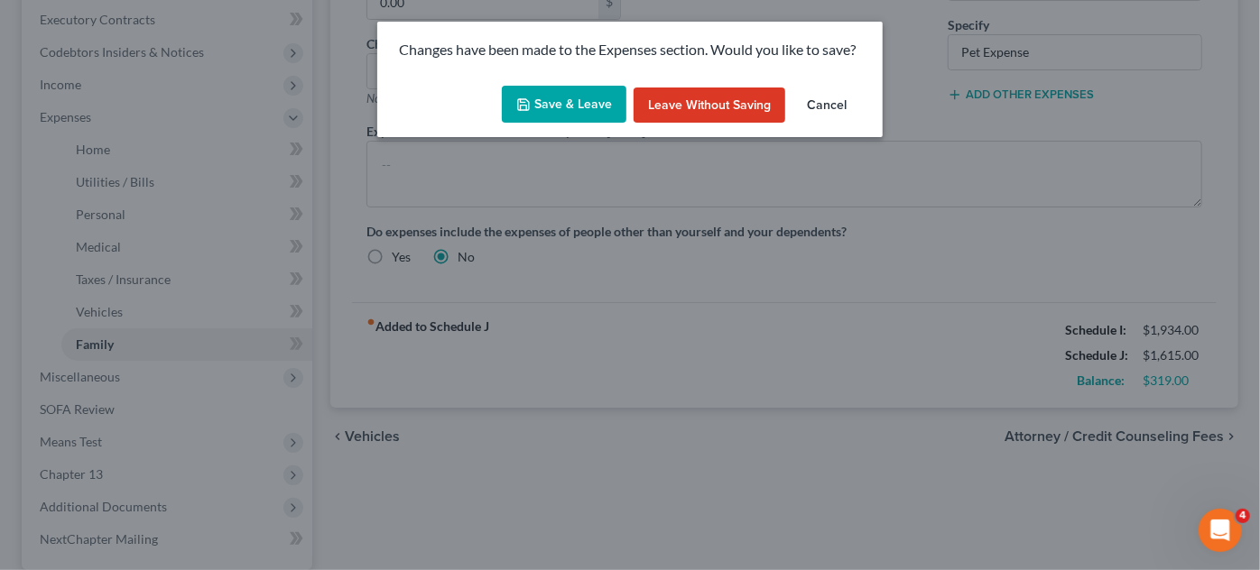
click at [583, 109] on button "Save & Leave" at bounding box center [564, 105] width 125 height 38
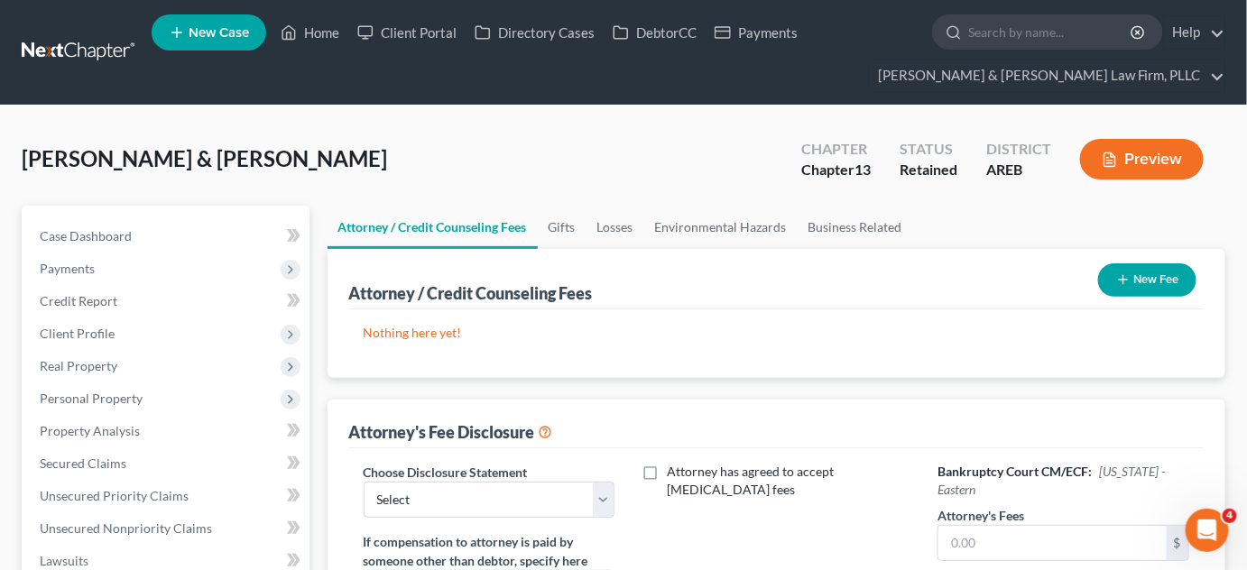
click at [1133, 272] on button "New Fee" at bounding box center [1147, 280] width 98 height 33
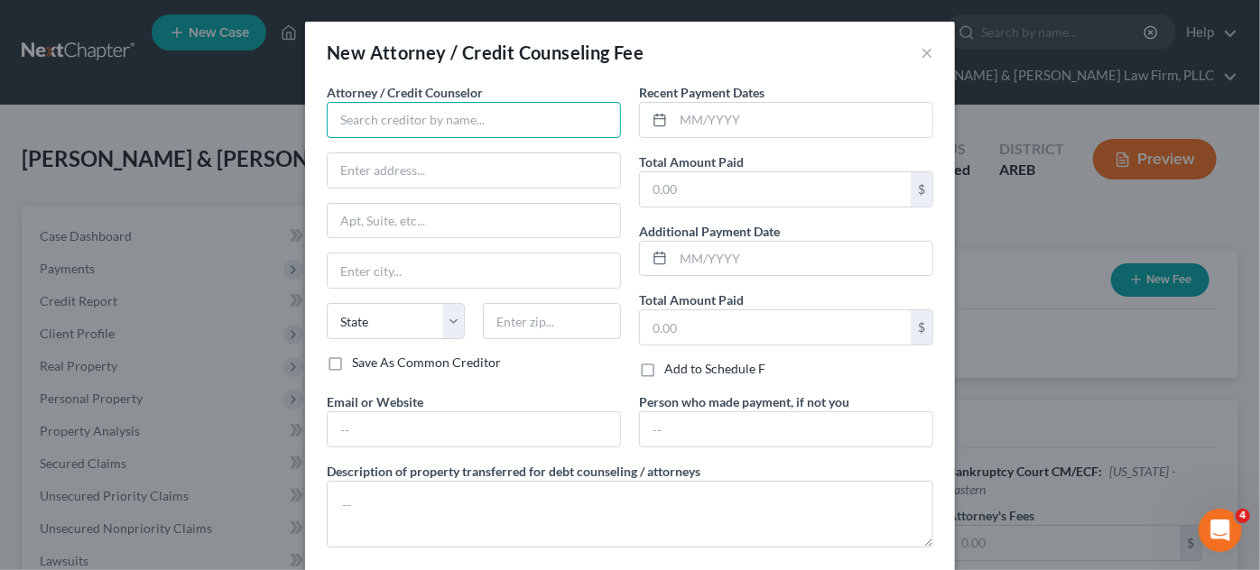
drag, startPoint x: 366, startPoint y: 119, endPoint x: 442, endPoint y: 144, distance: 79.6
click at [371, 120] on input "text" at bounding box center [474, 120] width 294 height 36
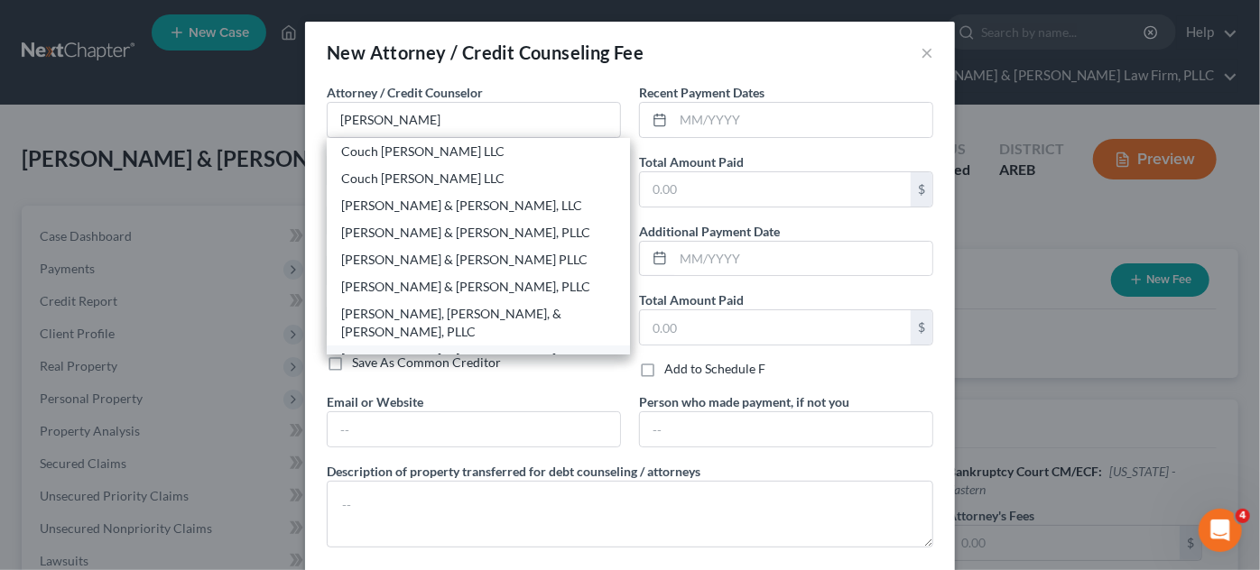
click at [392, 350] on div "[PERSON_NAME] & [PERSON_NAME] Law Firm, PLLC" at bounding box center [478, 368] width 274 height 36
type input "[PERSON_NAME] & [PERSON_NAME] Law Firm, PLLC"
type input "900 S [PERSON_NAME]"
type input "Suite 300"
type input "Little Rock"
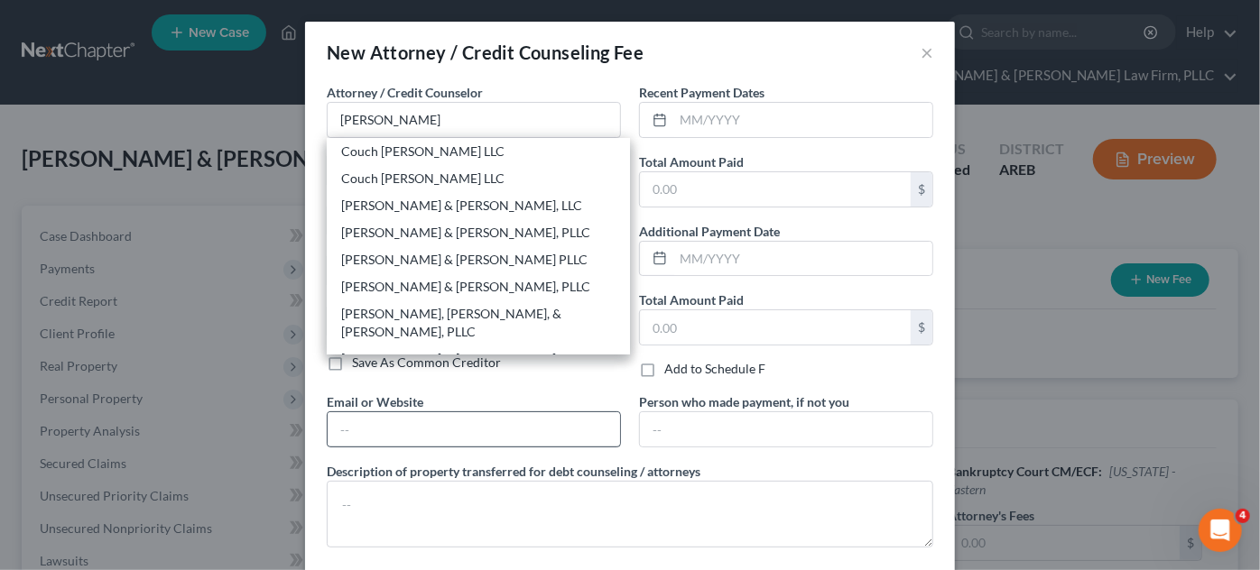
select select "2"
type input "72211"
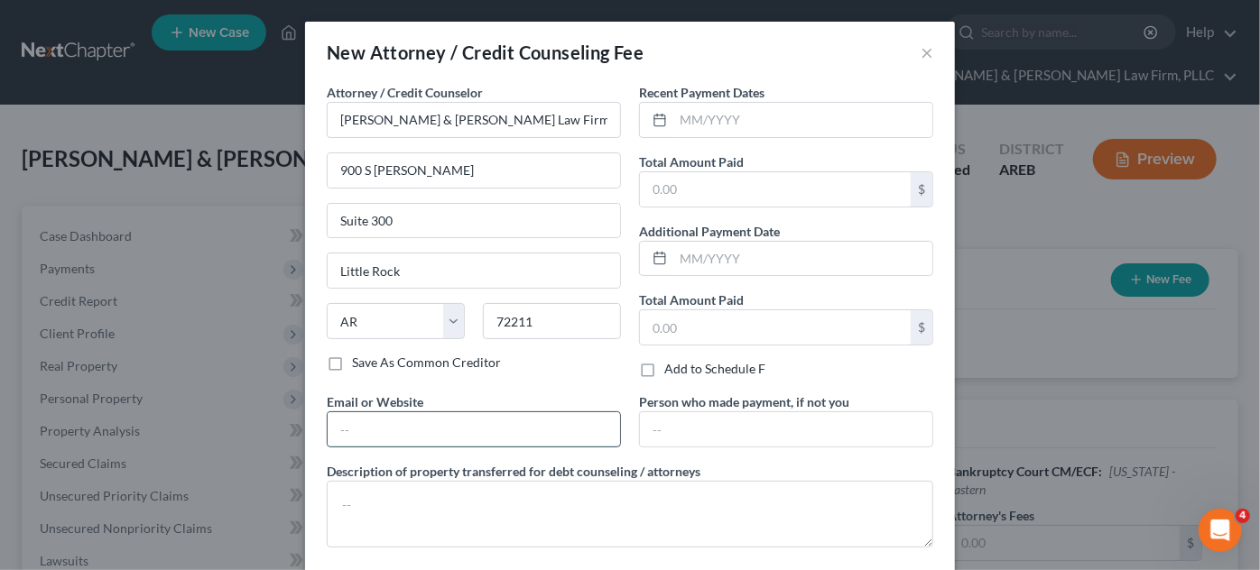
drag, startPoint x: 390, startPoint y: 422, endPoint x: 467, endPoint y: 444, distance: 79.7
click at [390, 421] on input "text" at bounding box center [474, 429] width 292 height 34
type input "[EMAIL_ADDRESS][DOMAIN_NAME]"
type input "Ste. 300"
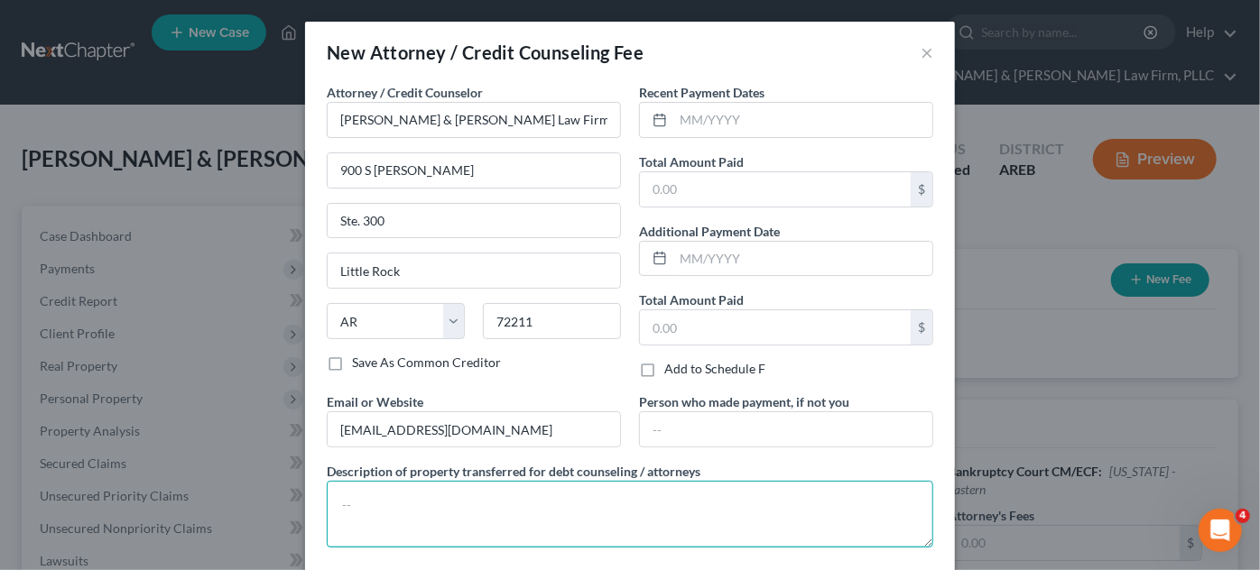
click at [438, 507] on textarea at bounding box center [630, 514] width 606 height 67
paste textarea "$1 towards Filing Fee $64 Credit Report $20 Credit Counseling $15 Debtor's Educ…"
type textarea "$1 towards Filing Fee $64 Credit Report $20 Credit Counseling $15 Debtor's Educ…"
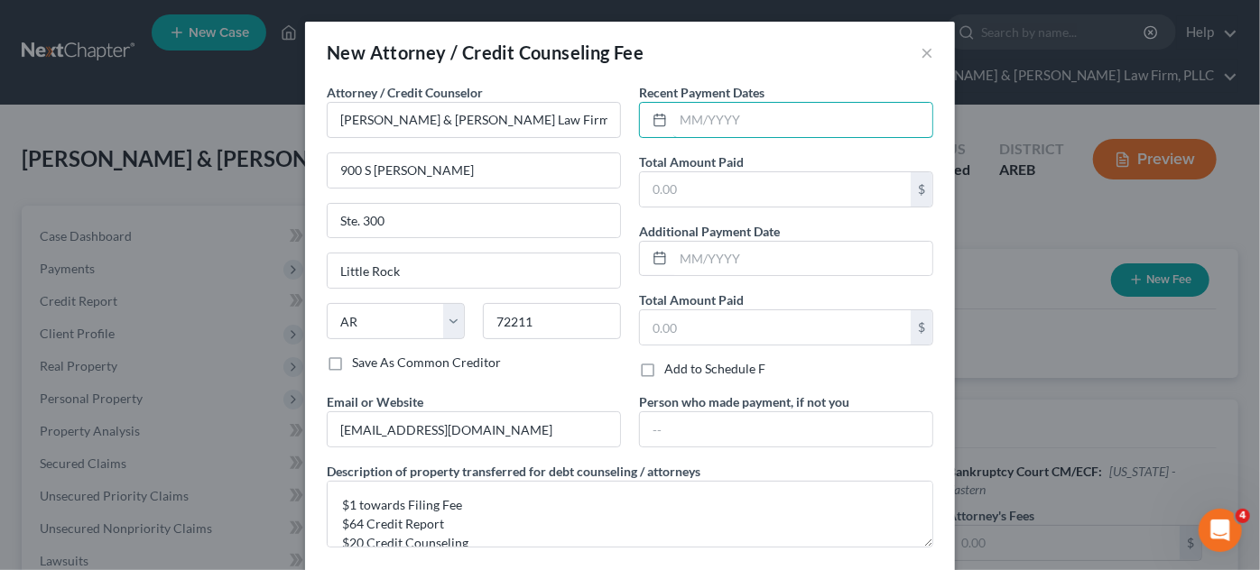
drag, startPoint x: 699, startPoint y: 119, endPoint x: 0, endPoint y: 40, distance: 703.0
click at [699, 119] on input "text" at bounding box center [802, 120] width 259 height 34
type input "[DATE]"
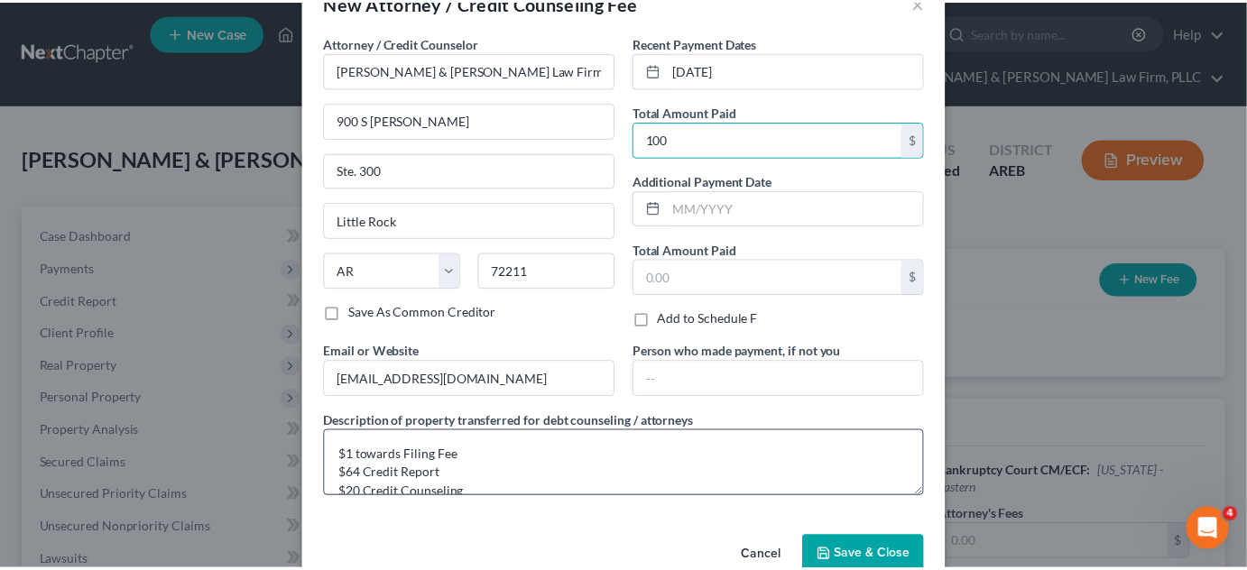
scroll to position [88, 0]
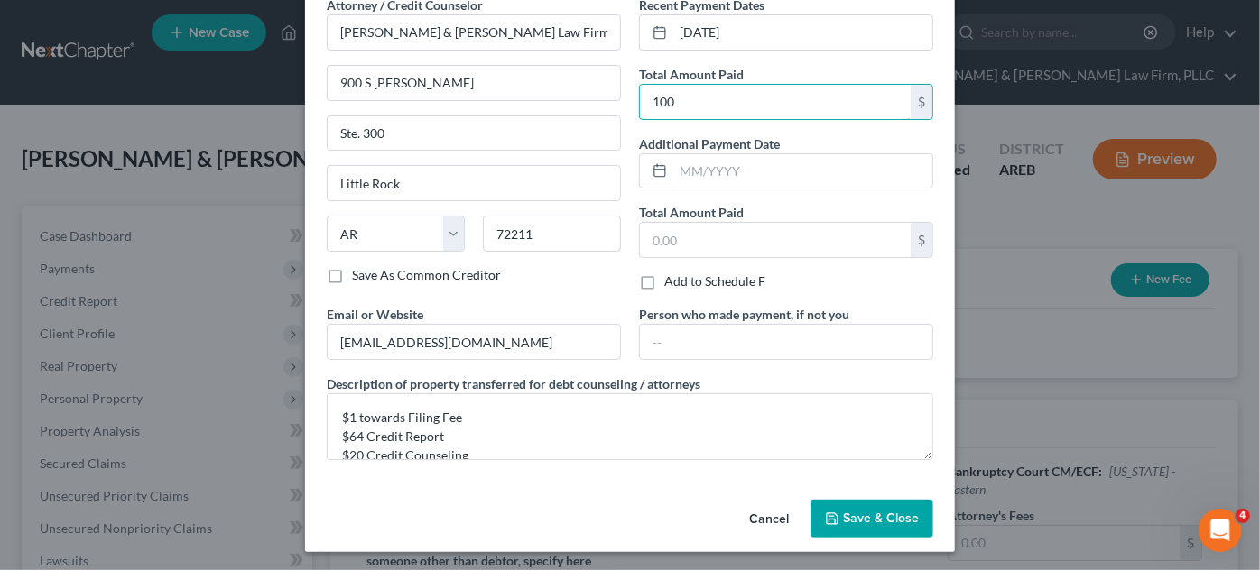
type input "100"
drag, startPoint x: 864, startPoint y: 522, endPoint x: 960, endPoint y: 544, distance: 99.2
click at [865, 521] on span "Save & Close" at bounding box center [881, 518] width 76 height 15
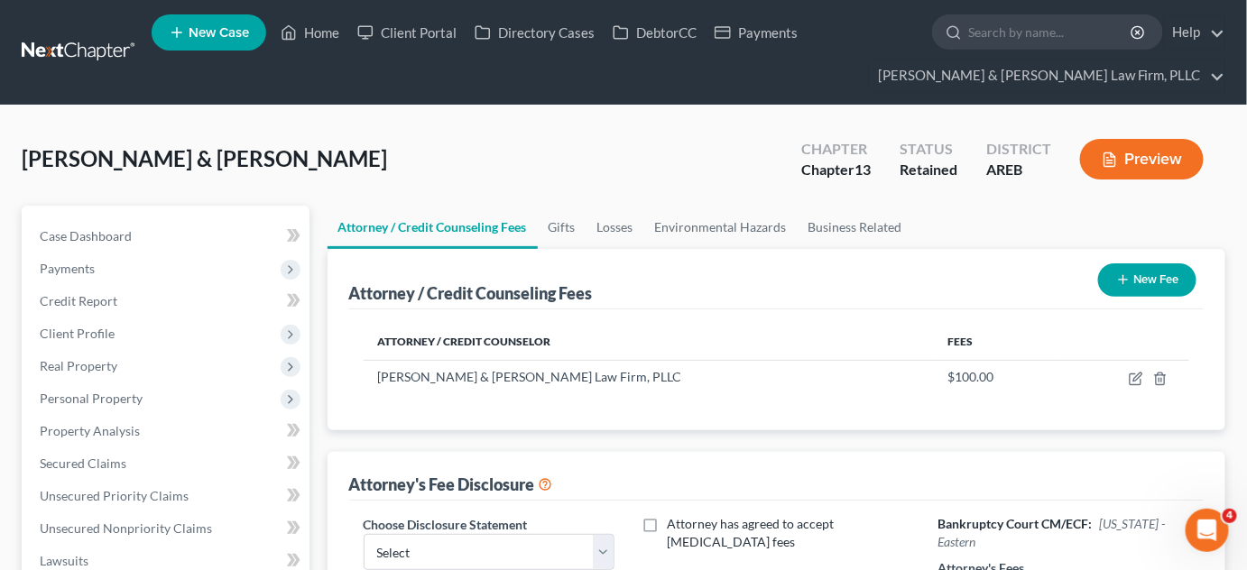
scroll to position [163, 0]
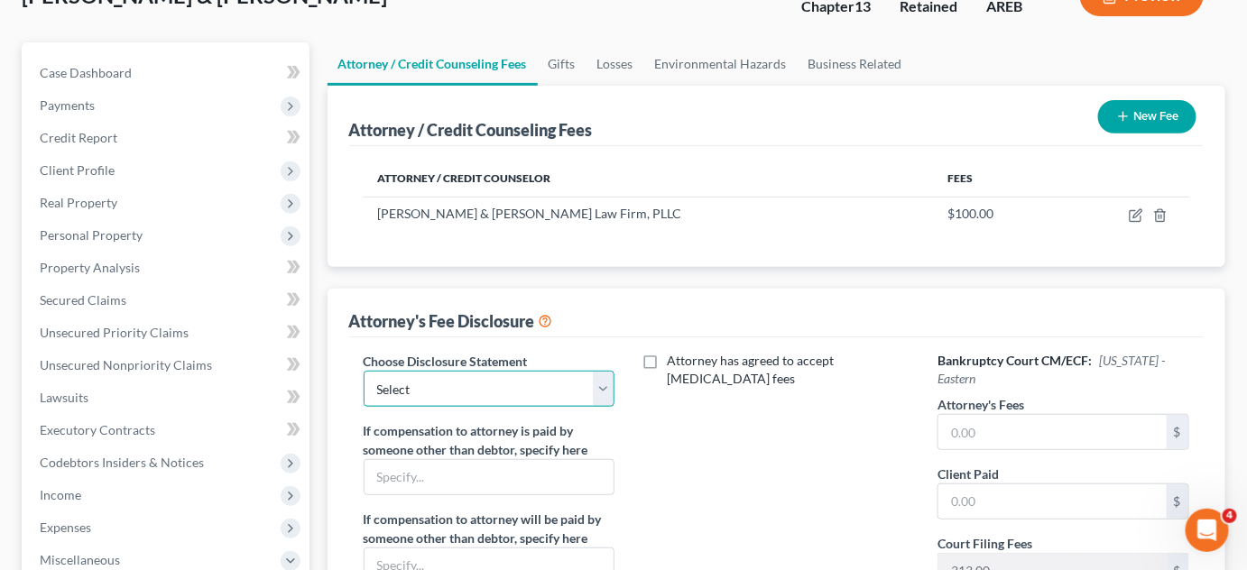
click at [589, 383] on select "Select Attorney Fee Disclosure - Western Attorney Fee Disclosure - Eastern" at bounding box center [489, 389] width 251 height 36
select select "1"
click at [364, 371] on select "Select Attorney Fee Disclosure - Western Attorney Fee Disclosure - Eastern" at bounding box center [489, 389] width 251 height 36
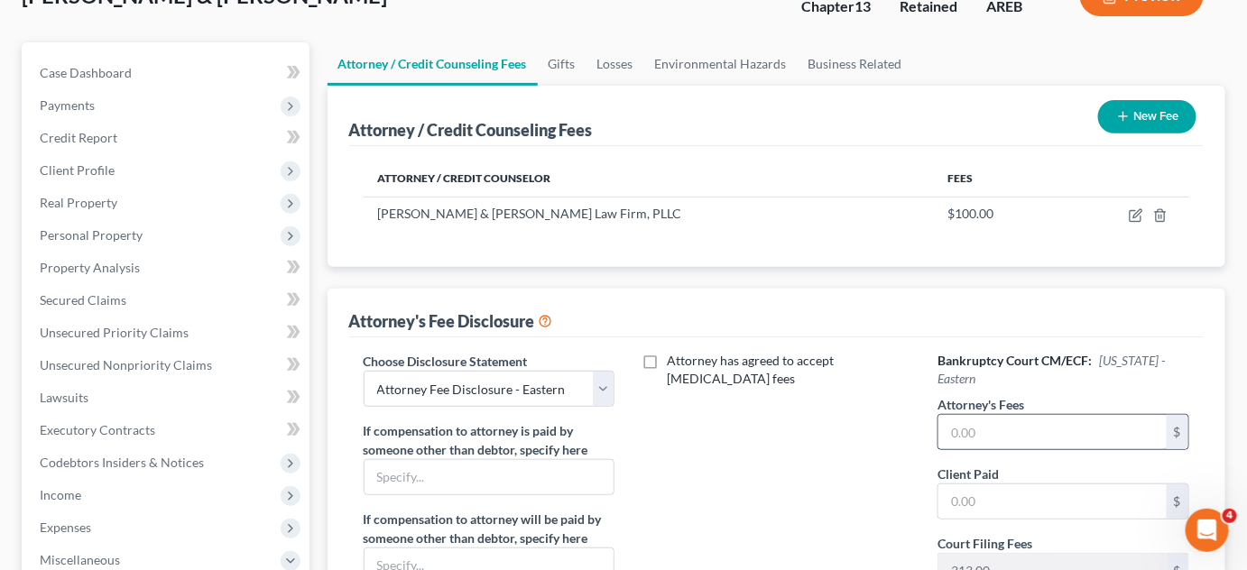
click at [980, 431] on input "text" at bounding box center [1053, 432] width 228 height 34
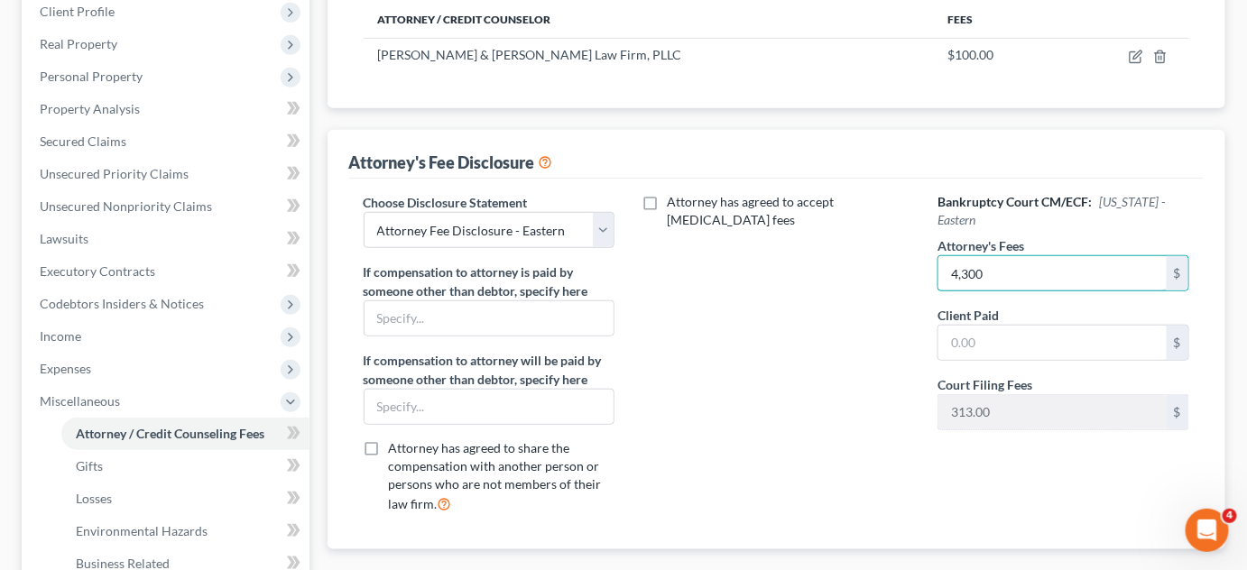
scroll to position [679, 0]
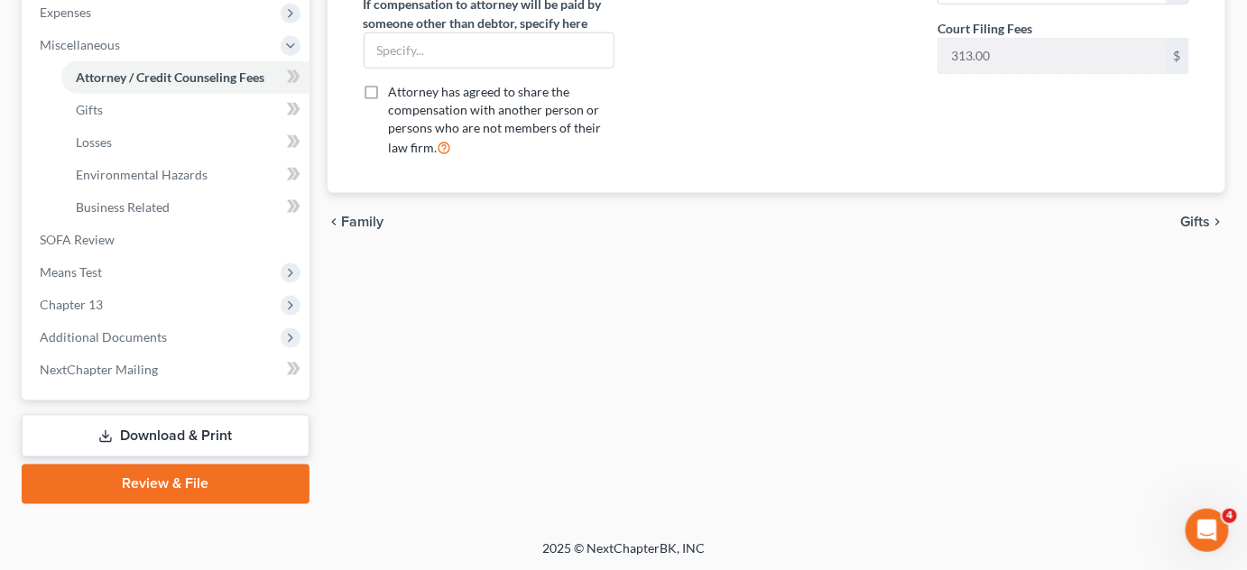
type input "4,300"
drag, startPoint x: 1214, startPoint y: 213, endPoint x: 1206, endPoint y: 219, distance: 10.3
click at [1206, 219] on button "Gifts chevron_right" at bounding box center [1203, 222] width 44 height 14
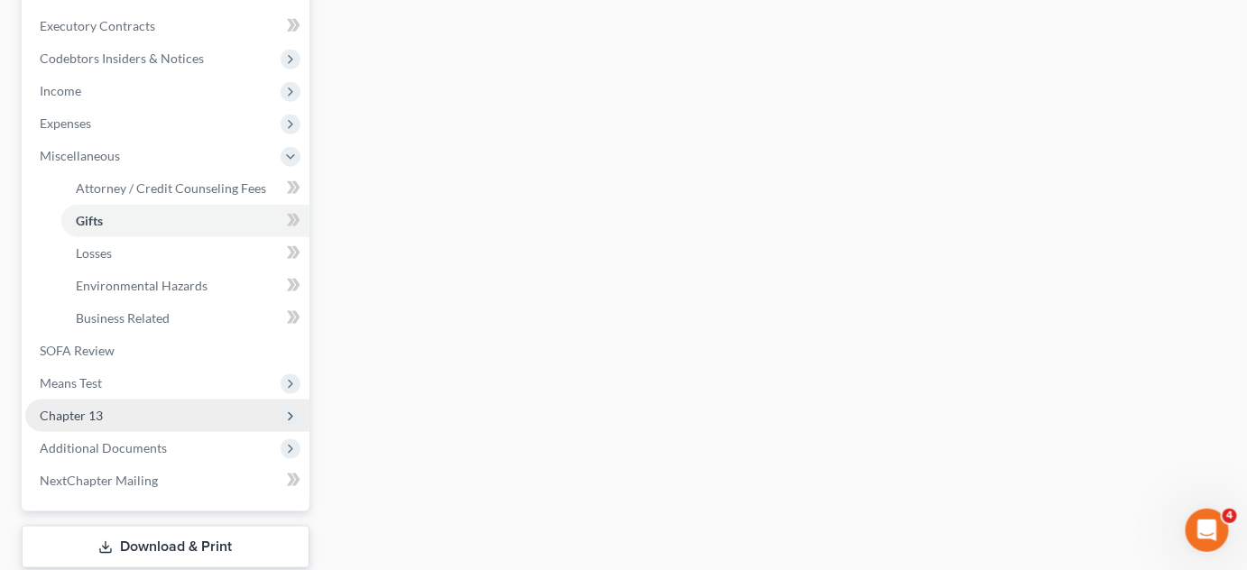
scroll to position [574, 0]
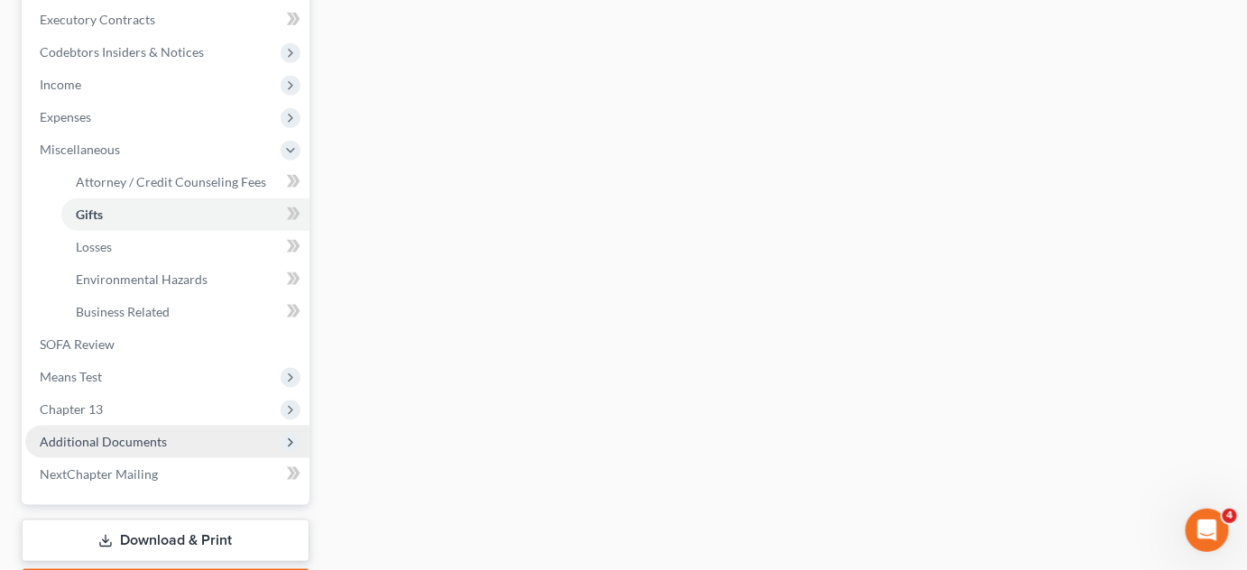
click at [100, 448] on span "Additional Documents" at bounding box center [167, 442] width 284 height 32
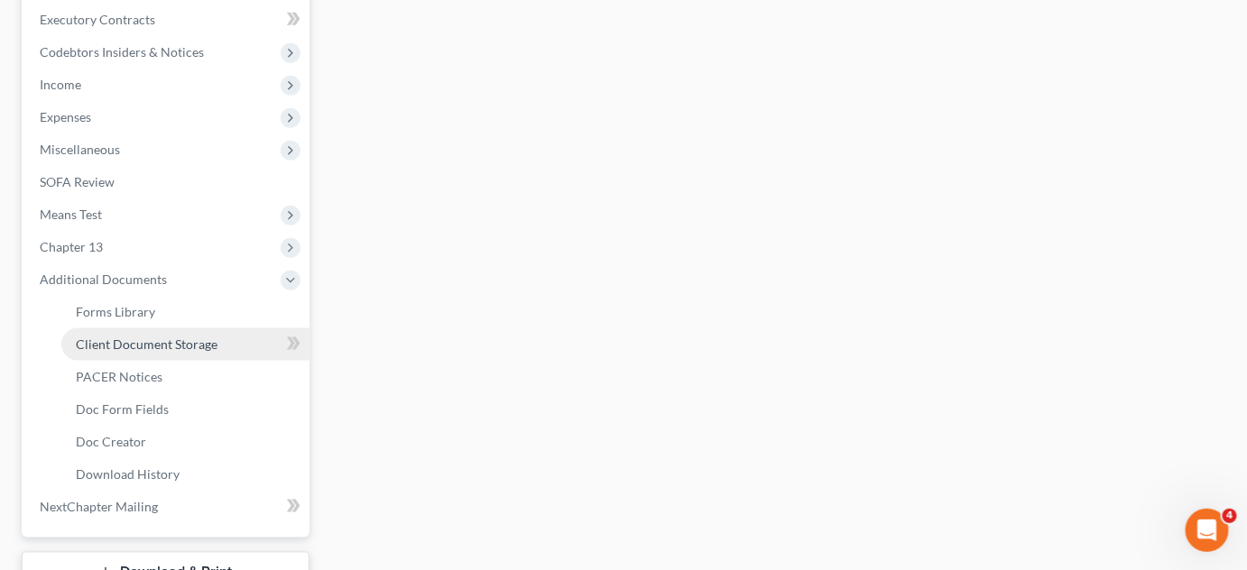
click at [156, 348] on span "Client Document Storage" at bounding box center [147, 344] width 142 height 15
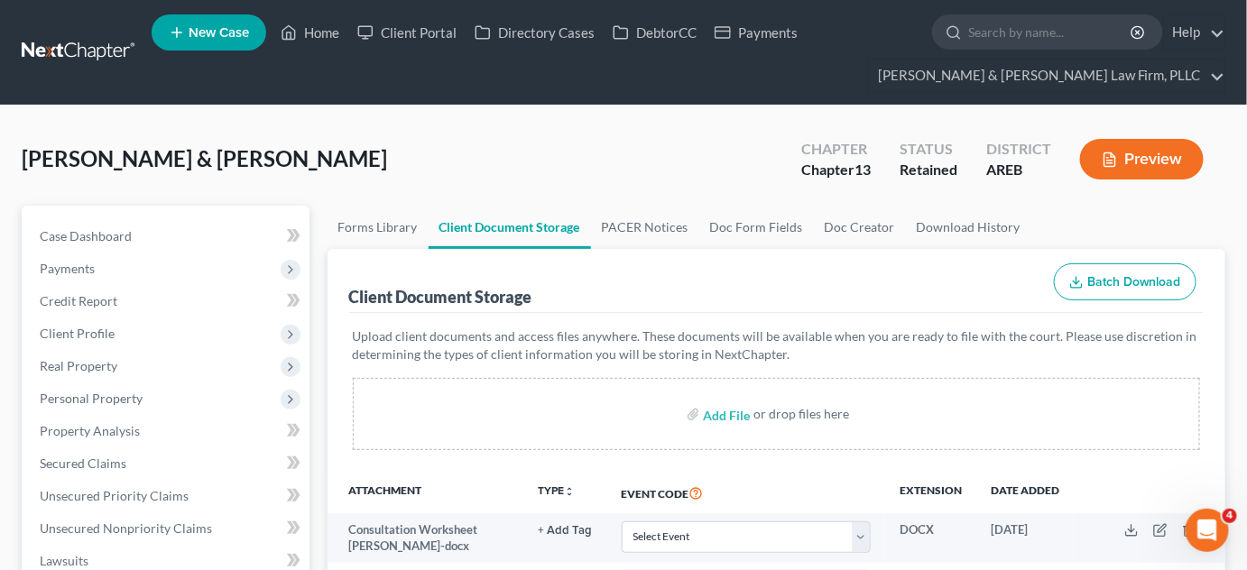
click at [1171, 154] on button "Preview" at bounding box center [1142, 159] width 124 height 41
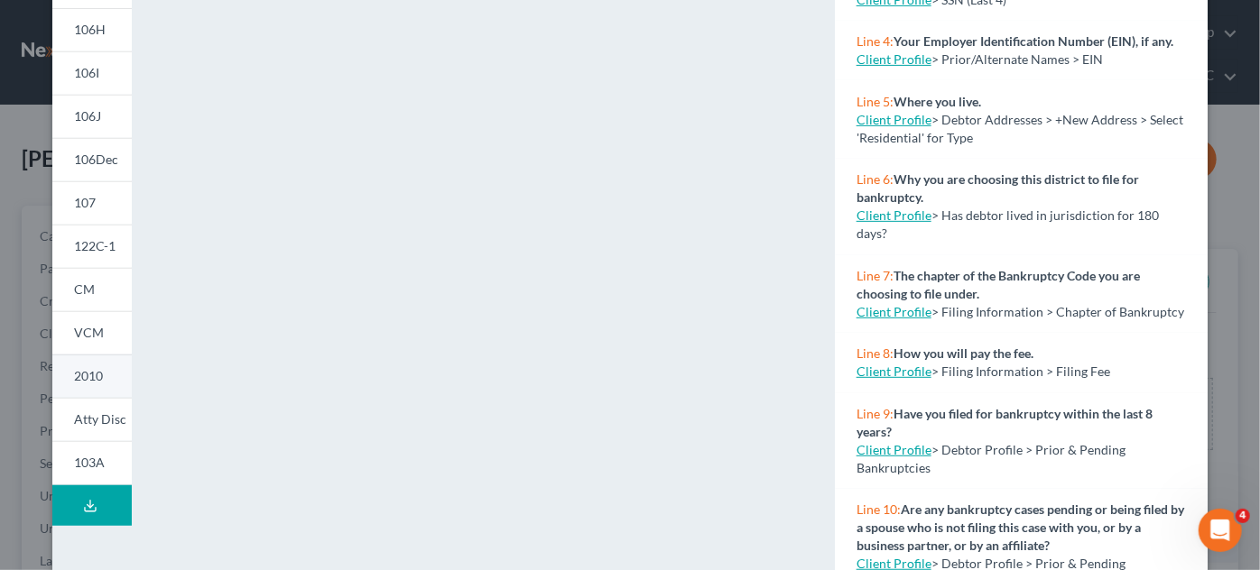
scroll to position [410, 0]
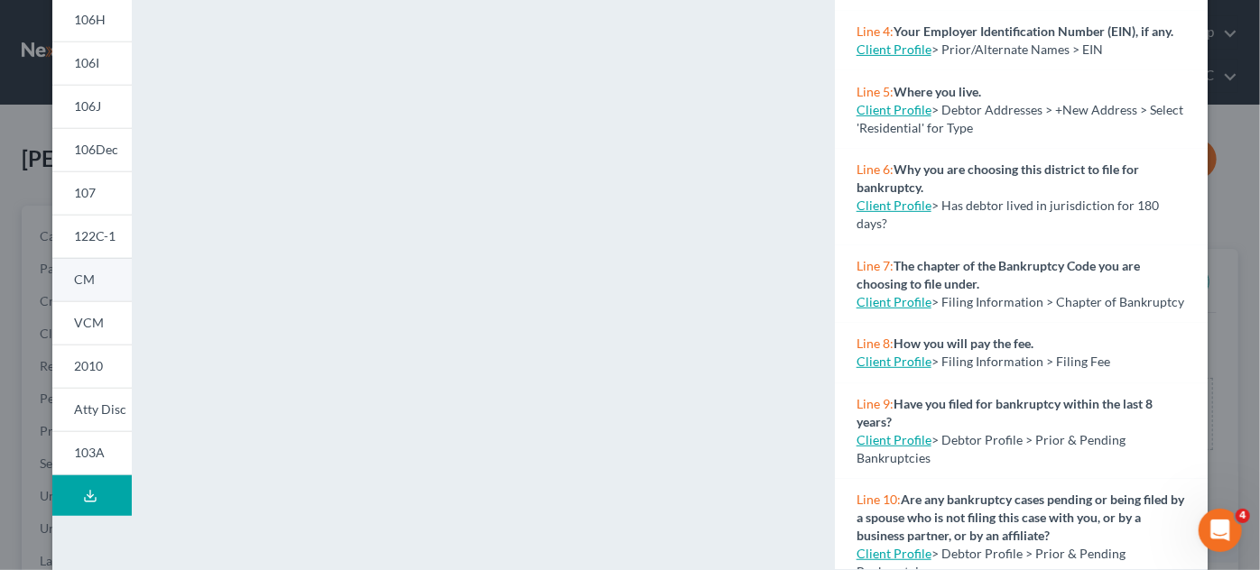
click at [83, 285] on span "CM" at bounding box center [84, 279] width 21 height 15
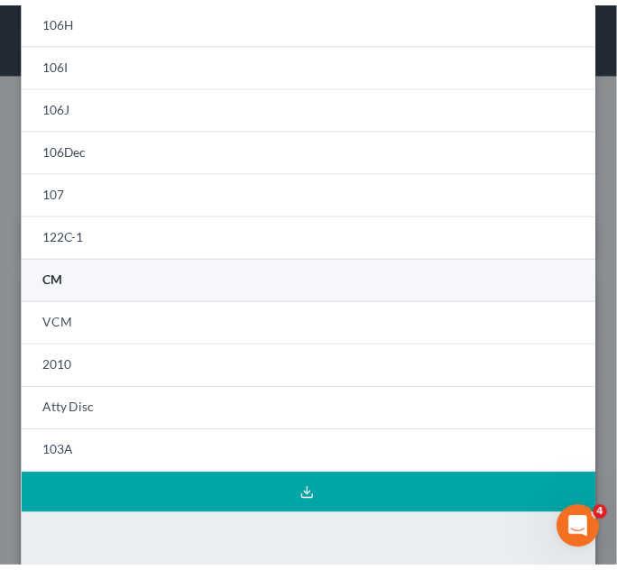
scroll to position [0, 0]
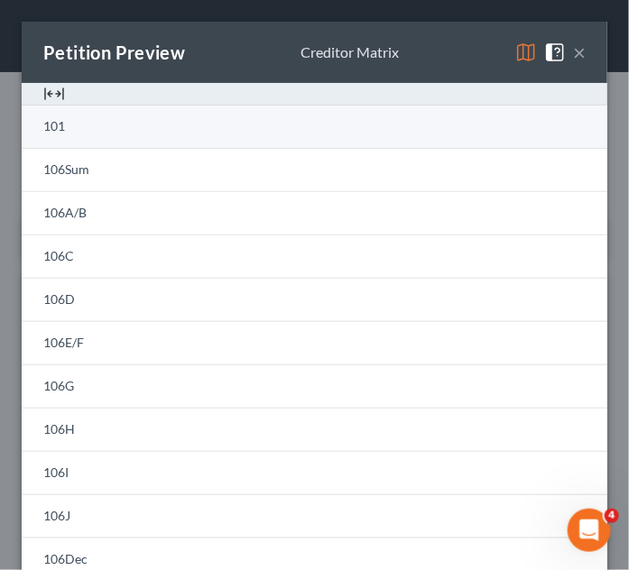
click at [58, 130] on span "101" at bounding box center [54, 125] width 22 height 15
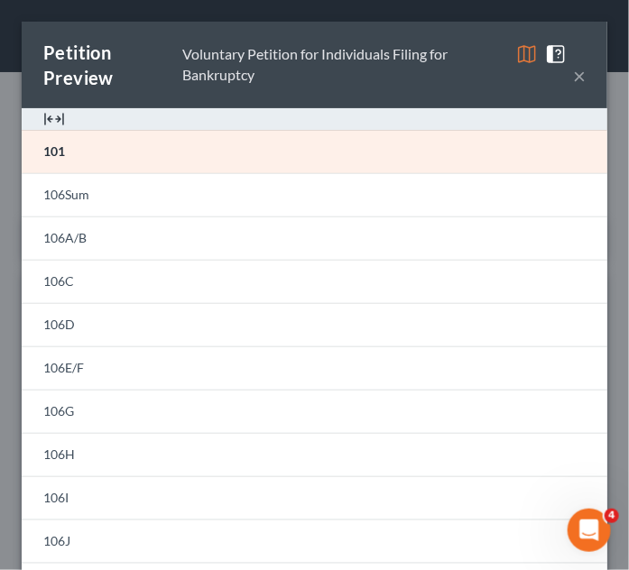
click at [573, 78] on button "×" at bounding box center [579, 76] width 13 height 22
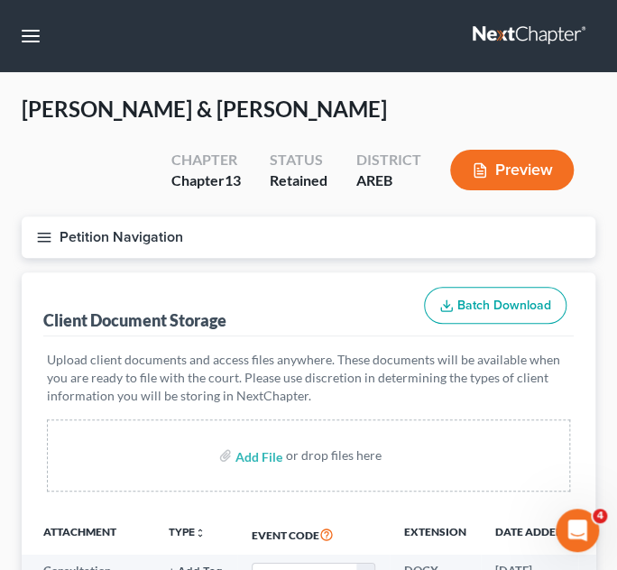
click at [44, 231] on icon "button" at bounding box center [44, 237] width 16 height 16
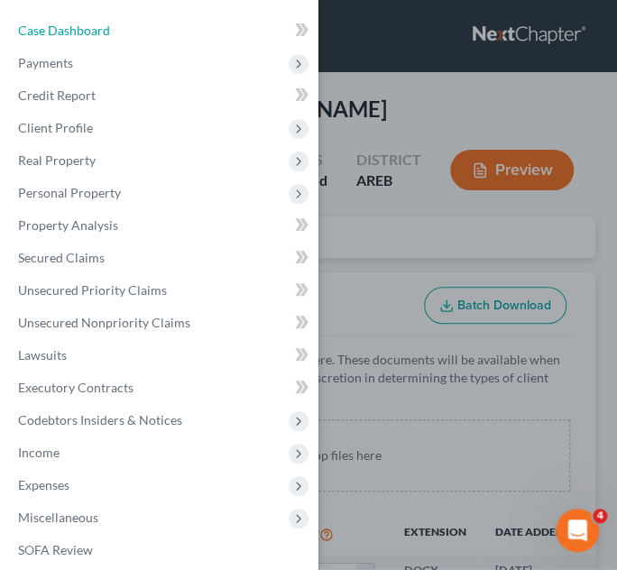
drag, startPoint x: 81, startPoint y: 29, endPoint x: 357, endPoint y: 268, distance: 365.3
click at [80, 29] on span "Case Dashboard" at bounding box center [64, 30] width 92 height 15
select select "2"
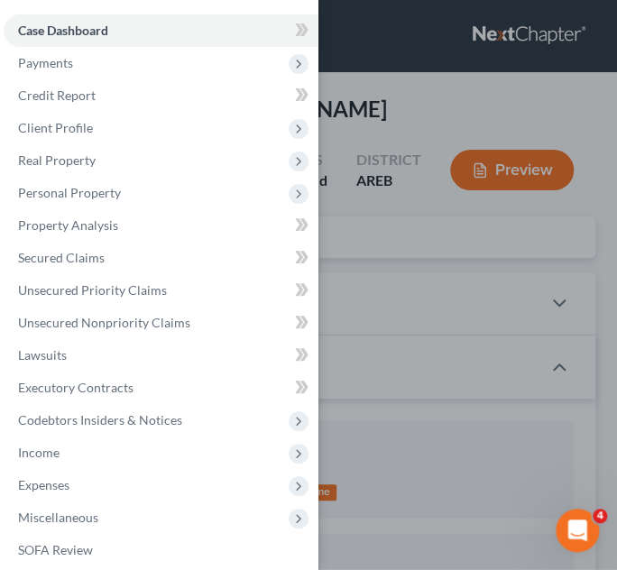
click at [384, 237] on div "Case Dashboard Payments Invoices Payments Payments Credit Report Client Profile" at bounding box center [308, 285] width 617 height 570
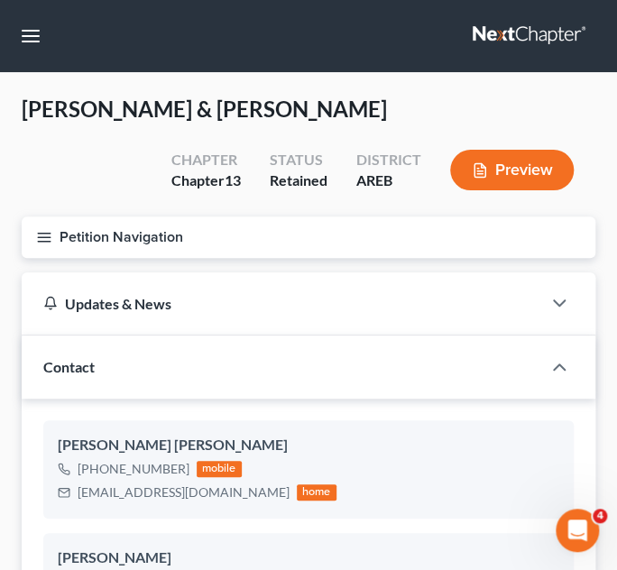
drag, startPoint x: 344, startPoint y: 111, endPoint x: 375, endPoint y: 285, distance: 176.9
click at [344, 110] on div "[PERSON_NAME] & [PERSON_NAME] Upgraded Chapter Chapter 13 Status Retained Distr…" at bounding box center [309, 156] width 574 height 122
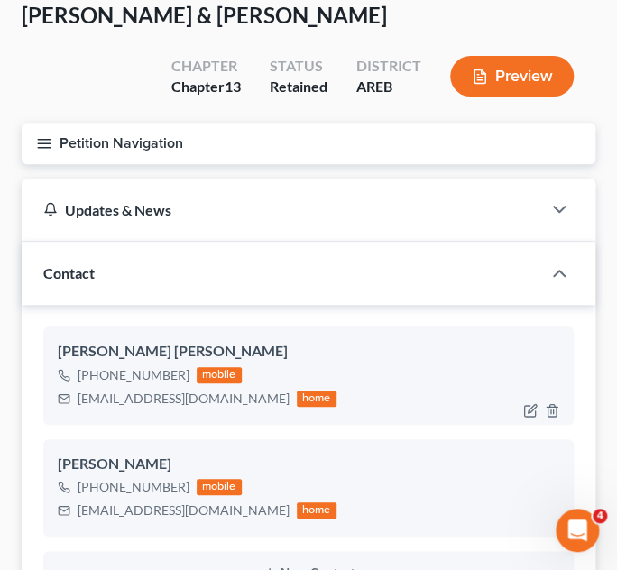
scroll to position [81, 0]
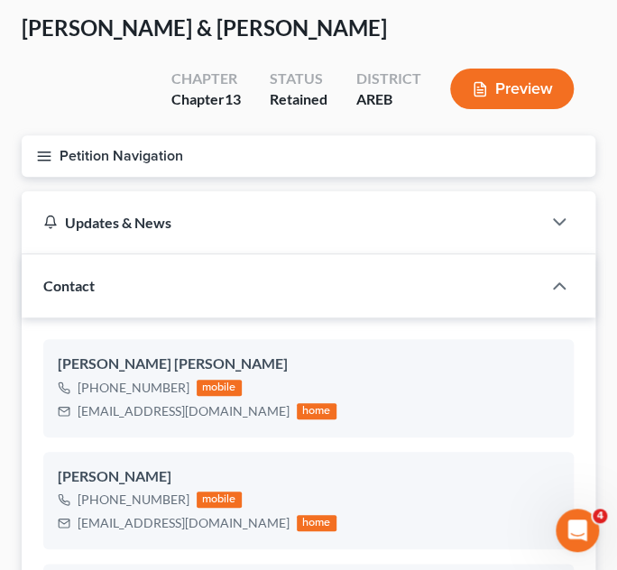
click at [43, 156] on line "button" at bounding box center [44, 156] width 13 height 0
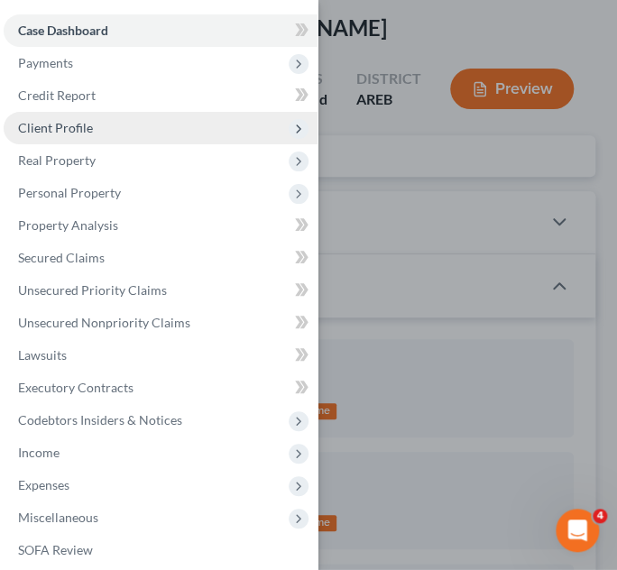
click at [67, 132] on span "Client Profile" at bounding box center [55, 127] width 75 height 15
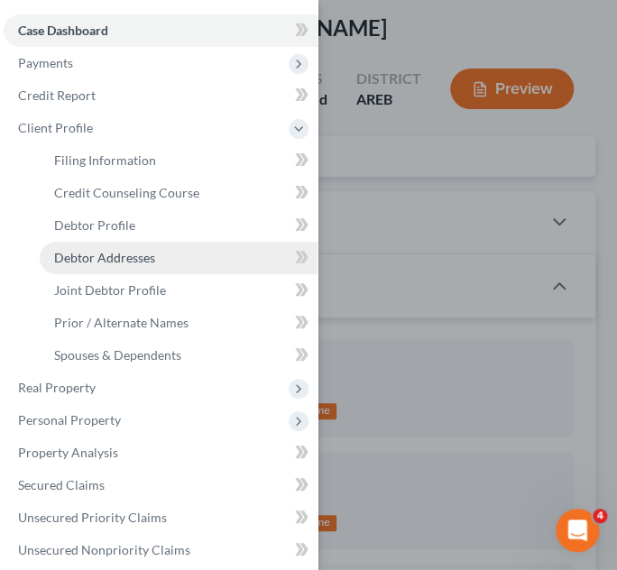
click at [146, 252] on span "Debtor Addresses" at bounding box center [104, 257] width 101 height 15
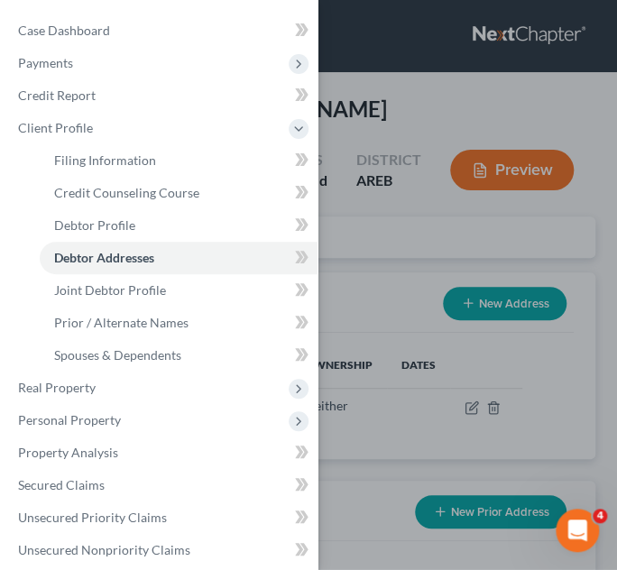
click at [387, 122] on div "Case Dashboard Payments Invoices Payments Payments Credit Report Client Profile" at bounding box center [308, 285] width 617 height 570
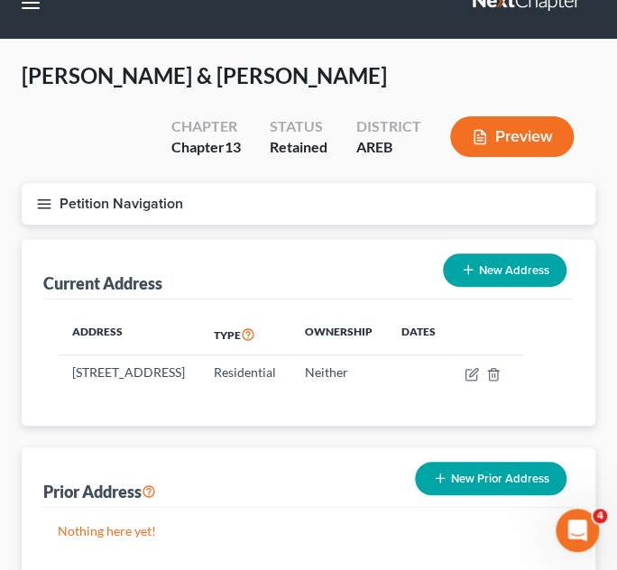
scroll to position [81, 0]
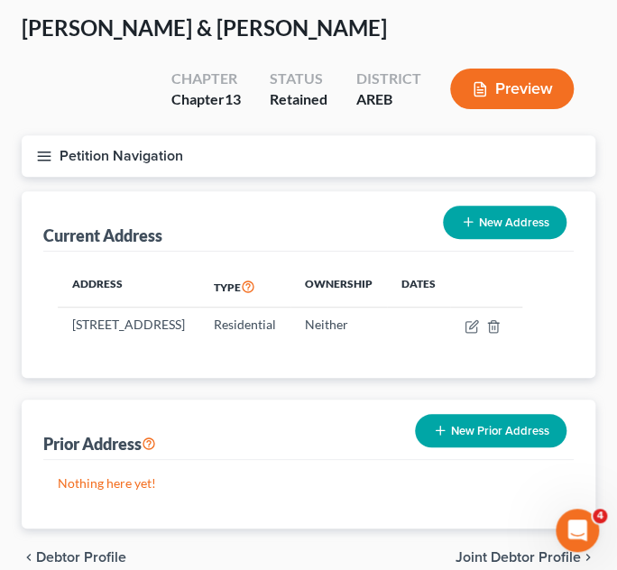
click at [39, 156] on line "button" at bounding box center [44, 156] width 13 height 0
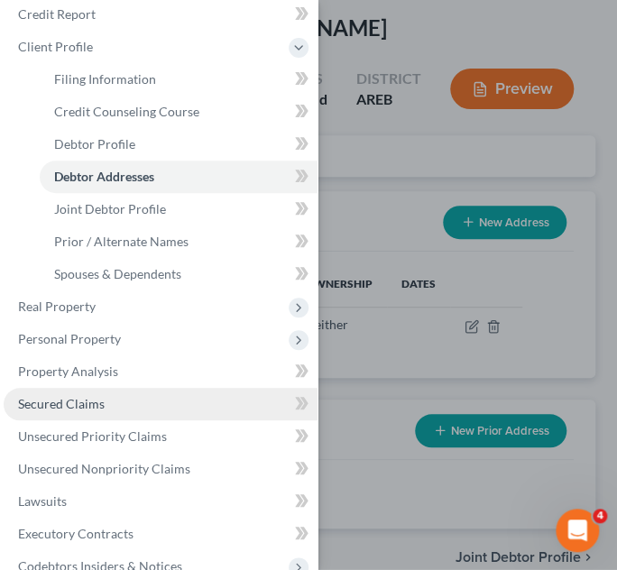
click at [60, 401] on span "Secured Claims" at bounding box center [61, 403] width 87 height 15
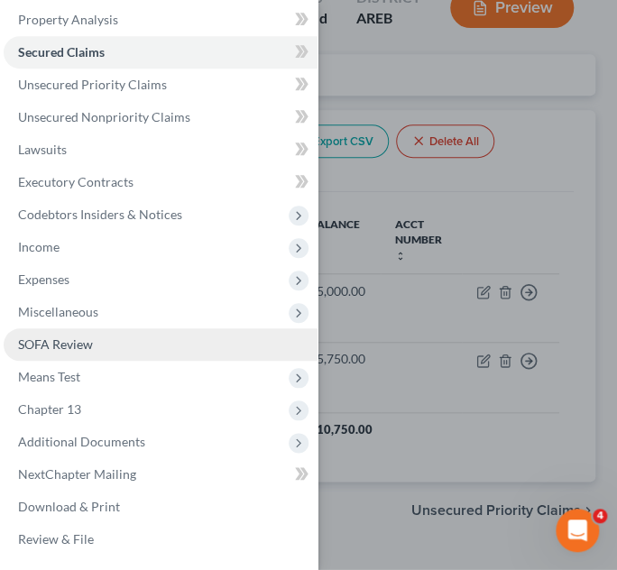
scroll to position [215, 0]
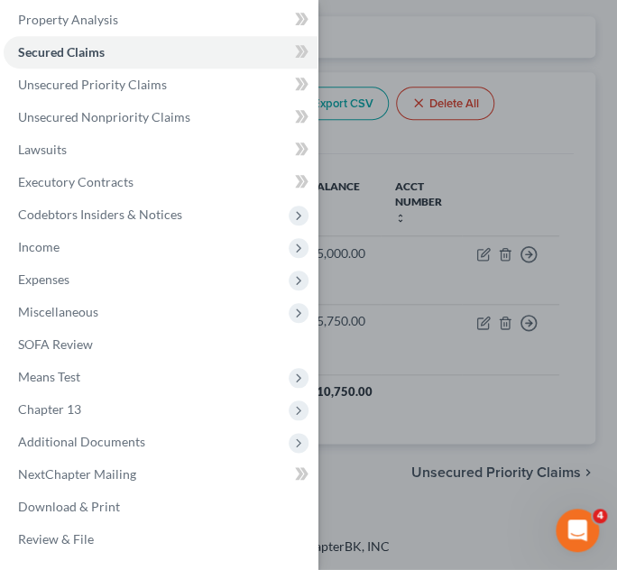
drag, startPoint x: 364, startPoint y: 486, endPoint x: 380, endPoint y: 440, distance: 49.7
click at [363, 486] on div "Case Dashboard Payments Invoices Payments Payments Credit Report Client Profile" at bounding box center [308, 285] width 617 height 570
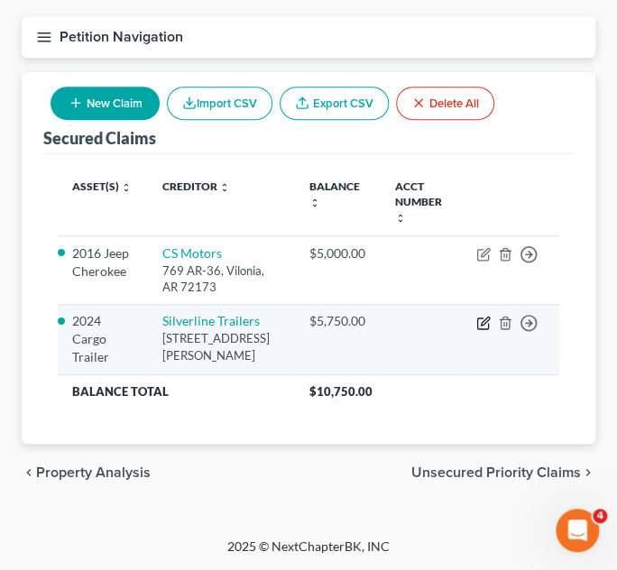
click at [480, 316] on icon "button" at bounding box center [484, 323] width 14 height 14
select select "2"
select select "1"
select select "0"
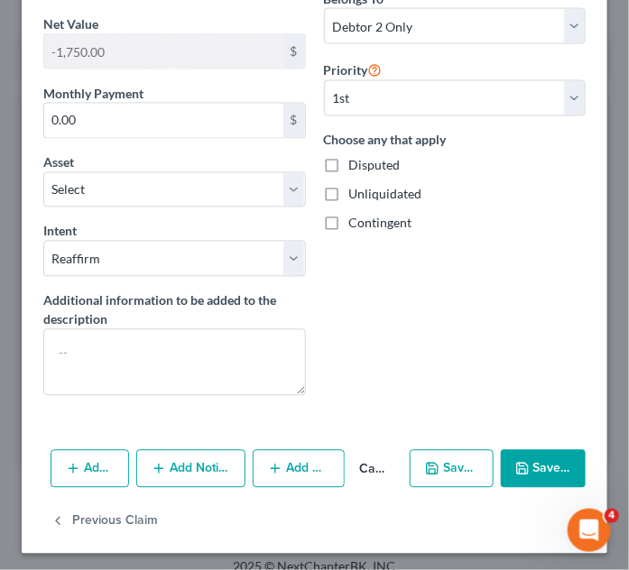
scroll to position [586, 0]
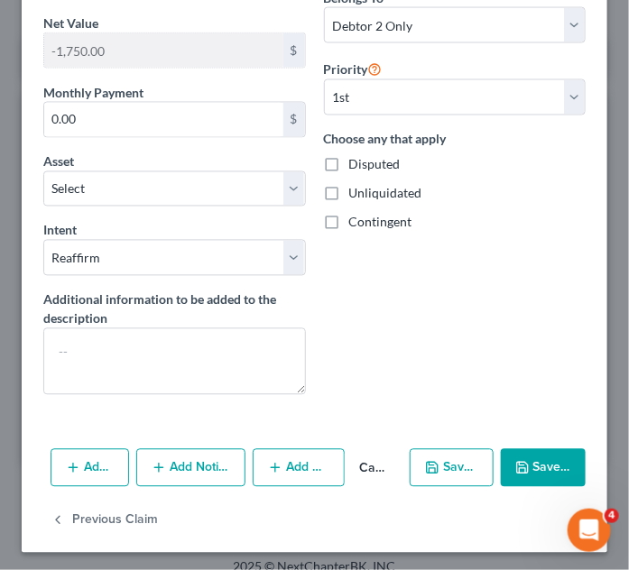
click at [529, 456] on button "Save & Close" at bounding box center [543, 468] width 85 height 38
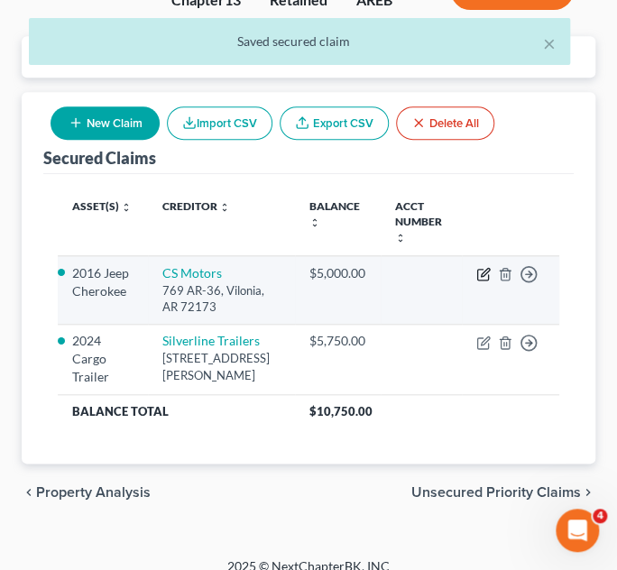
click at [481, 270] on icon "button" at bounding box center [482, 275] width 11 height 11
select select "2"
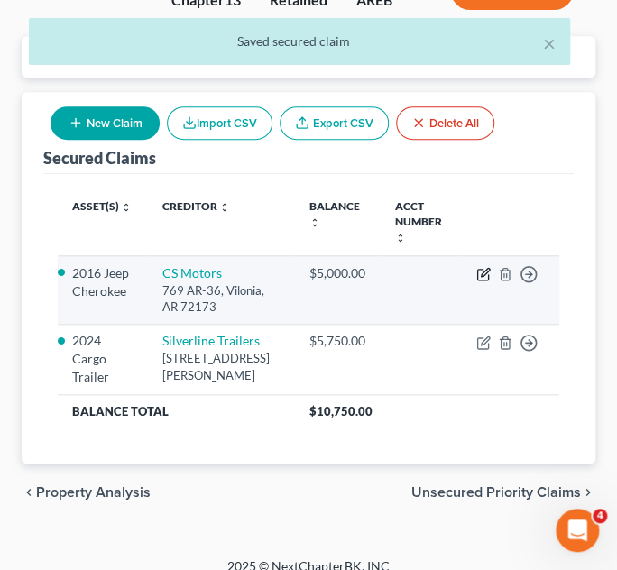
select select "0"
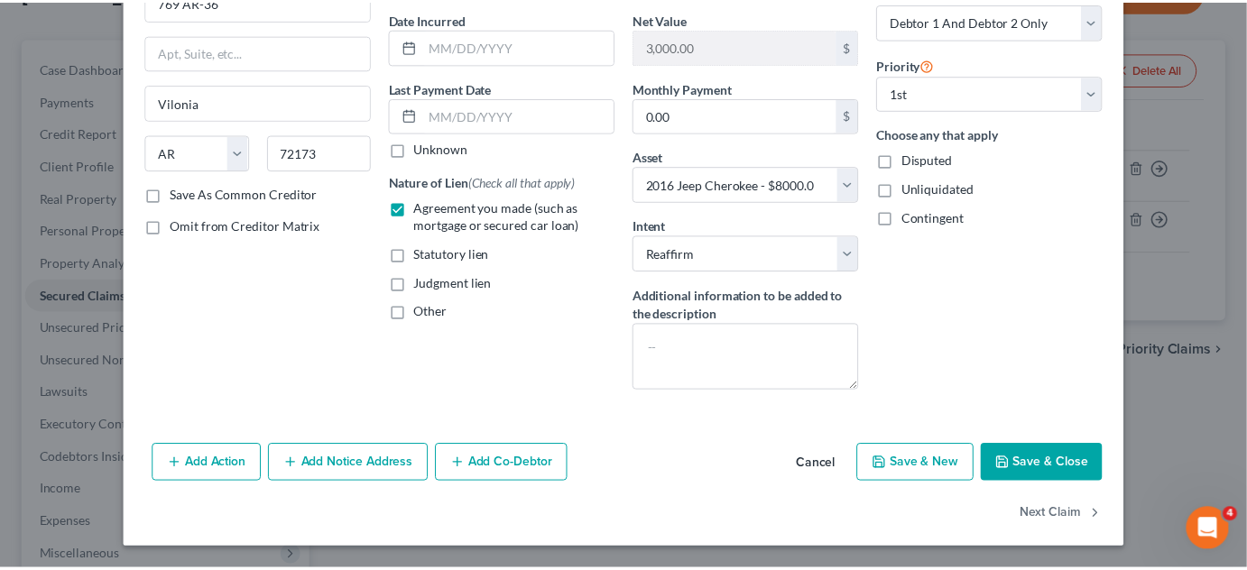
scroll to position [166, 0]
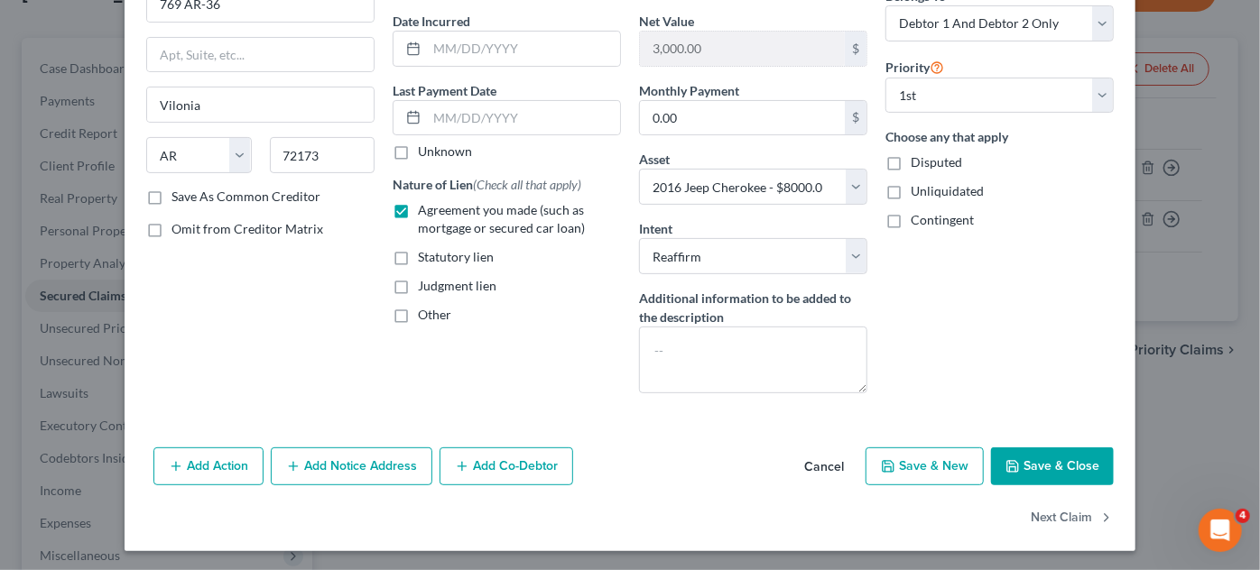
drag, startPoint x: 1065, startPoint y: 459, endPoint x: 1042, endPoint y: 435, distance: 33.8
click at [1065, 458] on button "Save & Close" at bounding box center [1052, 467] width 123 height 38
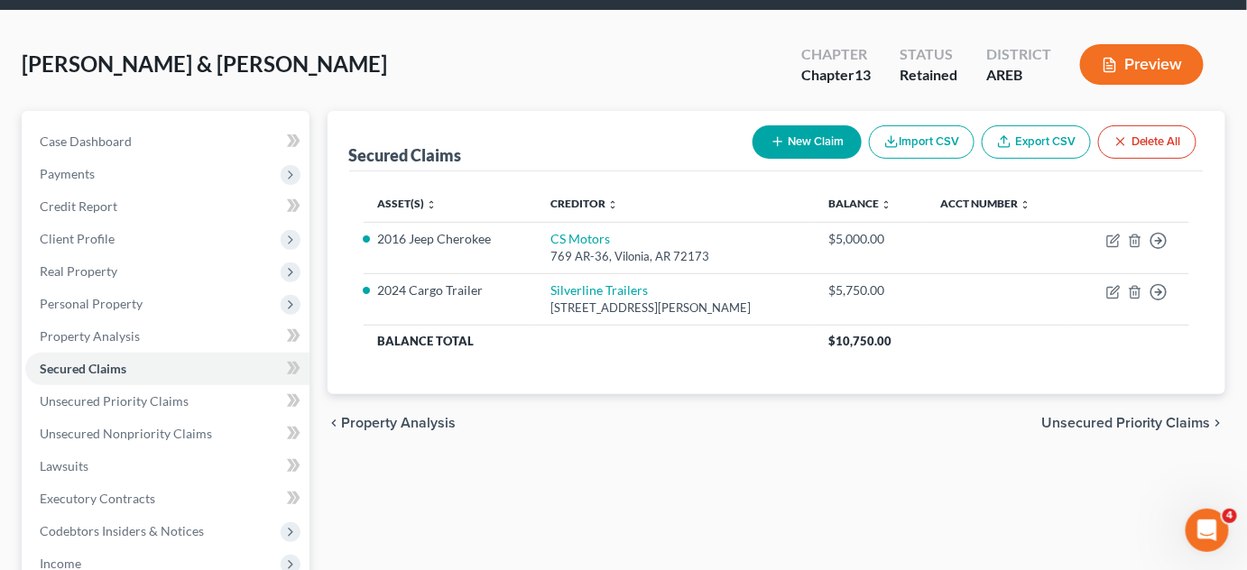
scroll to position [0, 0]
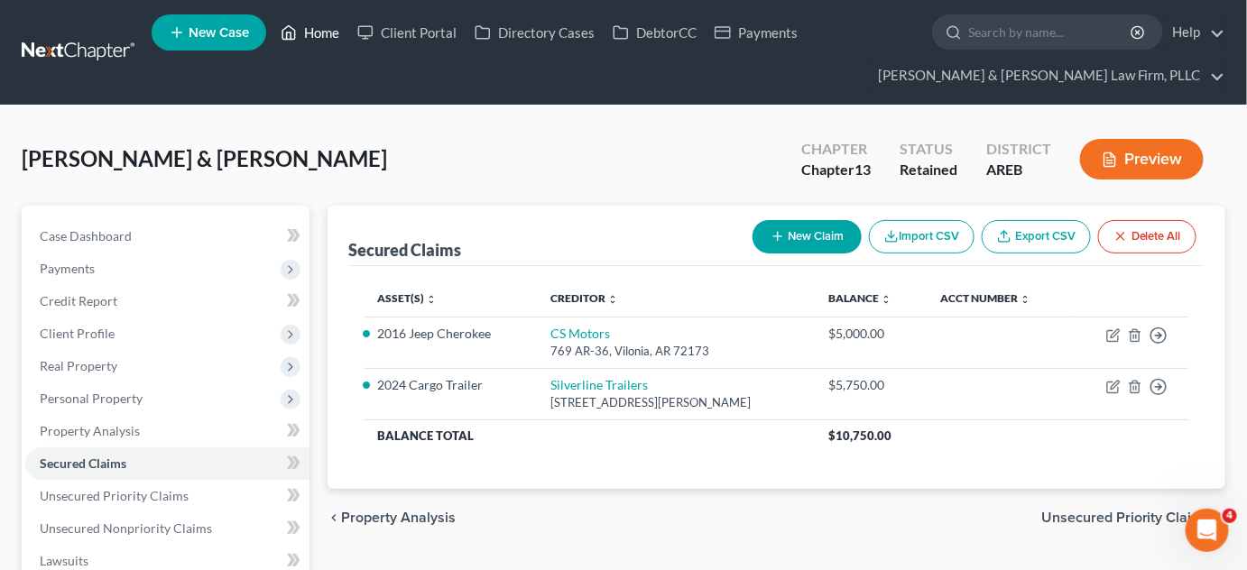
click at [328, 31] on link "Home" at bounding box center [310, 32] width 77 height 32
